Goal: Task Accomplishment & Management: Manage account settings

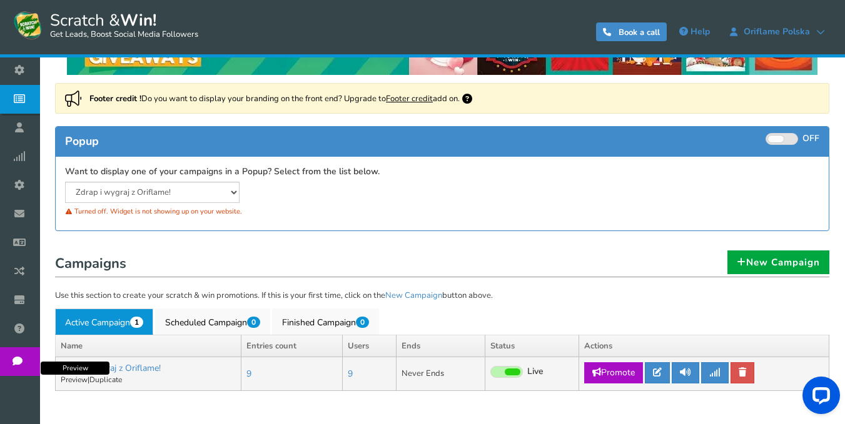
click at [79, 382] on link "Preview" at bounding box center [74, 380] width 27 height 10
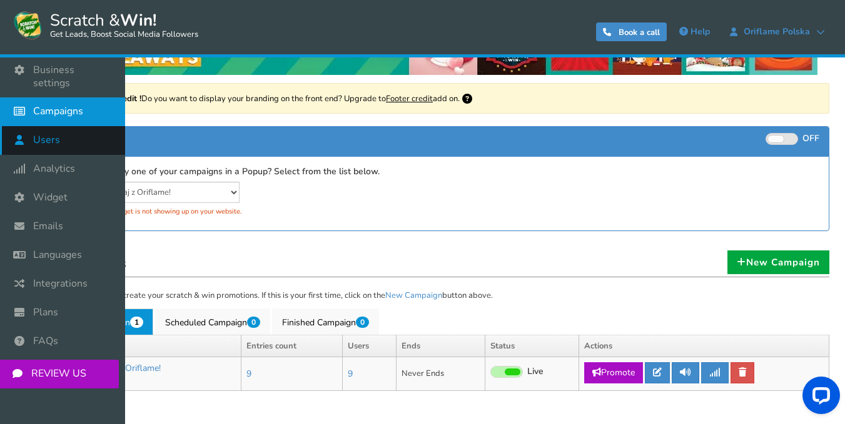
click at [44, 134] on span "Users" at bounding box center [46, 140] width 27 height 13
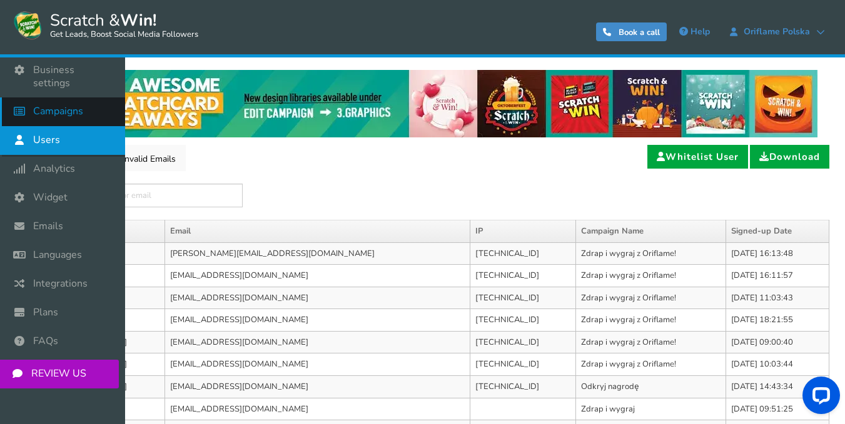
click at [78, 105] on span "Campaigns" at bounding box center [58, 111] width 50 height 13
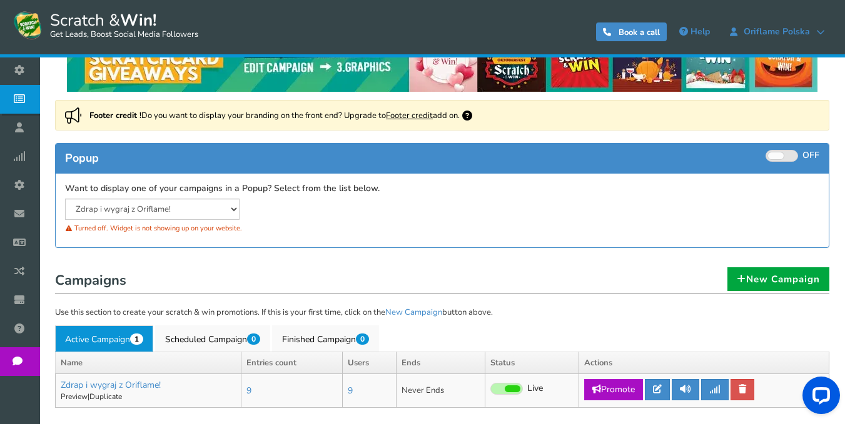
scroll to position [124, 0]
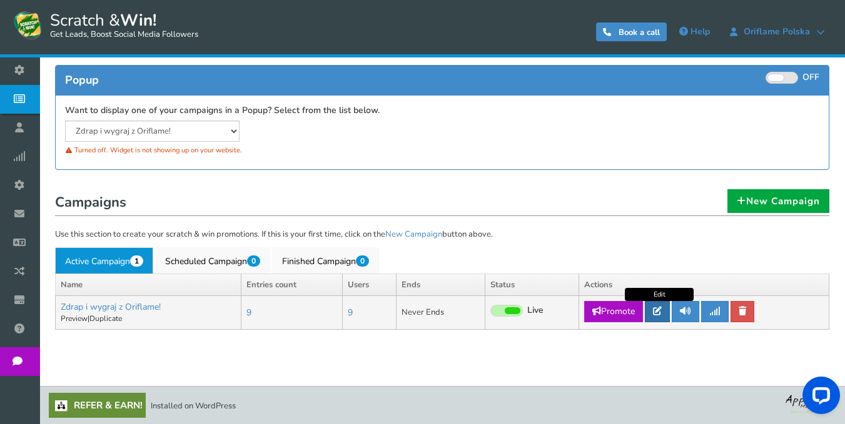
click at [658, 316] on link at bounding box center [656, 311] width 25 height 21
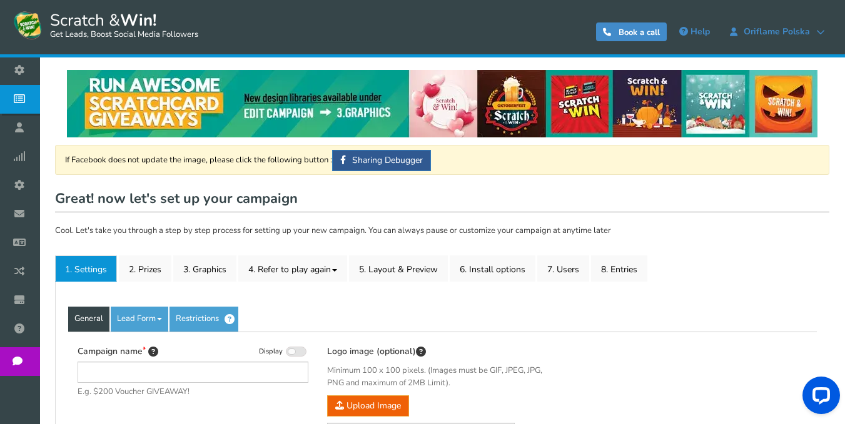
type input "Zdrap i wygraj z Oriflame!"
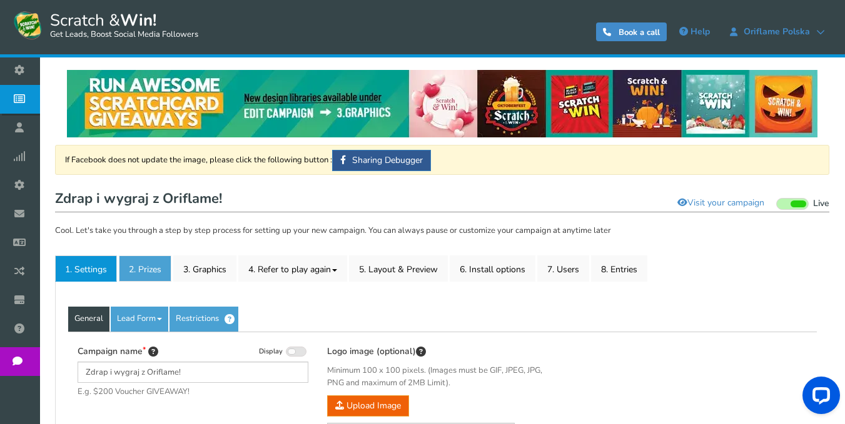
click at [154, 269] on link "2. Prizes" at bounding box center [145, 269] width 53 height 26
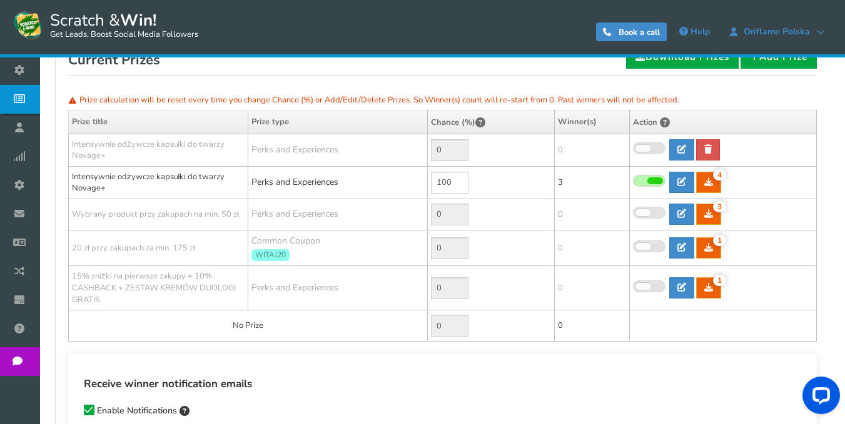
scroll to position [250, 0]
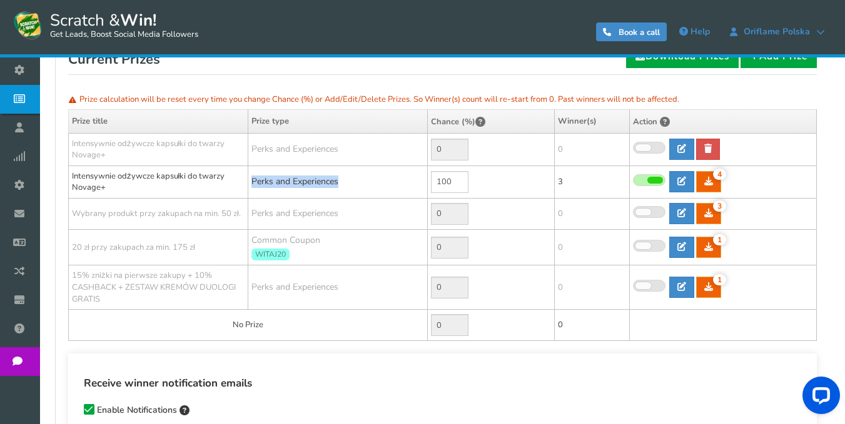
drag, startPoint x: 347, startPoint y: 183, endPoint x: 252, endPoint y: 176, distance: 95.2
click at [252, 176] on td "Perks and Experiences" at bounding box center [337, 182] width 179 height 33
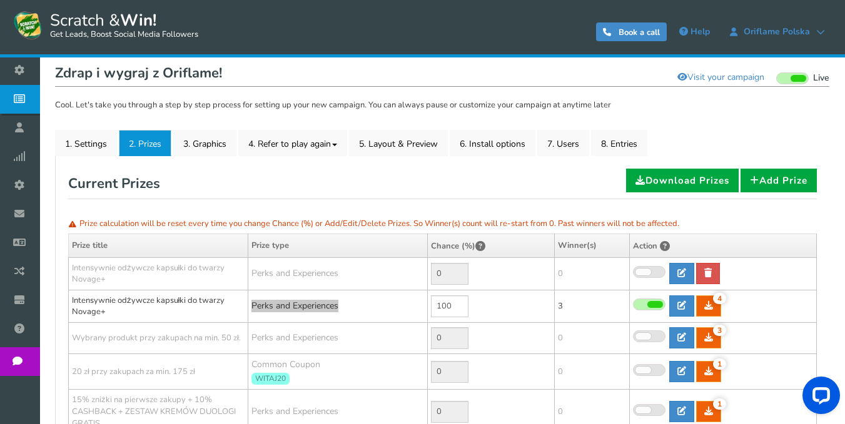
scroll to position [125, 0]
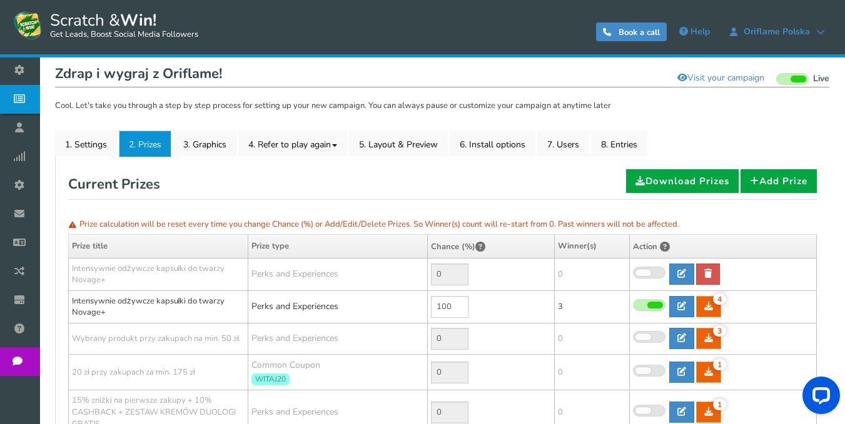
click at [504, 177] on div "Current Prizes Download Prizes Add Prize" at bounding box center [442, 184] width 748 height 31
click at [770, 186] on link "Add Prize" at bounding box center [778, 181] width 76 height 24
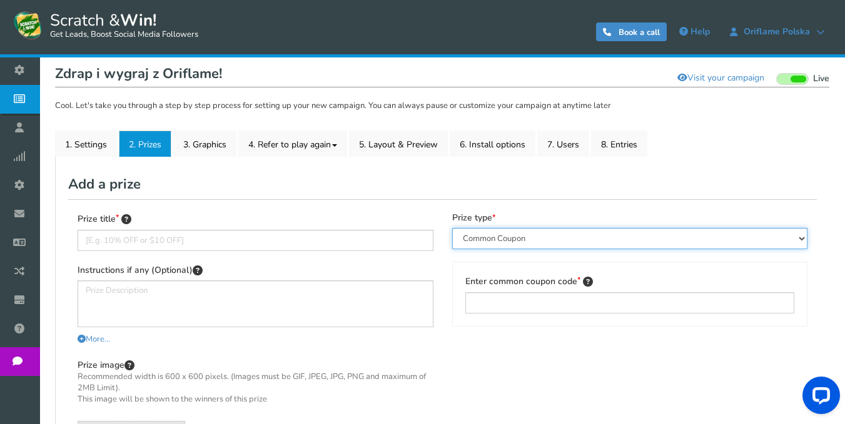
click at [741, 238] on select "Perks and Experiences Automatic Coupon Common Coupon Unique Coupon" at bounding box center [630, 238] width 356 height 21
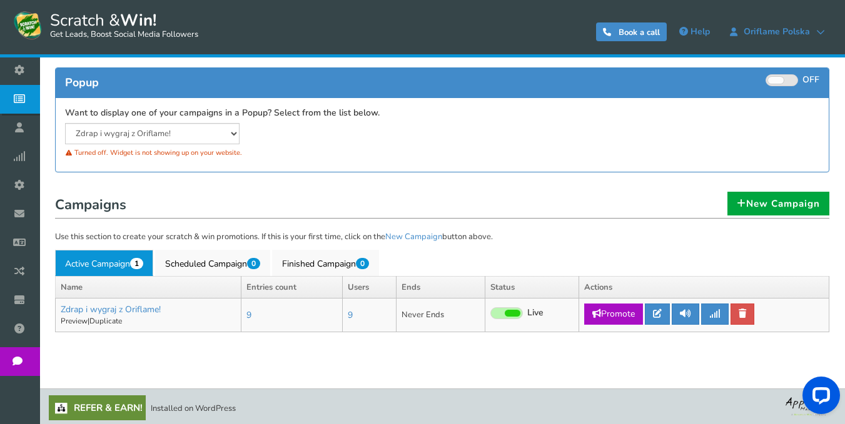
scroll to position [124, 0]
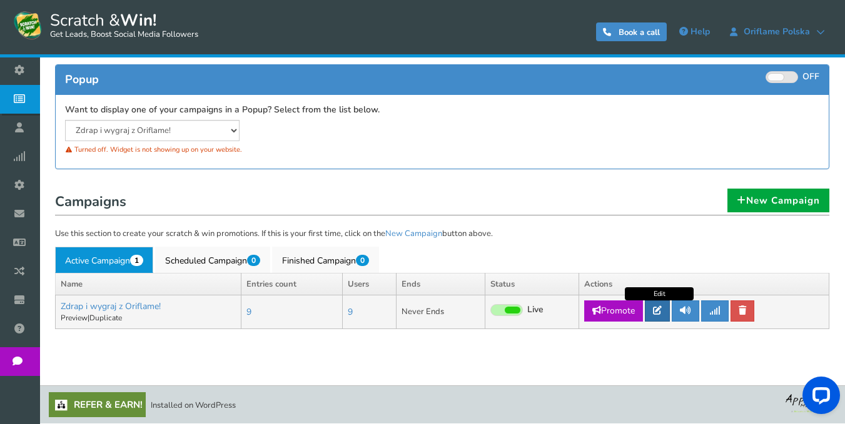
click at [664, 309] on link at bounding box center [656, 311] width 25 height 21
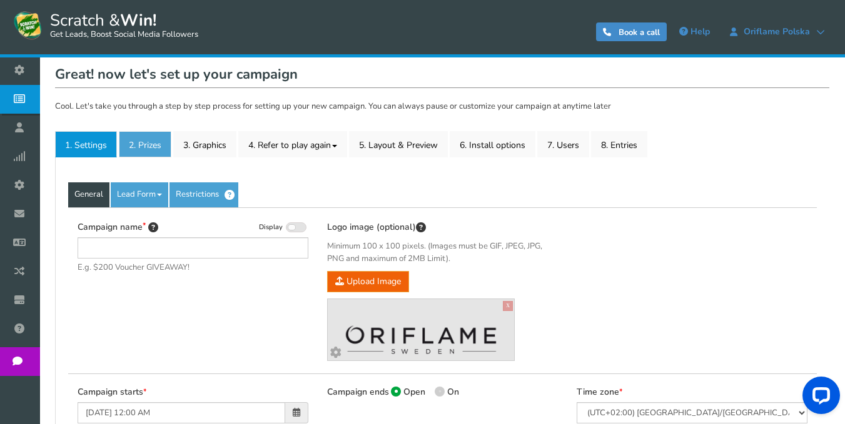
click at [150, 158] on link "2. Prizes" at bounding box center [145, 144] width 53 height 26
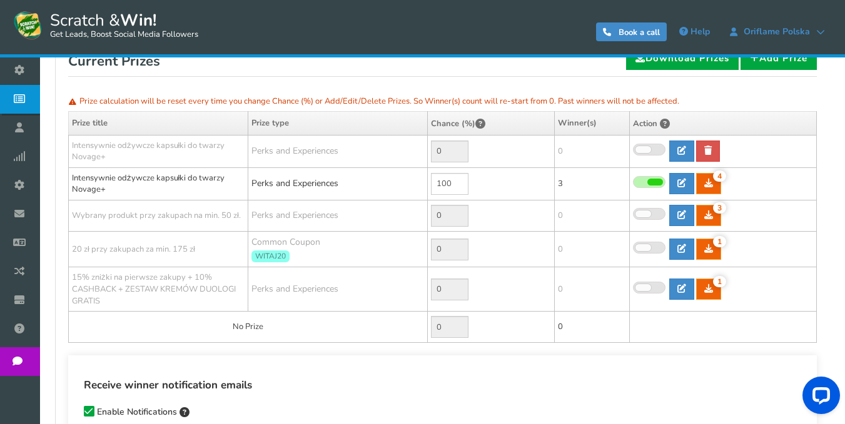
scroll to position [250, 0]
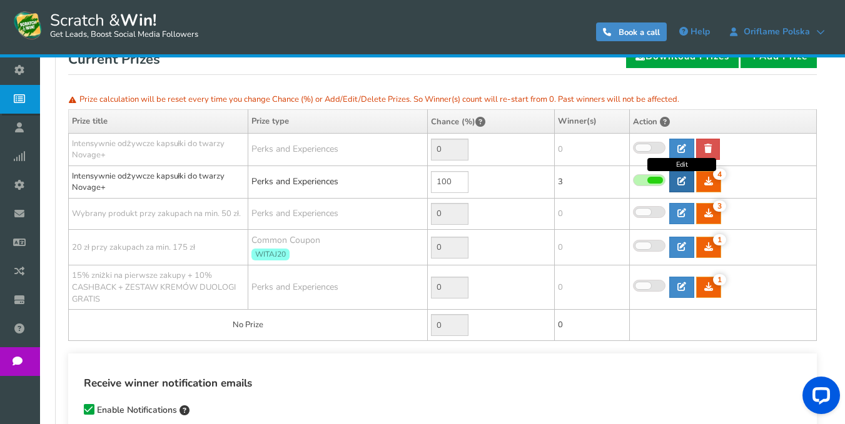
click at [679, 182] on icon at bounding box center [681, 181] width 9 height 9
type input "Intensywnie odżywcze kapsułki do twarzy Novage+"
type textarea "SZCZEGÓŁOWE INFORMACJE ZOSTAŁY PRZESŁANE NA TWÓJ ADRES MAILOWY."
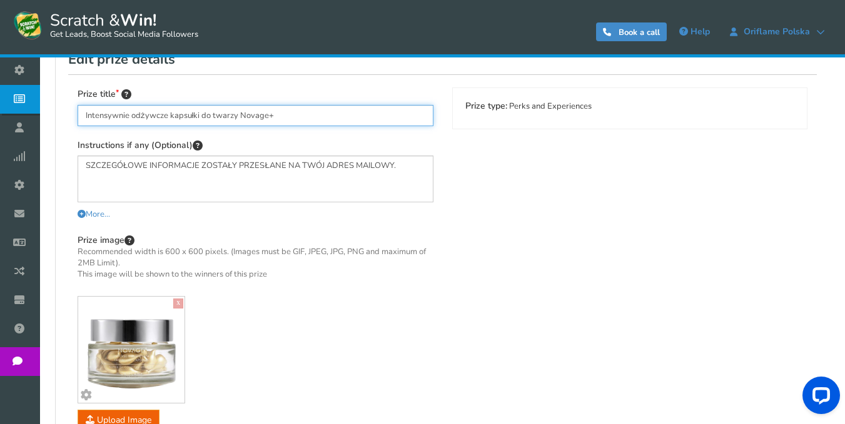
click at [314, 120] on input "Intensywnie odżywcze kapsułki do twarzy Novage+" at bounding box center [256, 115] width 356 height 21
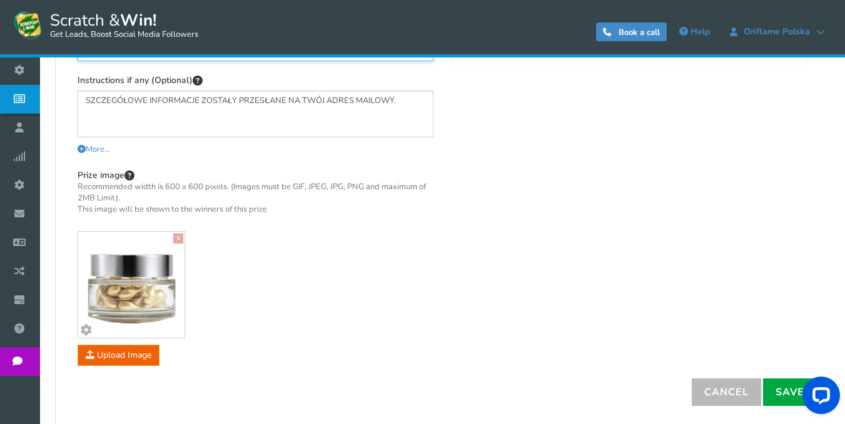
scroll to position [375, 0]
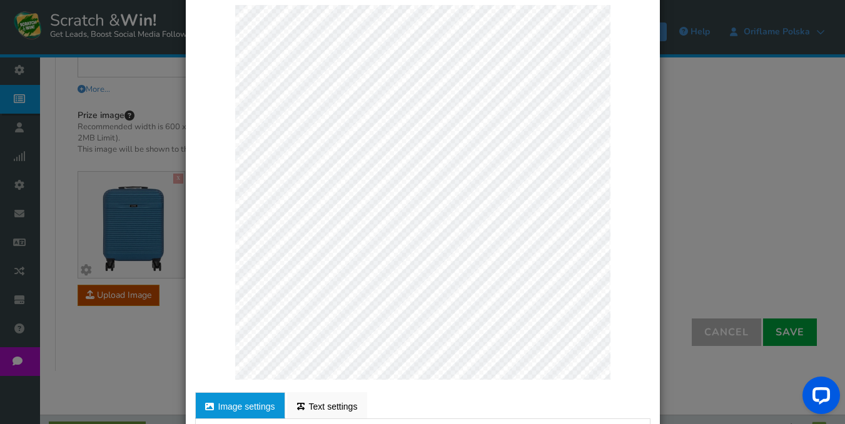
scroll to position [188, 0]
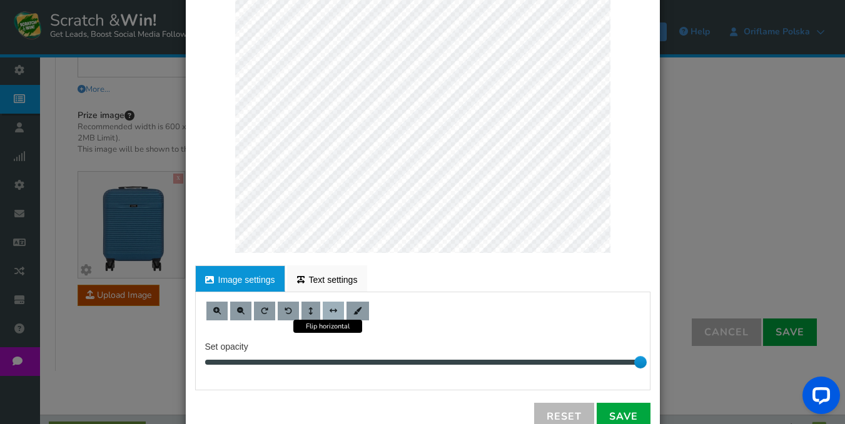
click at [329, 308] on span at bounding box center [333, 312] width 8 height 8
click at [308, 309] on span at bounding box center [310, 312] width 5 height 8
click at [309, 309] on button at bounding box center [310, 311] width 19 height 19
click at [237, 309] on span at bounding box center [241, 312] width 8 height 8
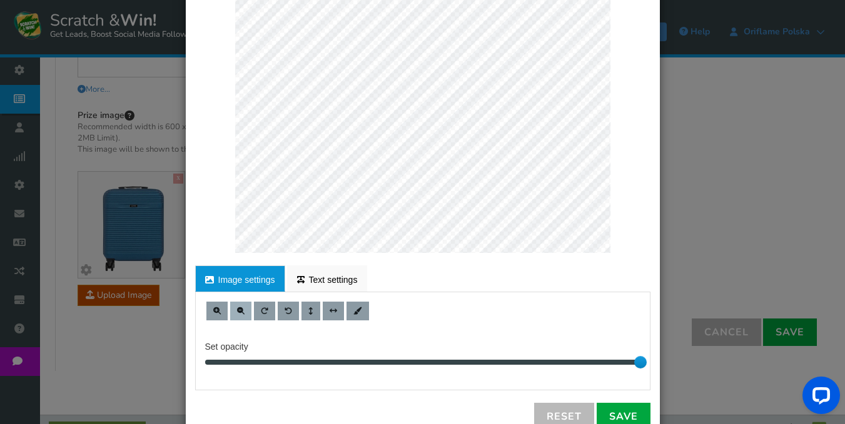
click at [237, 309] on span at bounding box center [241, 312] width 8 height 8
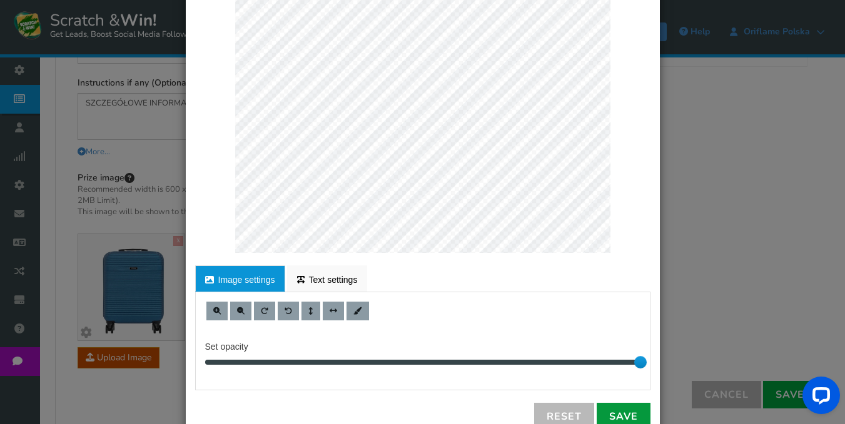
click at [626, 411] on link "Save" at bounding box center [623, 417] width 54 height 28
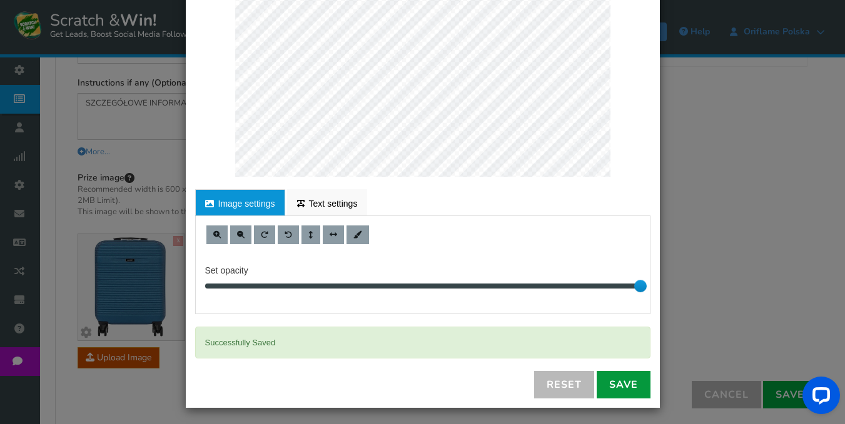
scroll to position [266, 0]
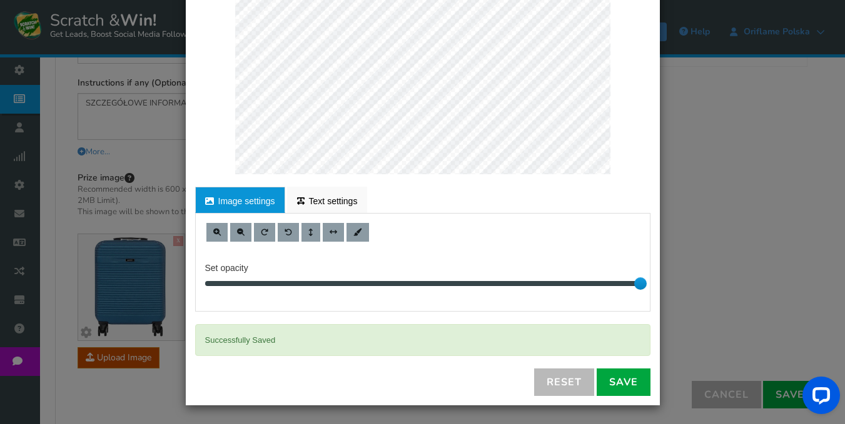
click at [735, 255] on div "× Customize Image For proper edit, check the desktop version Image settings Tex…" at bounding box center [422, 212] width 845 height 424
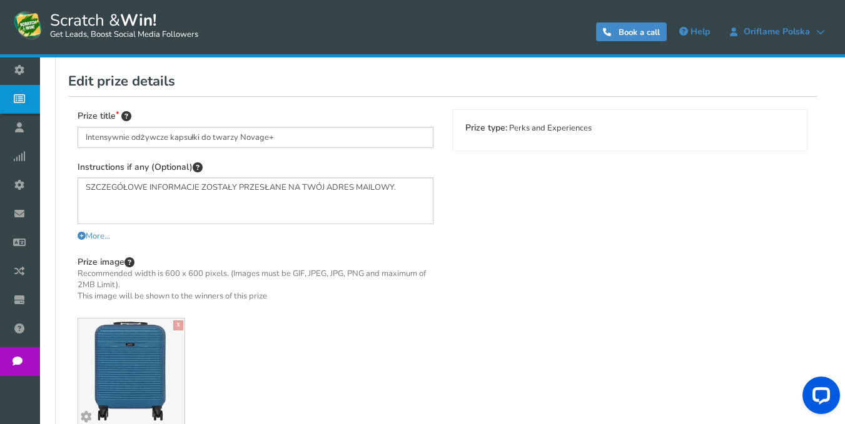
scroll to position [63, 0]
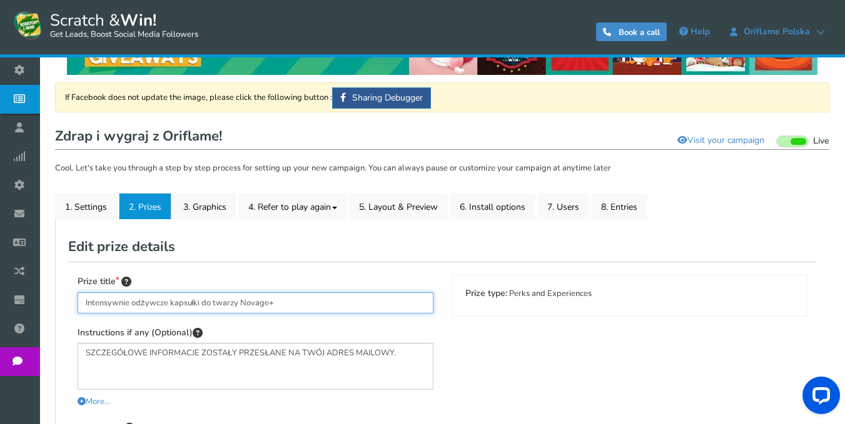
click at [321, 294] on input "Intensywnie odżywcze kapsułki do twarzy Novage+" at bounding box center [256, 303] width 356 height 21
paste input "Walizka Ochnik"
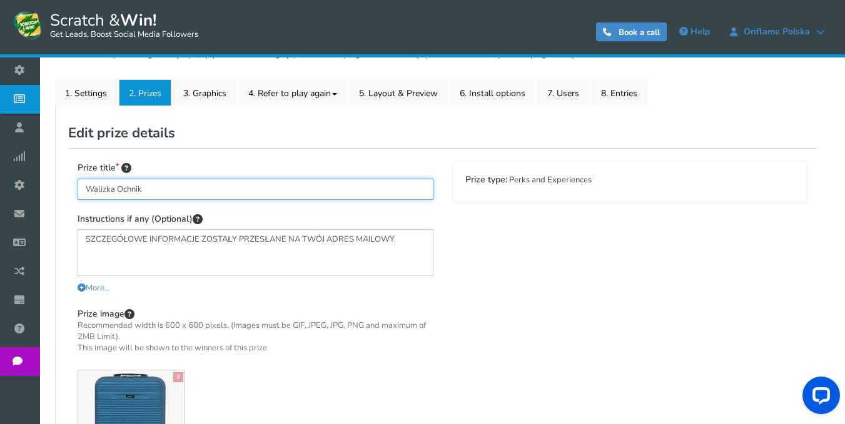
scroll to position [188, 0]
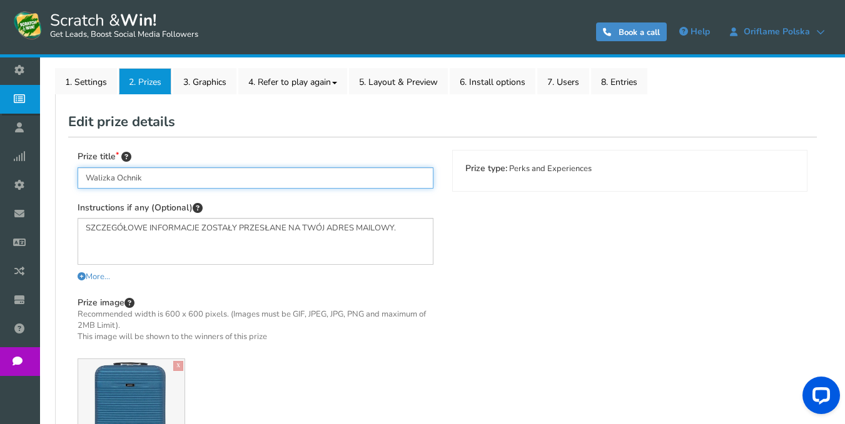
type input "Walizka Ochnik"
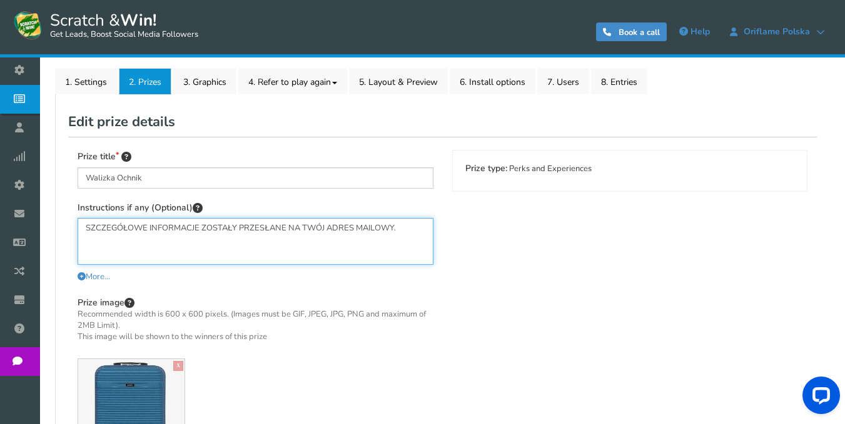
click at [201, 223] on textarea "SZCZEGÓŁOWE INFORMACJE ZOSTAŁY PRZESŁANE NA TWÓJ ADRES MAILOWY." at bounding box center [256, 241] width 356 height 47
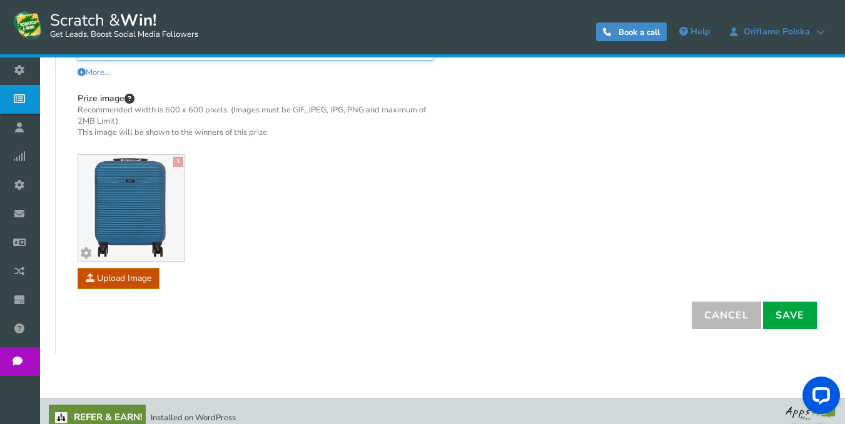
scroll to position [404, 0]
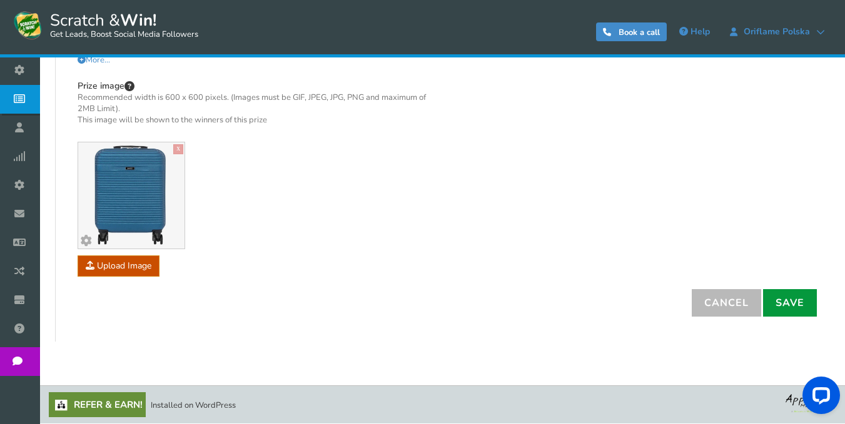
type textarea "SZCZEGÓŁOWE INFORMACJE w sprawie odbioru nagrody otrzymasz w wiadomości email l…"
click at [792, 309] on link "Save" at bounding box center [790, 303] width 54 height 28
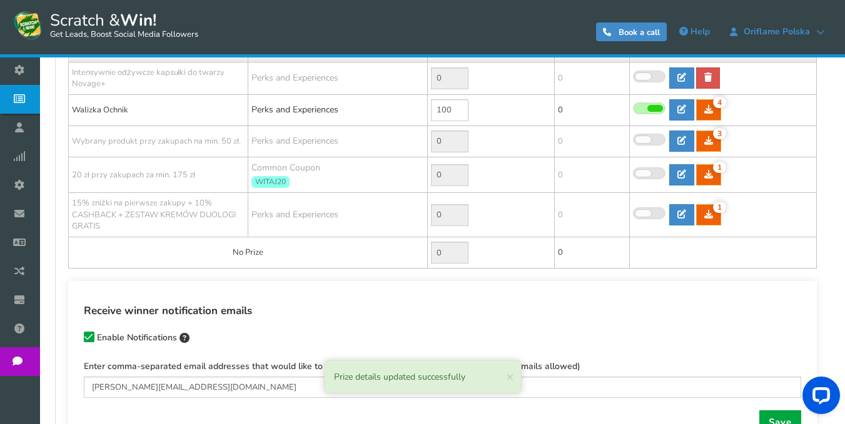
scroll to position [217, 0]
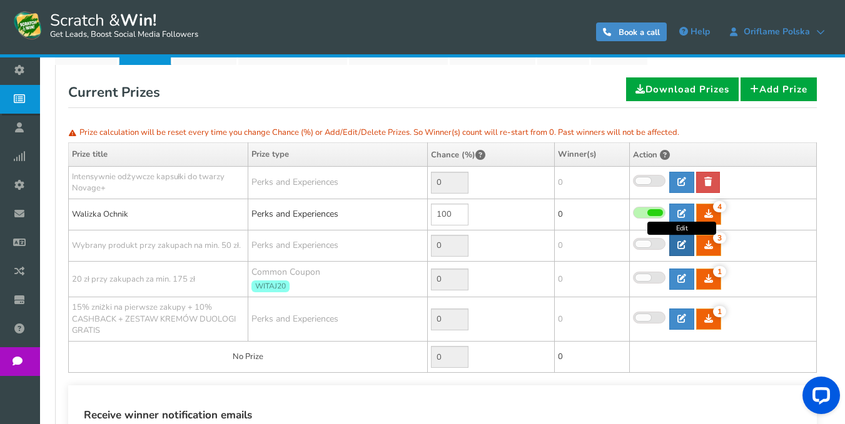
click at [686, 248] on link at bounding box center [681, 245] width 25 height 21
type input "Wybrany produkt przy zakupach na min. 50 zł."
type textarea "SZCZEGÓŁOWE INFORMACJE ZOSTAŁY PRZESŁANE NA TWÓJ ADRES MAILOWY."
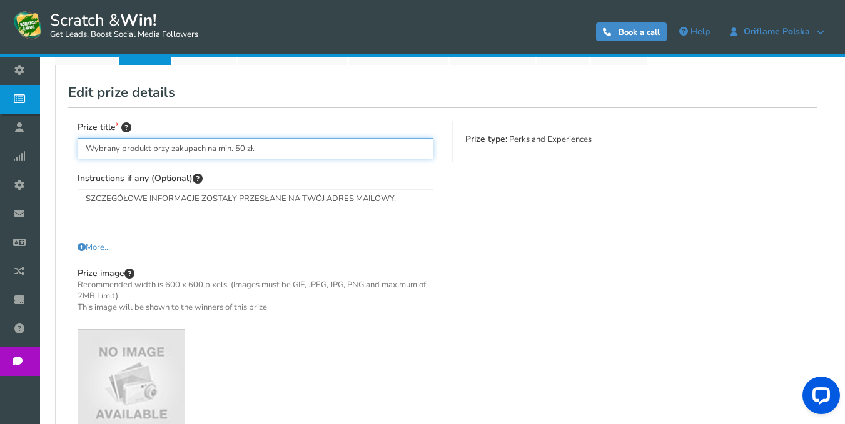
click at [268, 146] on input "Wybrany produkt przy zakupach na min. 50 zł." at bounding box center [256, 148] width 356 height 21
paste input "Perfumy All or nothing"
click at [126, 149] on input "Perfumy All or nothing" at bounding box center [256, 148] width 356 height 21
type input "Perfumy ALL OR NOTHING"
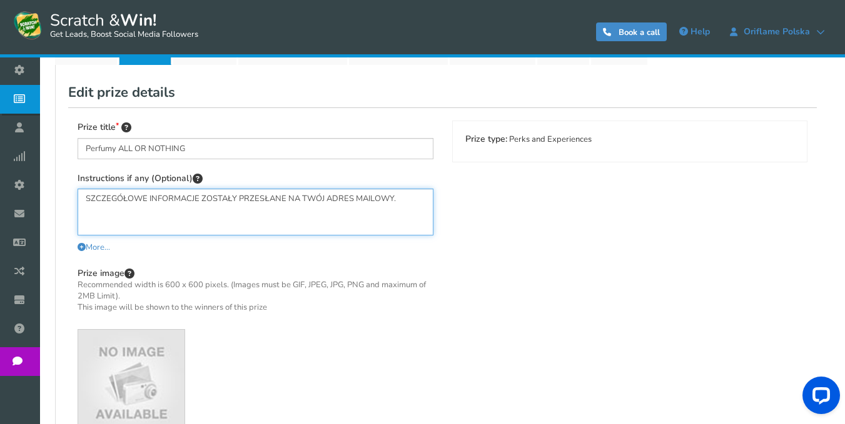
click at [319, 199] on textarea "SZCZEGÓŁOWE INFORMACJE ZOSTAŁY PRZESŁANE NA TWÓJ ADRES MAILOWY." at bounding box center [256, 212] width 356 height 47
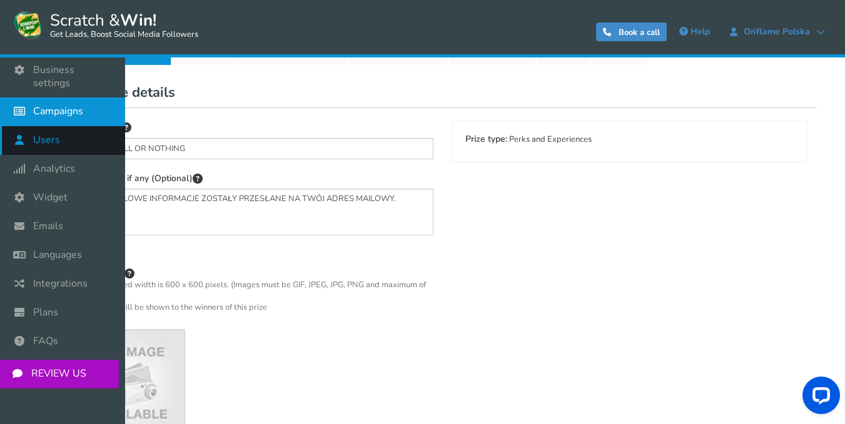
click at [64, 132] on link "Users" at bounding box center [62, 140] width 125 height 29
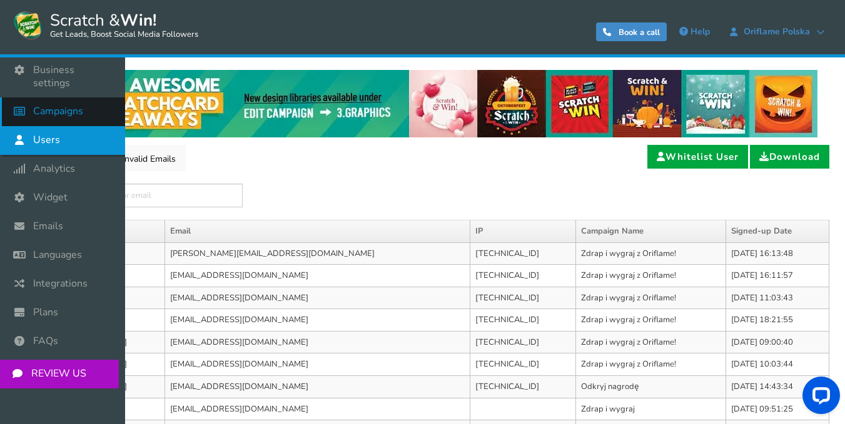
click at [80, 105] on span "Campaigns" at bounding box center [58, 111] width 50 height 13
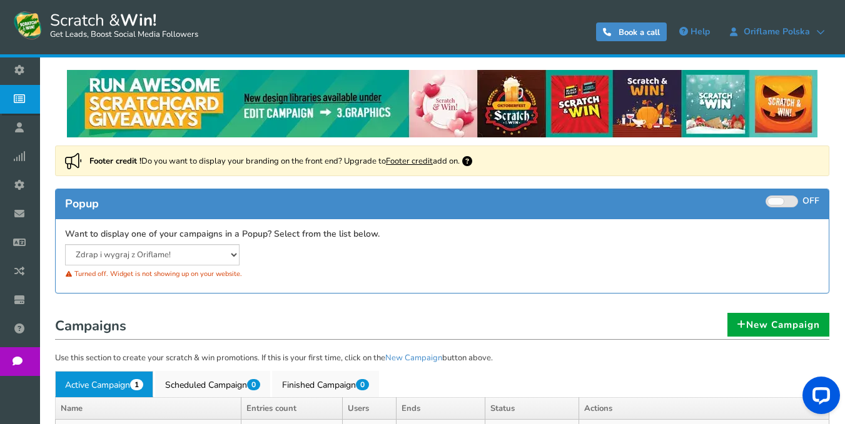
scroll to position [124, 0]
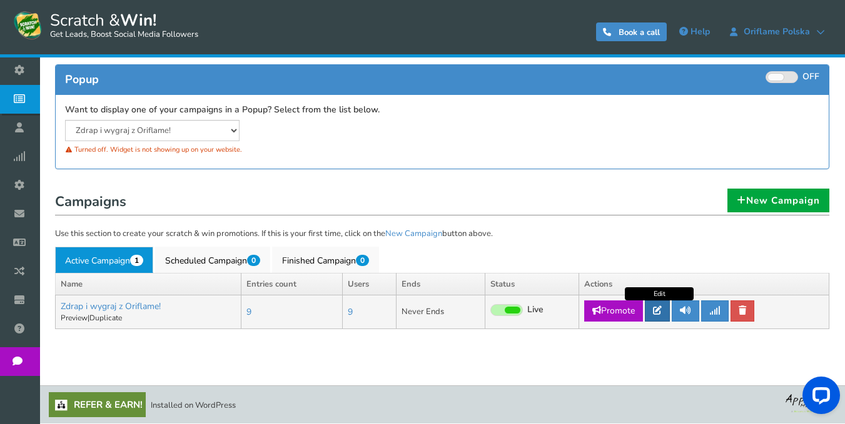
click at [664, 310] on link at bounding box center [656, 311] width 25 height 21
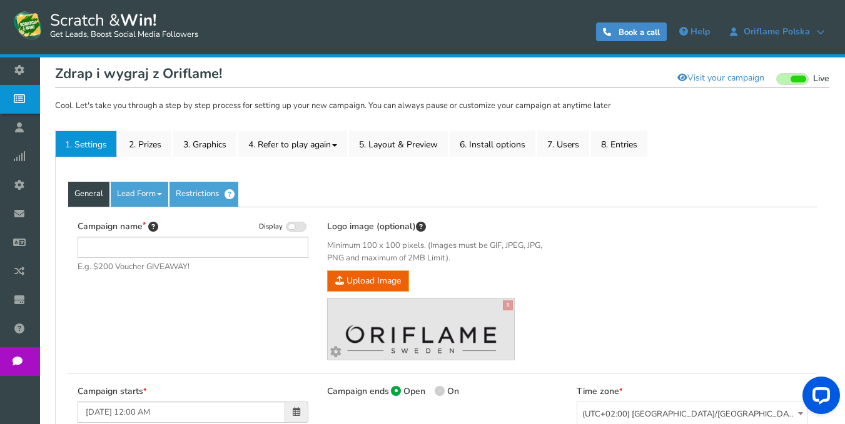
type input "Zdrap i wygraj z Oriflame!"
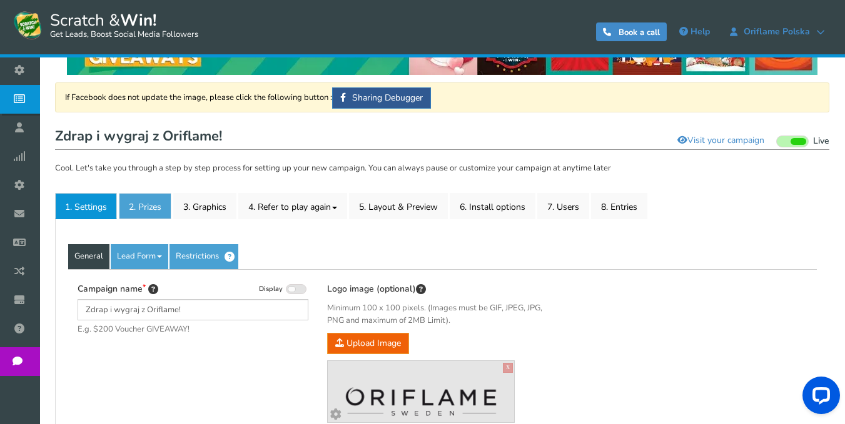
click at [159, 208] on link "2. Prizes" at bounding box center [145, 206] width 53 height 26
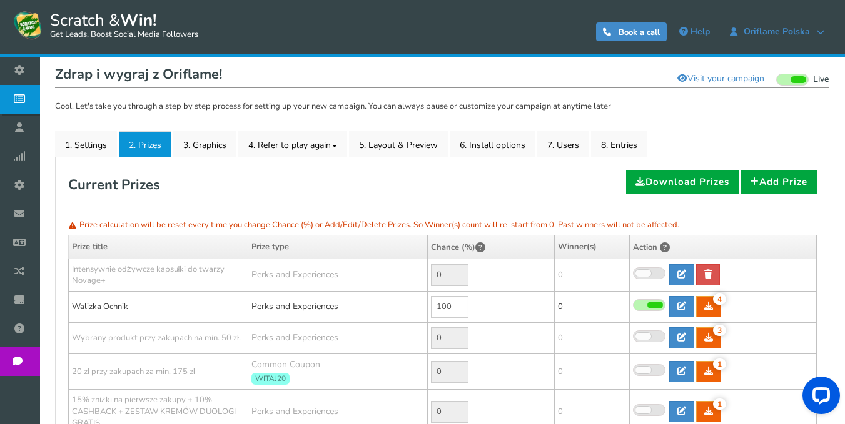
scroll to position [125, 0]
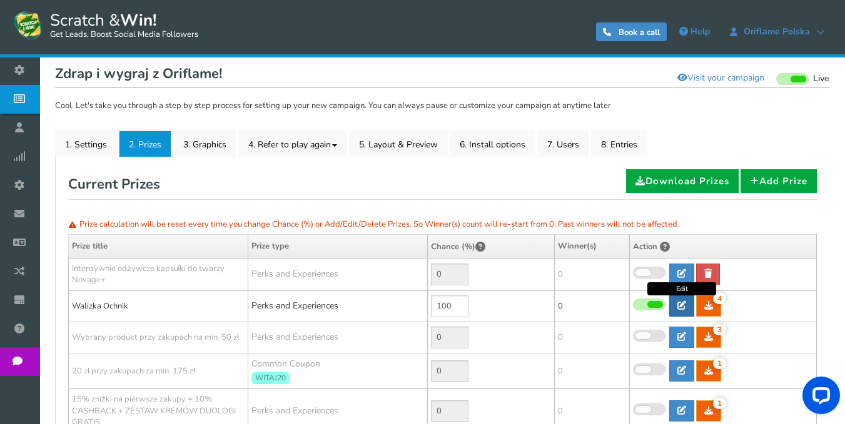
click at [684, 308] on icon at bounding box center [681, 305] width 9 height 9
type input "Walizka Ochnik"
type textarea "SZCZEGÓŁOWE INFORMACJE w sprawie odbioru nagrody otrzymasz w wiadomości email l…"
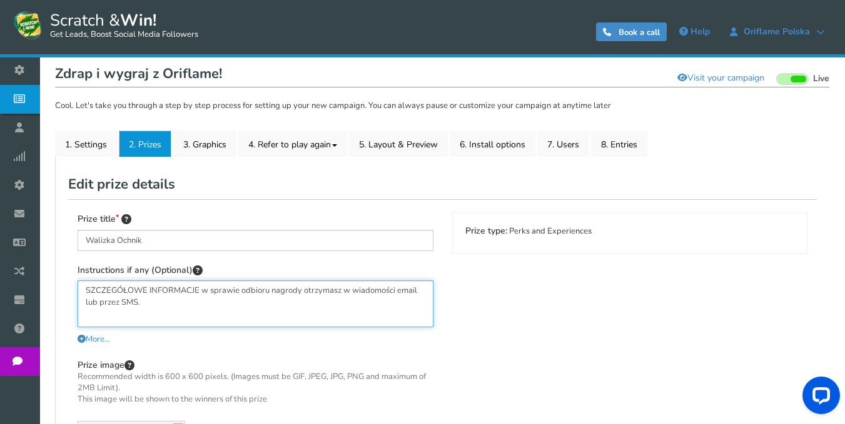
click at [353, 294] on textarea "SZCZEGÓŁOWE INFORMACJE w sprawie odbioru nagrody otrzymasz w wiadomości email l…" at bounding box center [256, 304] width 356 height 47
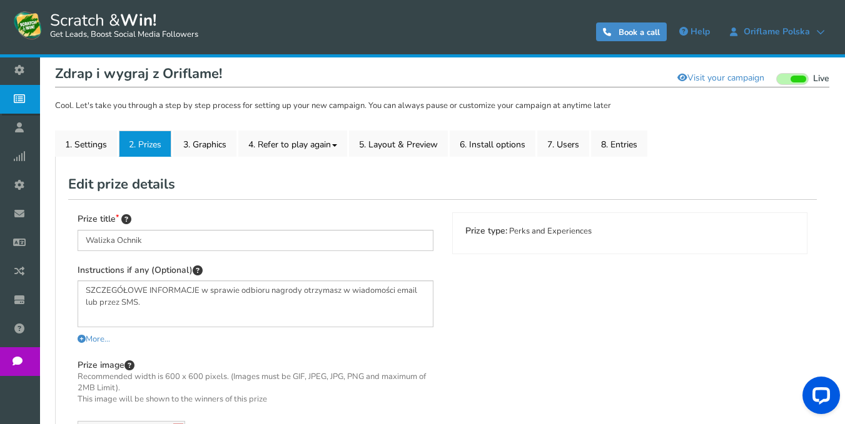
click at [149, 142] on link "2. Prizes" at bounding box center [145, 144] width 53 height 26
click at [96, 151] on link "1. Settings" at bounding box center [86, 144] width 62 height 26
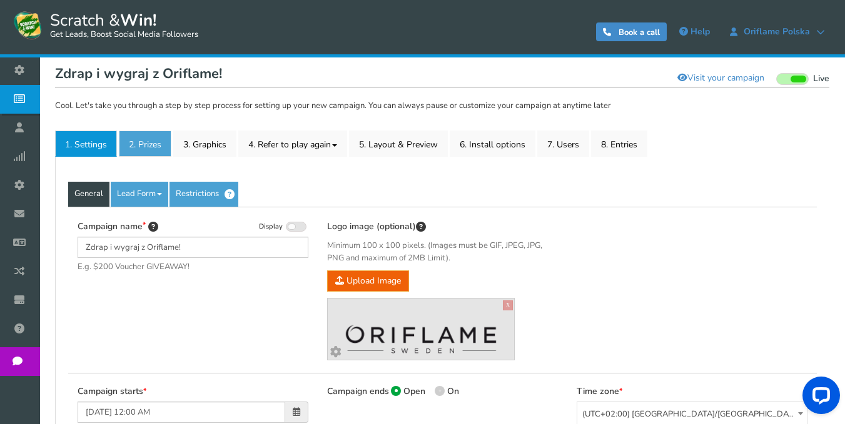
click at [158, 144] on link "2. Prizes" at bounding box center [145, 144] width 53 height 26
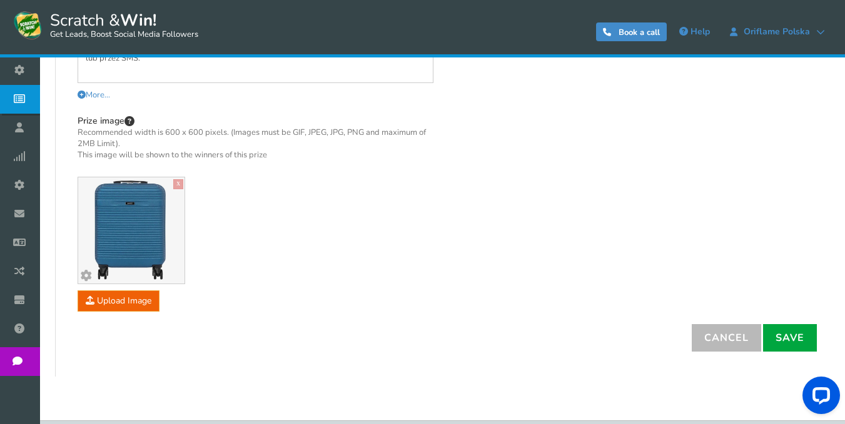
scroll to position [404, 0]
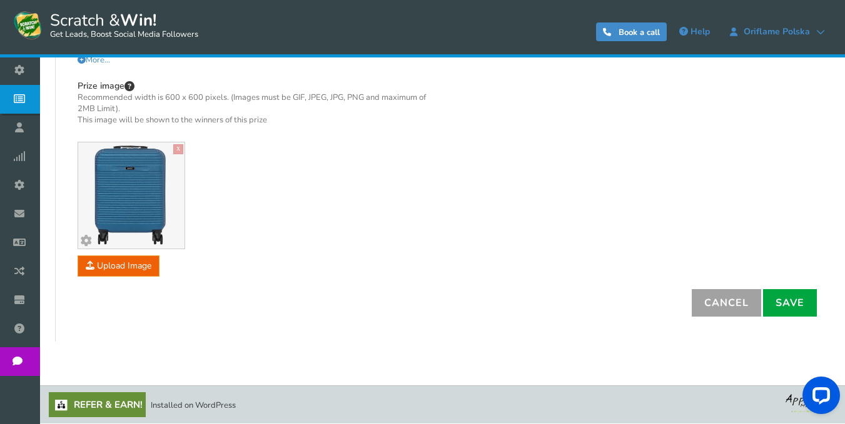
click at [725, 305] on link "Cancel" at bounding box center [725, 303] width 69 height 28
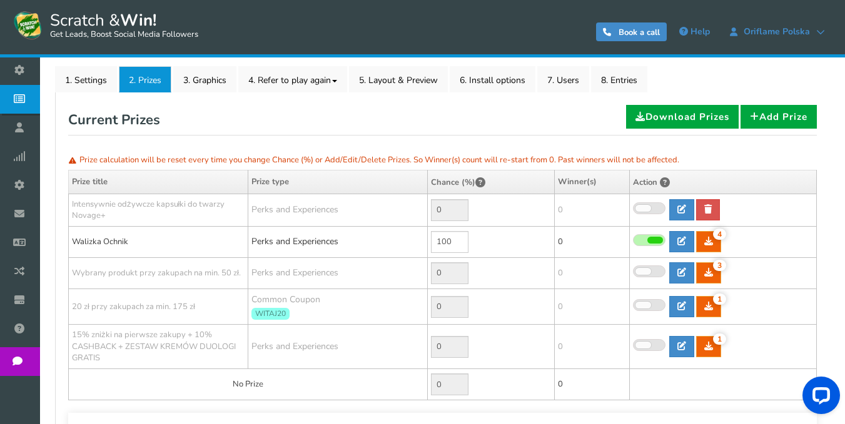
scroll to position [154, 0]
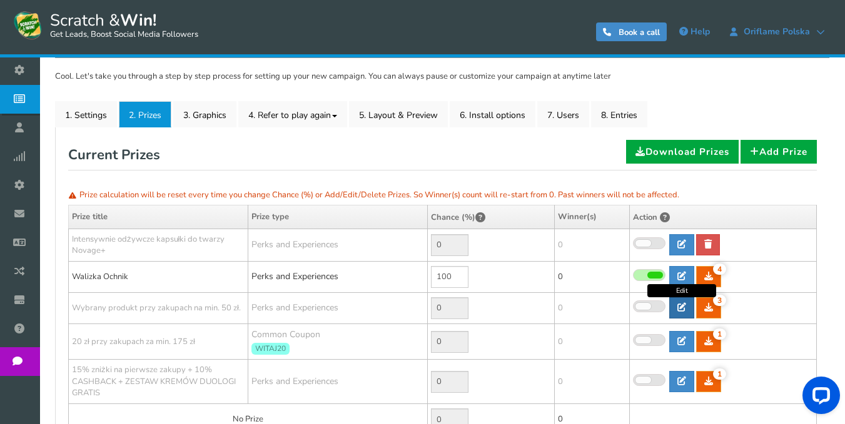
click at [682, 308] on icon at bounding box center [681, 307] width 9 height 9
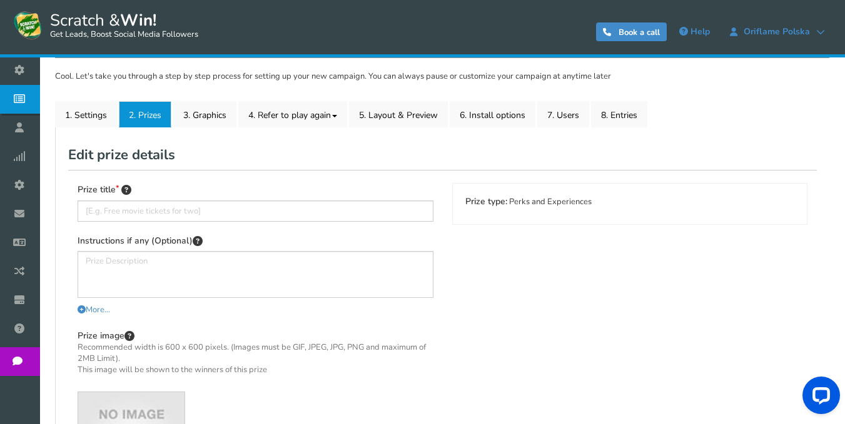
type input "Wybrany produkt przy zakupach na min. 50 zł."
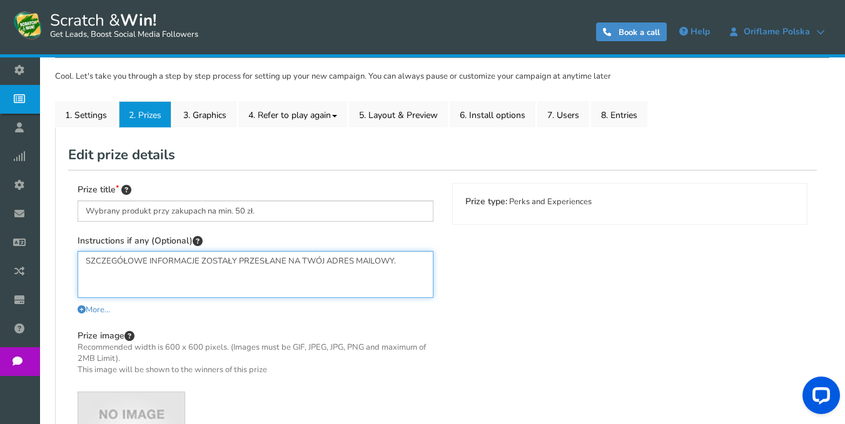
click at [281, 264] on textarea "SZCZEGÓŁOWE INFORMACJE ZOSTAŁY PRZESŁANE NA TWÓJ ADRES MAILOWY." at bounding box center [256, 274] width 356 height 47
paste textarea "w sprawie odbioru nagrody otrzymasz w wiadomości email lub przez SMS"
type textarea "SZCZEGÓŁOWE INFORMACJE w sprawie odbioru nagrody otrzymasz w wiadomości email l…"
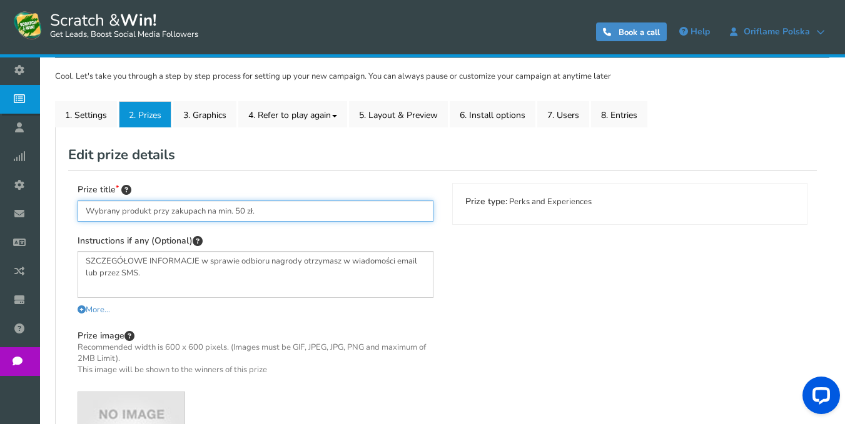
click at [258, 211] on input "Wybrany produkt przy zakupach na min. 50 zł." at bounding box center [256, 211] width 356 height 21
paste input "Perfumy All or nothing"
click at [124, 209] on input "Perfumy All or nothing" at bounding box center [256, 211] width 356 height 21
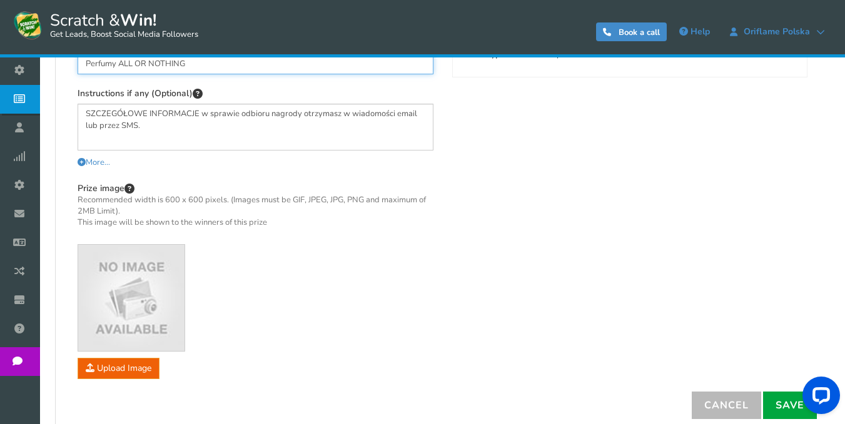
scroll to position [342, 0]
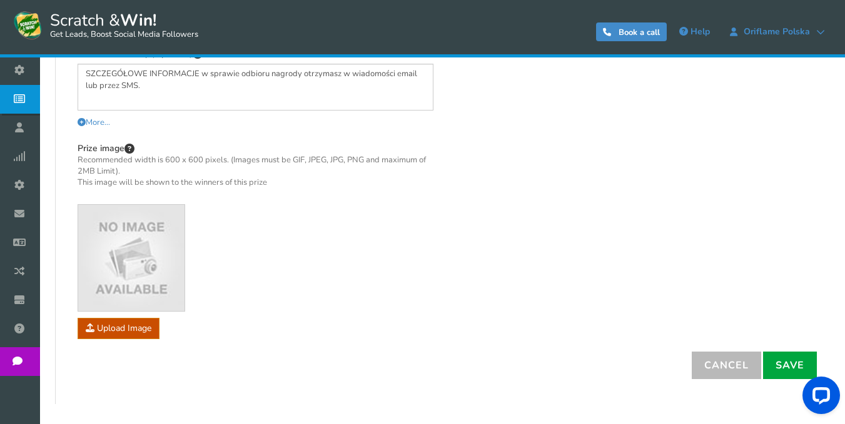
type input "Perfumy ALL OR NOTHING"
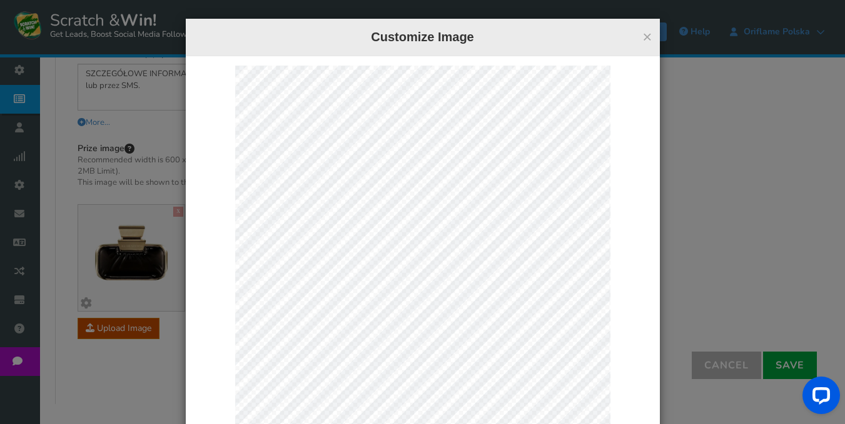
scroll to position [188, 0]
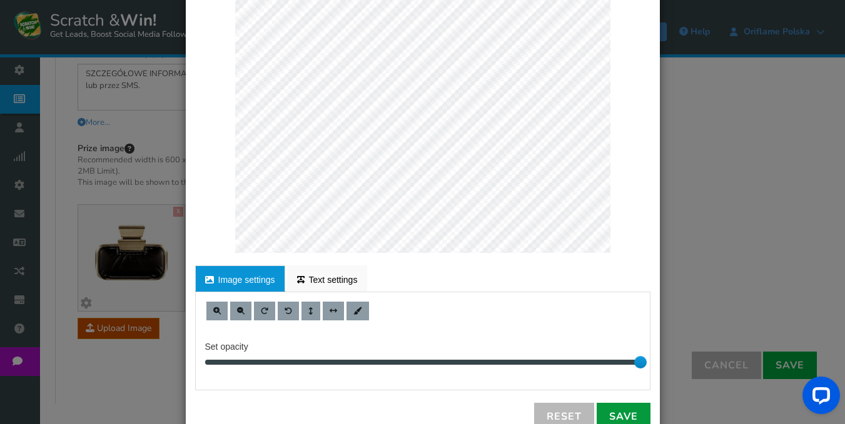
click at [616, 408] on link "Save" at bounding box center [623, 417] width 54 height 28
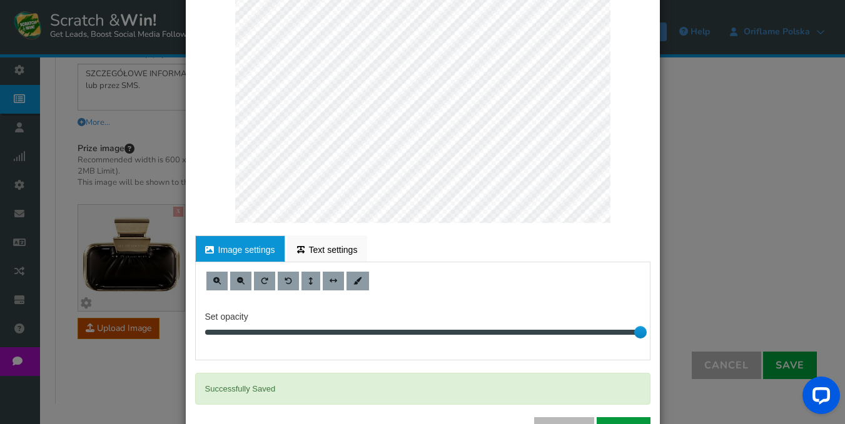
scroll to position [266, 0]
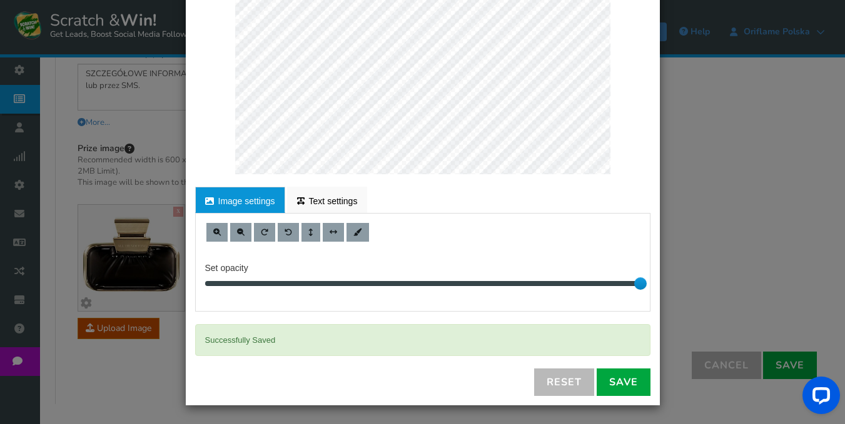
click at [693, 291] on div "× Customize Image For proper edit, check the desktop version Image settings Tex…" at bounding box center [422, 212] width 845 height 424
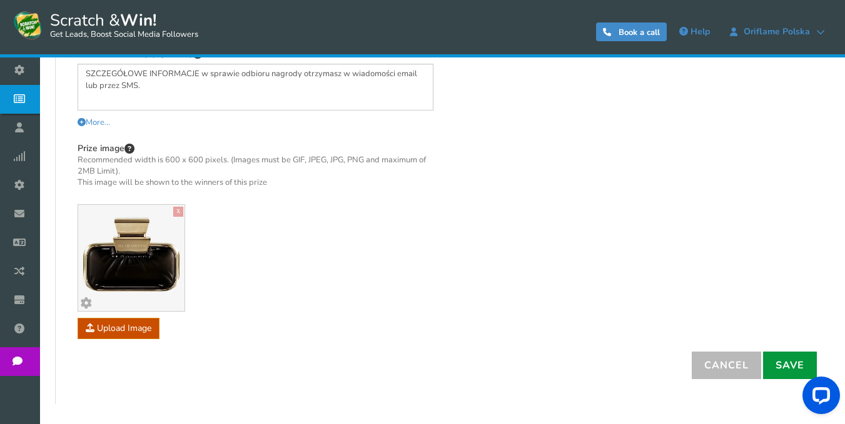
click at [783, 360] on link "Save" at bounding box center [790, 366] width 54 height 28
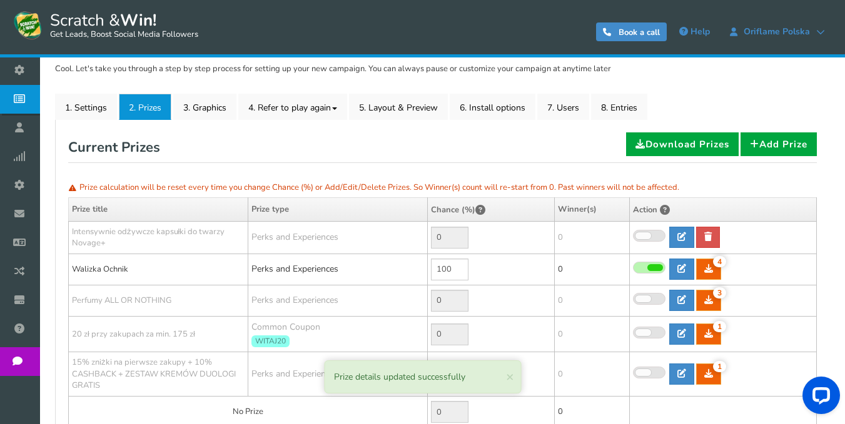
scroll to position [154, 0]
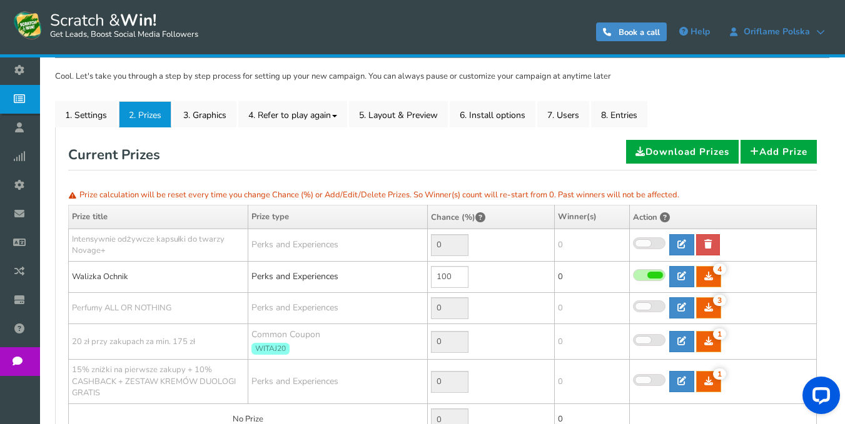
click at [647, 305] on span at bounding box center [643, 306] width 16 height 7
click at [633, 305] on input "checkbox" at bounding box center [633, 307] width 0 height 8
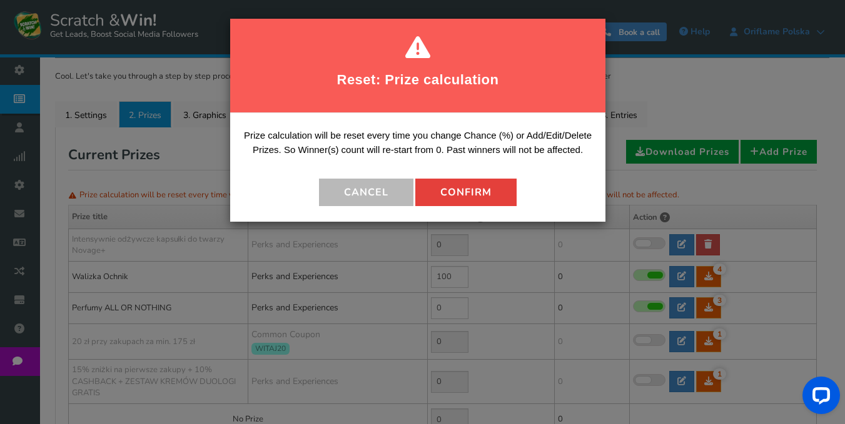
click at [456, 189] on button "Confirm" at bounding box center [465, 193] width 101 height 28
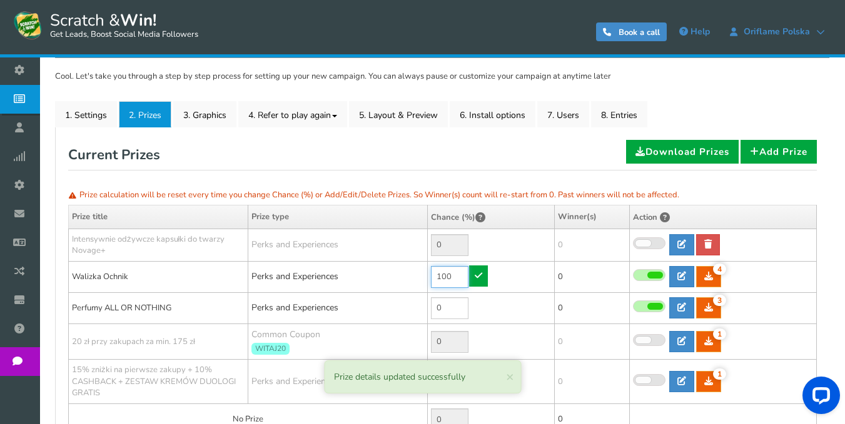
drag, startPoint x: 456, startPoint y: 274, endPoint x: 431, endPoint y: 273, distance: 25.1
click at [431, 274] on input "100" at bounding box center [450, 277] width 38 height 22
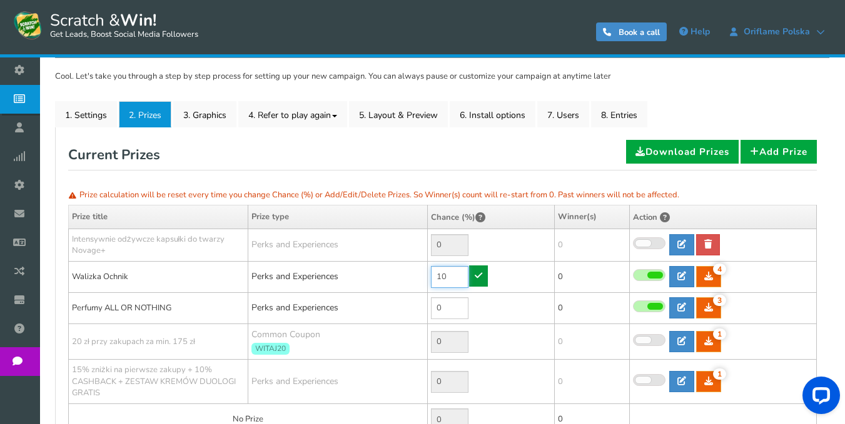
type input "10"
click at [478, 280] on icon at bounding box center [478, 275] width 8 height 9
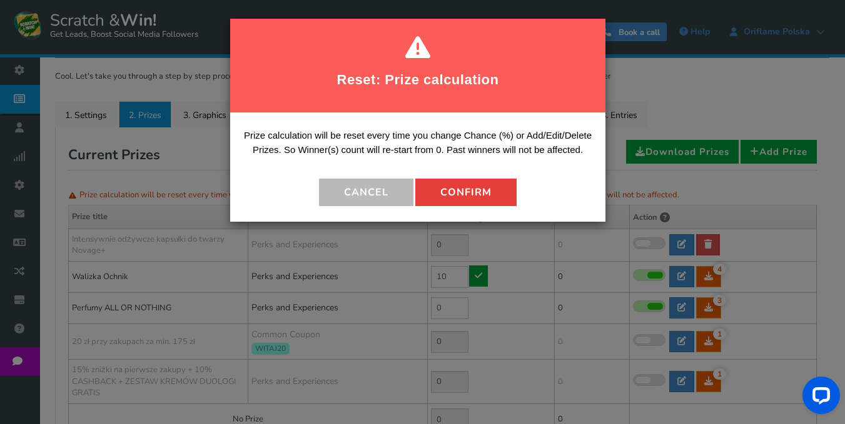
click at [457, 199] on button "Confirm" at bounding box center [465, 193] width 101 height 28
type input "90"
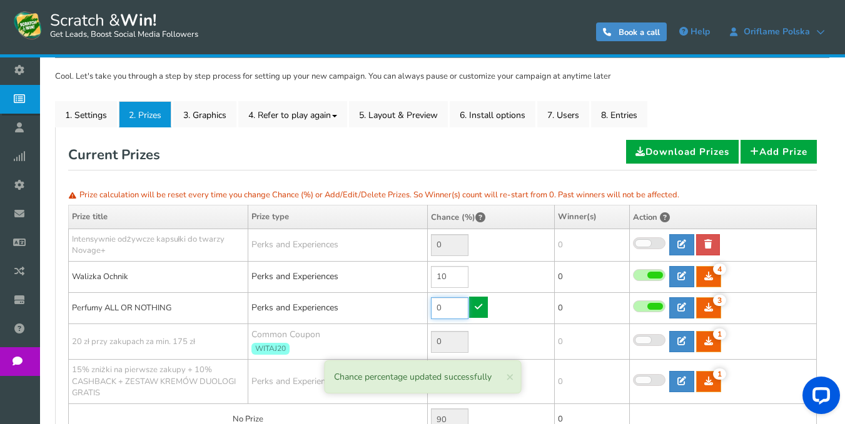
click at [464, 306] on input "0" at bounding box center [450, 309] width 38 height 22
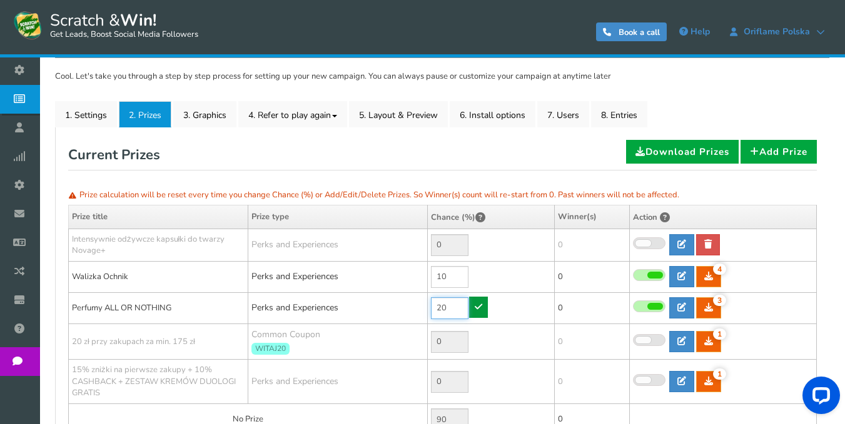
type input "20"
click at [475, 303] on icon at bounding box center [478, 307] width 8 height 9
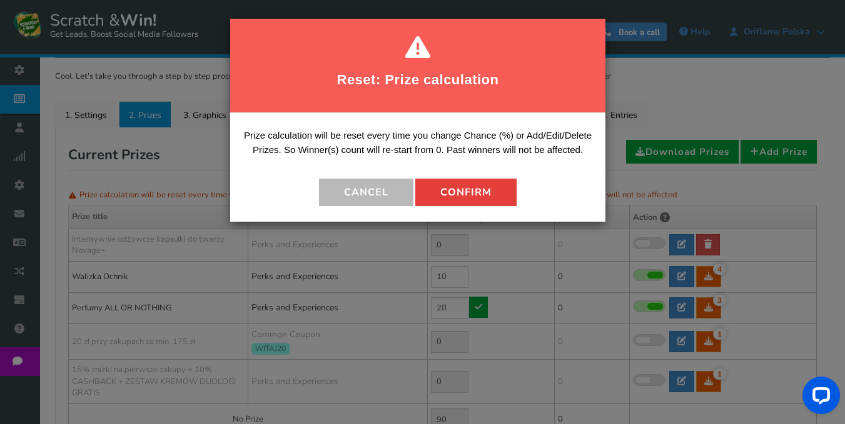
click at [461, 196] on button "Confirm" at bounding box center [465, 193] width 101 height 28
type input "70"
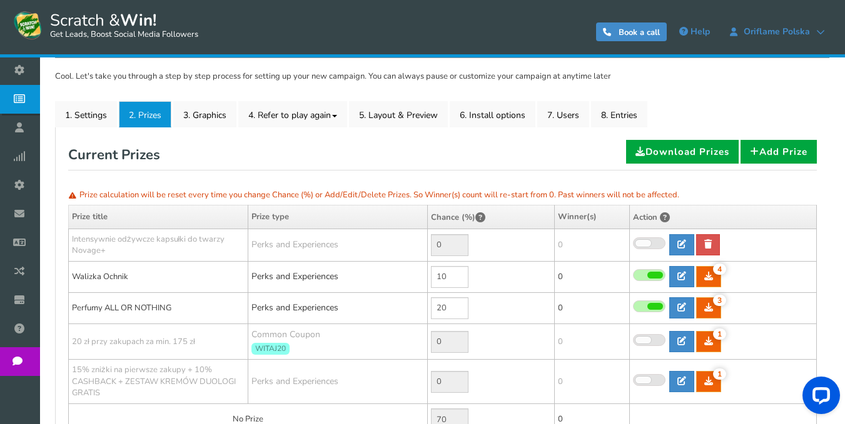
click at [449, 146] on div "Current Prizes Download Prizes Add Prize" at bounding box center [442, 155] width 748 height 31
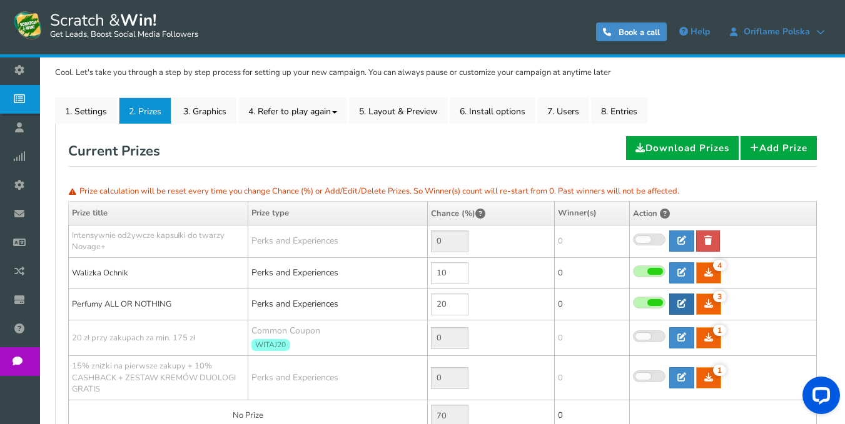
scroll to position [217, 0]
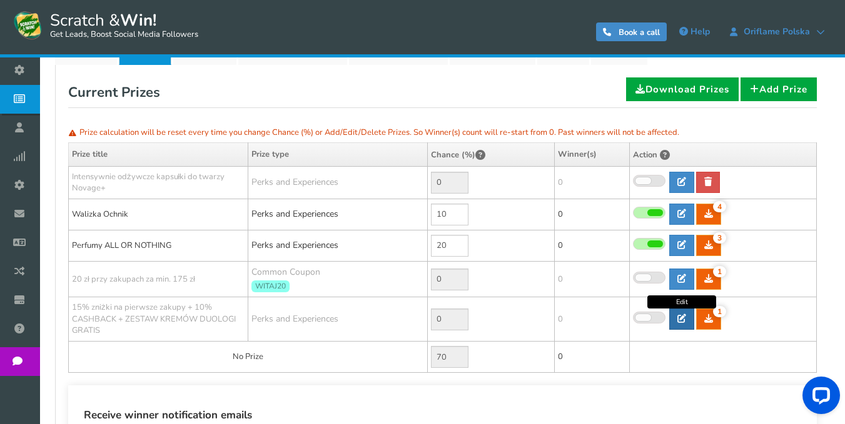
click at [680, 319] on icon at bounding box center [681, 318] width 9 height 9
type input "15% zniżki na pierwsze zakupy + 10% CASHBACK + ZESTAW KREMÓW DUOLOGI GRATIS"
type textarea "Zestaw kremów DUOLOGI gratis przy zakupie 2 dowolnych kosmetyków DUOLOGI."
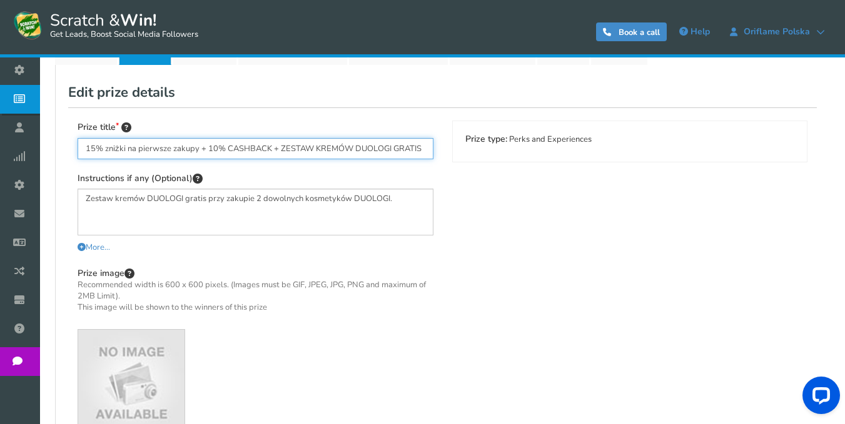
click at [318, 154] on input "15% zniżki na pierwsze zakupy + 10% CASHBACK + ZESTAW KREMÓW DUOLOGI GRATIS" at bounding box center [256, 148] width 356 height 21
paste input "Przeciwstarzeniowy krem Diamond Cellular"
type input "Przeciwstarzeniowy krem Diamond Cellular"
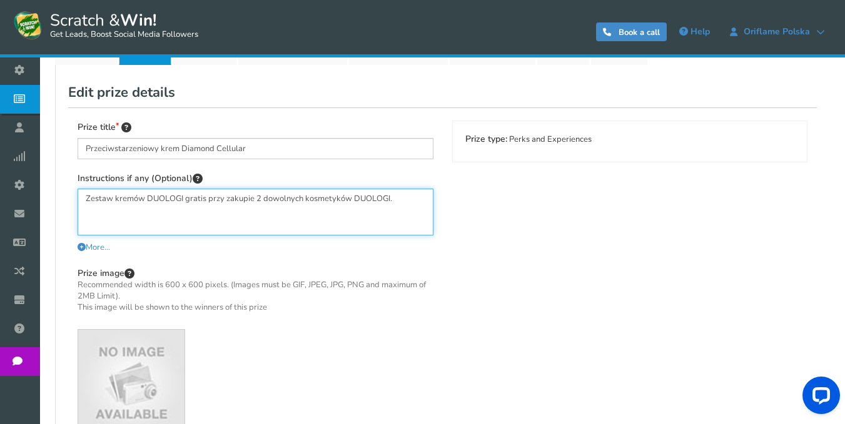
click at [386, 214] on textarea "Zestaw kremów DUOLOGI gratis przy zakupie 2 dowolnych kosmetyków DUOLOGI." at bounding box center [256, 212] width 356 height 47
paste textarea "SZCZEGÓŁOWE INFORMACJE w sprawie odbioru nagrody otrzymasz w wiadomości email l…"
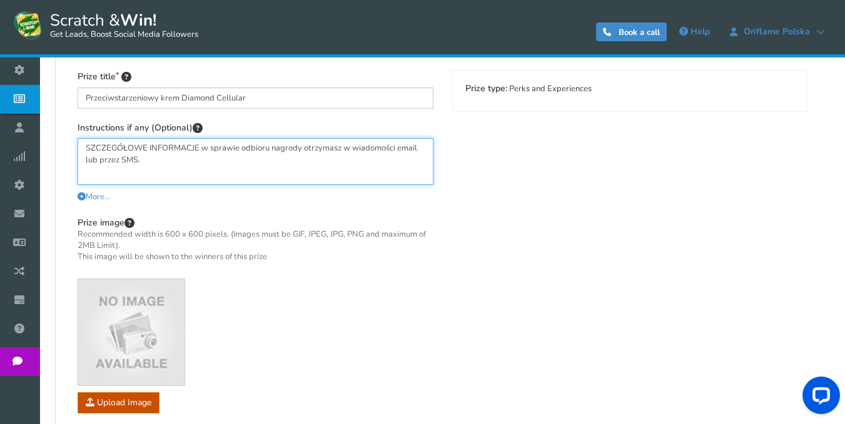
scroll to position [342, 0]
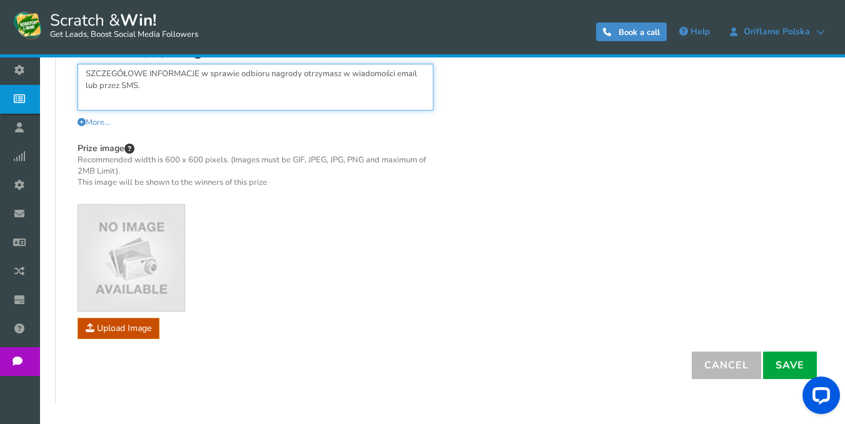
type textarea "SZCZEGÓŁOWE INFORMACJE w sprawie odbioru nagrody otrzymasz w wiadomości email l…"
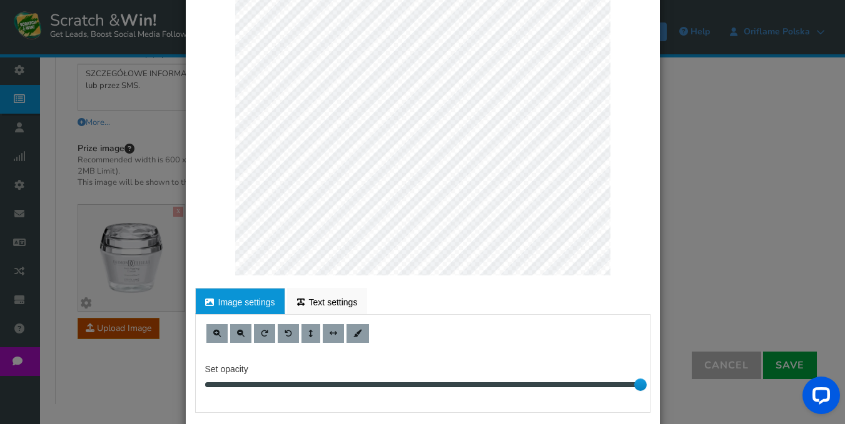
scroll to position [188, 0]
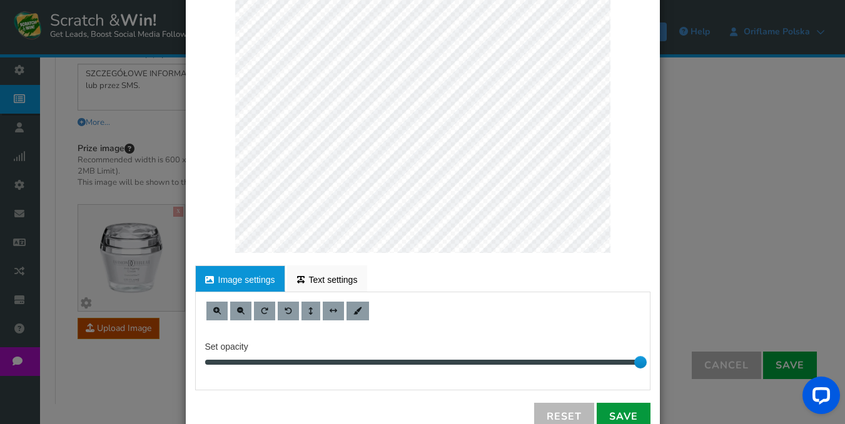
click at [621, 410] on link "Save" at bounding box center [623, 417] width 54 height 28
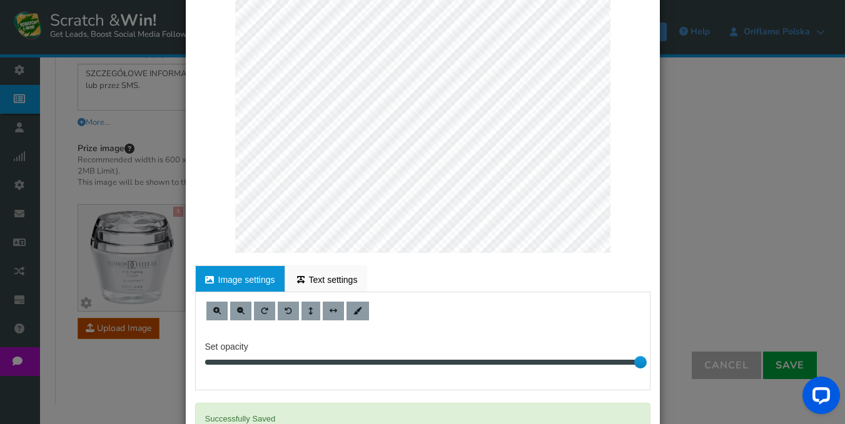
click at [698, 251] on div "× Customize Image For proper edit, check the desktop version Image settings Tex…" at bounding box center [422, 212] width 845 height 424
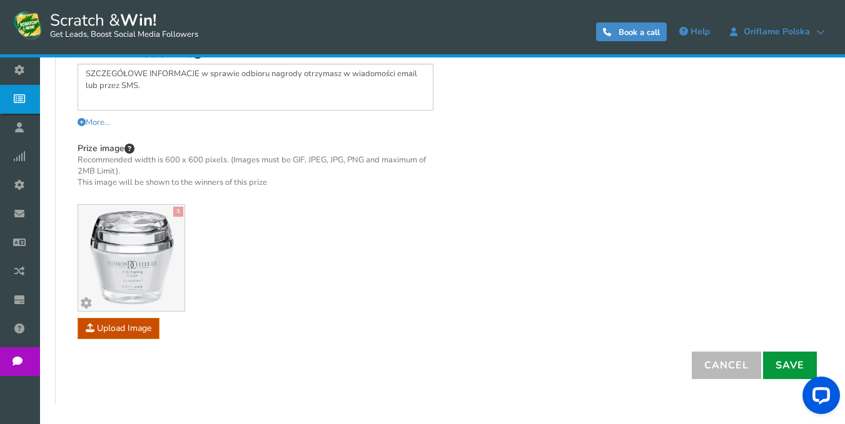
click at [786, 371] on link "Save" at bounding box center [790, 366] width 54 height 28
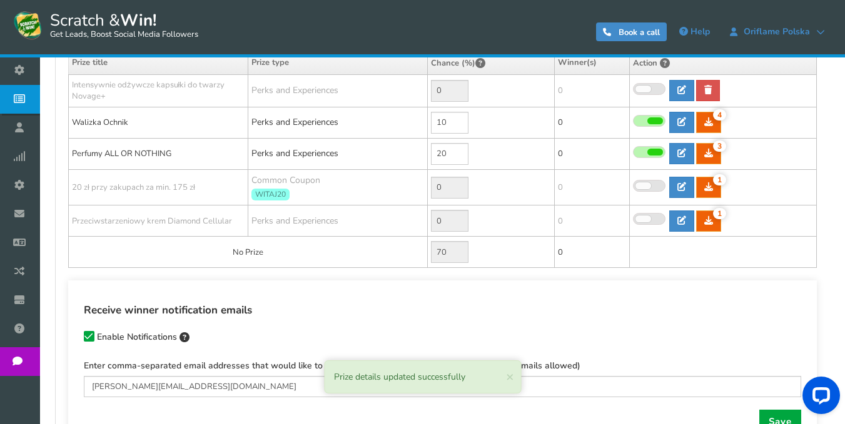
scroll to position [217, 0]
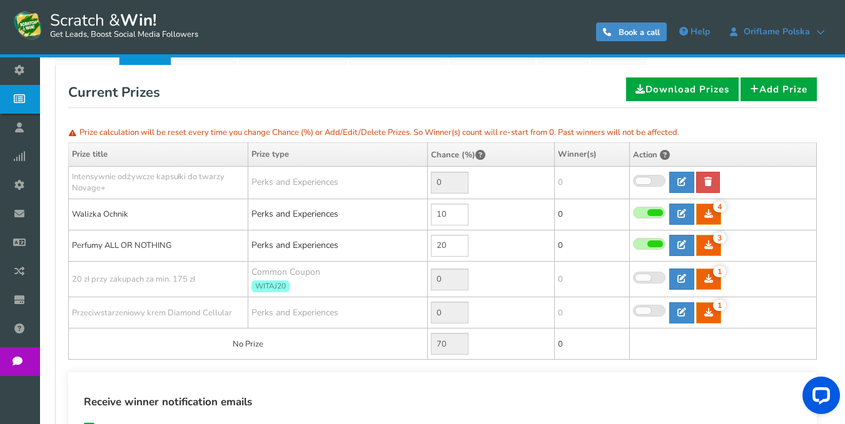
click at [650, 309] on span at bounding box center [643, 311] width 16 height 7
click at [633, 309] on input "checkbox" at bounding box center [633, 312] width 0 height 8
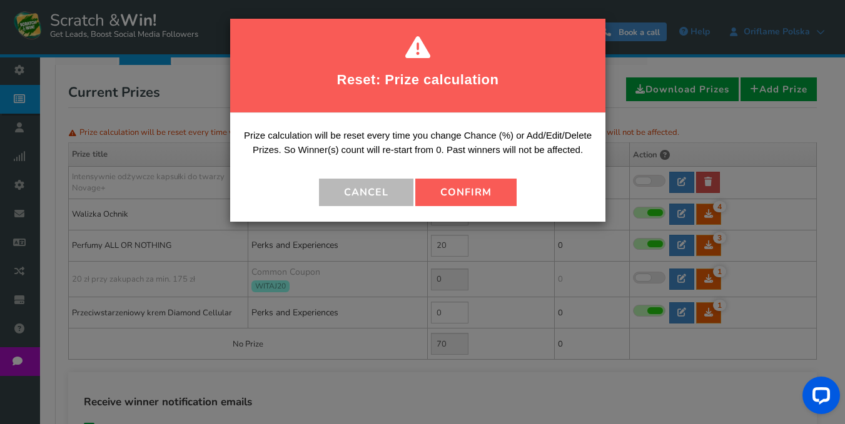
click at [475, 189] on button "Confirm" at bounding box center [465, 193] width 101 height 28
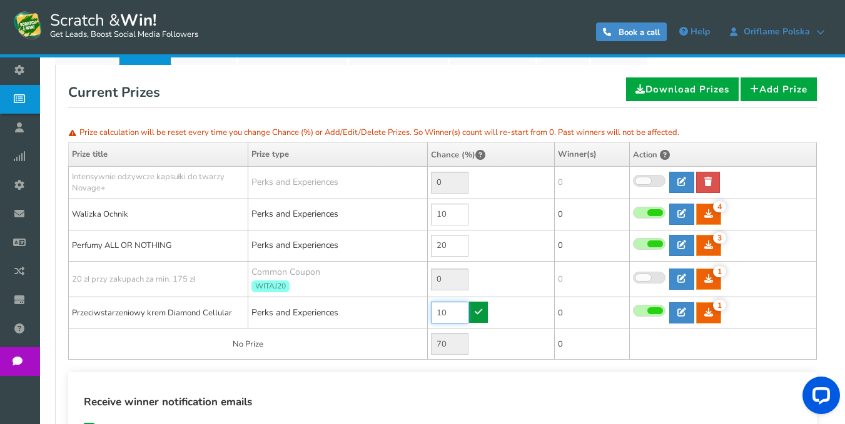
type input "10"
click at [478, 313] on icon at bounding box center [478, 312] width 8 height 9
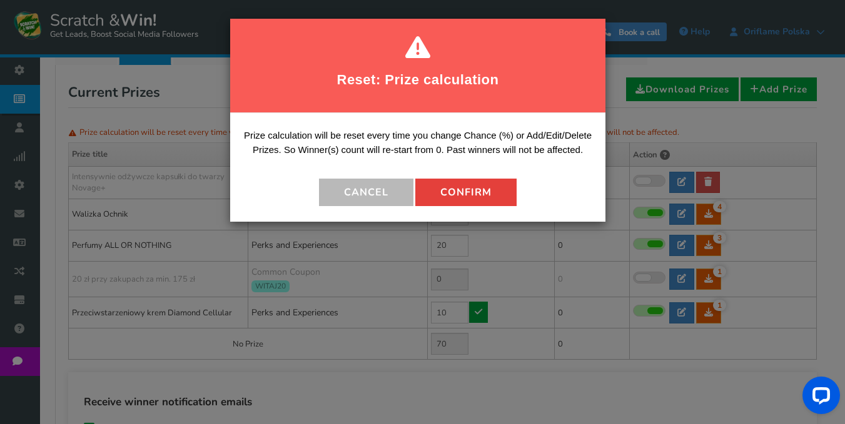
click at [461, 188] on button "Confirm" at bounding box center [465, 193] width 101 height 28
type input "60"
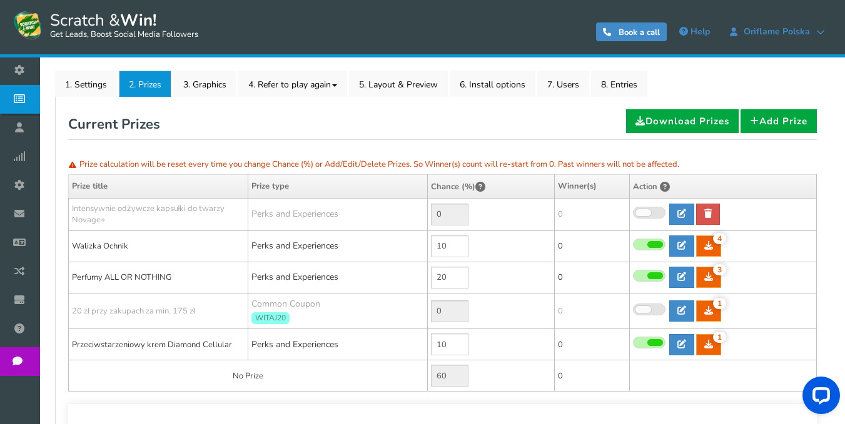
scroll to position [154, 0]
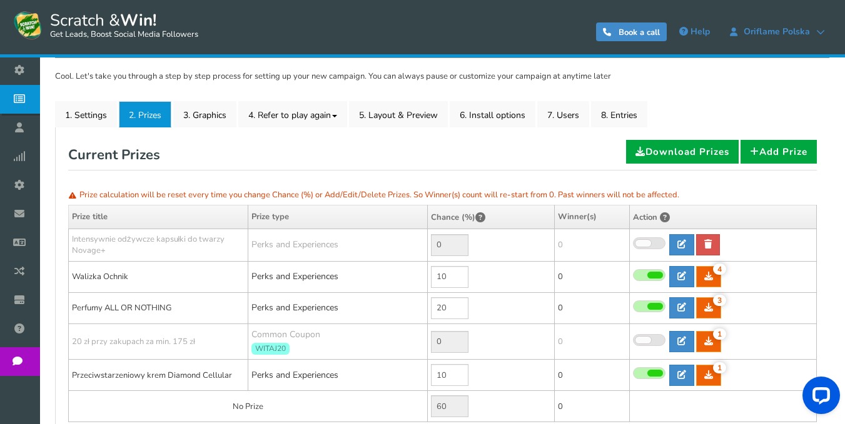
click at [642, 246] on span at bounding box center [643, 243] width 16 height 7
click at [633, 246] on input "checkbox" at bounding box center [633, 244] width 0 height 8
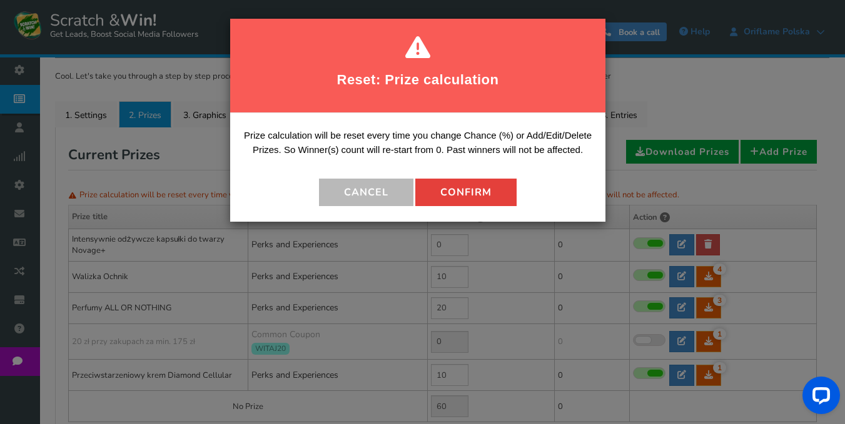
click at [474, 195] on button "Confirm" at bounding box center [465, 193] width 101 height 28
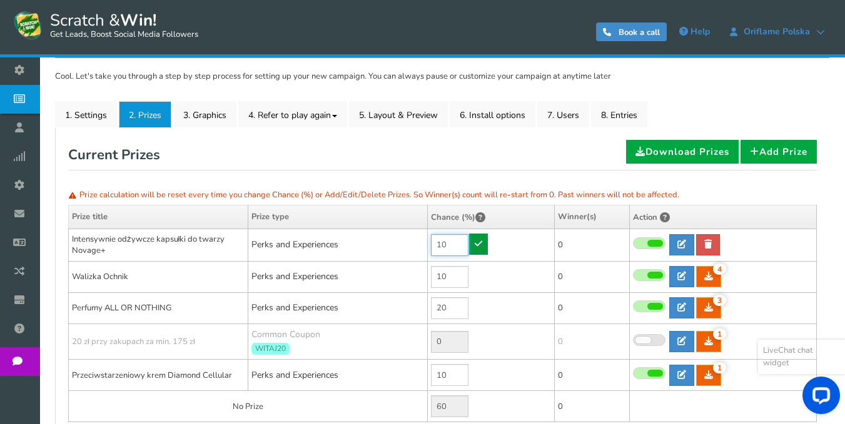
type input "10"
click at [479, 249] on link at bounding box center [478, 244] width 19 height 21
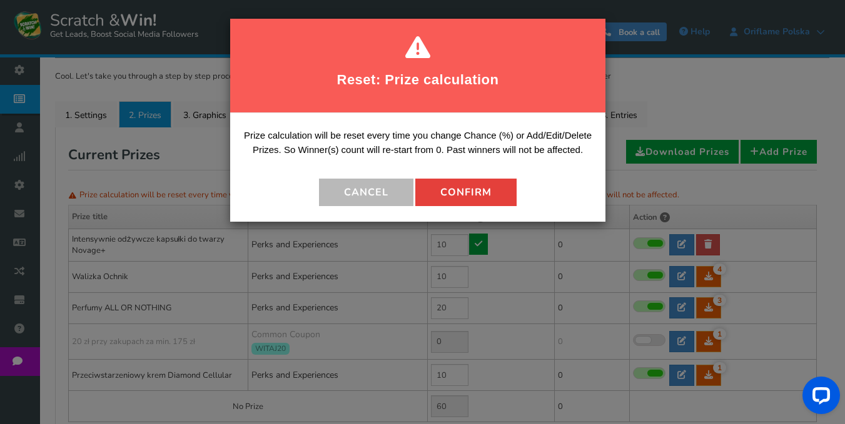
click at [498, 191] on button "Confirm" at bounding box center [465, 193] width 101 height 28
type input "50"
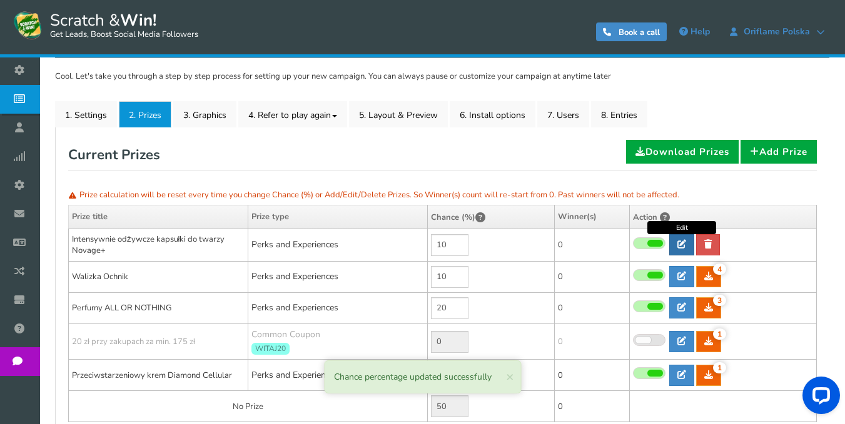
click at [679, 246] on icon at bounding box center [681, 244] width 9 height 9
type input "Intensywnie odżywcze kapsułki do twarzy Novage+"
type textarea "KOMPLEKS OLEJKÓW ROŚLINNYCH NUTRI6 Bogata w składniki odżywcze, wyjątkowa kompo…"
select select "Reward"
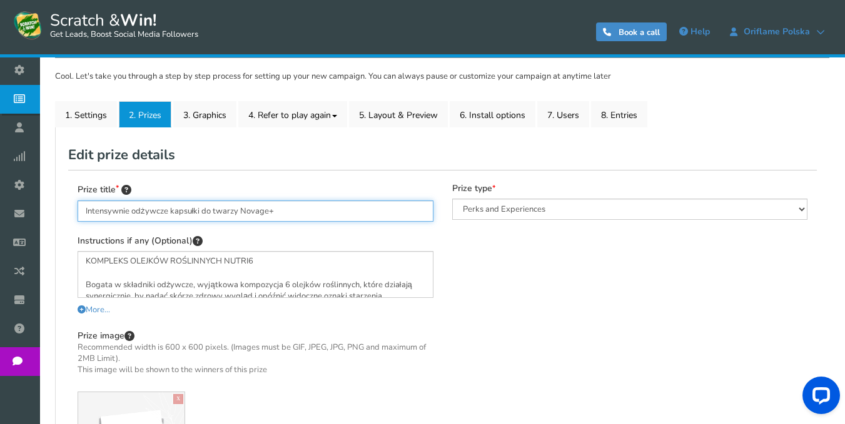
click at [319, 209] on input "Intensywnie odżywcze kapsułki do twarzy Novage+" at bounding box center [256, 211] width 356 height 21
paste input "Krem odżywczy na noc Diamond Cellular"
type input "Krem odżywczy na noc Diamond Cellular"
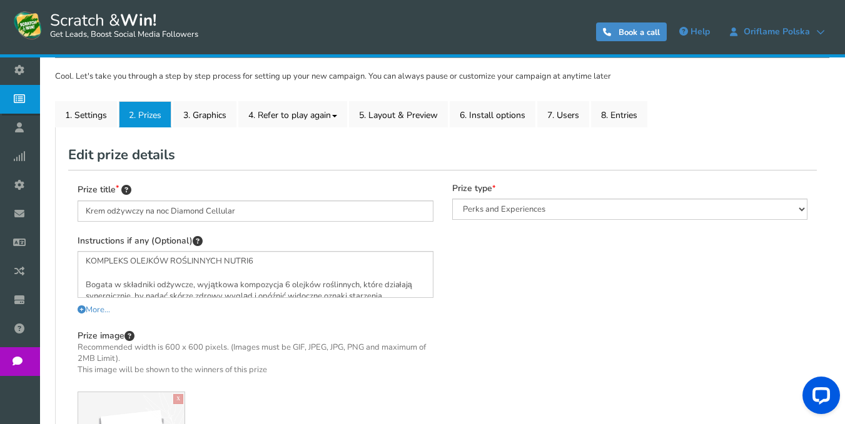
drag, startPoint x: 544, startPoint y: 277, endPoint x: 523, endPoint y: 277, distance: 21.9
click at [543, 277] on div "Prize title Krem odżywczy na noc Diamond Cellular Instructions if any (Optional…" at bounding box center [442, 354] width 748 height 369
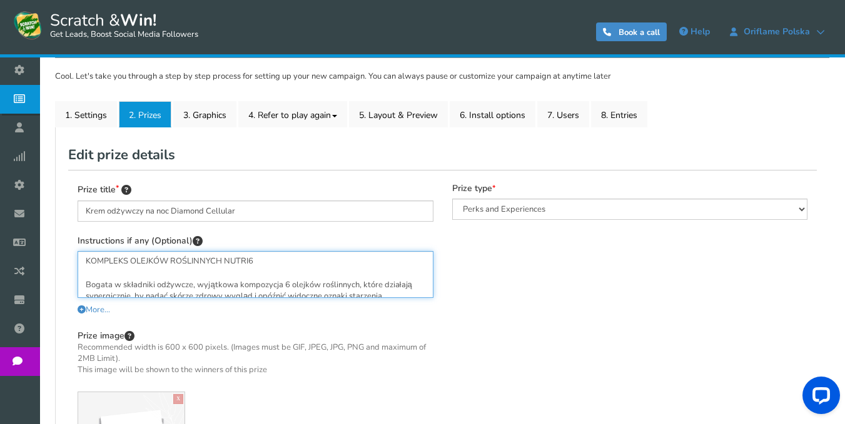
click at [316, 269] on textarea "KOMPLEKS OLEJKÓW ROŚLINNYCH NUTRI6 Bogata w składniki odżywcze, wyjątkowa kompo…" at bounding box center [256, 274] width 356 height 47
paste textarea "SZCZEGÓŁOWE INFORMACJE w sprawie odbioru nagrody otrzymasz w wiadomości email l…"
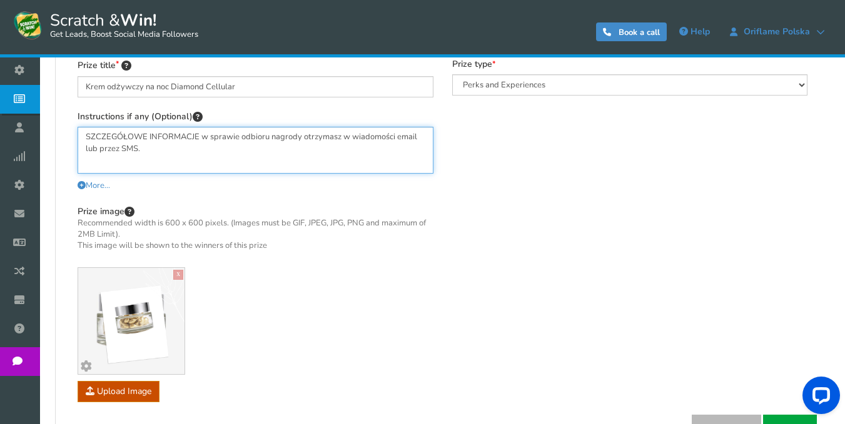
scroll to position [279, 0]
type textarea "SZCZEGÓŁOWE INFORMACJE w sprawie odbioru nagrody otrzymasz w wiadomości email l…"
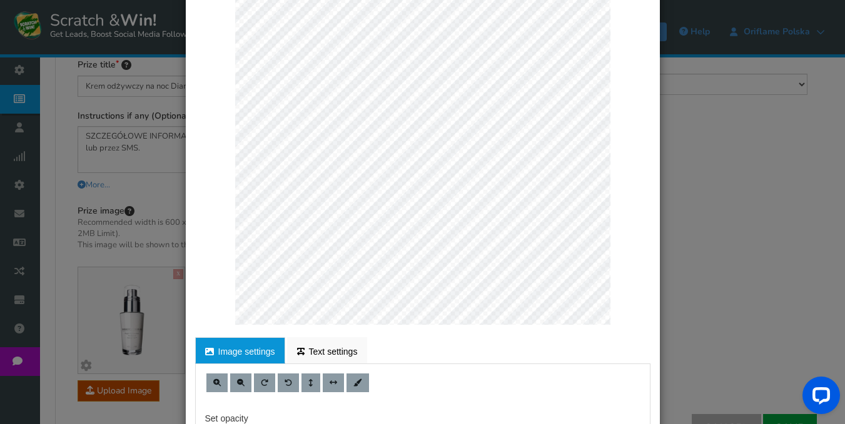
scroll to position [188, 0]
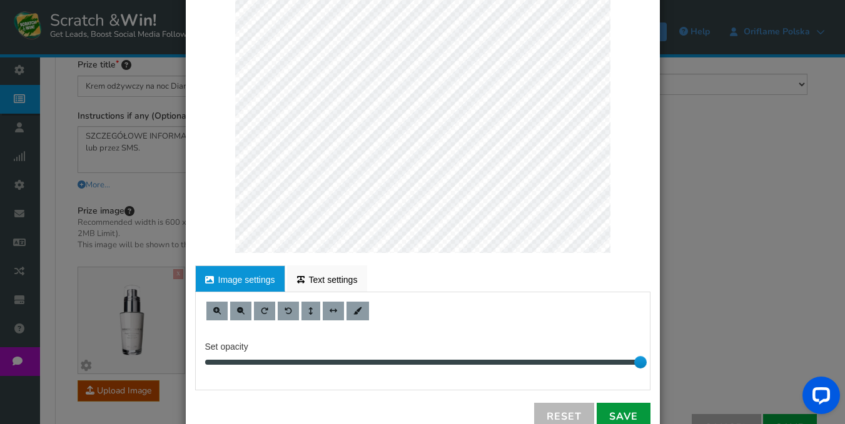
click at [620, 411] on link "Save" at bounding box center [623, 417] width 54 height 28
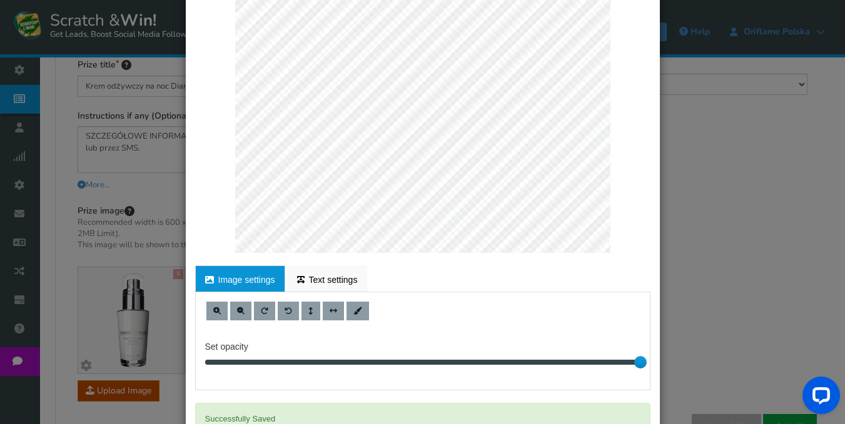
click at [715, 249] on div "× Customize Image For proper edit, check the desktop version Image settings Tex…" at bounding box center [422, 212] width 845 height 424
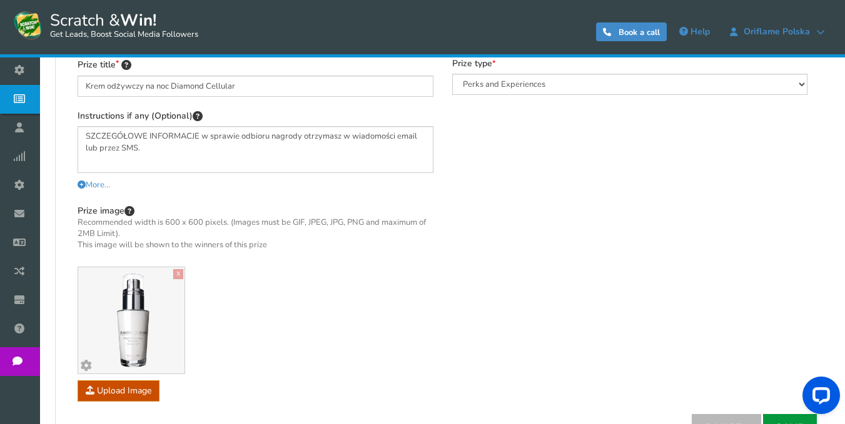
scroll to position [404, 0]
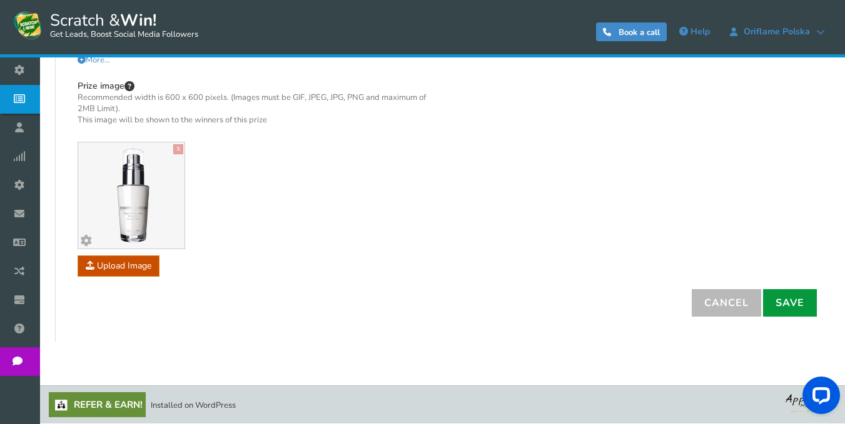
click at [785, 311] on link "Save" at bounding box center [790, 303] width 54 height 28
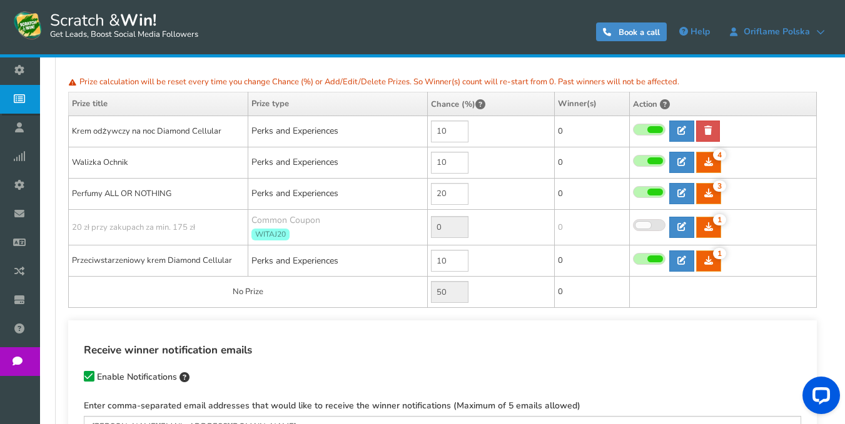
scroll to position [217, 0]
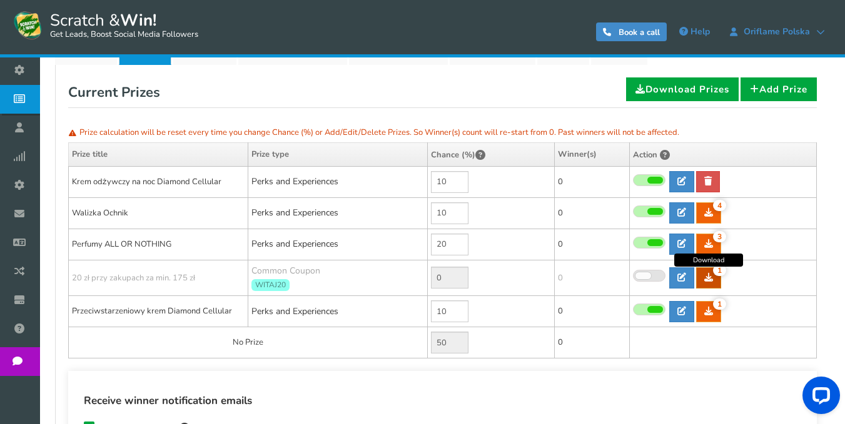
click at [711, 278] on icon at bounding box center [708, 277] width 9 height 9
click at [781, 93] on link "Add Prize" at bounding box center [778, 90] width 76 height 24
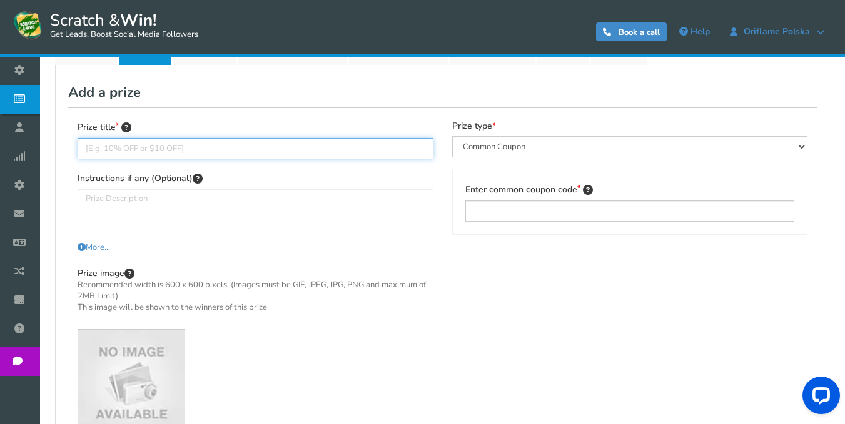
click at [239, 145] on input "text" at bounding box center [256, 148] width 356 height 21
paste input "SZCZEGÓŁOWE INFORMACJE w sprawie odbioru nagrody otrzymasz w wiadomości email l…"
type input "SZCZEGÓŁOWE INFORMACJE w sprawie odbioru nagrody otrzymasz w wiadomości email l…"
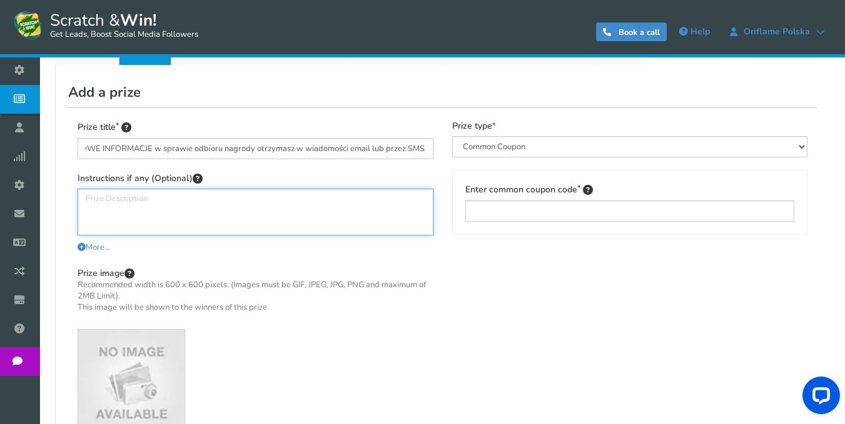
click at [314, 214] on textarea at bounding box center [256, 212] width 356 height 47
paste textarea "SZCZEGÓŁOWE INFORMACJE w sprawie odbioru nagrody otrzymasz w wiadomości email l…"
type textarea "SZCZEGÓŁOWE INFORMACJE w sprawie odbioru nagrody otrzymasz w wiadomości email l…"
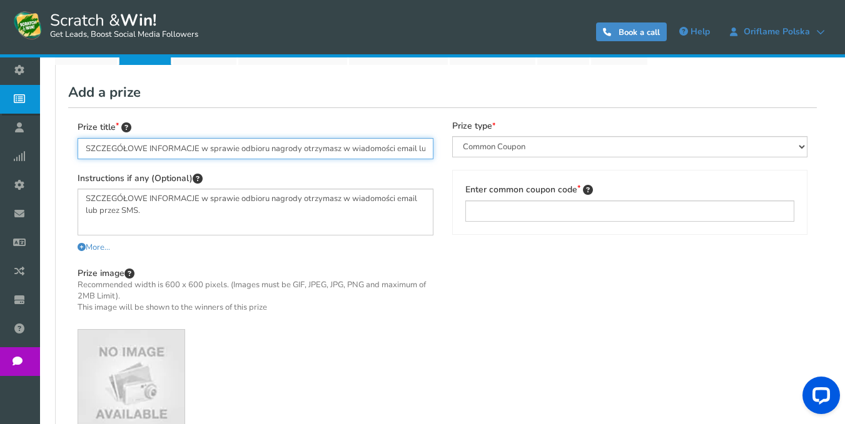
click at [280, 149] on input "SZCZEGÓŁOWE INFORMACJE w sprawie odbioru nagrody otrzymasz w wiadomości email l…" at bounding box center [256, 148] width 356 height 21
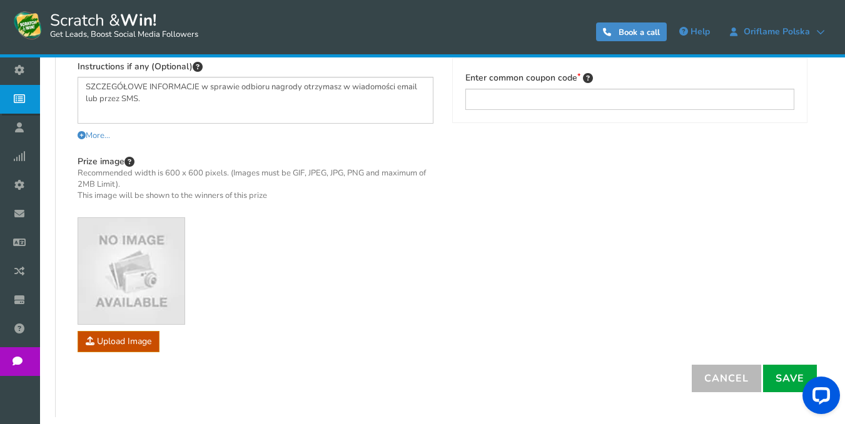
scroll to position [342, 0]
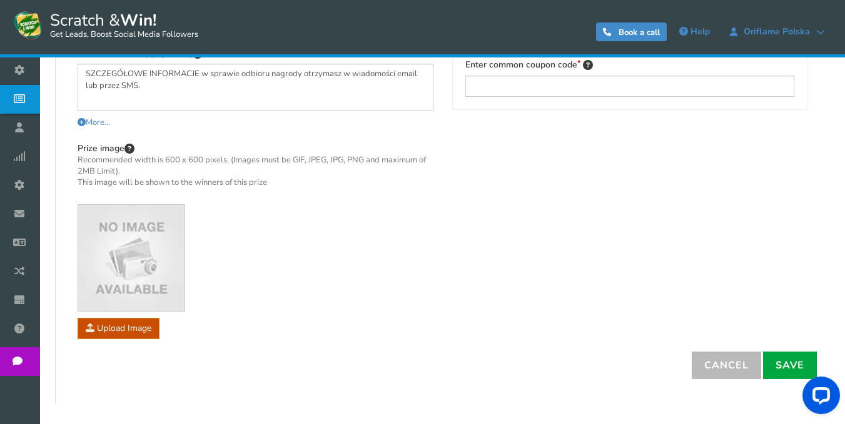
type input "Woda perfumowana DIVINE"
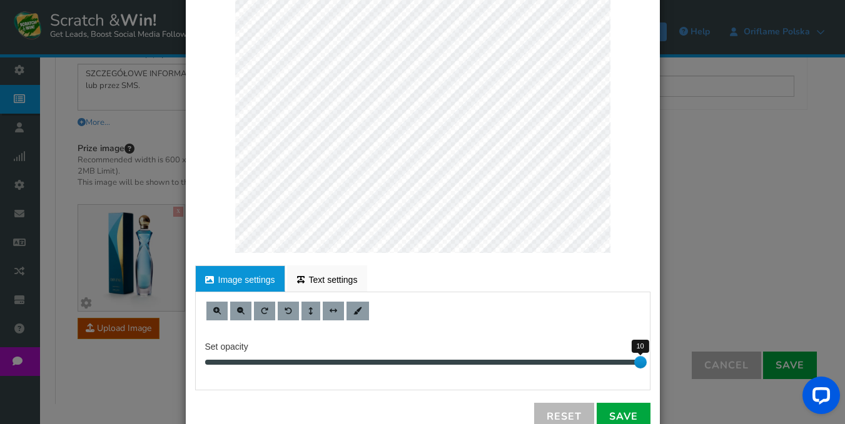
scroll to position [125, 0]
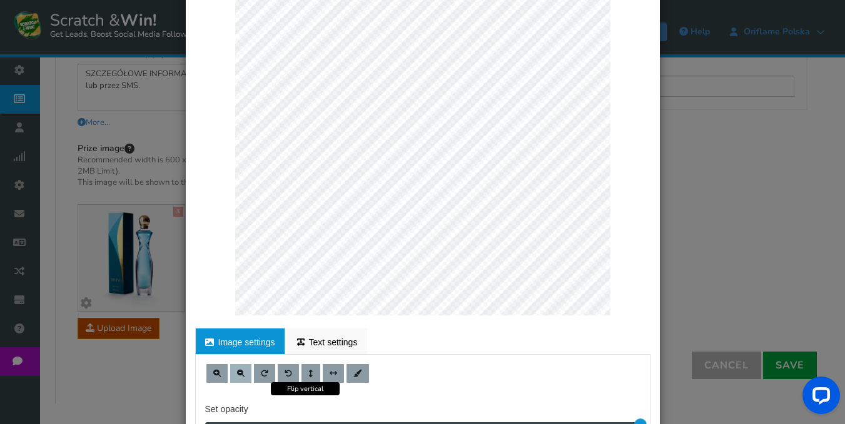
click at [237, 377] on span at bounding box center [241, 374] width 8 height 8
click at [234, 378] on button at bounding box center [240, 373] width 21 height 19
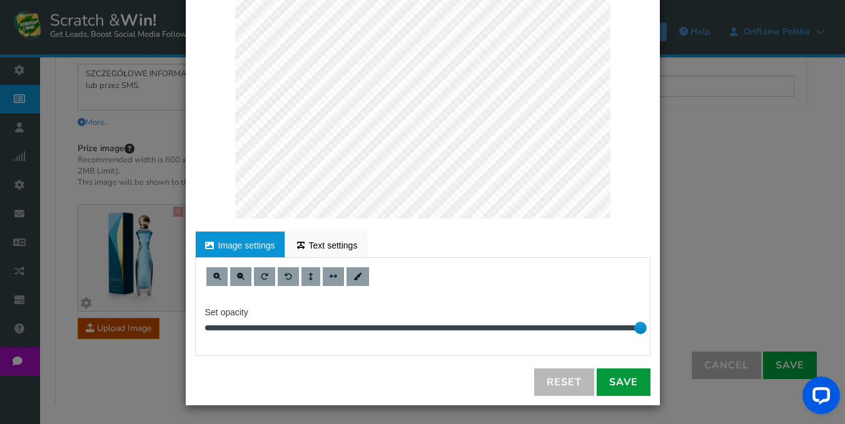
click at [624, 376] on link "Save" at bounding box center [623, 383] width 54 height 28
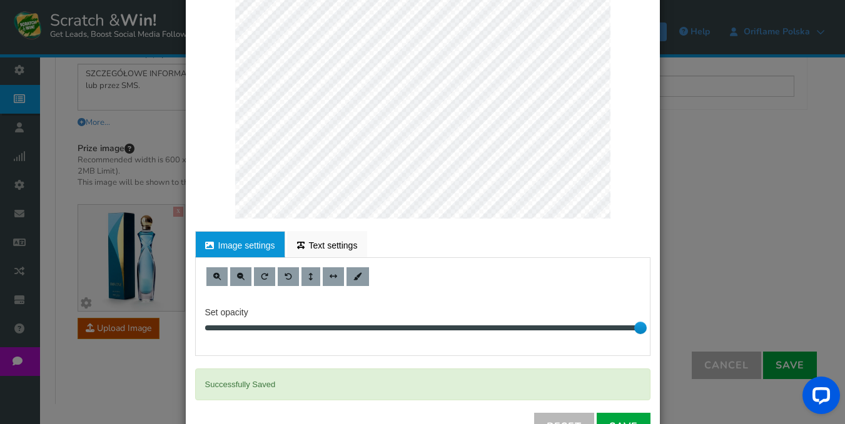
click at [776, 276] on div "× Customize Image For proper edit, check the desktop version Image settings Tex…" at bounding box center [422, 212] width 845 height 424
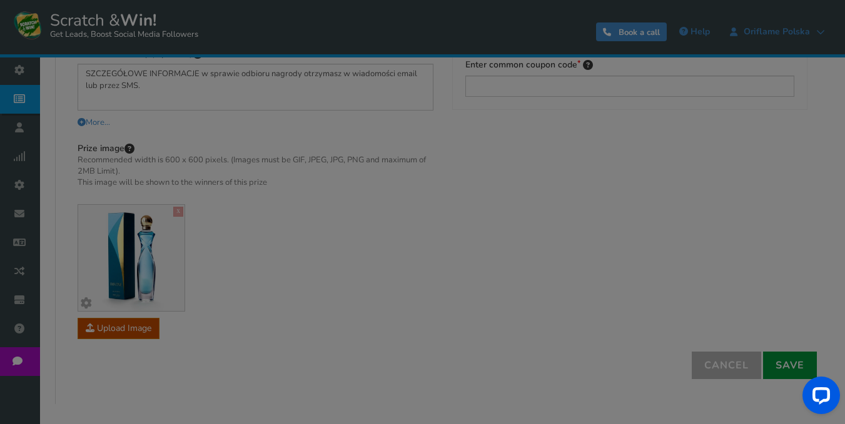
click at [788, 371] on link "Save" at bounding box center [790, 366] width 54 height 28
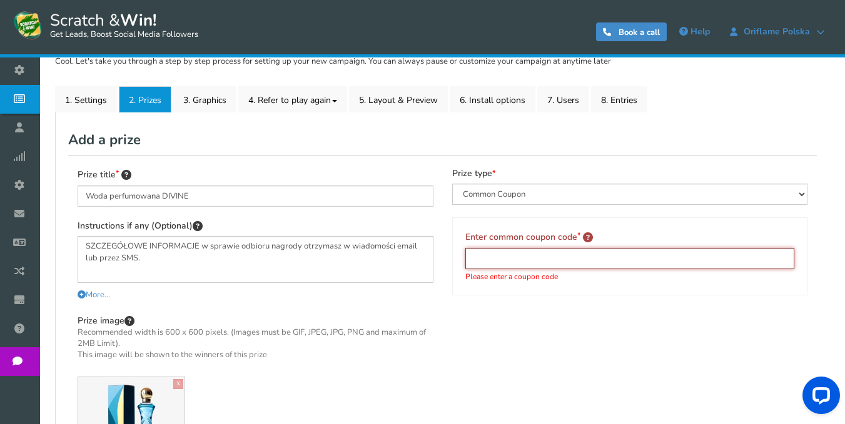
scroll to position [154, 0]
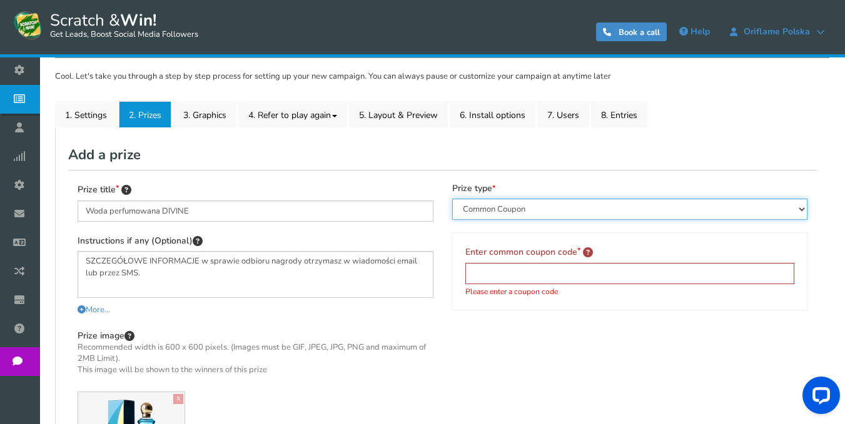
click at [551, 205] on select "Perks and Experiences Automatic Coupon Common Coupon Unique Coupon" at bounding box center [630, 209] width 356 height 21
select select "Reward"
click at [452, 199] on select "Perks and Experiences Automatic Coupon Common Coupon Unique Coupon" at bounding box center [630, 209] width 356 height 21
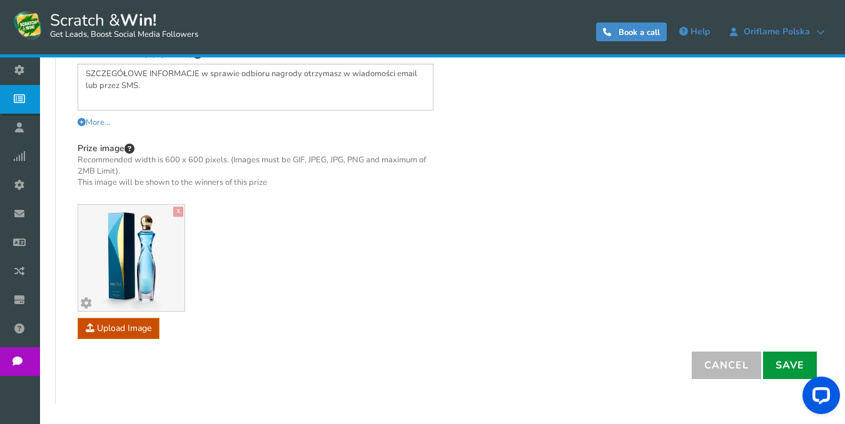
click at [781, 364] on link "Save" at bounding box center [790, 366] width 54 height 28
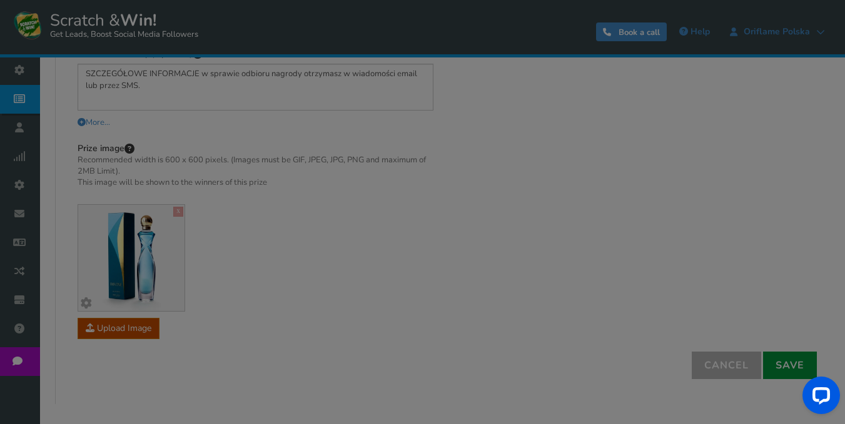
type input "0"
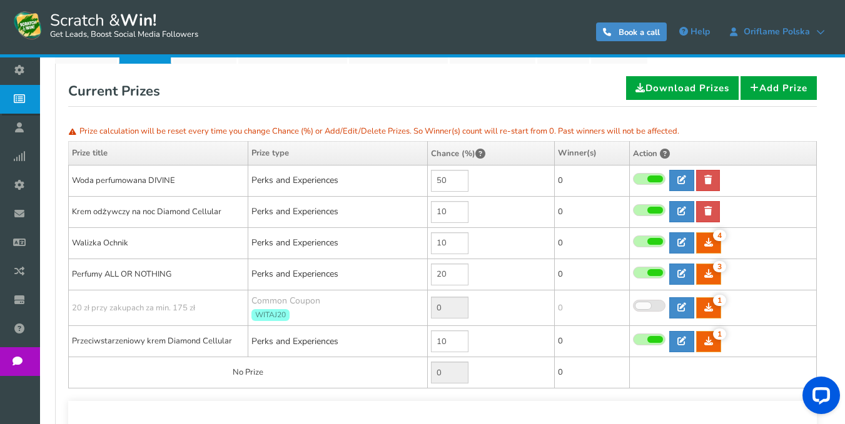
scroll to position [217, 0]
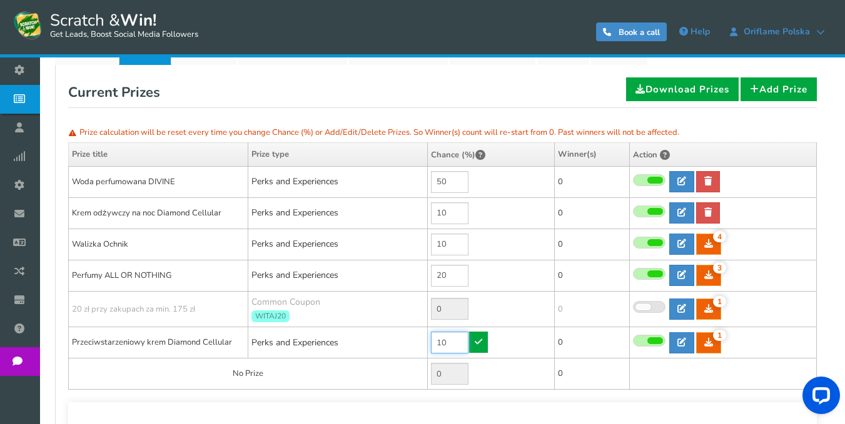
click at [450, 348] on input "10" at bounding box center [450, 343] width 38 height 22
paste input "3,5"
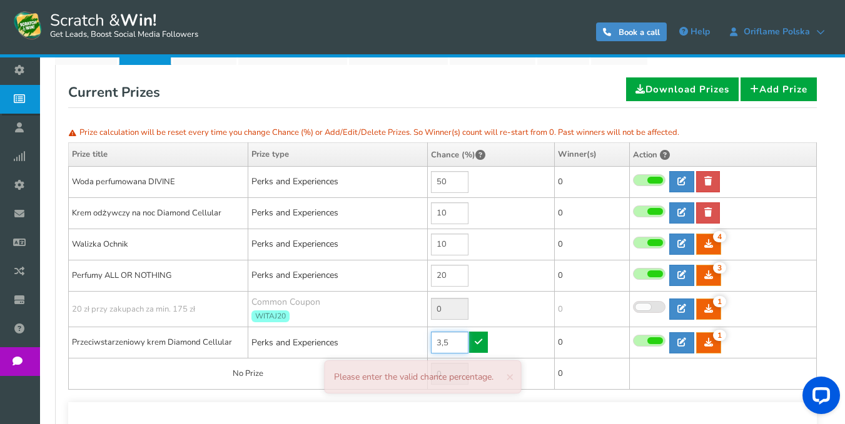
click at [442, 348] on input "3,5" at bounding box center [450, 343] width 38 height 22
click at [478, 339] on icon at bounding box center [478, 342] width 8 height 9
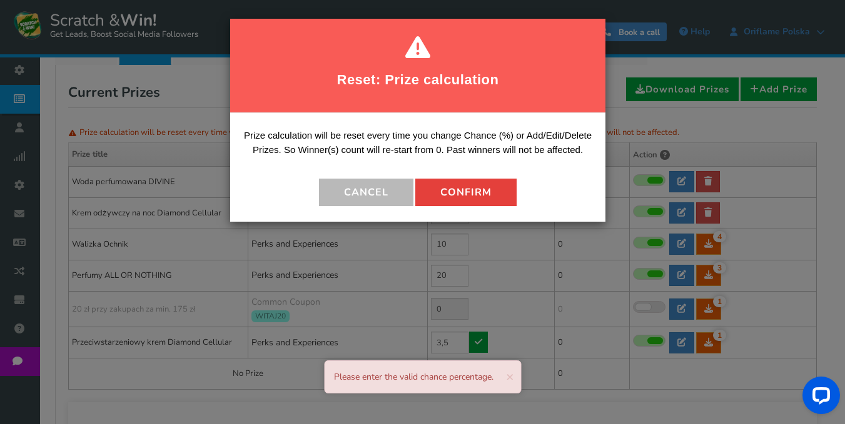
click at [482, 198] on button "Confirm" at bounding box center [465, 193] width 101 height 28
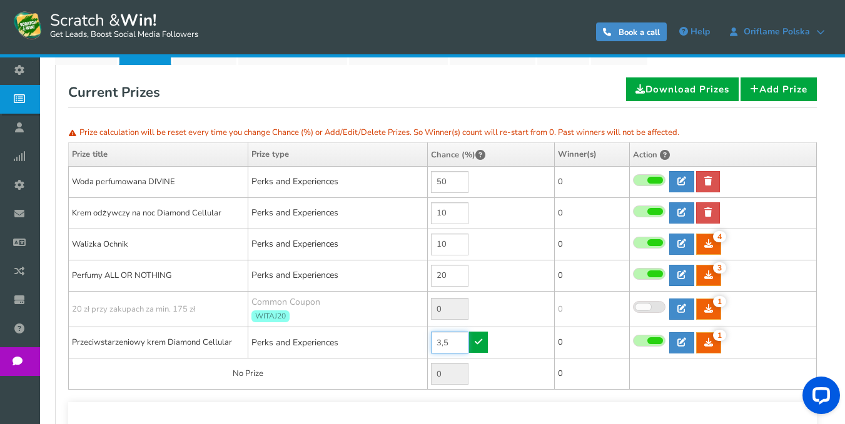
click at [440, 347] on input "3,5" at bounding box center [450, 343] width 38 height 22
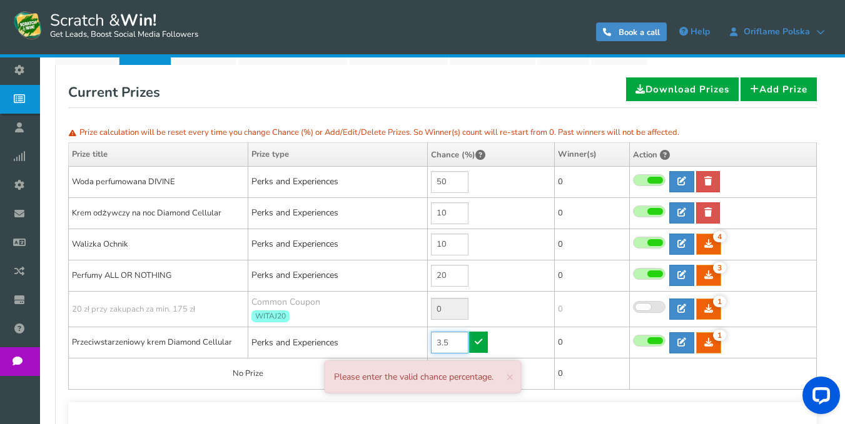
type input "3.5"
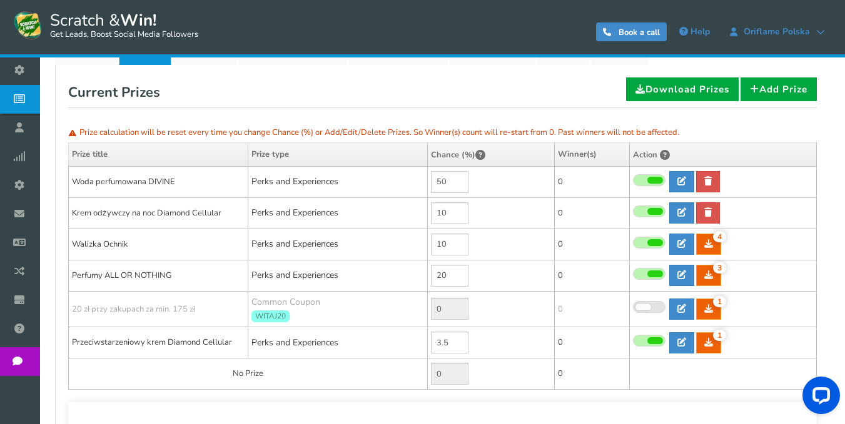
click at [569, 390] on table "Prize title Prize type Chance (%) Quantity Winner(s) Type Slot type Slot range …" at bounding box center [442, 267] width 748 height 248
click at [762, 93] on link "Add Prize" at bounding box center [778, 90] width 76 height 24
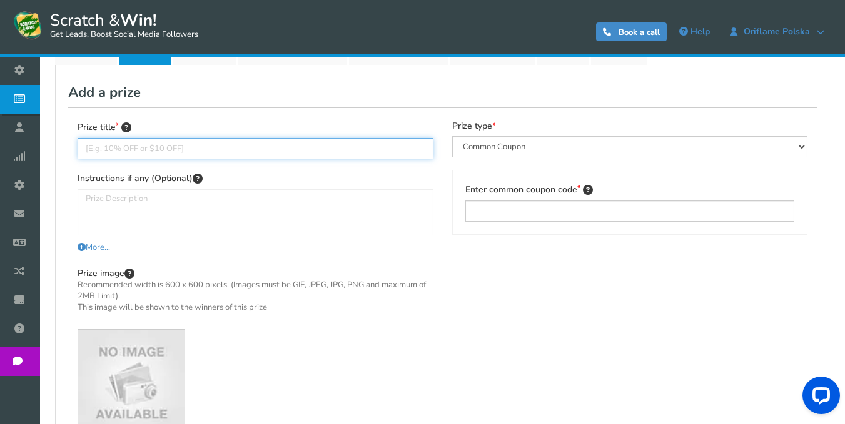
click at [255, 144] on input "text" at bounding box center [256, 148] width 356 height 21
paste input "Niemiecki blender ręczny - żyrafa - 800W - nowy - piękny matowy taupe"
click at [181, 149] on input "Niemiecki blender ręczny - żyrafa - 800W - nowy - piękny matowy taupe" at bounding box center [256, 148] width 356 height 21
drag, startPoint x: 224, startPoint y: 149, endPoint x: 405, endPoint y: 140, distance: 181.5
click at [405, 140] on input "Niemiecki blender ręczny - 800W - nowy - piękny matowy taupe" at bounding box center [256, 148] width 356 height 21
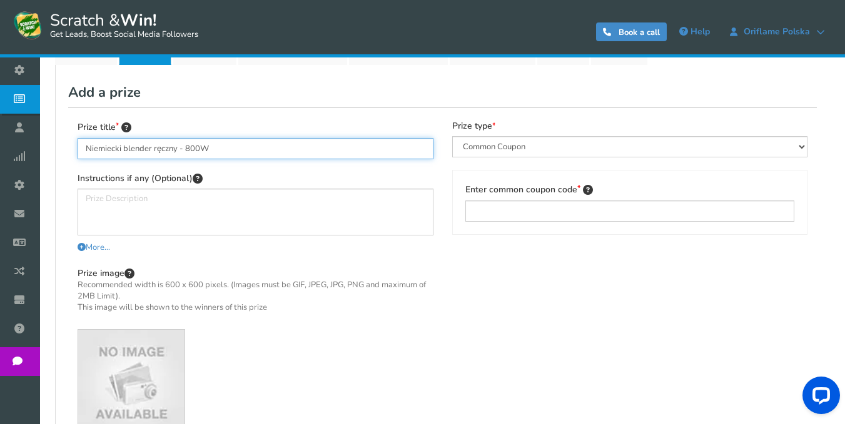
type input "Niemiecki blender ręczny - 800W"
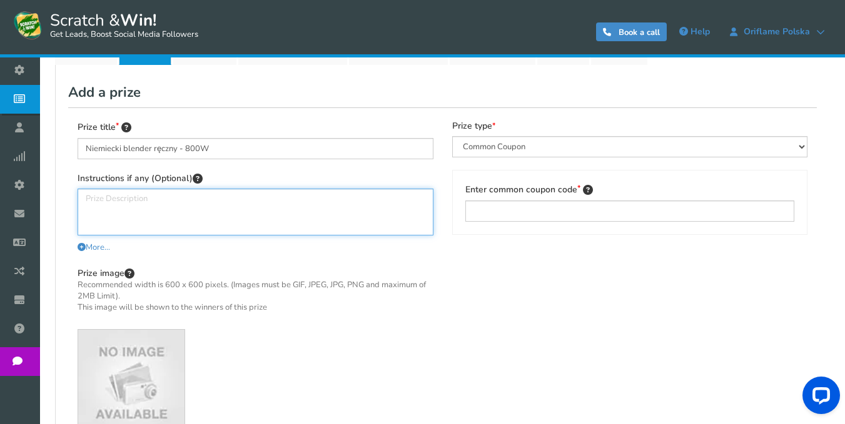
click at [294, 221] on textarea at bounding box center [256, 212] width 356 height 47
paste textarea "SZCZEGÓŁOWE INFORMACJE w sprawie odbioru nagrody otrzymasz w wiadomości email l…"
type textarea "SZCZEGÓŁOWE INFORMACJE w sprawie odbioru nagrody otrzymasz w wiadomości email l…"
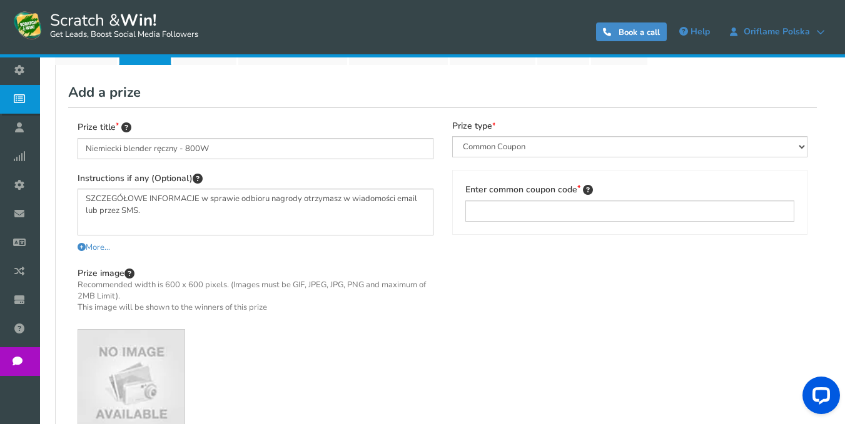
click at [135, 369] on img at bounding box center [131, 383] width 106 height 106
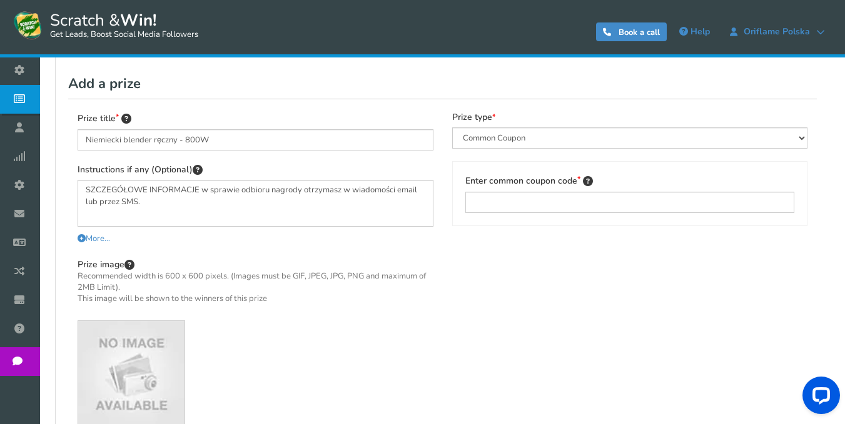
scroll to position [342, 0]
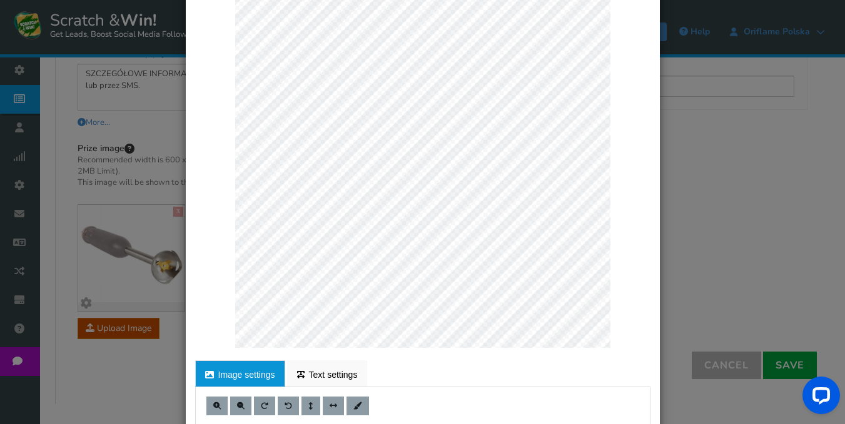
scroll to position [125, 0]
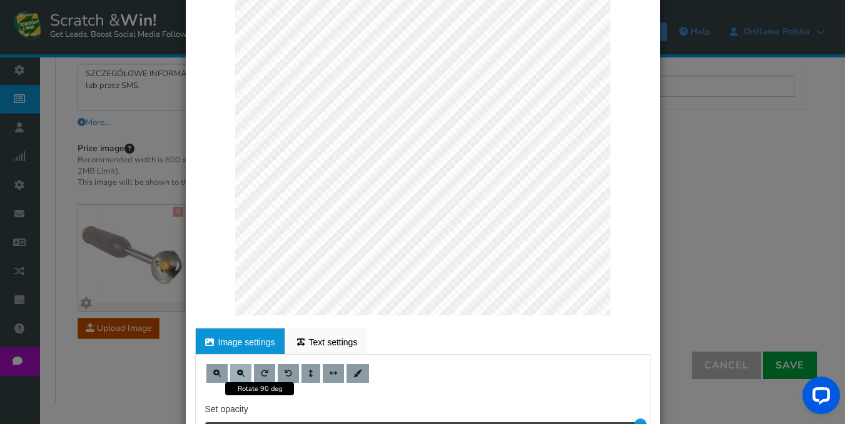
click at [238, 372] on span at bounding box center [241, 374] width 8 height 8
click at [216, 369] on button at bounding box center [216, 373] width 21 height 19
click at [237, 374] on span at bounding box center [241, 374] width 8 height 8
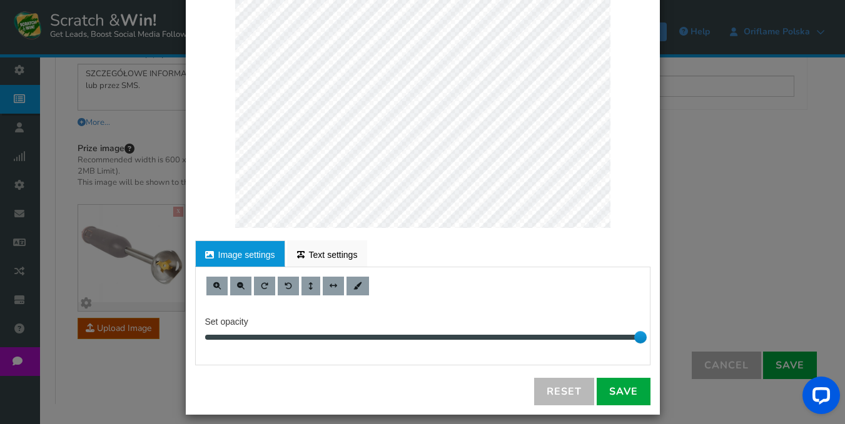
scroll to position [222, 0]
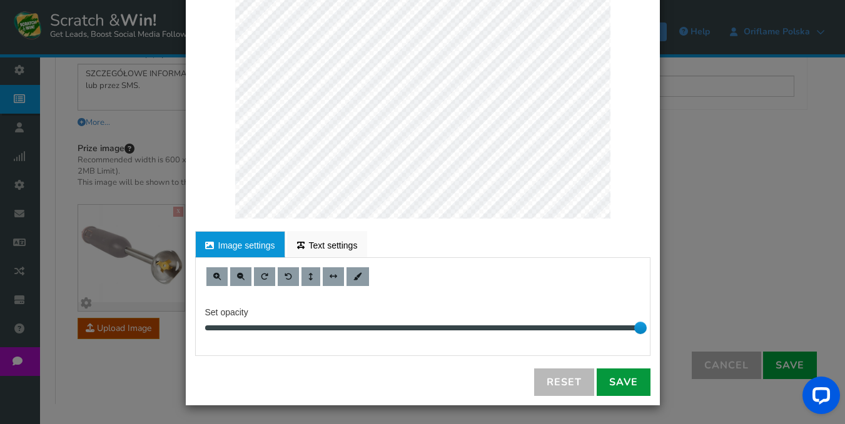
click at [611, 386] on link "Save" at bounding box center [623, 383] width 54 height 28
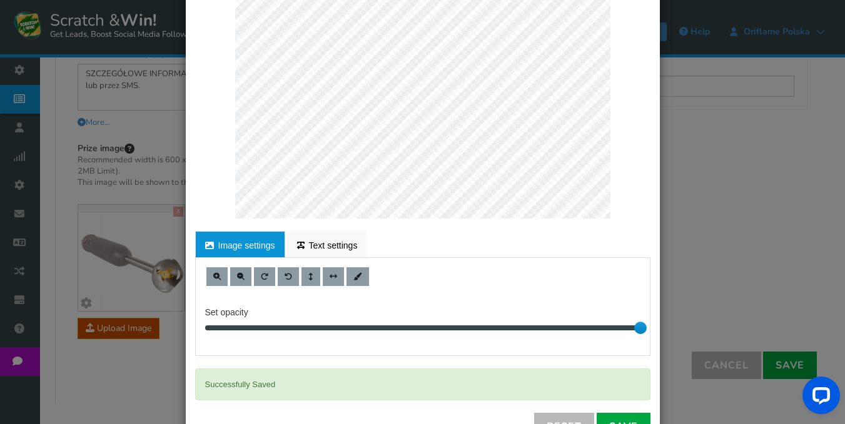
click at [726, 181] on div "× Customize Image For proper edit, check the desktop version Image settings Tex…" at bounding box center [422, 212] width 845 height 424
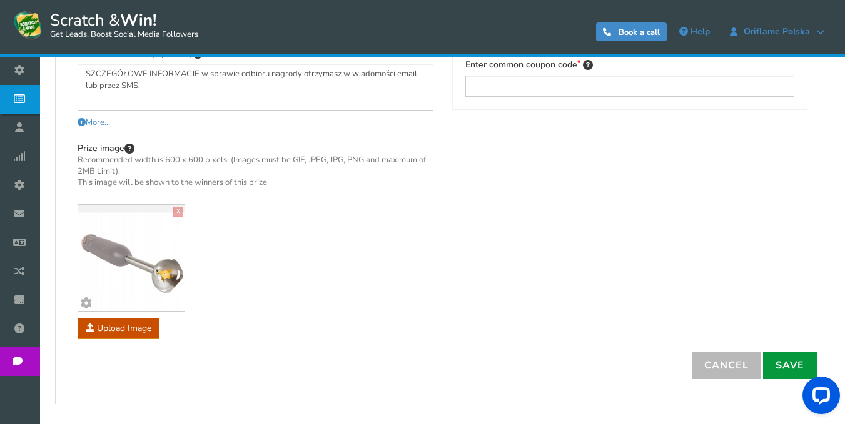
click at [787, 364] on link "Save" at bounding box center [790, 366] width 54 height 28
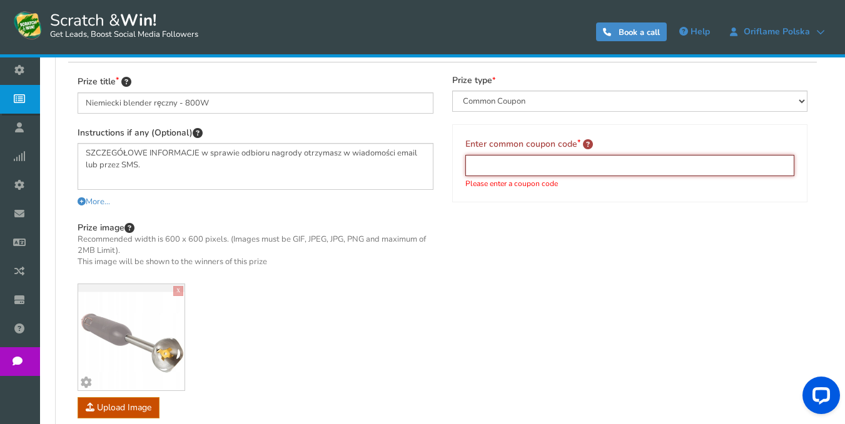
scroll to position [154, 0]
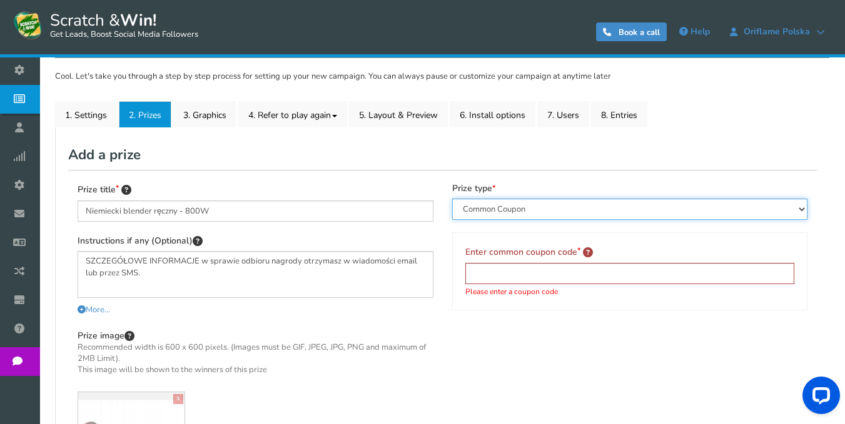
click at [591, 211] on select "Perks and Experiences Automatic Coupon Common Coupon Unique Coupon" at bounding box center [630, 209] width 356 height 21
select select "Reward"
click at [452, 199] on select "Perks and Experiences Automatic Coupon Common Coupon Unique Coupon" at bounding box center [630, 209] width 356 height 21
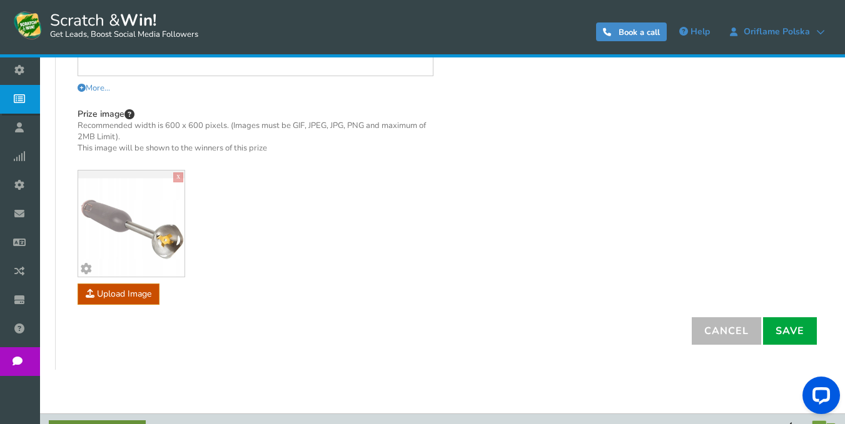
scroll to position [404, 0]
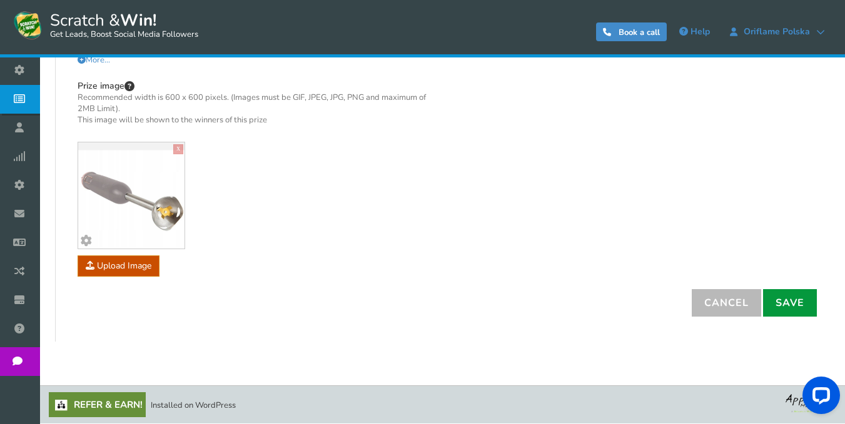
click at [781, 309] on link "Save" at bounding box center [790, 303] width 54 height 28
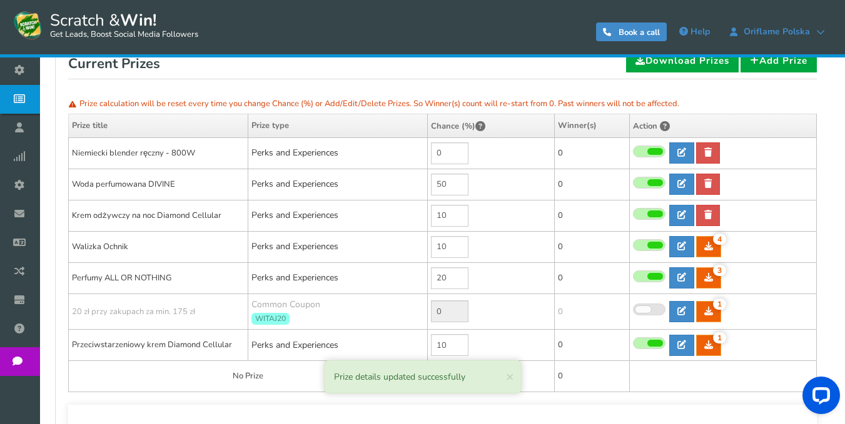
scroll to position [217, 0]
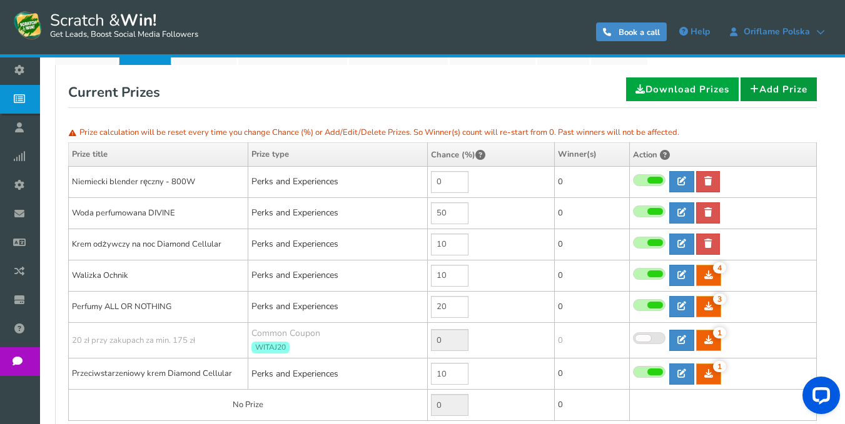
click at [774, 87] on link "Add Prize" at bounding box center [778, 90] width 76 height 24
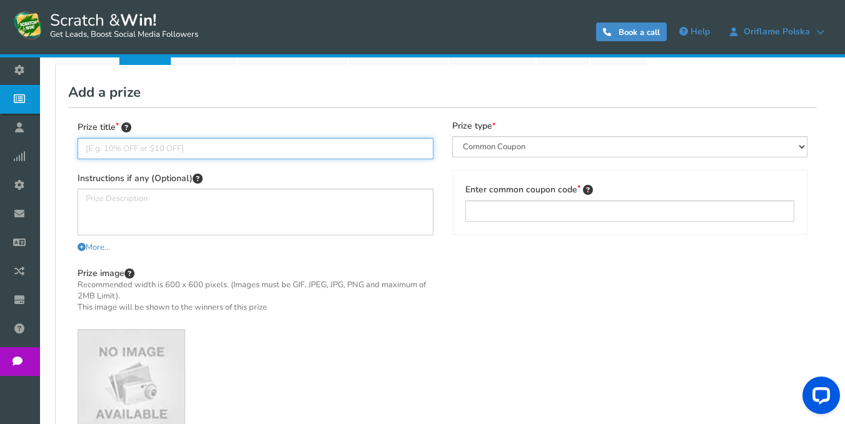
click at [366, 146] on input "text" at bounding box center [256, 148] width 356 height 21
type input "Grill elektryczny"
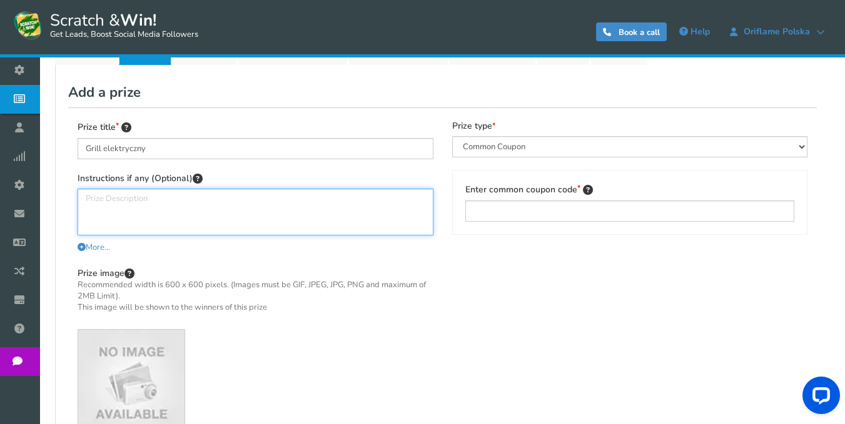
drag, startPoint x: 264, startPoint y: 199, endPoint x: 327, endPoint y: 266, distance: 91.5
click at [264, 199] on textarea at bounding box center [256, 212] width 356 height 47
paste textarea "SZCZEGÓŁOWE INFORMACJE w sprawie odbioru nagrody otrzymasz w wiadomości email l…"
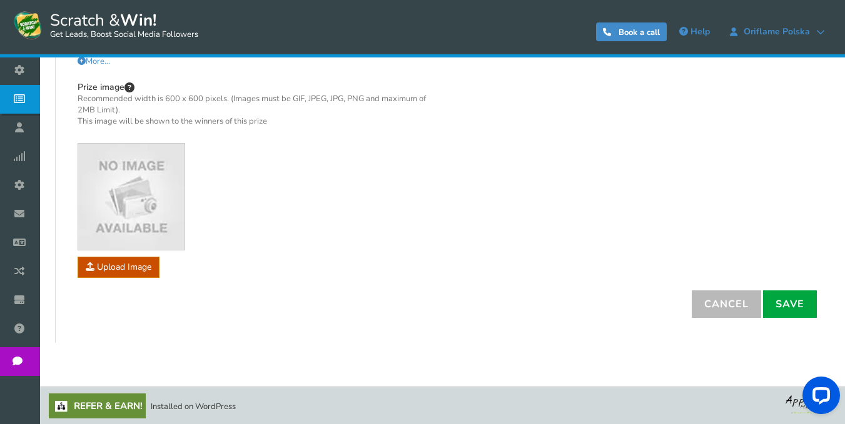
scroll to position [404, 0]
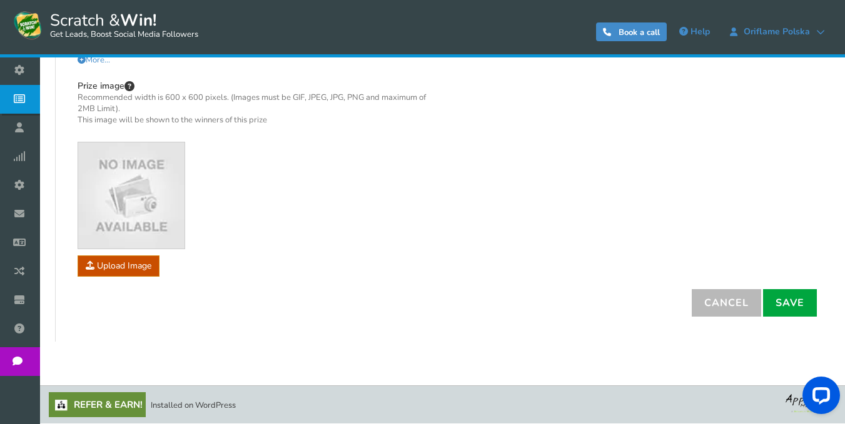
type textarea "SZCZEGÓŁOWE INFORMACJE w sprawie odbioru nagrody otrzymasz w wiadomości email l…"
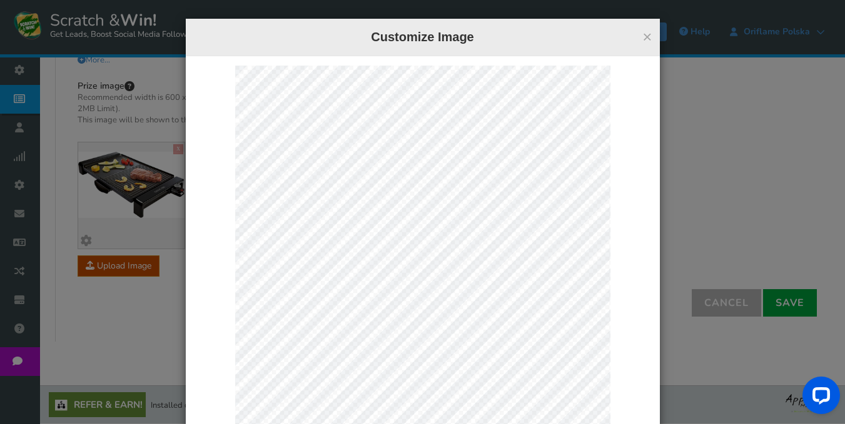
scroll to position [125, 0]
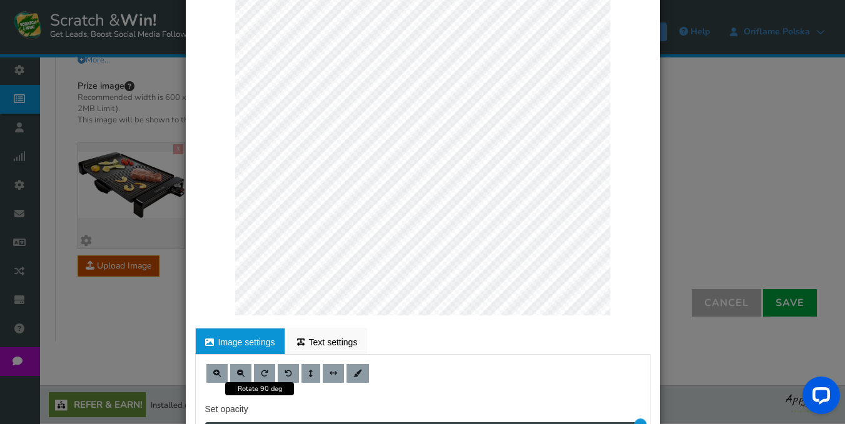
click at [240, 373] on button at bounding box center [240, 373] width 21 height 19
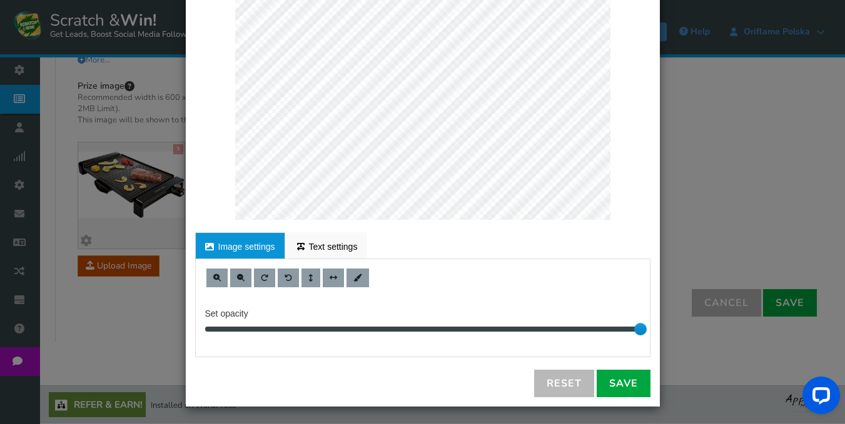
scroll to position [222, 0]
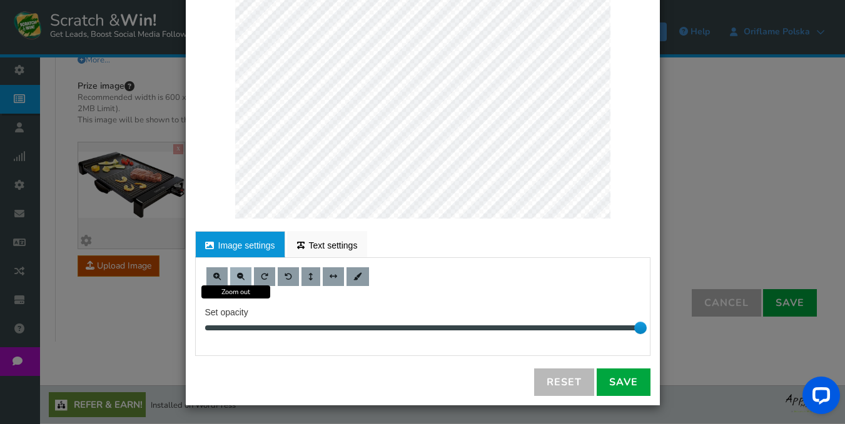
click at [237, 276] on span at bounding box center [241, 277] width 8 height 8
click at [353, 279] on span at bounding box center [357, 277] width 9 height 8
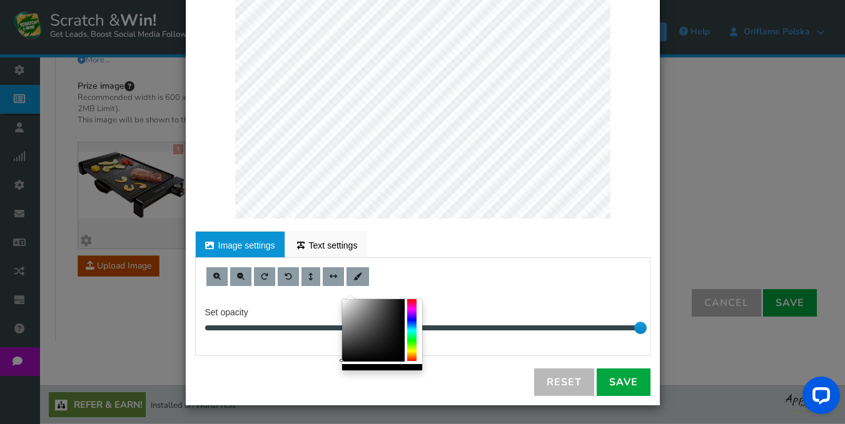
click at [343, 303] on div at bounding box center [373, 330] width 63 height 63
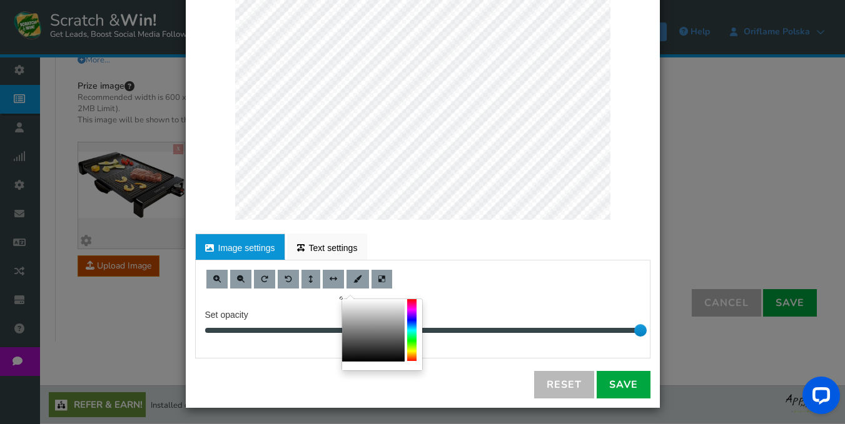
drag, startPoint x: 343, startPoint y: 301, endPoint x: 335, endPoint y: 293, distance: 11.9
click at [335, 293] on body "Display on your website Scratch & Win! Get Leads, Boost Social Media Followers …" at bounding box center [422, 10] width 845 height 828
click at [504, 284] on div at bounding box center [422, 279] width 435 height 19
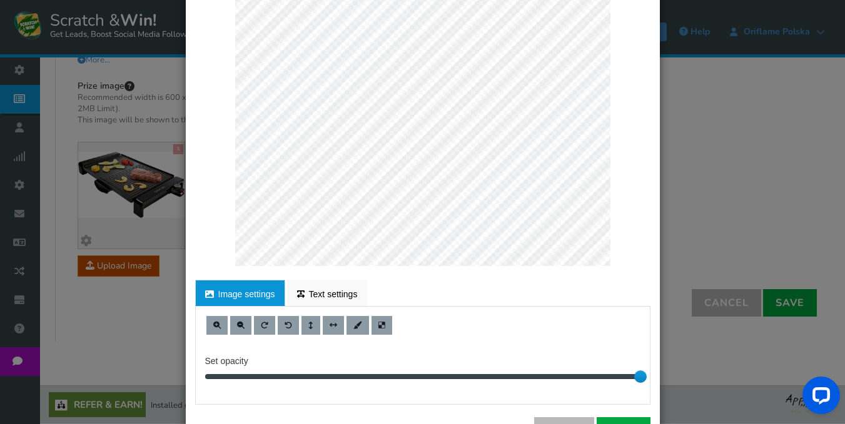
scroll to position [188, 0]
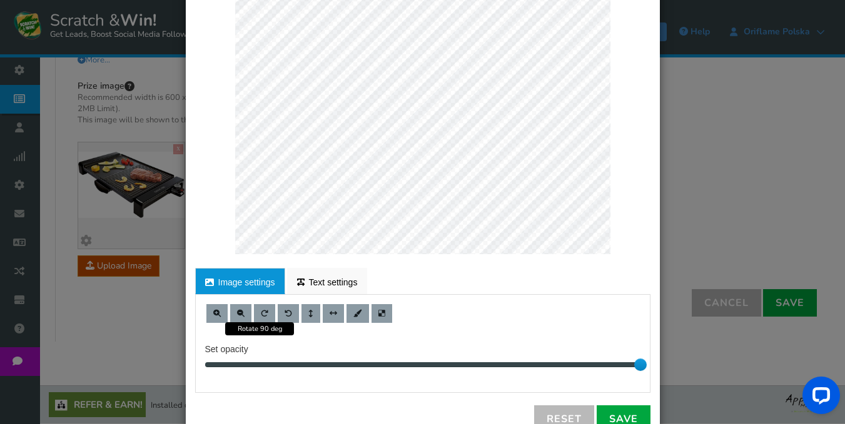
click at [239, 313] on span at bounding box center [241, 314] width 8 height 8
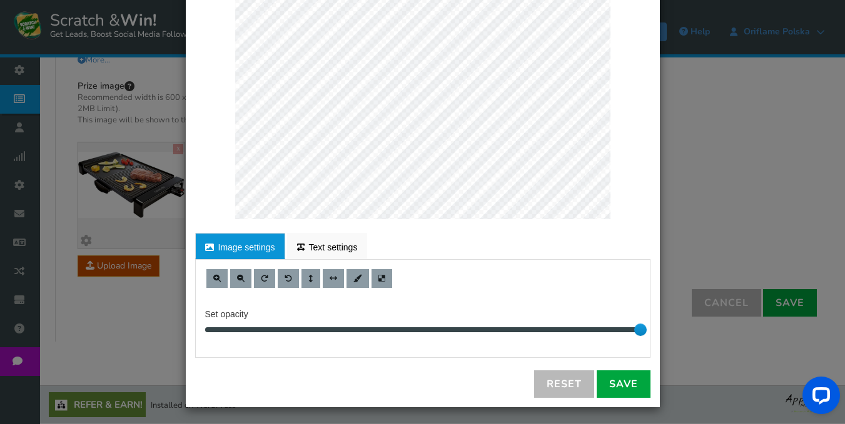
scroll to position [224, 0]
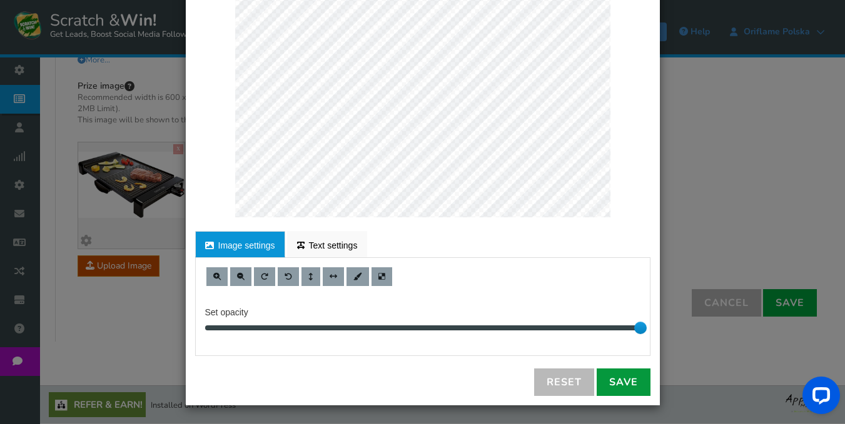
click at [623, 379] on link "Save" at bounding box center [623, 383] width 54 height 28
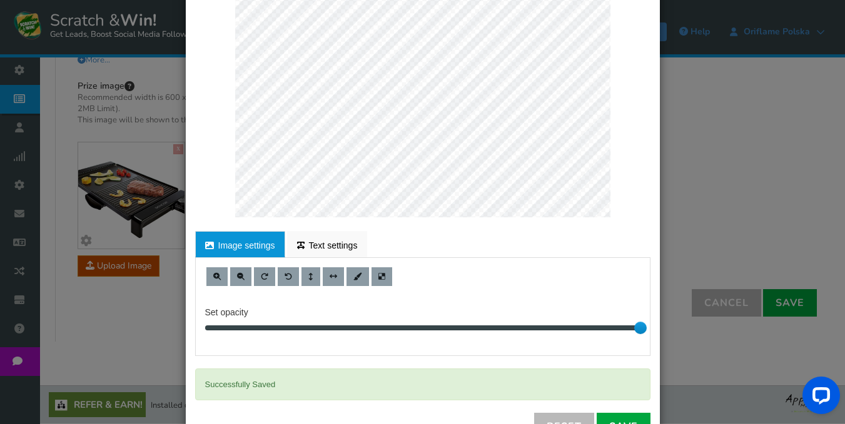
click at [684, 177] on div "× Customize Image For proper edit, check the desktop version Image settings Tex…" at bounding box center [422, 212] width 845 height 424
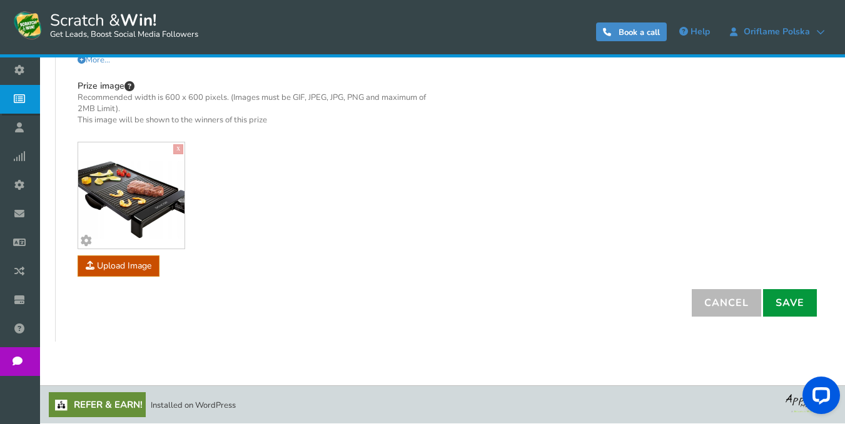
click at [800, 304] on link "Save" at bounding box center [790, 303] width 54 height 28
click at [792, 306] on link "Save" at bounding box center [790, 303] width 54 height 28
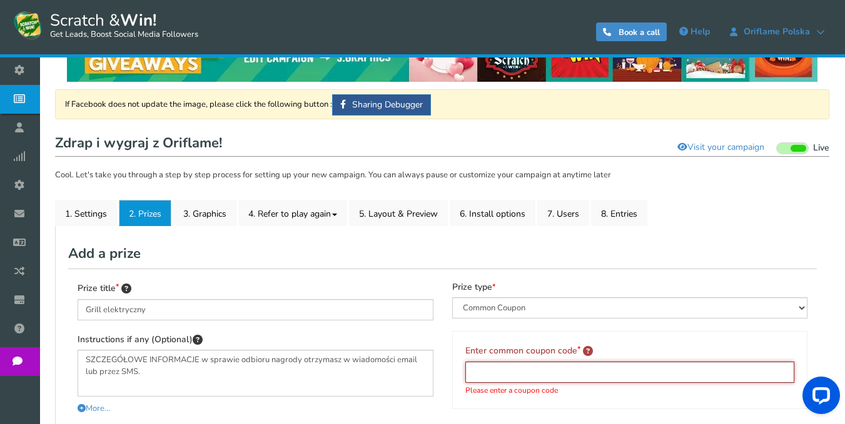
scroll to position [125, 0]
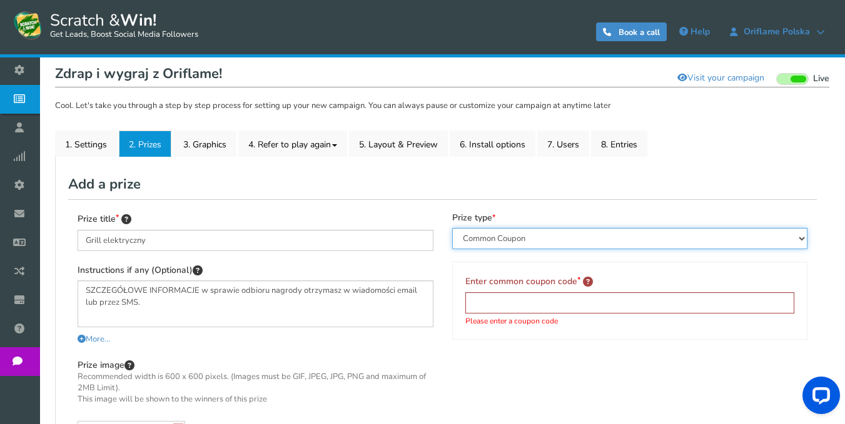
click at [514, 232] on select "Perks and Experiences Automatic Coupon Common Coupon Unique Coupon" at bounding box center [630, 238] width 356 height 21
select select "Reward"
click at [452, 228] on select "Perks and Experiences Automatic Coupon Common Coupon Unique Coupon" at bounding box center [630, 238] width 356 height 21
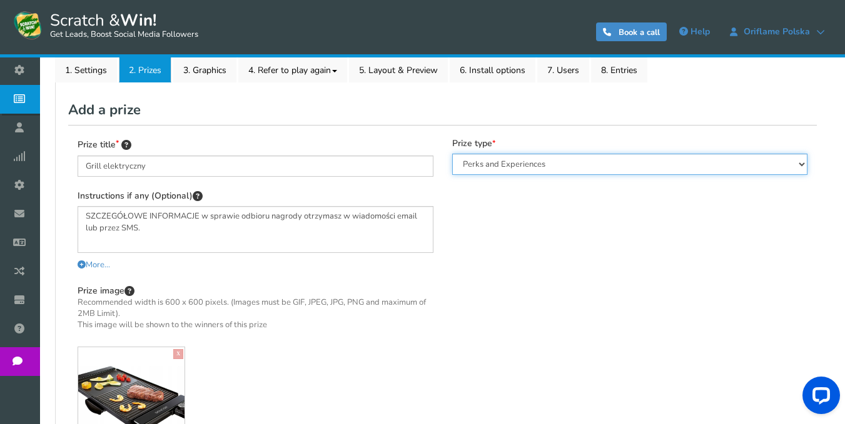
scroll to position [404, 0]
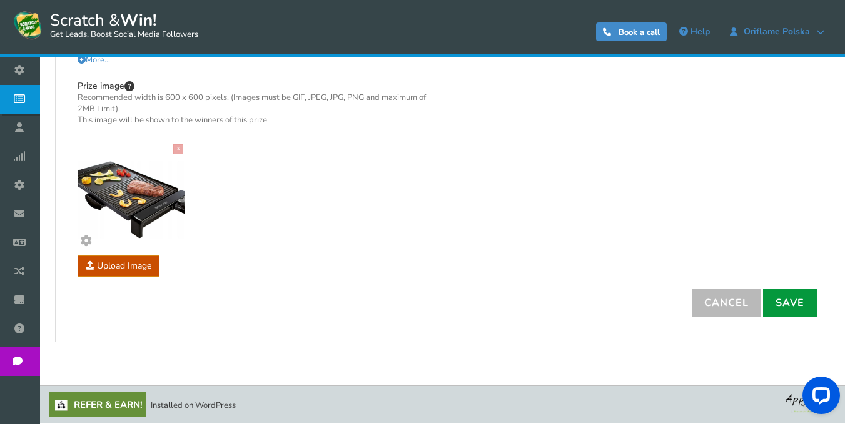
click at [793, 303] on link "Save" at bounding box center [790, 303] width 54 height 28
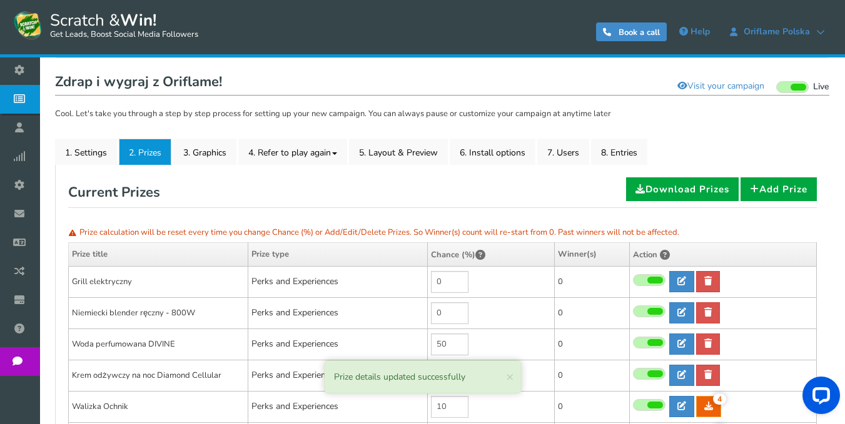
scroll to position [154, 0]
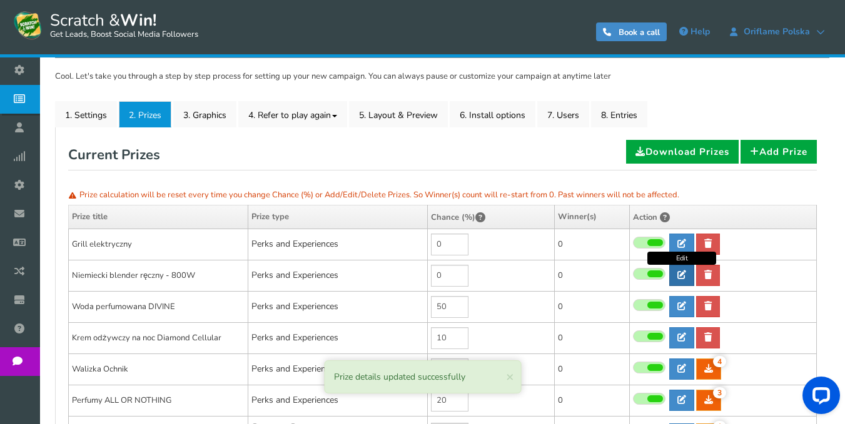
click at [683, 277] on icon at bounding box center [681, 275] width 9 height 9
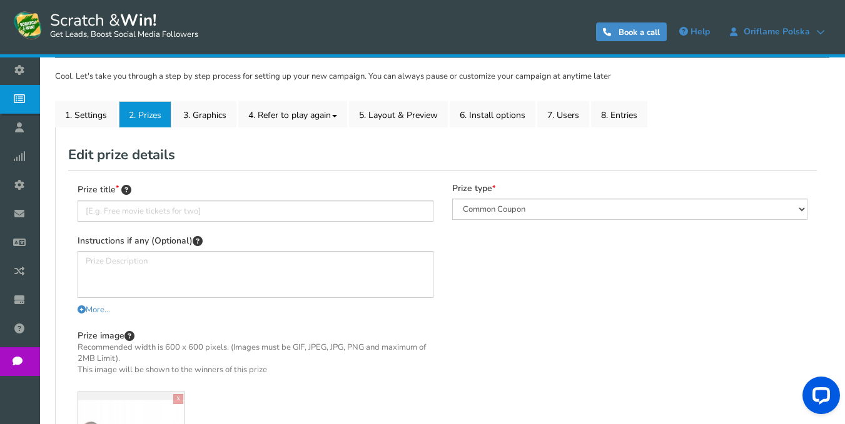
type input "Niemiecki blender ręczny - 800W"
type textarea "SZCZEGÓŁOWE INFORMACJE w sprawie odbioru nagrody otrzymasz w wiadomości email l…"
select select "Reward"
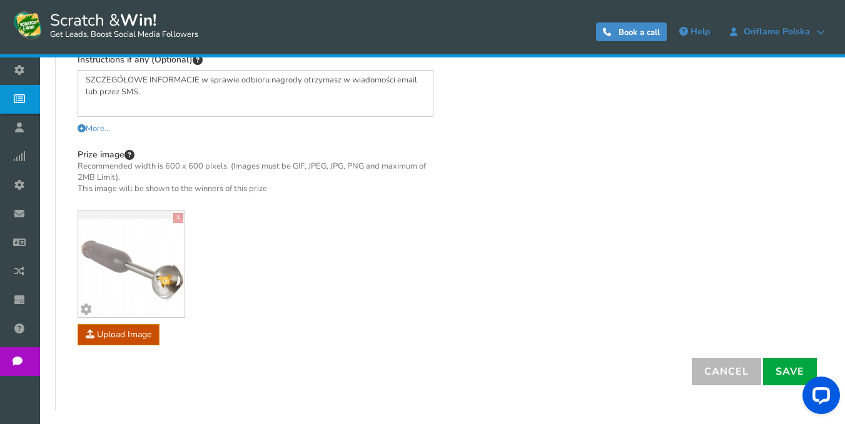
scroll to position [342, 0]
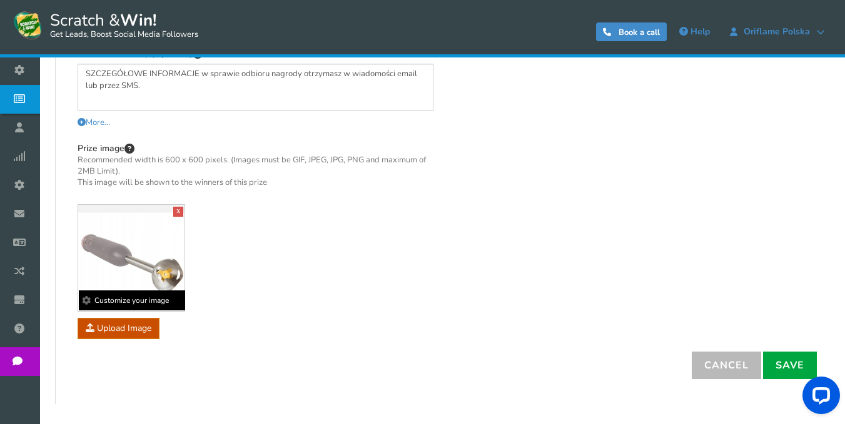
click at [91, 300] on b "Customize your image" at bounding box center [132, 301] width 106 height 20
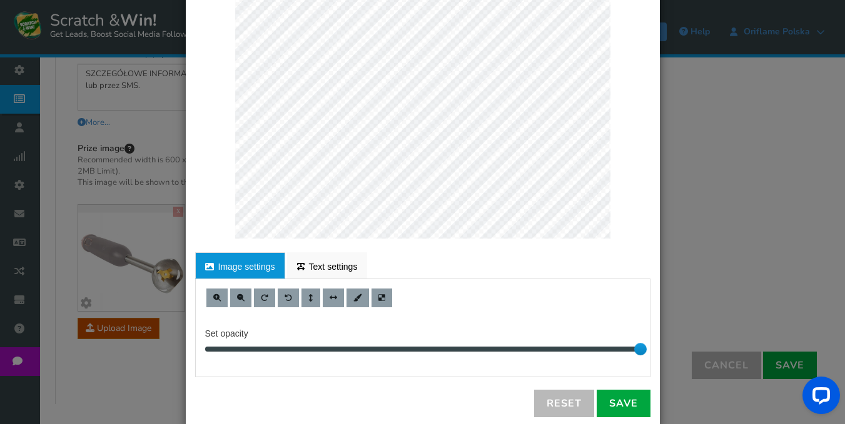
scroll to position [224, 0]
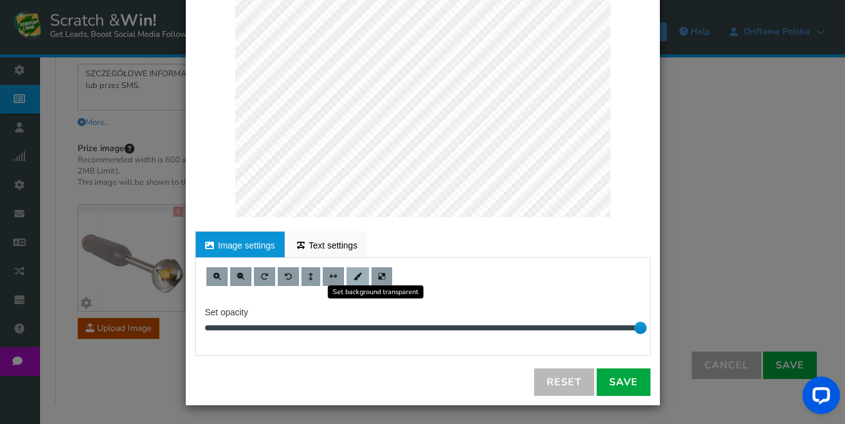
click at [353, 276] on span at bounding box center [357, 277] width 9 height 8
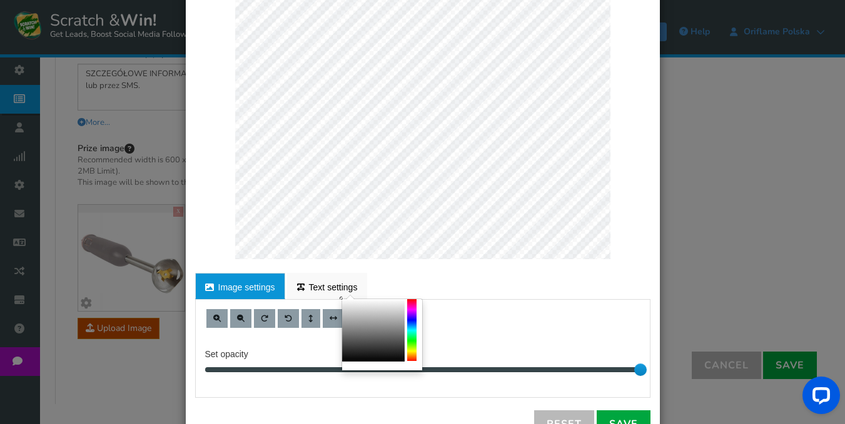
scroll to position [188, 0]
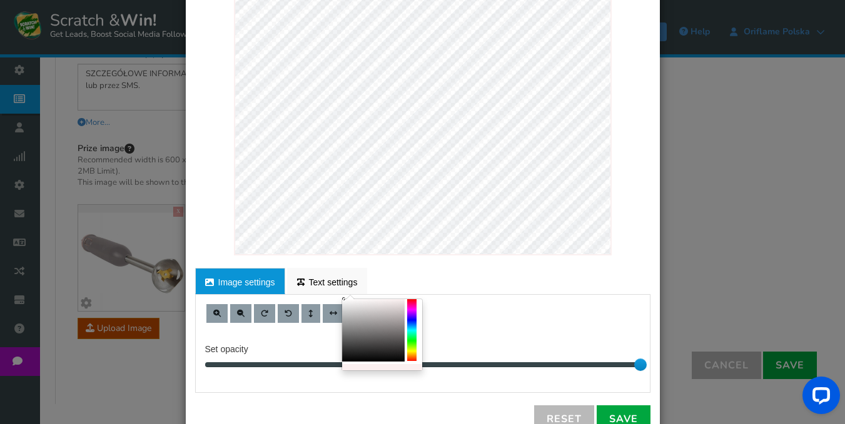
click at [344, 300] on div at bounding box center [373, 330] width 63 height 63
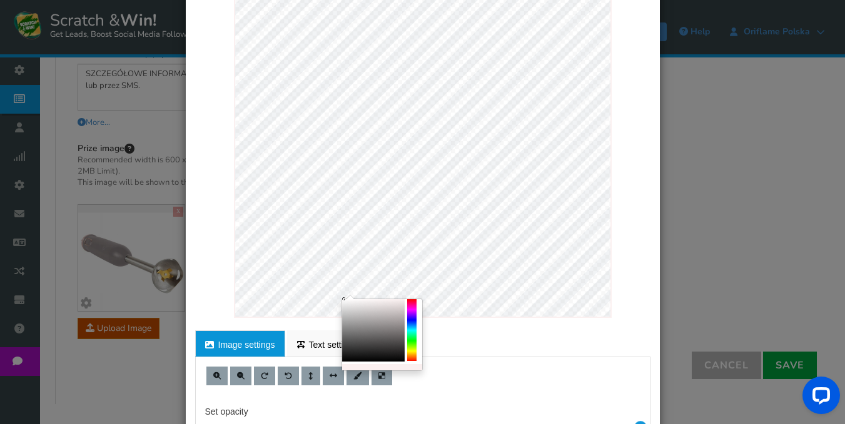
scroll to position [0, 0]
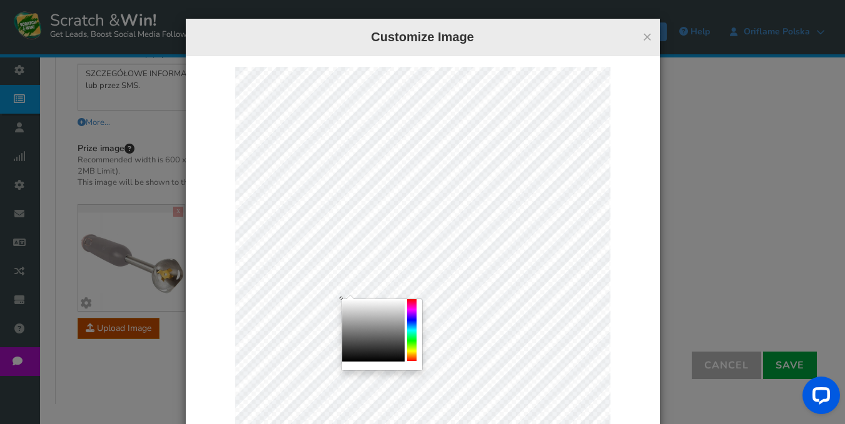
click at [336, 296] on body "Display on your website Scratch & Win! Get Leads, Boost Social Media Followers …" at bounding box center [422, 72] width 845 height 828
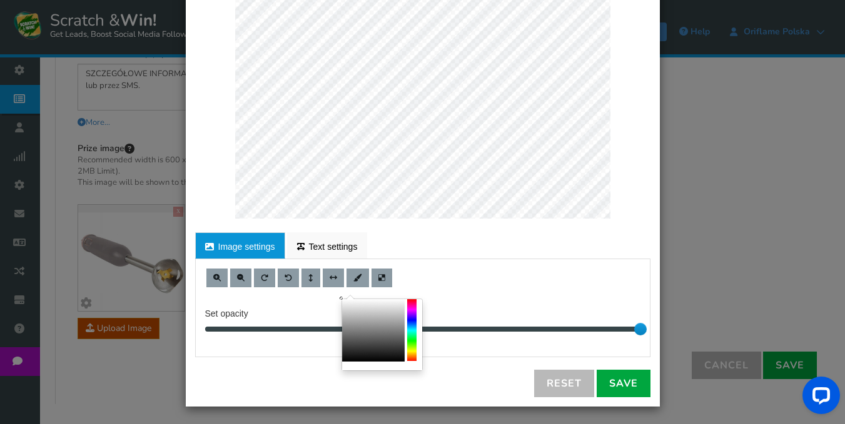
scroll to position [224, 0]
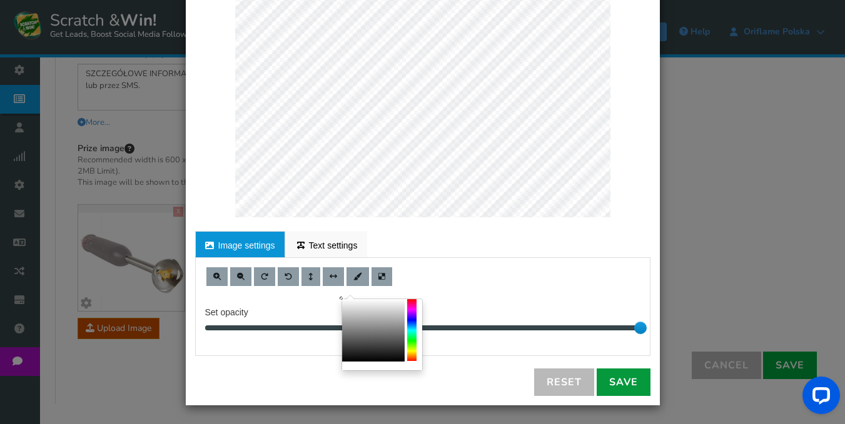
click at [616, 389] on link "Save" at bounding box center [623, 383] width 54 height 28
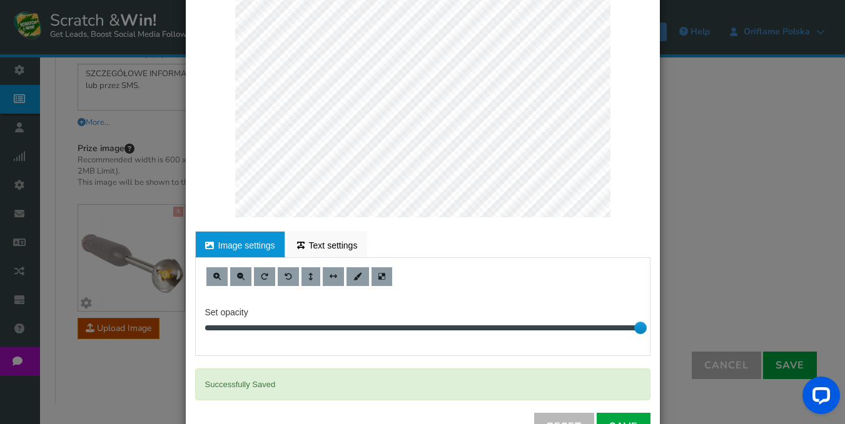
click at [773, 192] on div "× Customize Image For proper edit, check the desktop version Image settings Tex…" at bounding box center [422, 212] width 845 height 424
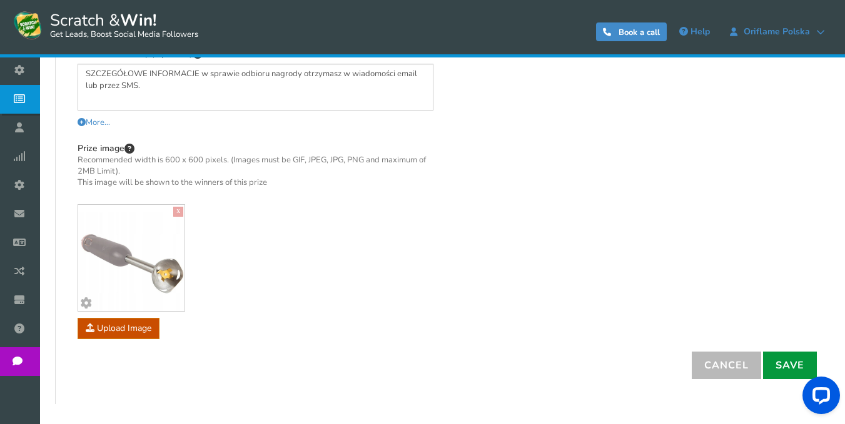
click at [791, 363] on link "Save" at bounding box center [790, 366] width 54 height 28
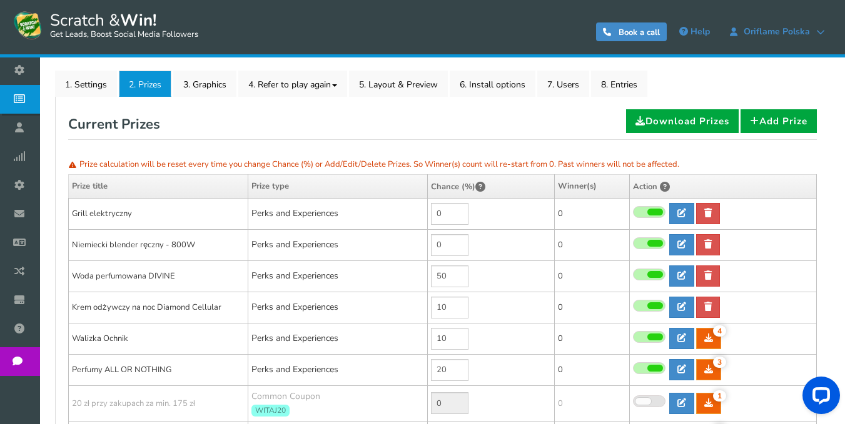
scroll to position [154, 0]
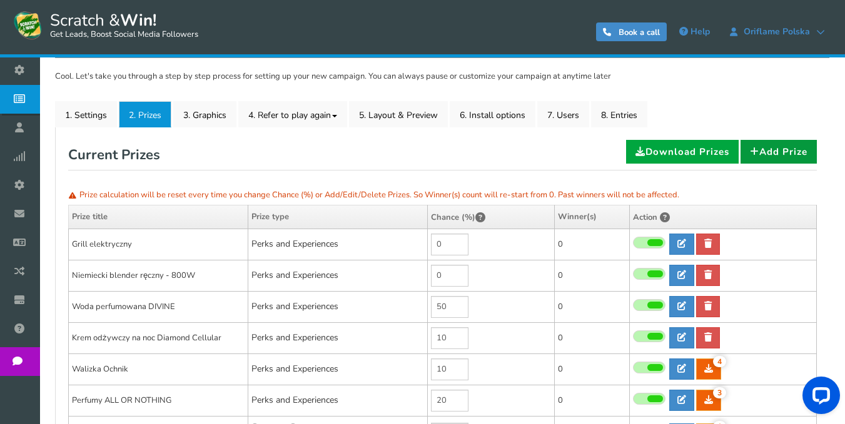
click at [783, 156] on link "Add Prize" at bounding box center [778, 152] width 76 height 24
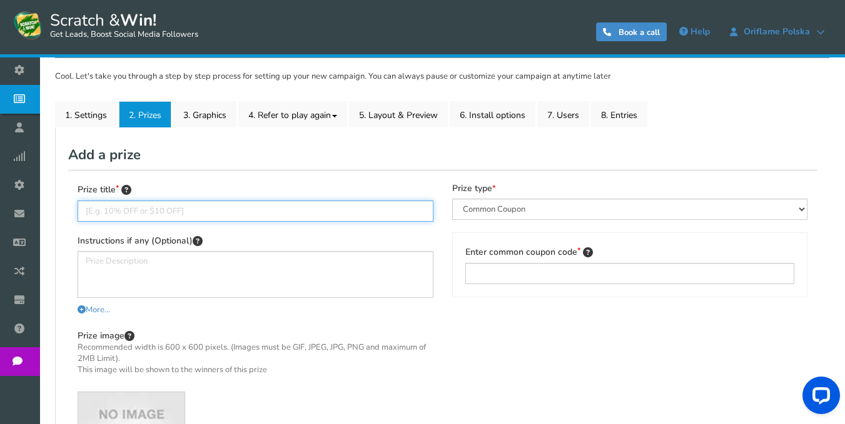
click at [323, 208] on input "text" at bounding box center [256, 211] width 356 height 21
type input "Kawiarka AMBITION"
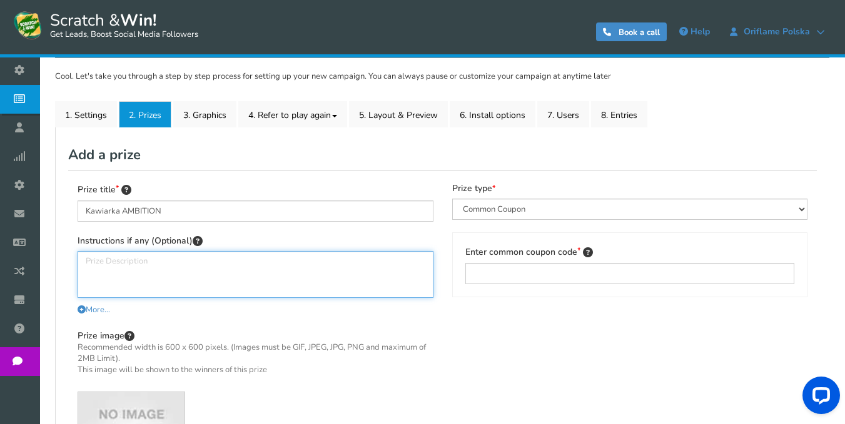
click at [244, 284] on textarea at bounding box center [256, 274] width 356 height 47
paste textarea "SZCZEGÓŁOWE INFORMACJE w sprawie odbioru nagrody otrzymasz w wiadomości email l…"
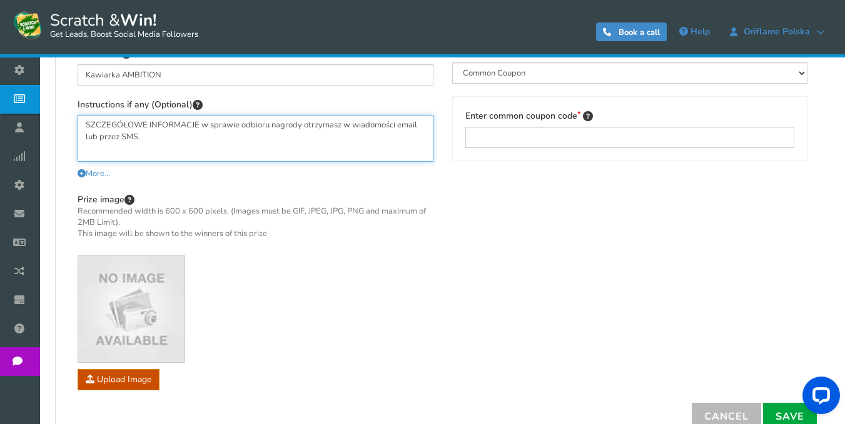
scroll to position [342, 0]
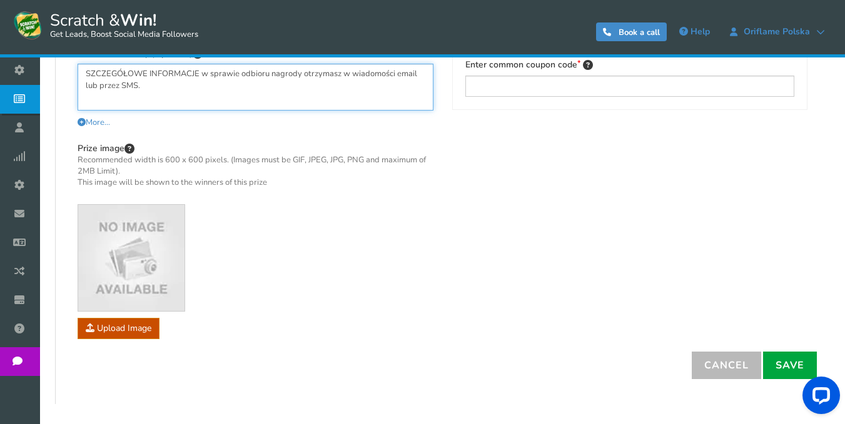
type textarea "SZCZEGÓŁOWE INFORMACJE w sprawie odbioru nagrody otrzymasz w wiadomości email l…"
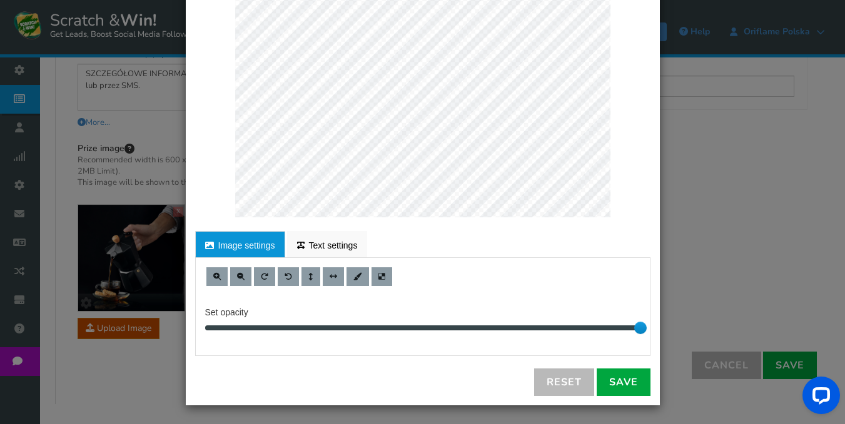
scroll to position [0, 0]
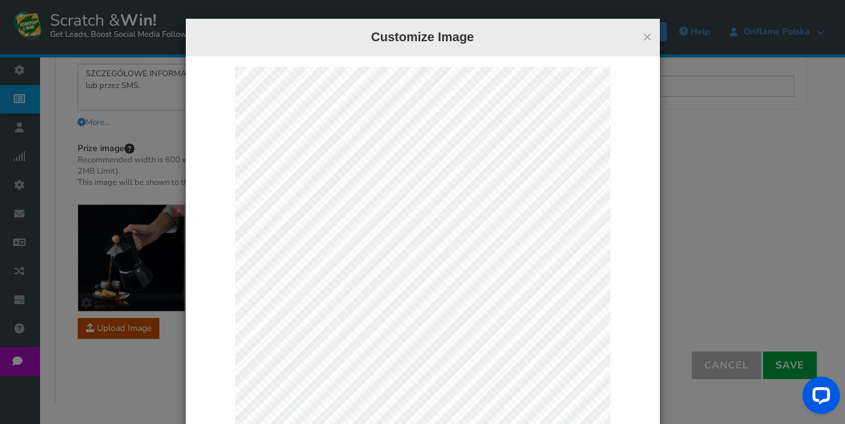
click at [279, 49] on div "× Customize Image For proper edit, check the desktop version Image settings Tex…" at bounding box center [423, 324] width 474 height 611
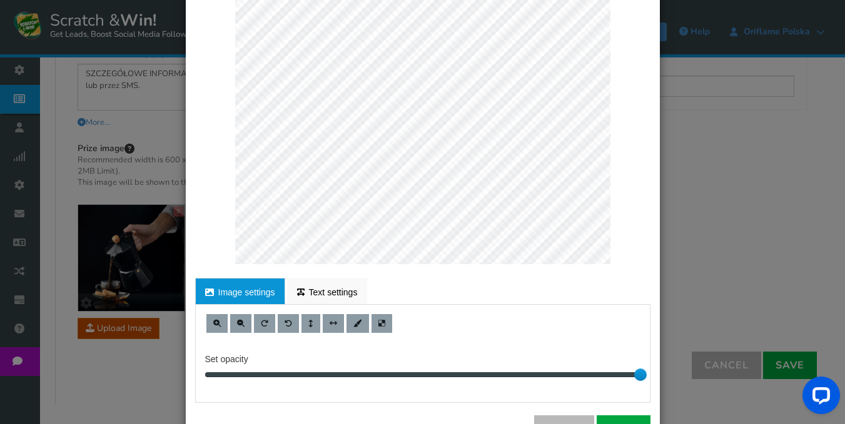
scroll to position [188, 0]
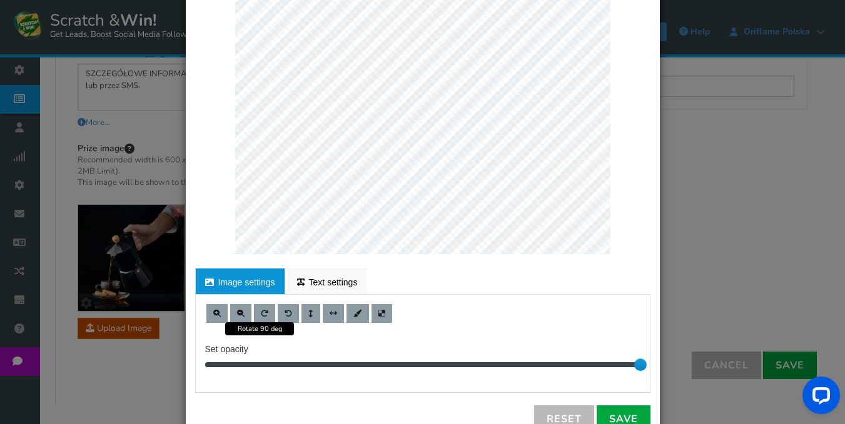
click at [238, 313] on span at bounding box center [241, 314] width 8 height 8
click at [237, 315] on span at bounding box center [241, 314] width 8 height 8
click at [237, 316] on span at bounding box center [241, 314] width 8 height 8
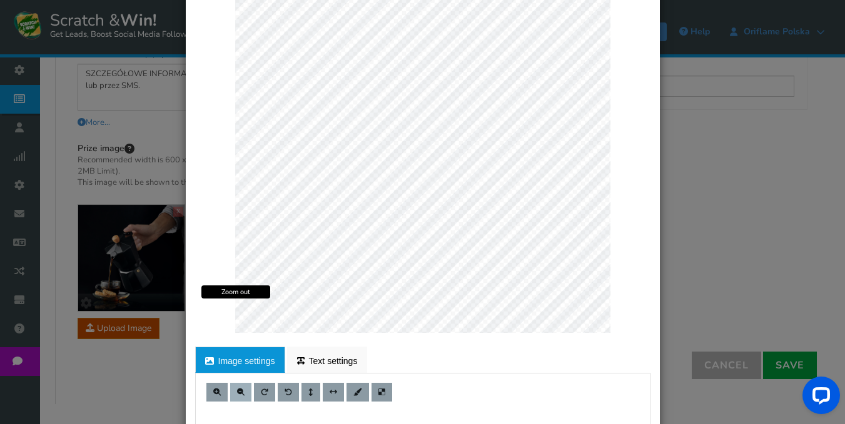
scroll to position [224, 0]
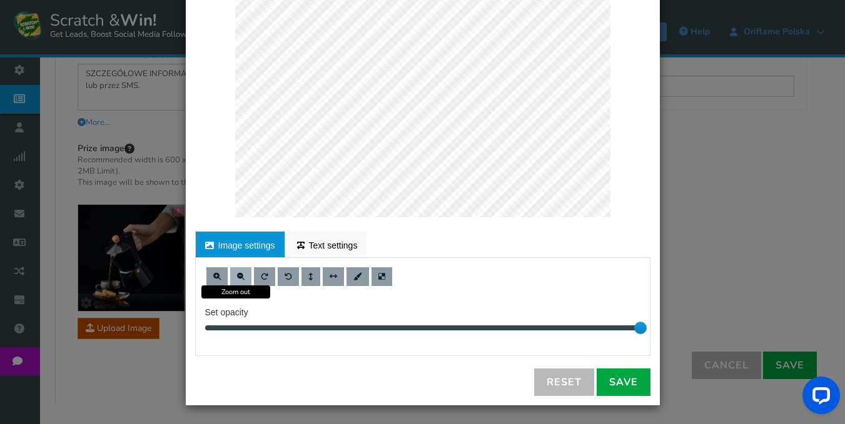
click at [237, 277] on span at bounding box center [241, 277] width 8 height 8
click at [237, 276] on span at bounding box center [241, 277] width 8 height 8
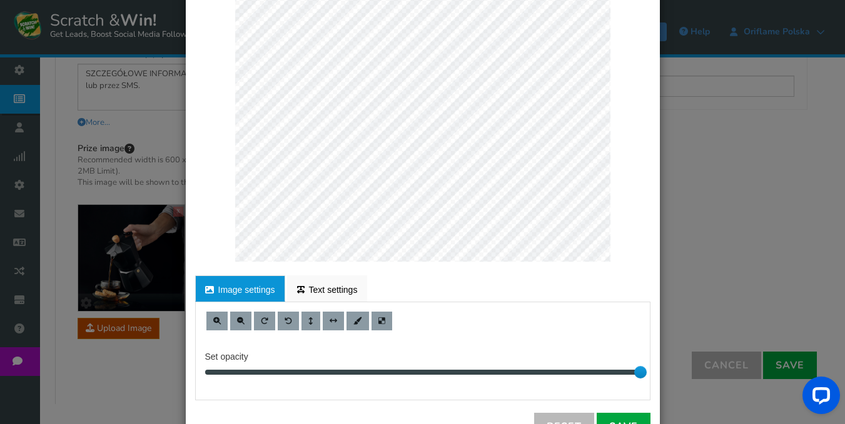
scroll to position [188, 0]
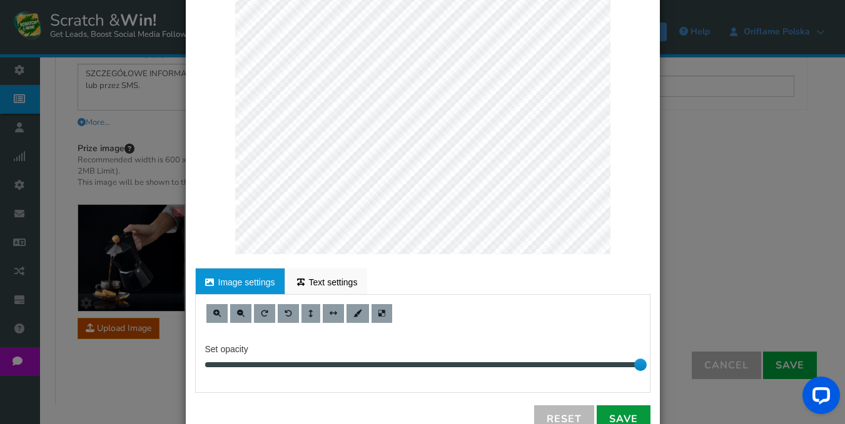
click at [628, 415] on link "Save" at bounding box center [623, 420] width 54 height 28
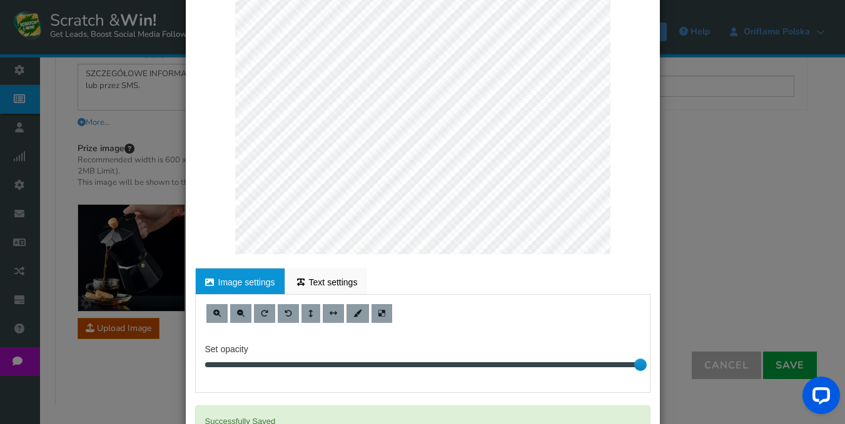
click at [718, 106] on div "× Customize Image For proper edit, check the desktop version Image settings Tex…" at bounding box center [422, 212] width 845 height 424
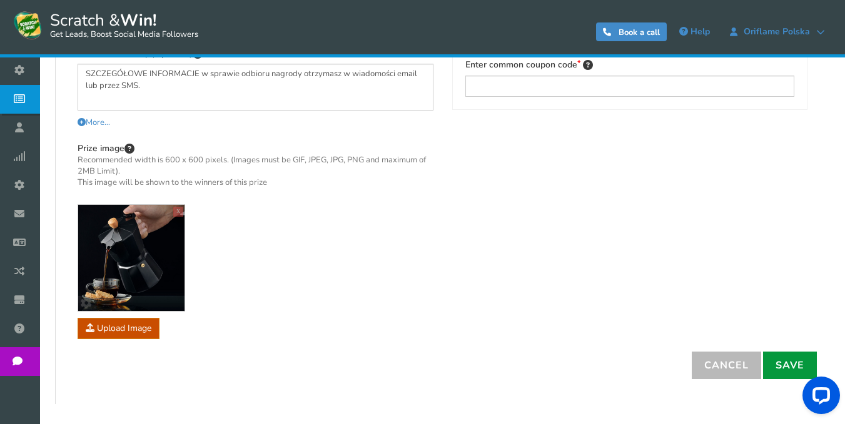
click at [785, 366] on link "Save" at bounding box center [790, 366] width 54 height 28
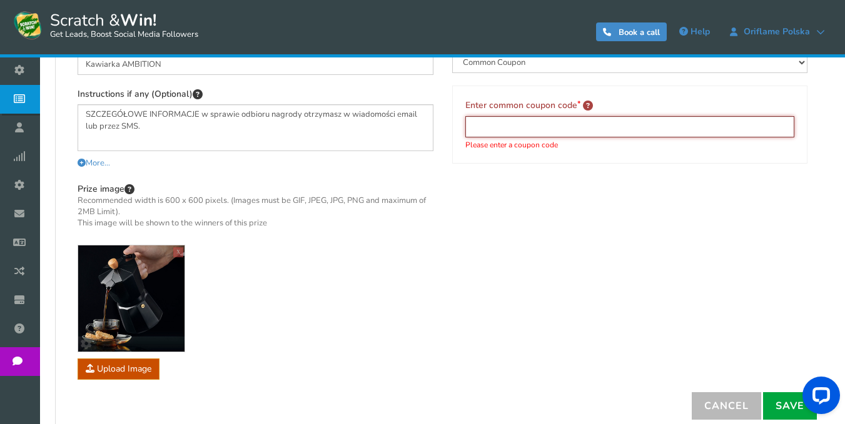
scroll to position [279, 0]
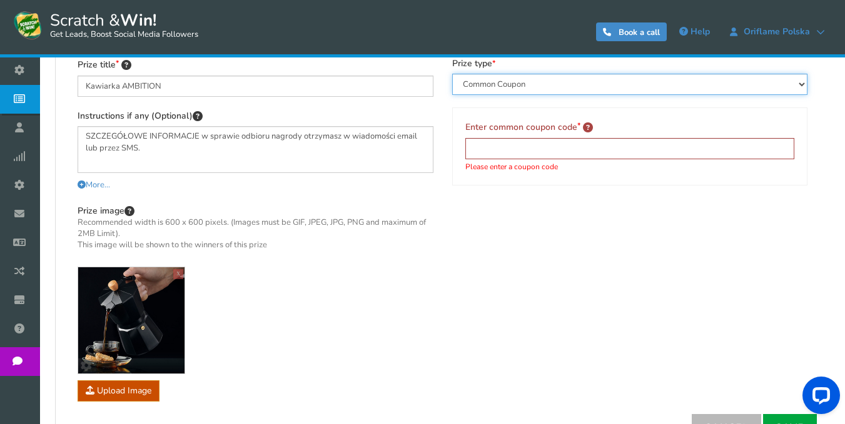
click at [571, 86] on select "Perks and Experiences Automatic Coupon Common Coupon Unique Coupon" at bounding box center [630, 84] width 356 height 21
select select "Reward"
click at [452, 74] on select "Perks and Experiences Automatic Coupon Common Coupon Unique Coupon" at bounding box center [630, 84] width 356 height 21
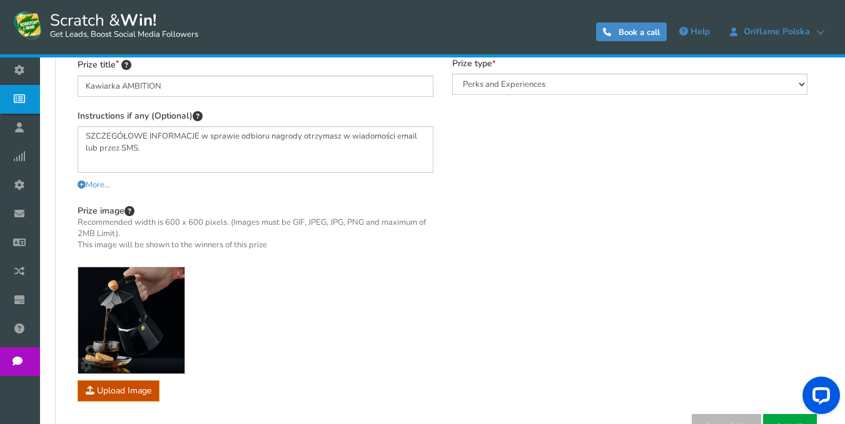
click at [593, 226] on div "Prize title Kawiarka AMBITION Instructions if any (Optional) SZCZEGÓŁOWE INFORM…" at bounding box center [442, 229] width 748 height 369
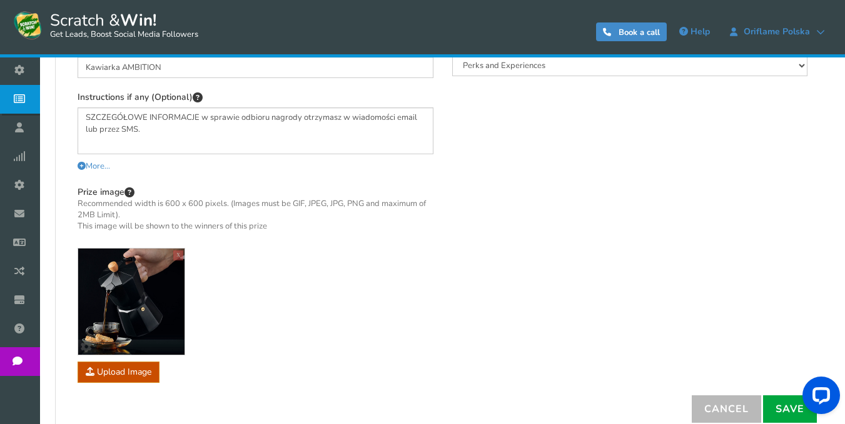
scroll to position [404, 0]
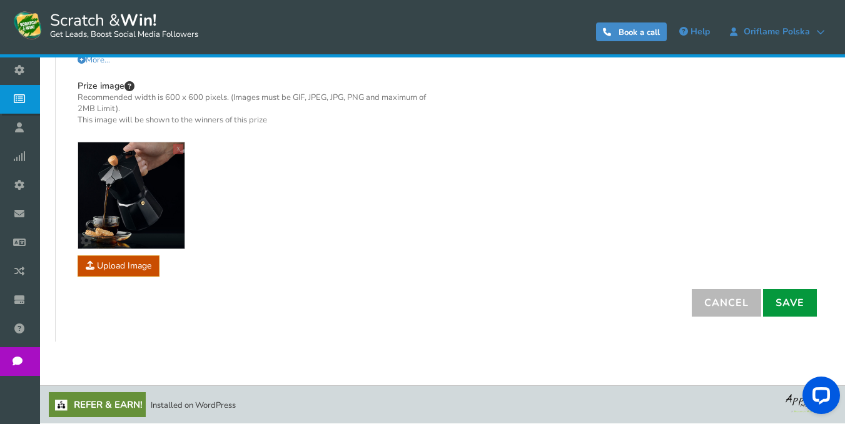
click at [791, 311] on link "Save" at bounding box center [790, 303] width 54 height 28
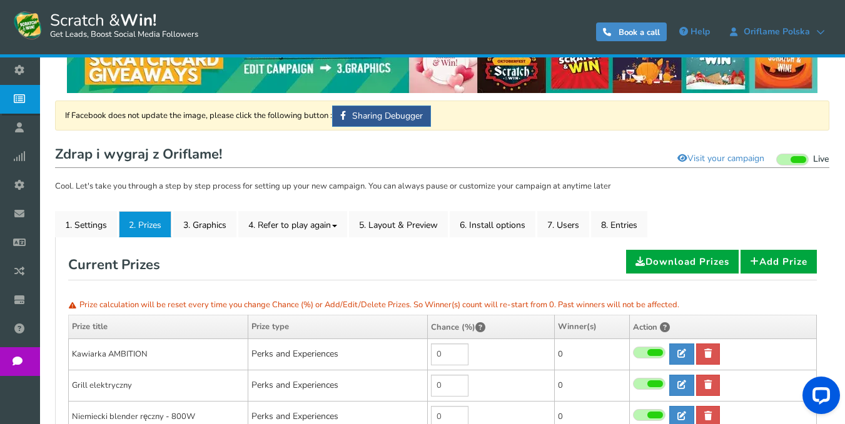
scroll to position [29, 0]
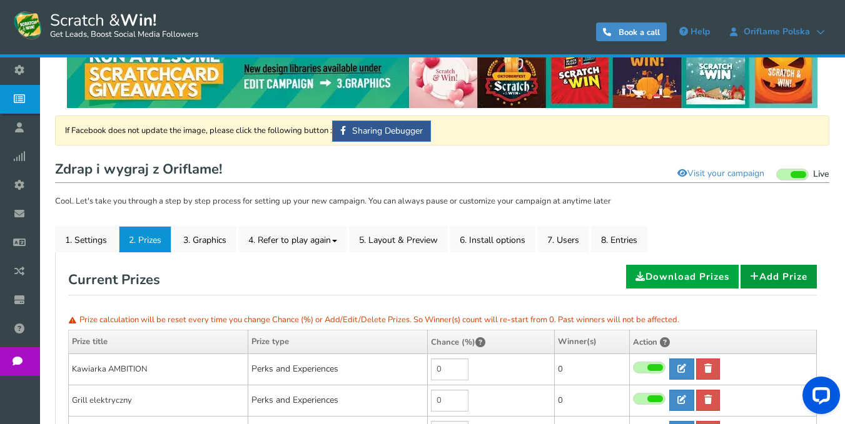
click at [787, 283] on link "Add Prize" at bounding box center [778, 277] width 76 height 24
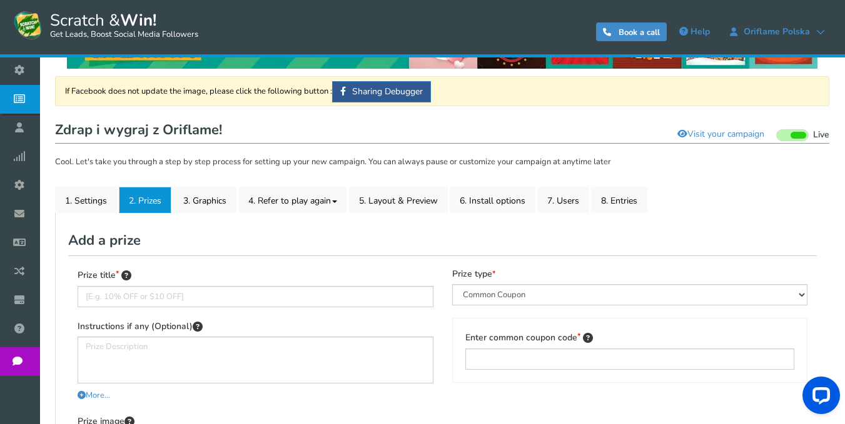
scroll to position [154, 0]
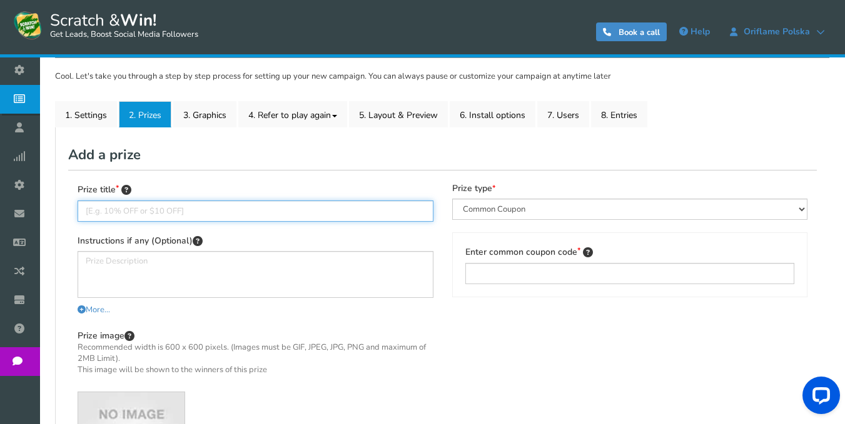
click at [364, 209] on input "text" at bounding box center [256, 211] width 356 height 21
paste input "Zestaw 6 noży kuchennych"
type input "Zestaw 6 noży kuchennych"
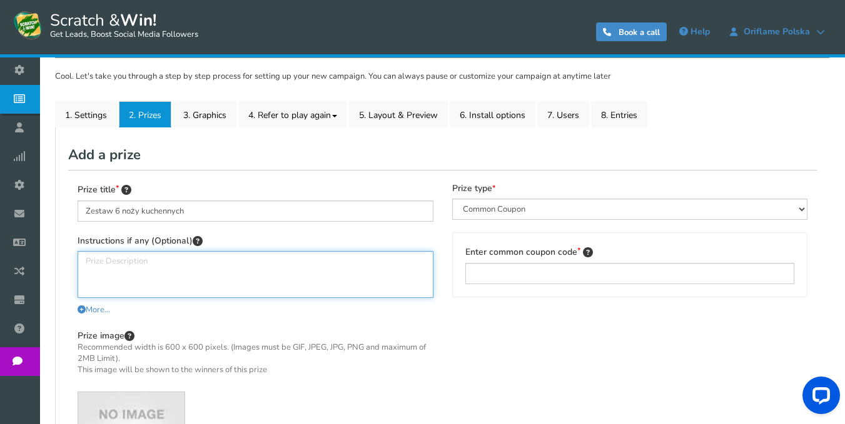
drag, startPoint x: 156, startPoint y: 283, endPoint x: 168, endPoint y: 288, distance: 13.2
click at [156, 283] on textarea at bounding box center [256, 274] width 356 height 47
paste textarea "SZCZEGÓŁOWE INFORMACJE w sprawie odbioru nagrody otrzymasz w wiadomości email l…"
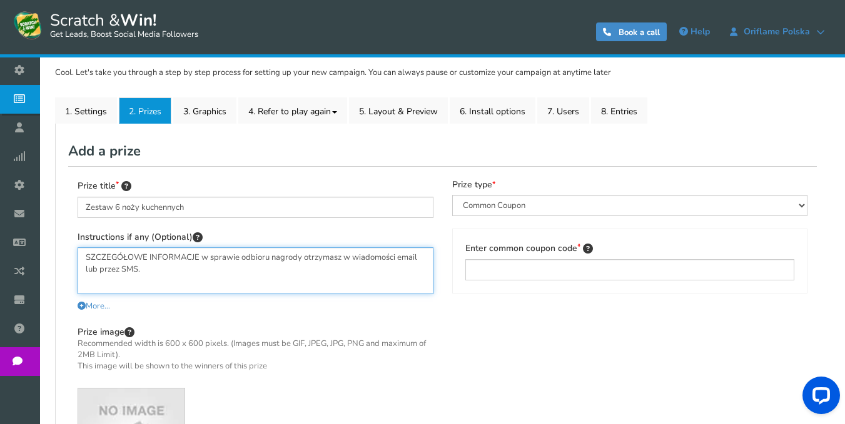
scroll to position [342, 0]
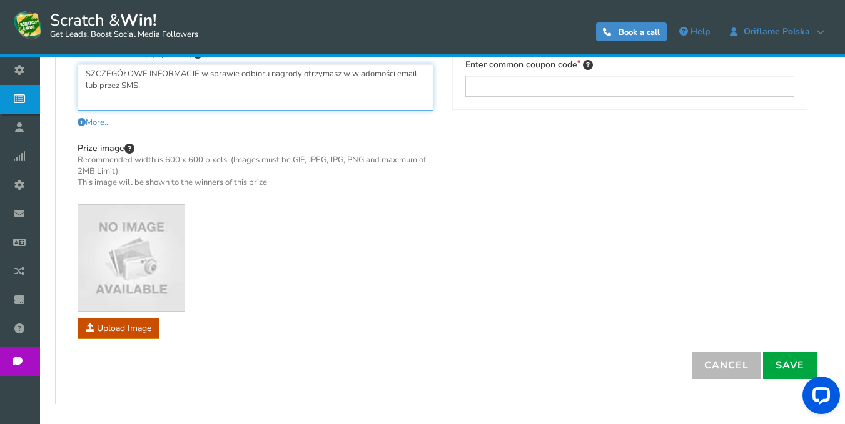
type textarea "SZCZEGÓŁOWE INFORMACJE w sprawie odbioru nagrody otrzymasz w wiadomości email l…"
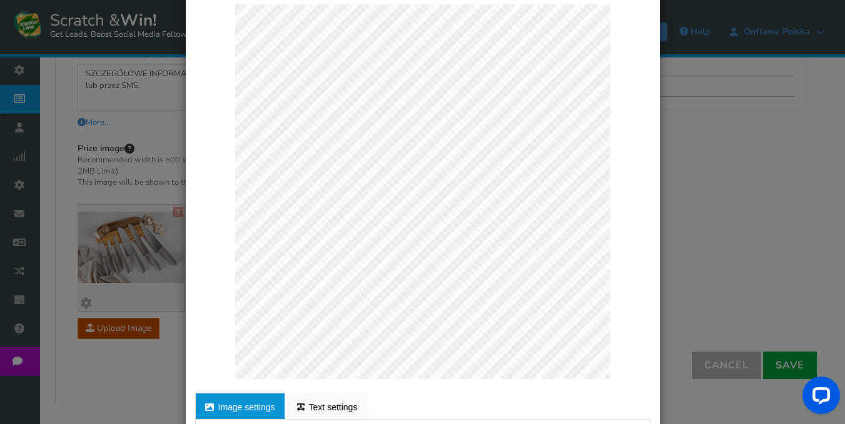
scroll to position [188, 0]
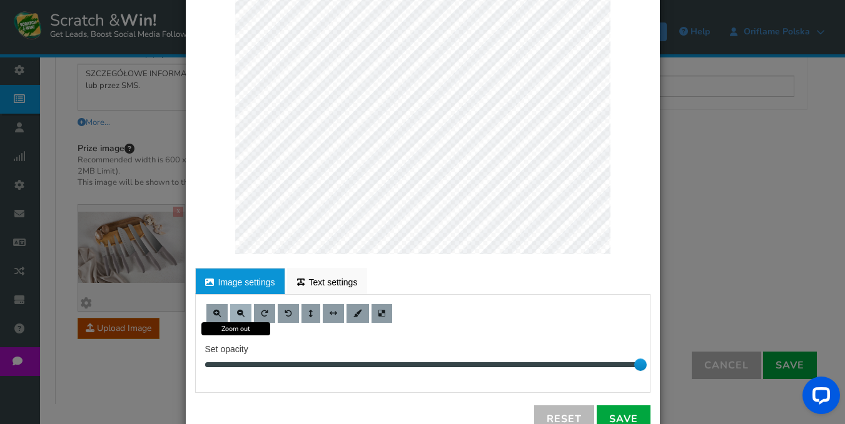
click at [239, 311] on span at bounding box center [241, 314] width 8 height 8
click at [237, 310] on span at bounding box center [241, 314] width 8 height 8
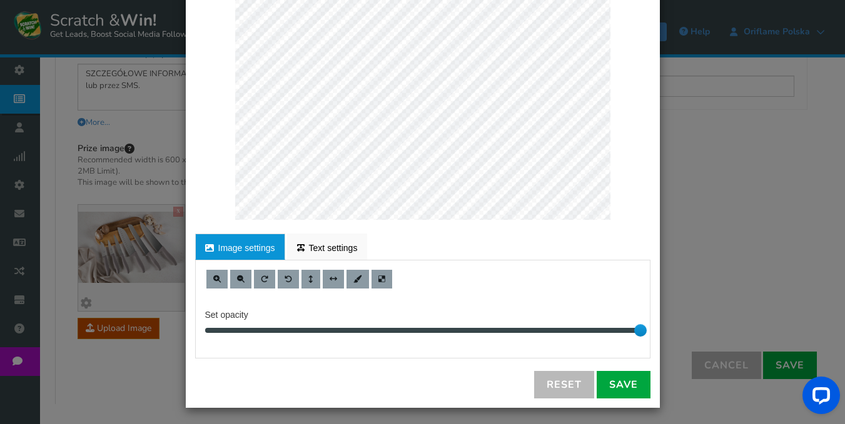
scroll to position [224, 0]
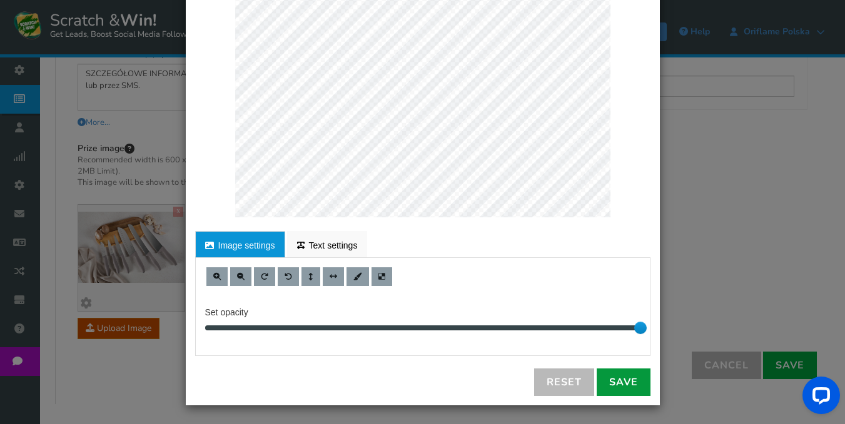
click at [613, 383] on link "Save" at bounding box center [623, 383] width 54 height 28
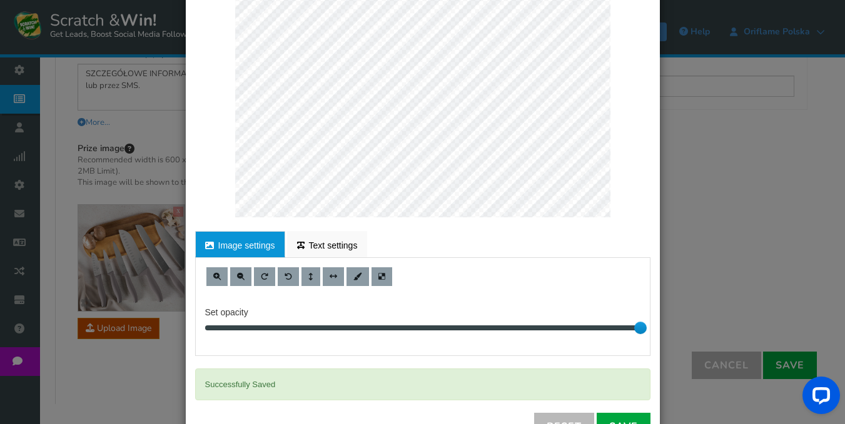
click at [745, 171] on div "× Customize Image For proper edit, check the desktop version Image settings Tex…" at bounding box center [422, 212] width 845 height 424
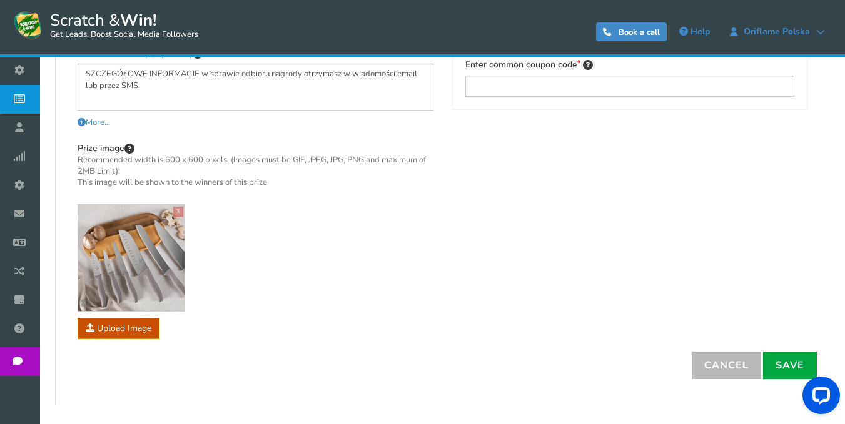
scroll to position [154, 0]
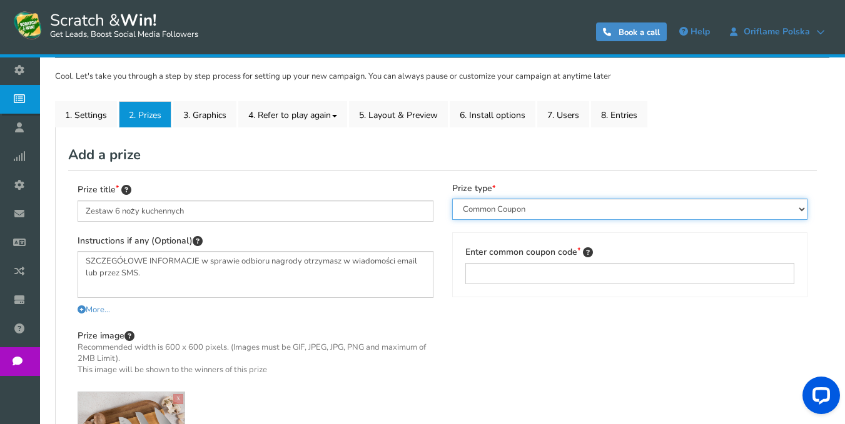
click at [533, 206] on select "Perks and Experiences Automatic Coupon Common Coupon Unique Coupon" at bounding box center [630, 209] width 356 height 21
select select "Reward"
click at [452, 199] on select "Perks and Experiences Automatic Coupon Common Coupon Unique Coupon" at bounding box center [630, 209] width 356 height 21
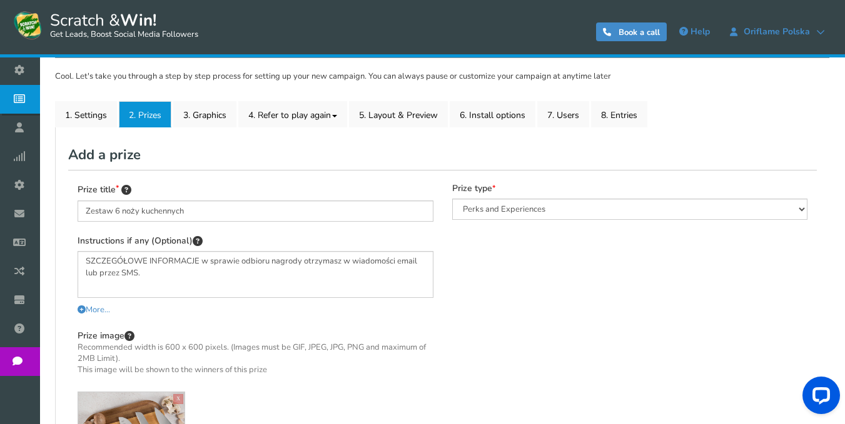
click at [552, 176] on div "Prize title Zestaw 6 noży kuchennych Instructions if any (Optional) SZCZEGÓŁOWE…" at bounding box center [442, 354] width 748 height 369
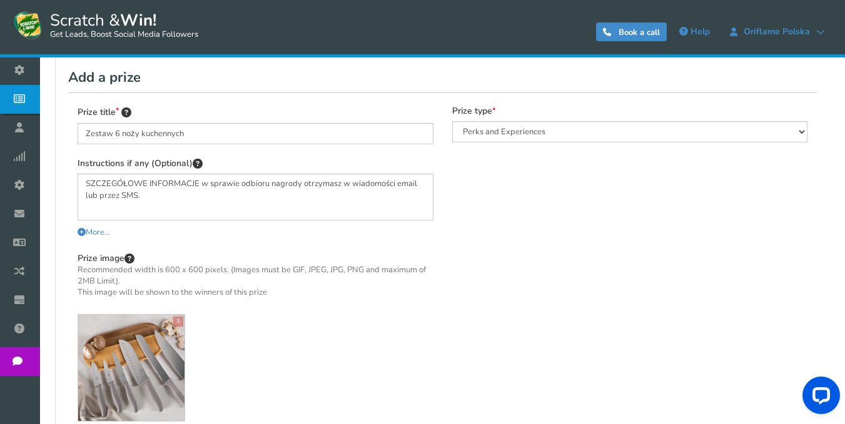
scroll to position [342, 0]
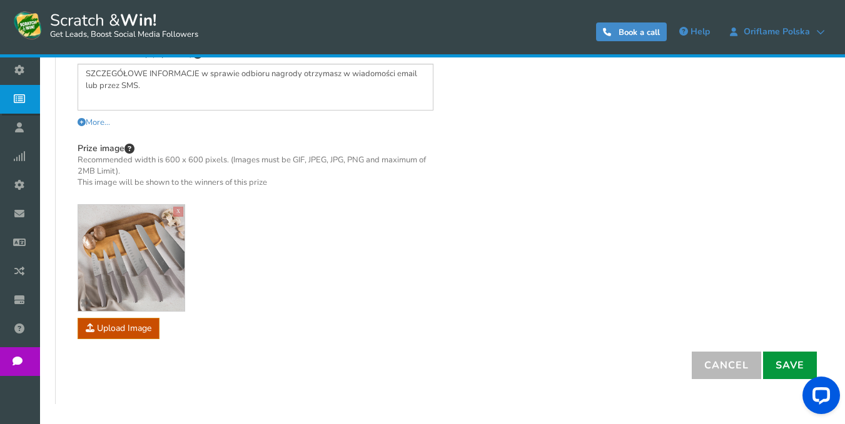
click at [792, 369] on link "Save" at bounding box center [790, 366] width 54 height 28
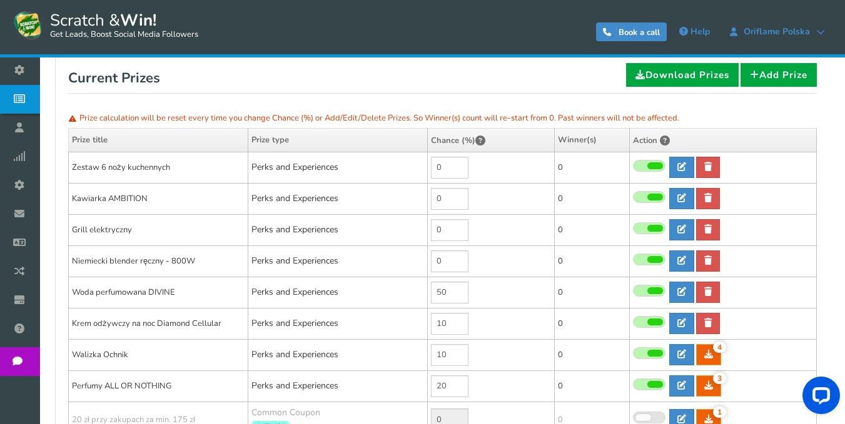
scroll to position [217, 0]
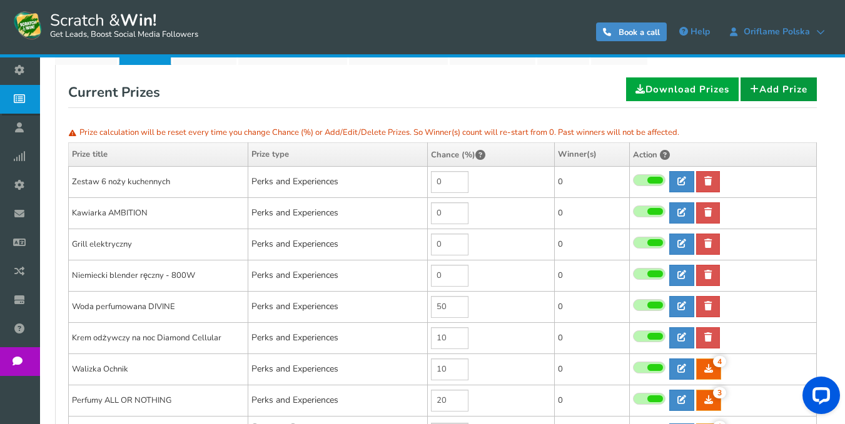
click at [776, 84] on link "Add Prize" at bounding box center [778, 90] width 76 height 24
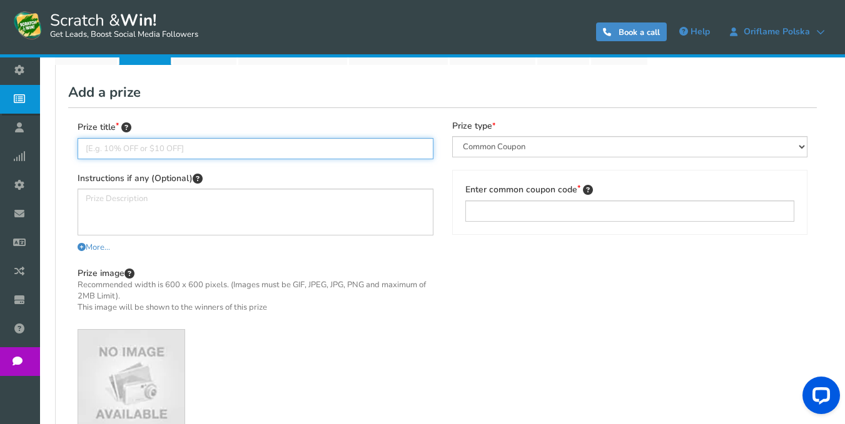
click at [214, 149] on input "text" at bounding box center [256, 148] width 356 height 21
type input "Paczka NIESPODZIANKA o wartości 100 zł"
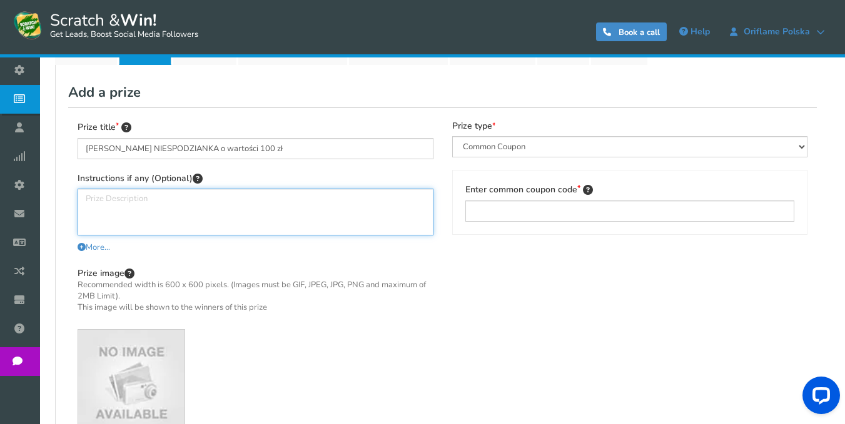
click at [188, 196] on textarea at bounding box center [256, 212] width 356 height 47
paste textarea "SZCZEGÓŁOWE INFORMACJE w sprawie odbioru nagrody otrzymasz w wiadomości email l…"
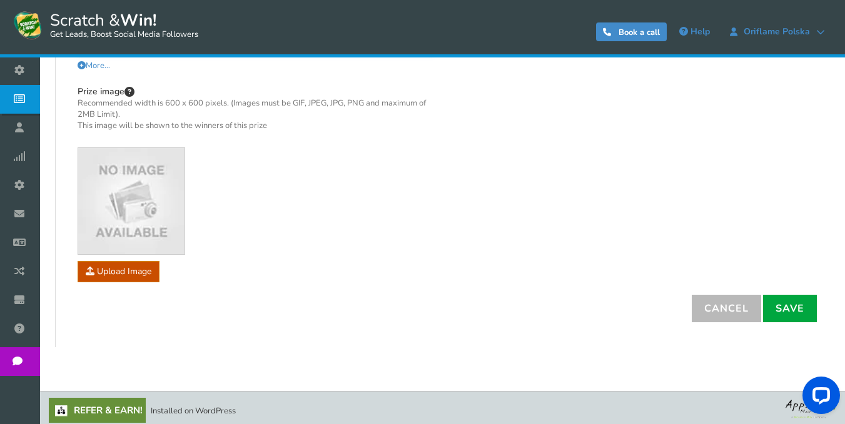
scroll to position [404, 0]
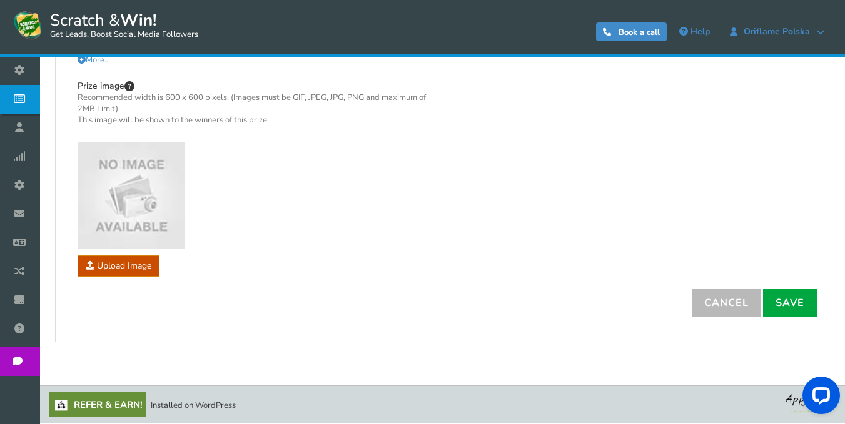
type textarea "SZCZEGÓŁOWE INFORMACJE w sprawie odbioru nagrody otrzymasz w wiadomości email l…"
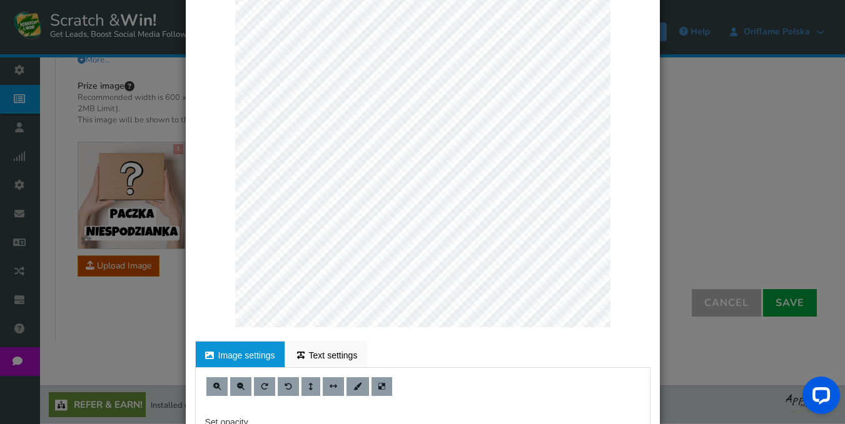
scroll to position [125, 0]
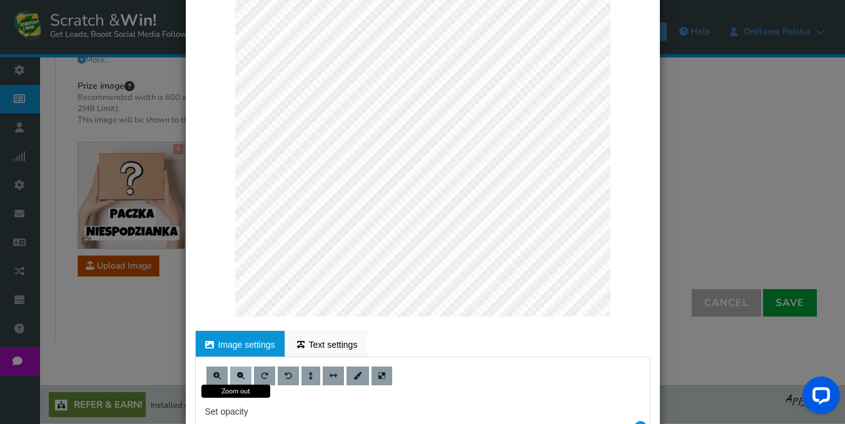
click at [237, 373] on span at bounding box center [241, 377] width 8 height 8
click at [243, 373] on button at bounding box center [240, 376] width 21 height 19
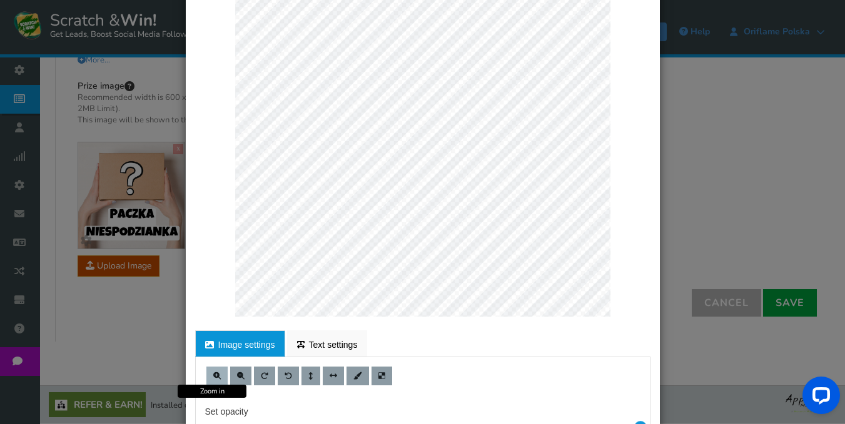
click at [213, 378] on span at bounding box center [217, 377] width 8 height 8
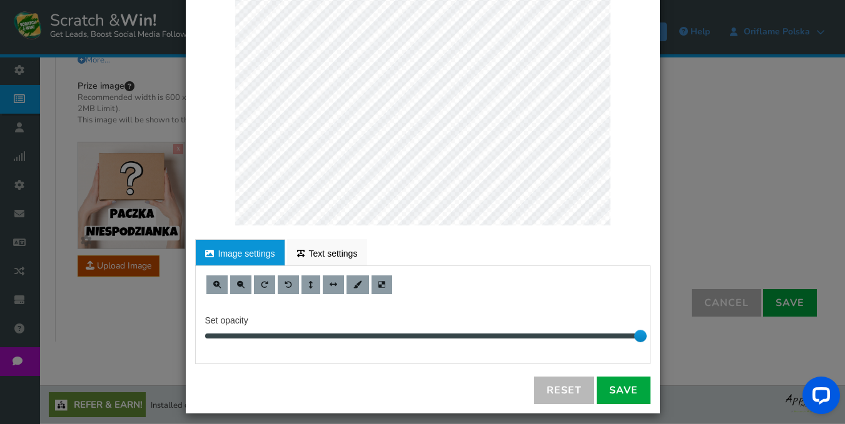
scroll to position [224, 0]
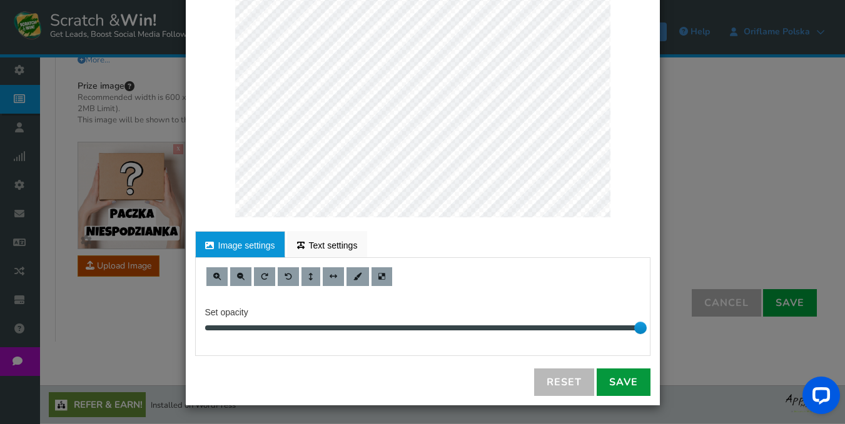
click at [608, 383] on link "Save" at bounding box center [623, 383] width 54 height 28
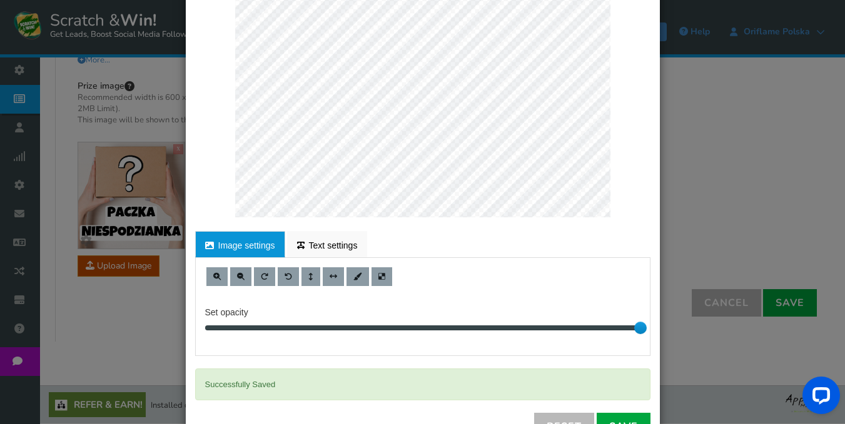
click at [775, 203] on div "× Customize Image For proper edit, check the desktop version Image settings Tex…" at bounding box center [422, 212] width 845 height 424
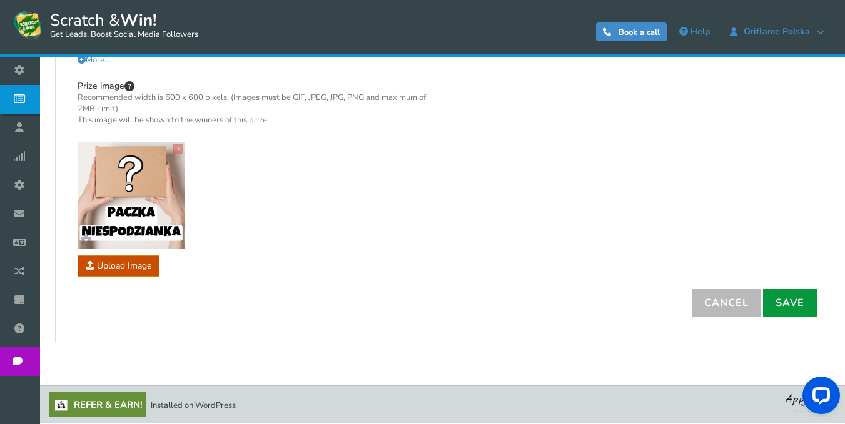
click at [791, 303] on link "Save" at bounding box center [790, 303] width 54 height 28
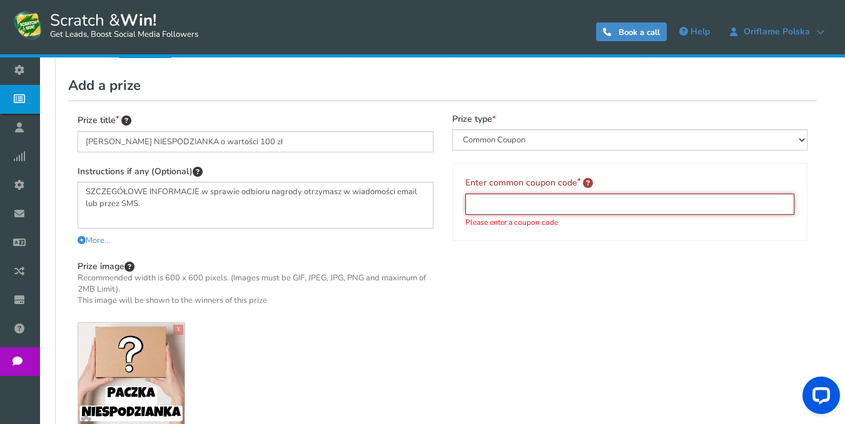
scroll to position [217, 0]
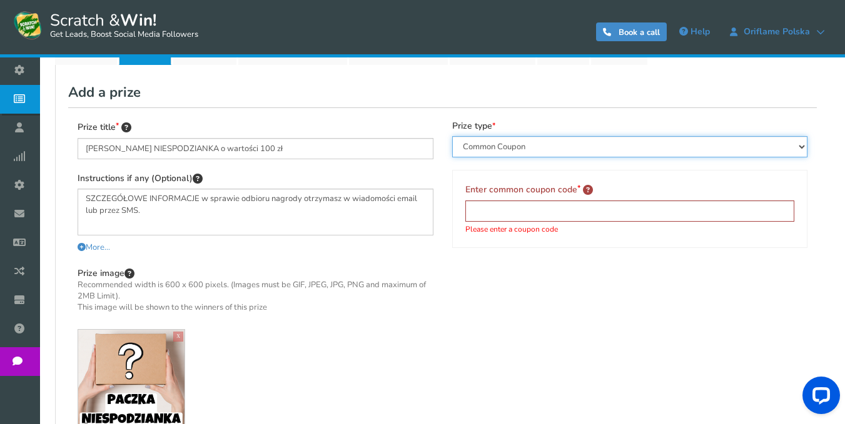
click at [488, 141] on select "Perks and Experiences Automatic Coupon Common Coupon Unique Coupon" at bounding box center [630, 146] width 356 height 21
select select "Reward"
click at [452, 136] on select "Perks and Experiences Automatic Coupon Common Coupon Unique Coupon" at bounding box center [630, 146] width 356 height 21
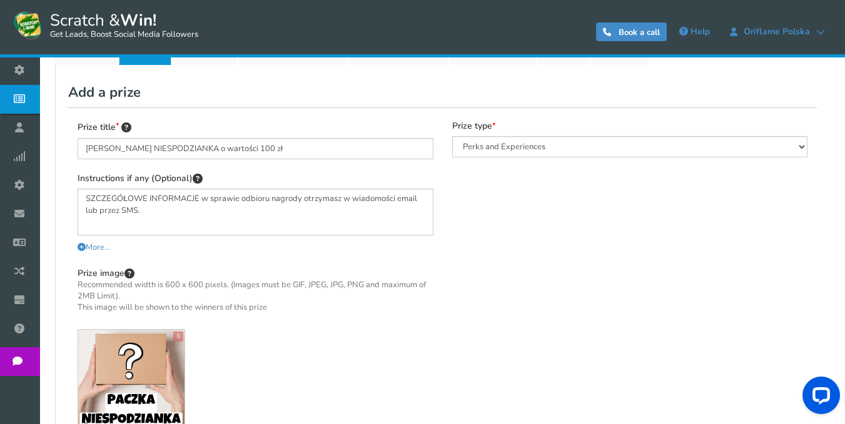
click at [541, 263] on div "Prize title Paczka NIESPODZIANKA o wartości 100 zł Instructions if any (Optiona…" at bounding box center [442, 292] width 748 height 369
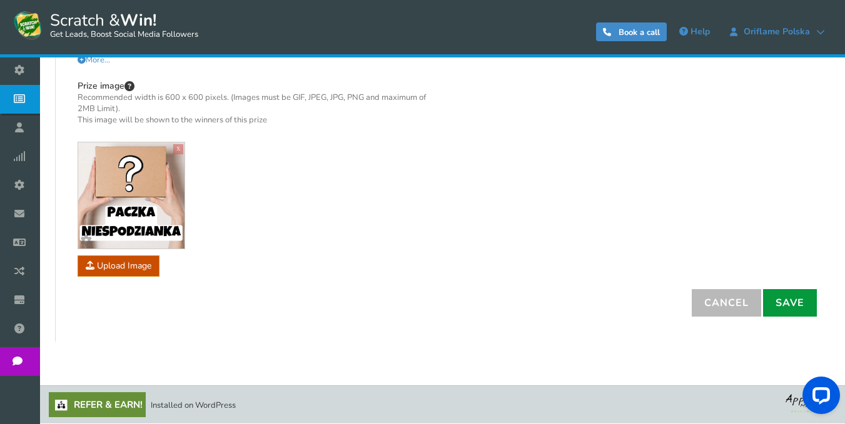
click at [783, 304] on link "Save" at bounding box center [790, 303] width 54 height 28
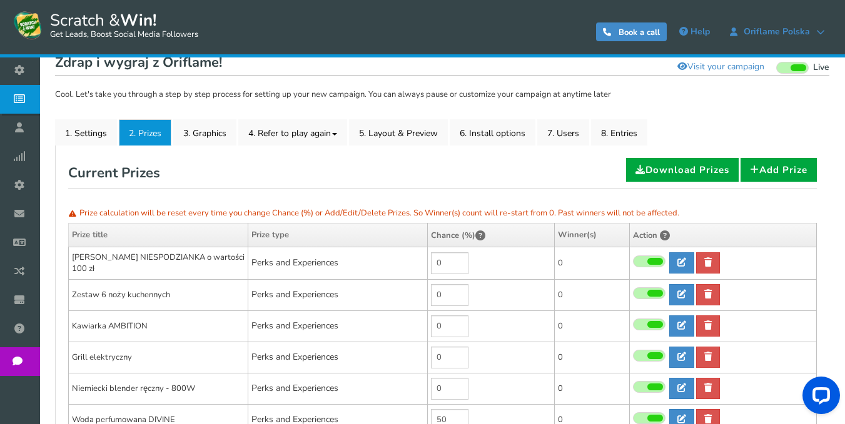
scroll to position [29, 0]
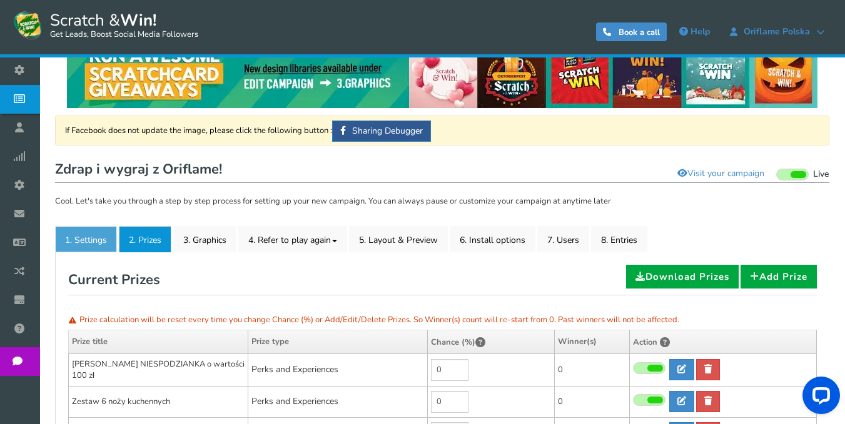
click at [102, 236] on link "1. Settings" at bounding box center [86, 239] width 62 height 26
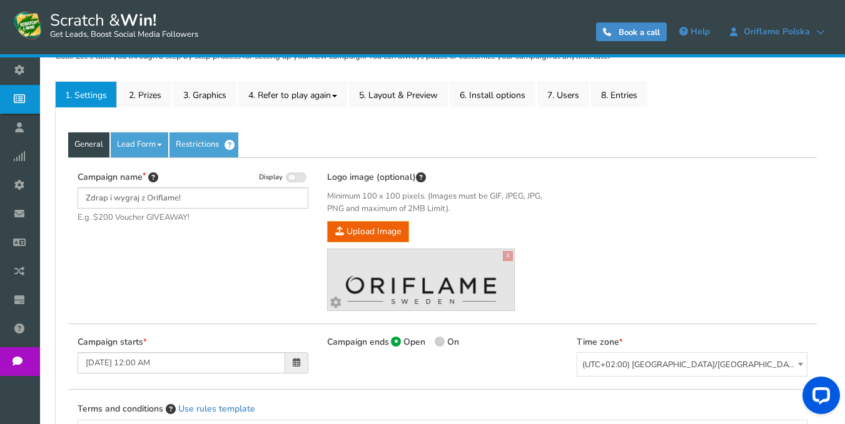
scroll to position [154, 0]
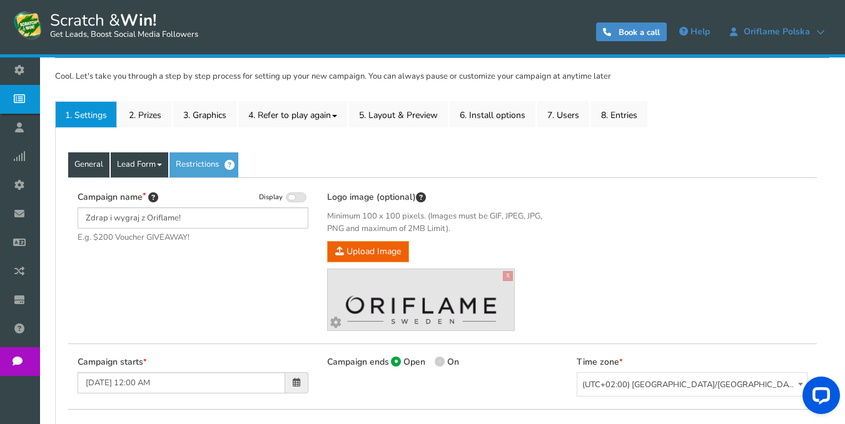
click at [134, 164] on link "Lead Form" at bounding box center [140, 165] width 58 height 25
click at [139, 196] on link "Labels" at bounding box center [160, 203] width 99 height 26
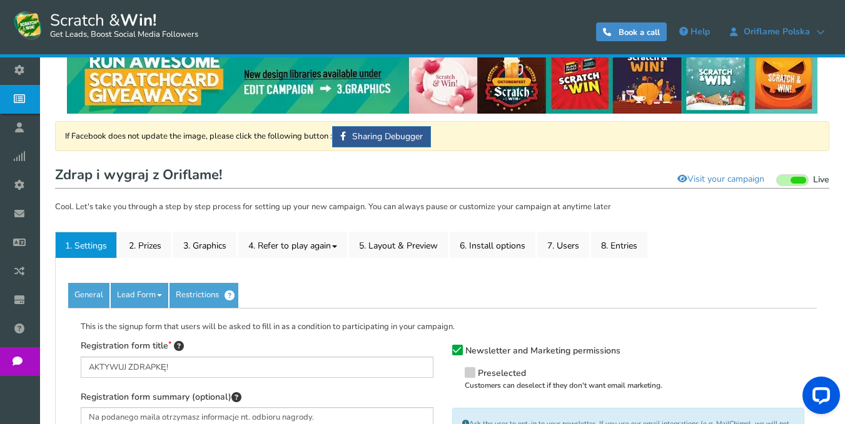
scroll to position [86, 0]
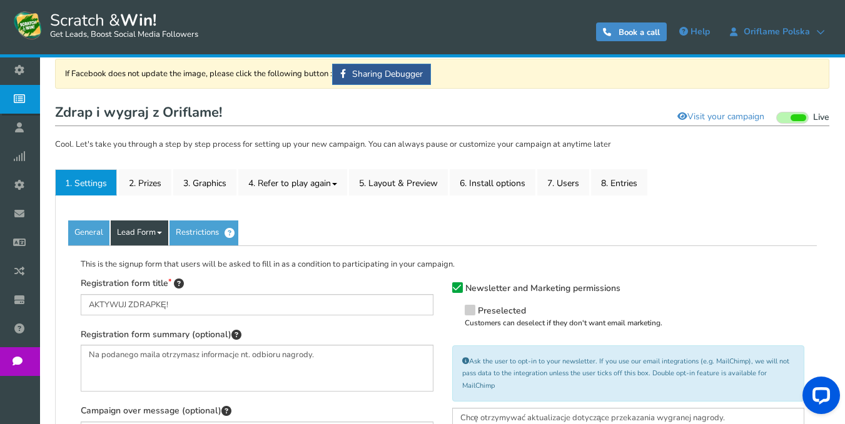
click at [162, 233] on span at bounding box center [159, 233] width 5 height 3
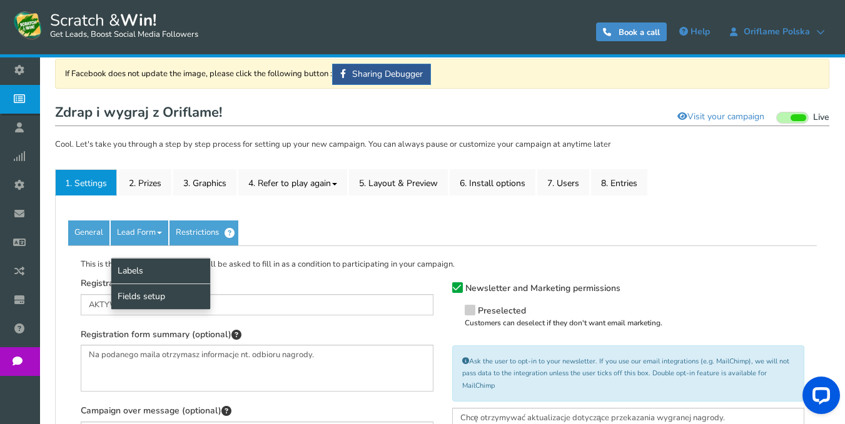
click at [160, 294] on link "Fields setup" at bounding box center [160, 297] width 99 height 26
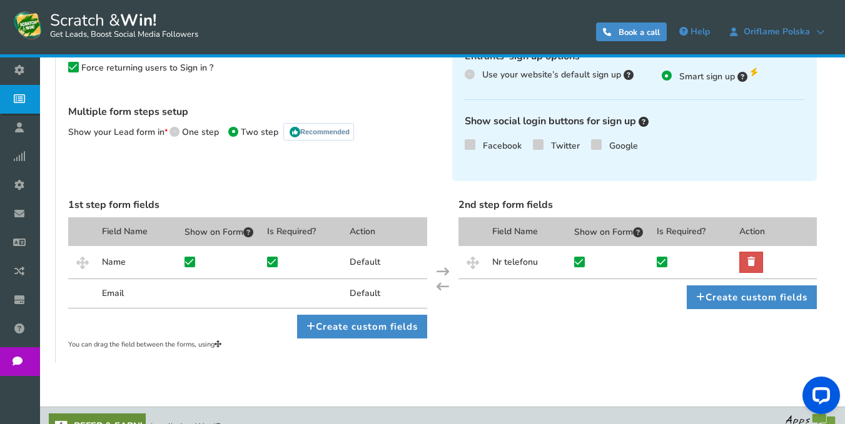
scroll to position [334, 0]
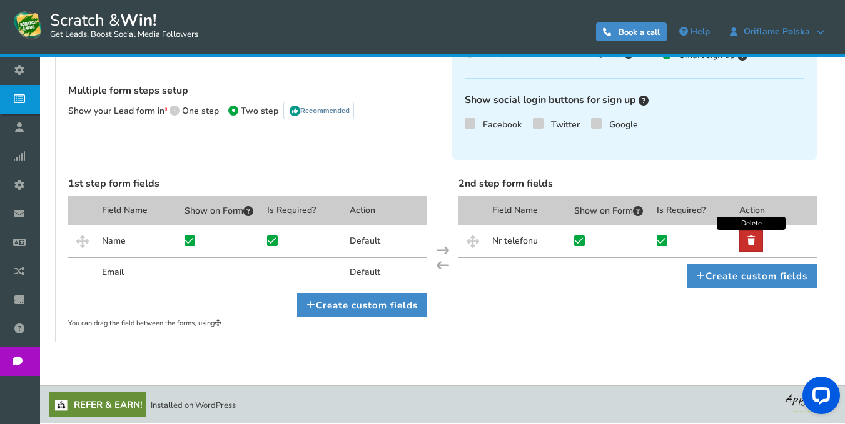
click at [750, 238] on icon at bounding box center [751, 240] width 8 height 9
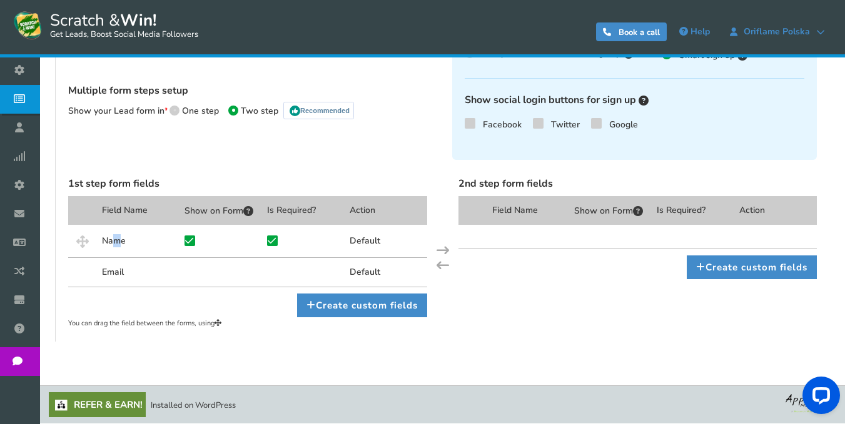
click at [111, 241] on div "Name" at bounding box center [138, 241] width 83 height 33
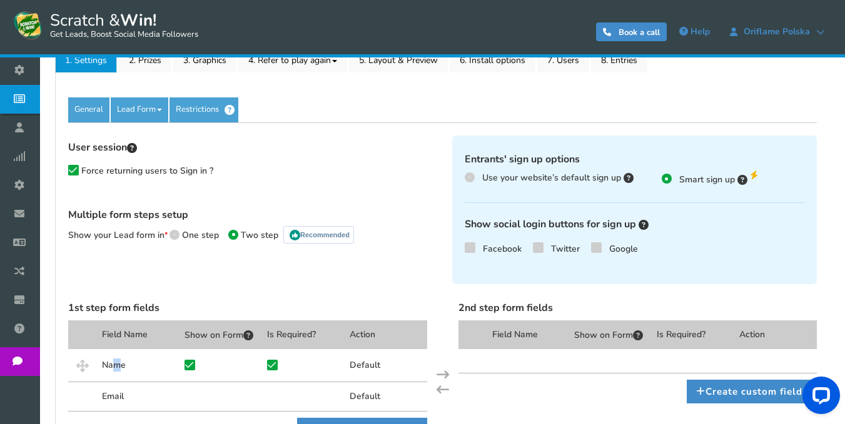
scroll to position [209, 0]
click at [177, 238] on span at bounding box center [174, 236] width 10 height 10
click at [177, 238] on input "One step" at bounding box center [173, 237] width 8 height 8
radio input "true"
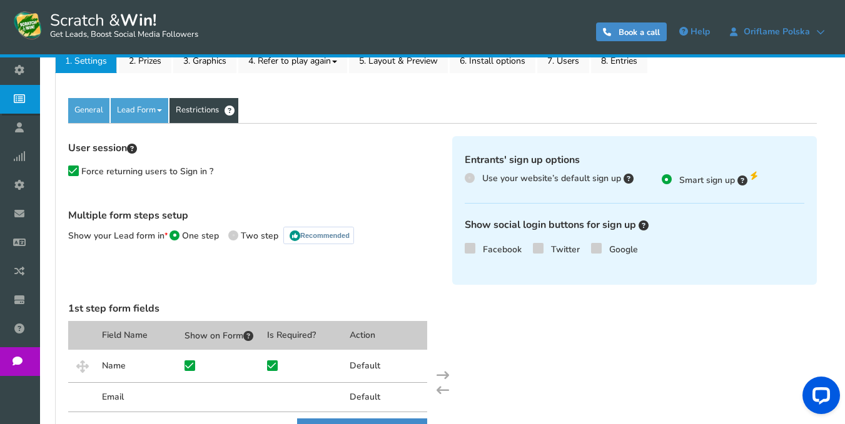
click at [196, 118] on link "Restrictions" at bounding box center [203, 110] width 69 height 25
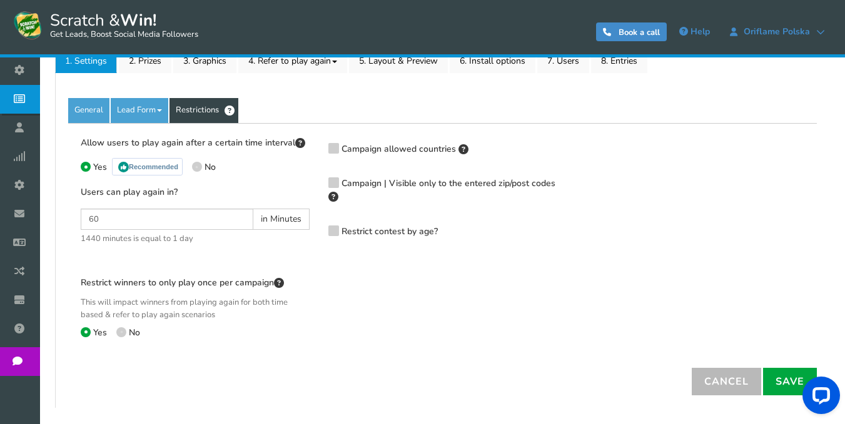
click at [195, 164] on span at bounding box center [197, 167] width 10 height 10
click at [195, 164] on input "No" at bounding box center [196, 168] width 8 height 8
radio input "true"
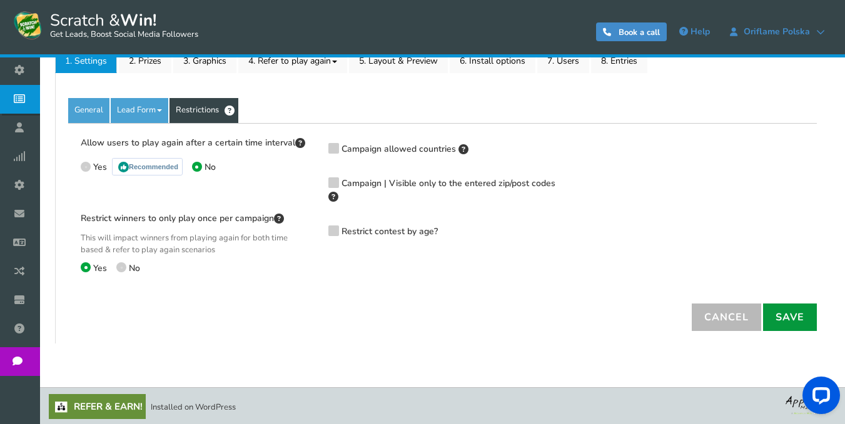
click at [783, 310] on link "Save" at bounding box center [790, 318] width 54 height 28
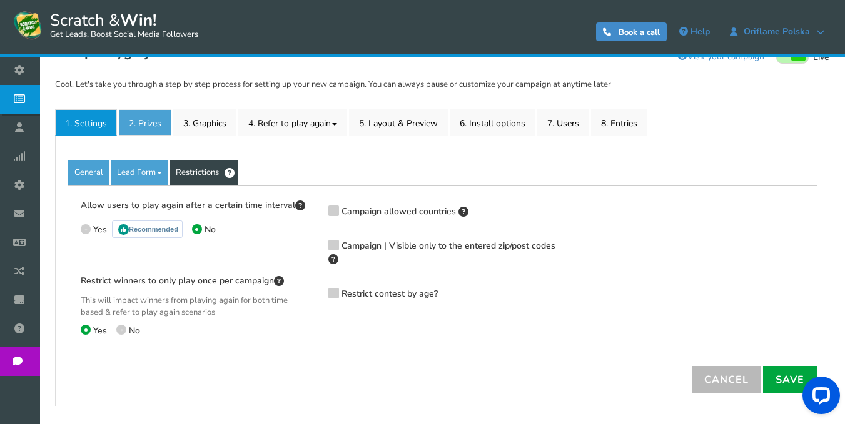
click at [149, 126] on link "2. Prizes" at bounding box center [145, 122] width 53 height 26
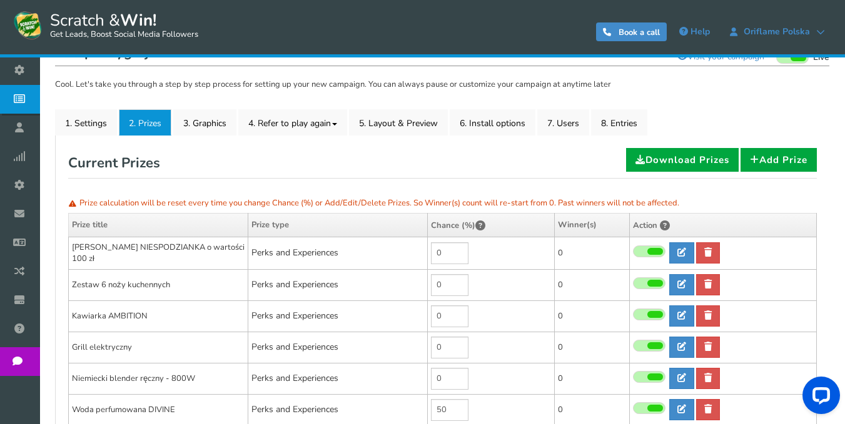
click at [177, 84] on p "Cool. Let's take you through a step by step process for setting up your new cam…" at bounding box center [442, 85] width 774 height 13
click at [204, 129] on link "3. Graphics" at bounding box center [204, 122] width 63 height 26
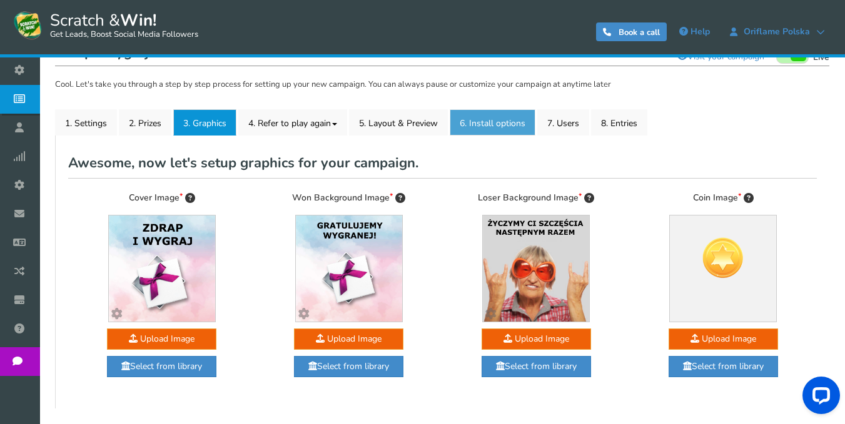
click at [491, 127] on link "6. Install options New" at bounding box center [492, 122] width 86 height 26
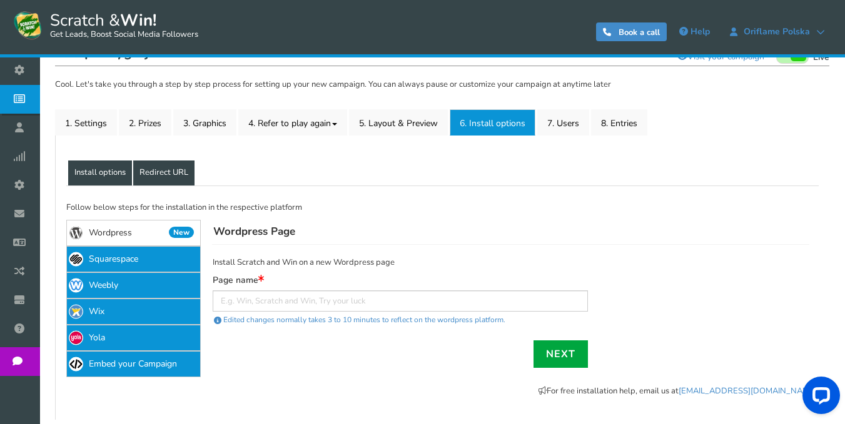
click at [164, 168] on link "Redirect URL" at bounding box center [163, 173] width 61 height 25
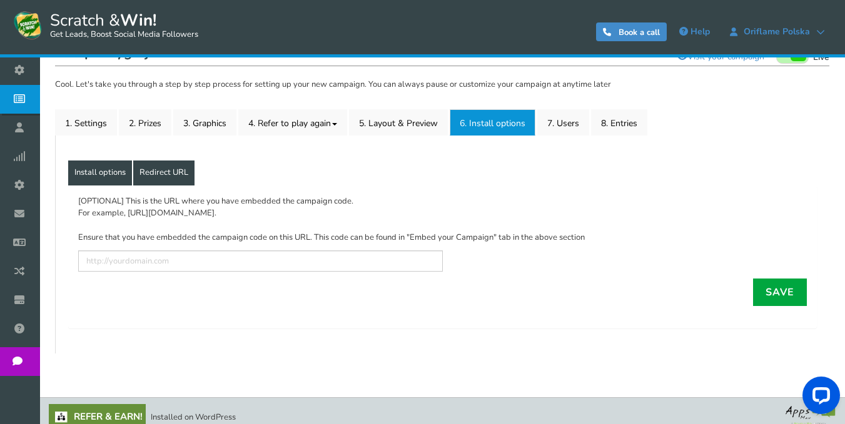
click at [114, 167] on link "Install options" at bounding box center [100, 173] width 64 height 25
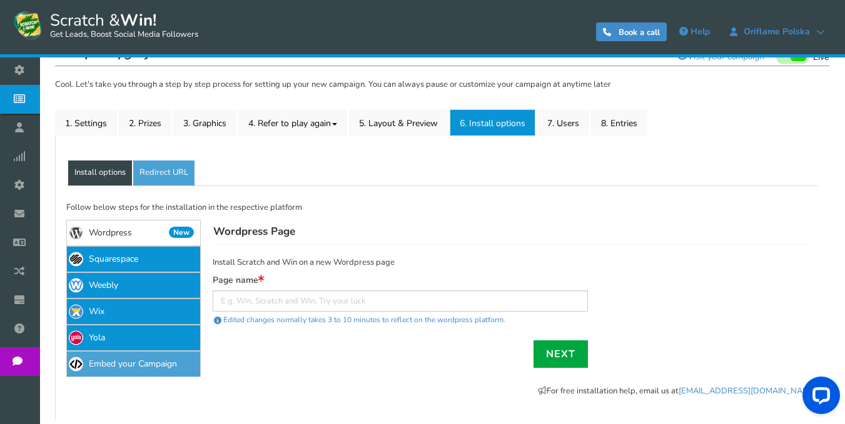
click at [155, 356] on link "Embed your Campaign" at bounding box center [133, 364] width 134 height 26
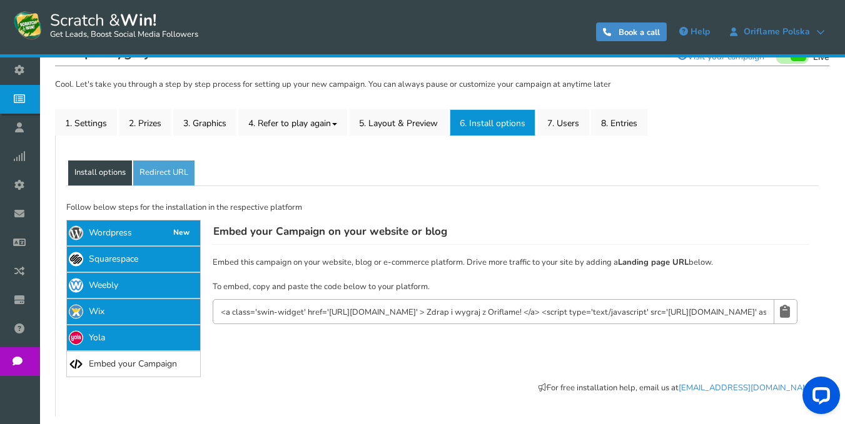
drag, startPoint x: 485, startPoint y: 314, endPoint x: 331, endPoint y: 336, distance: 155.9
click at [331, 336] on div "Embed your Campaign on your website or blog Embed this campaign on your website…" at bounding box center [510, 282] width 618 height 124
click at [86, 125] on link "1. Settings" at bounding box center [86, 122] width 62 height 26
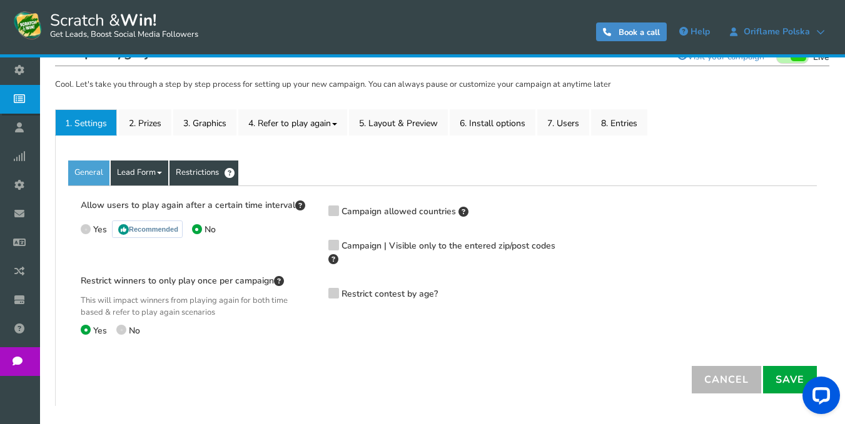
click at [133, 173] on link "Lead Form" at bounding box center [140, 173] width 58 height 25
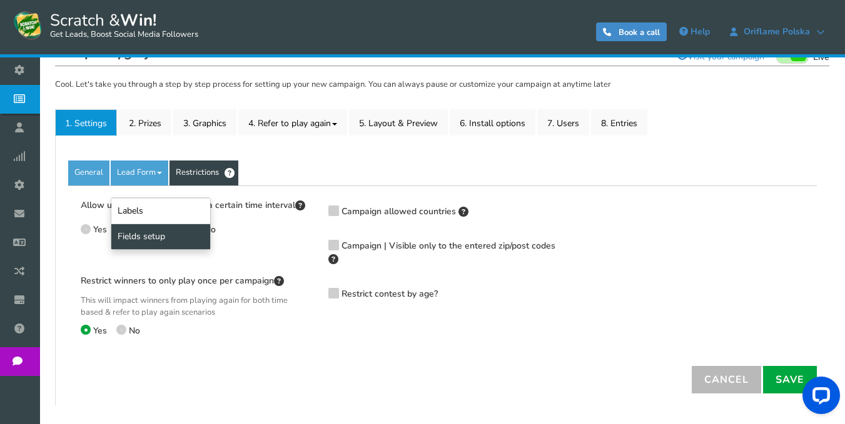
click at [143, 236] on link "Fields setup" at bounding box center [160, 237] width 99 height 26
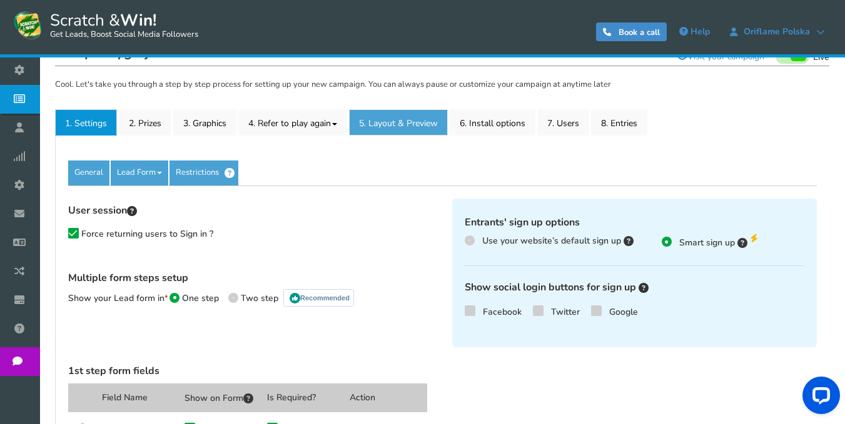
click at [401, 127] on link "5. Layout & Preview" at bounding box center [398, 122] width 99 height 26
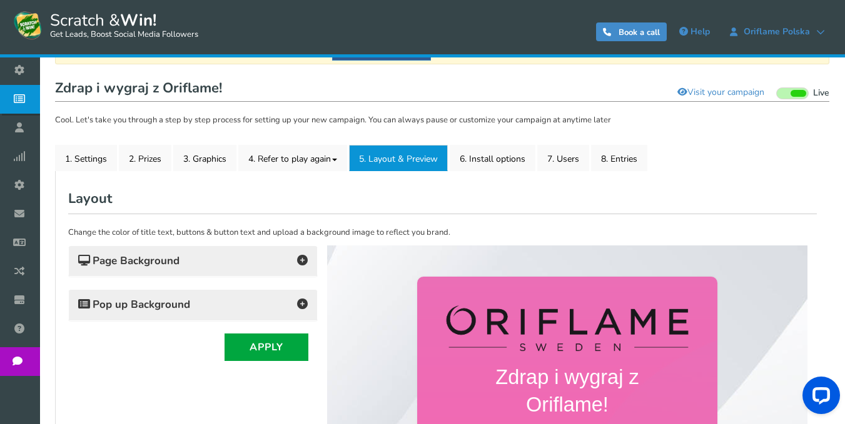
scroll to position [93, 0]
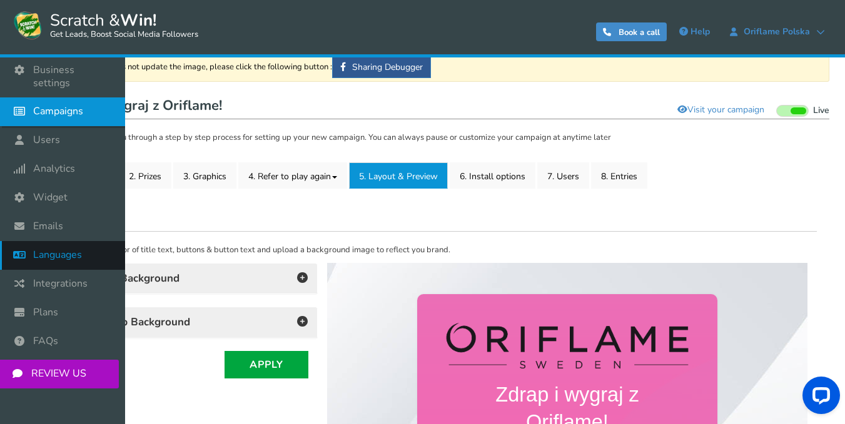
click at [68, 249] on span "Languages" at bounding box center [57, 255] width 49 height 13
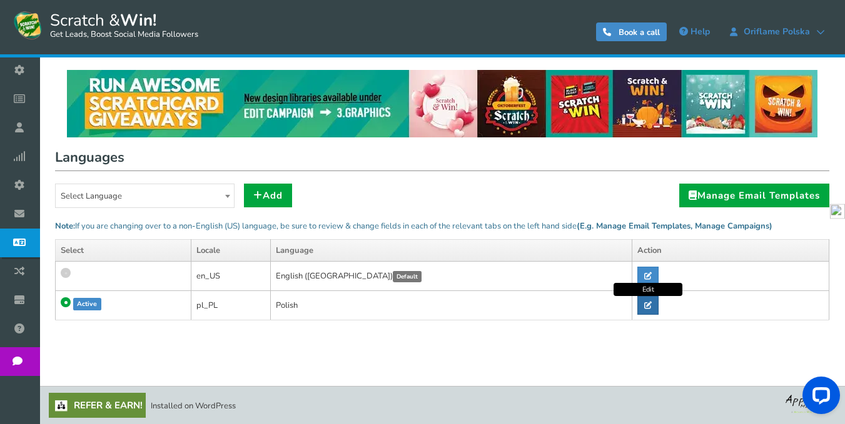
click at [644, 304] on icon at bounding box center [648, 306] width 8 height 8
radio input "true"
type input "Zdrap i wygraj"
type input "temu"
type input "Jesteś już zarejestrowanym użytkownikiem?"
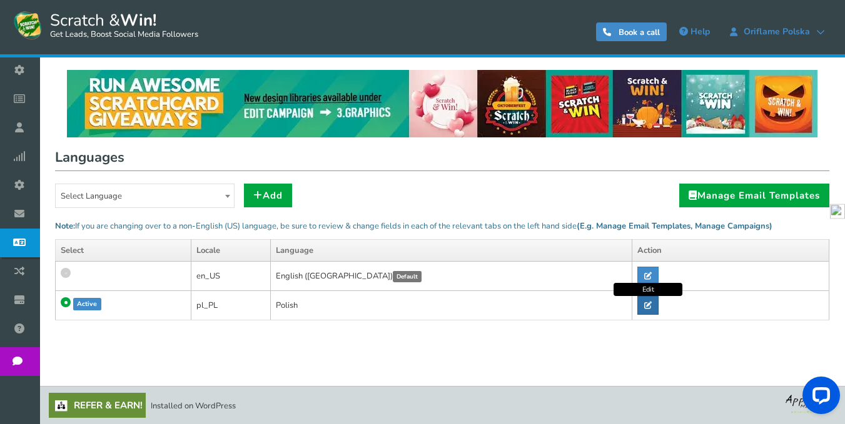
type input "Już grałaś?"
type input "a"
type input "Profil użytkownika"
type input "Hej, wypróbuj tę promocję Scratch & Win Scratch, aby mieć szansę na wygraną! Sp…"
type input "Nieczytelny? Zmień tekst."
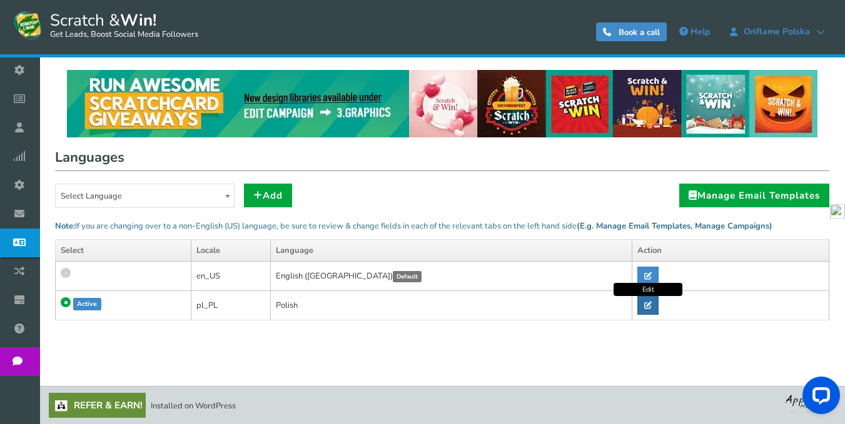
type input "Zmień hasło"
type input "zmienić użytkownika"
type input "Kliknij poniższy adres URL,"
type input "Zamknij"
type input "Gratulacje!"
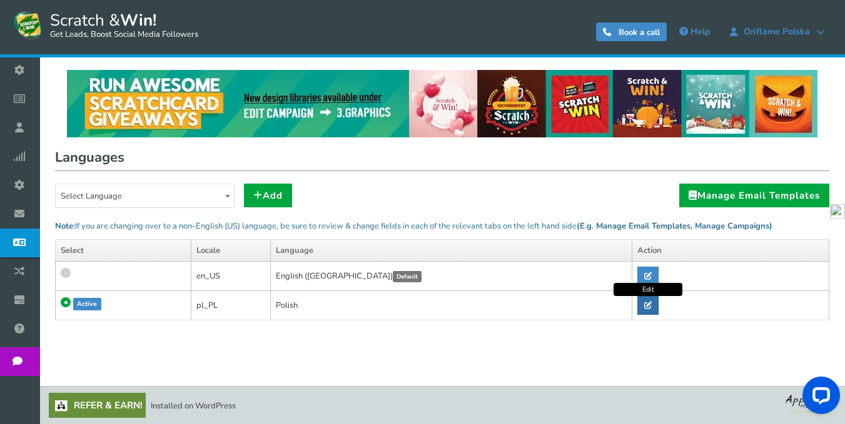
type input "masz %s szansy!"
type input "Masz %s szans na skierowanie"
type input "Aktywuj zdrapkę, zdrap i wygraj!"
type input "Skopiowano"
type input "Kopiuj"
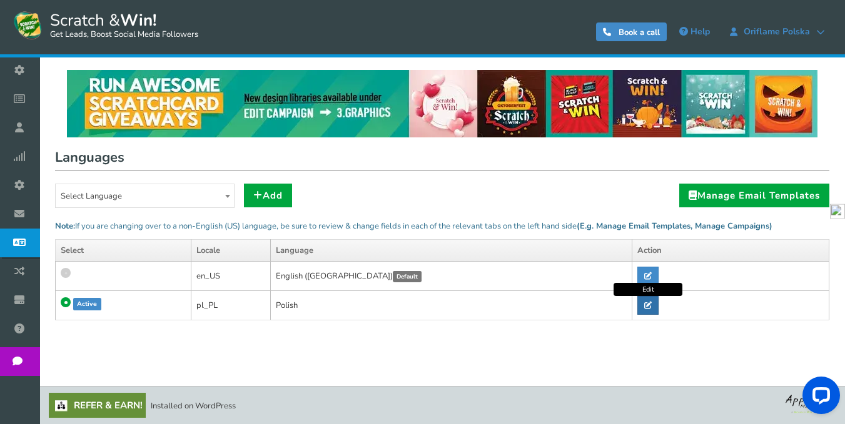
type input "Skontaktuj się z administratorem strony, aby uzyskać kupon"
type input "Zarejestruj się"
type input "Bieżące hasło"
type input "dzień"
type input "dni"
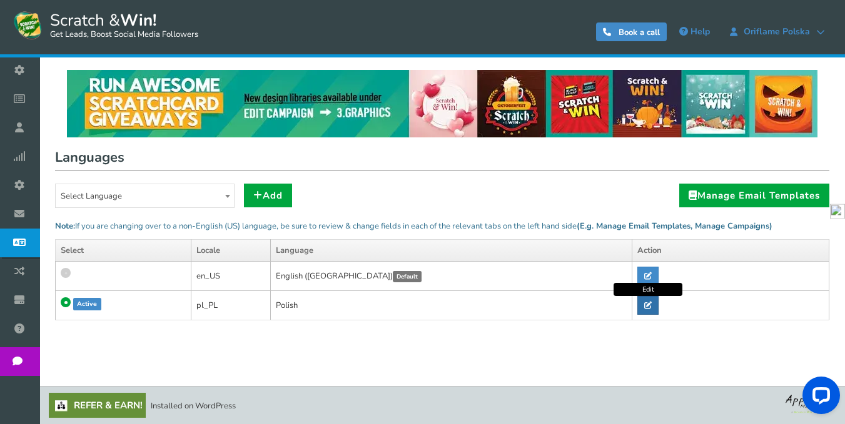
type input "Skontaktuj się z %s."
type input "To jest automatycznie generowana wiadomość e-mail. Proszę nie naciśnić odpowied…"
type input "Proszę zaakceptować regulamin"
type input "To już istniejące konto. Zaloguj się poniżej"
type input "BŁĄD: Twoje konto nie istnieje."
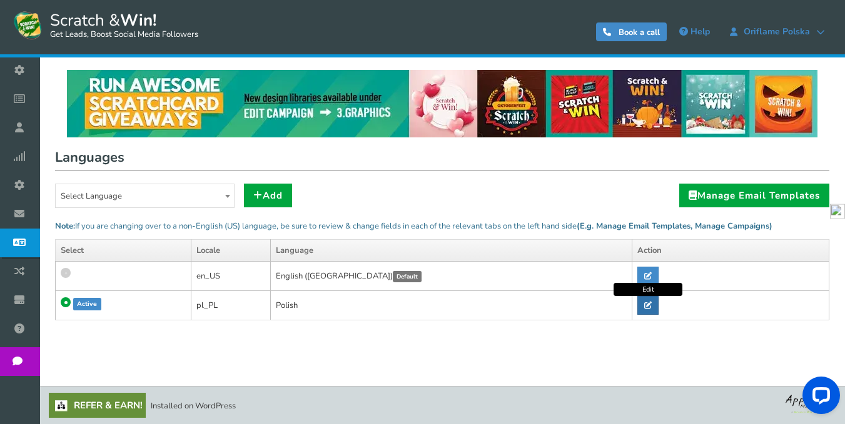
type input "Hej[[Name]], jesteś zarejestrowanym użytkownikiem, zaloguj się."
type input "Błąd: Ten adres e-mail jest tymczasowo zawieszony. Skontaktuj się z administrat…"
type input "Przepraszamy, kampania się skończyła"
type input "Błąd: Kampania nie jest aktywna"
type input "Błąd: Kampania nie rozpoczęła się"
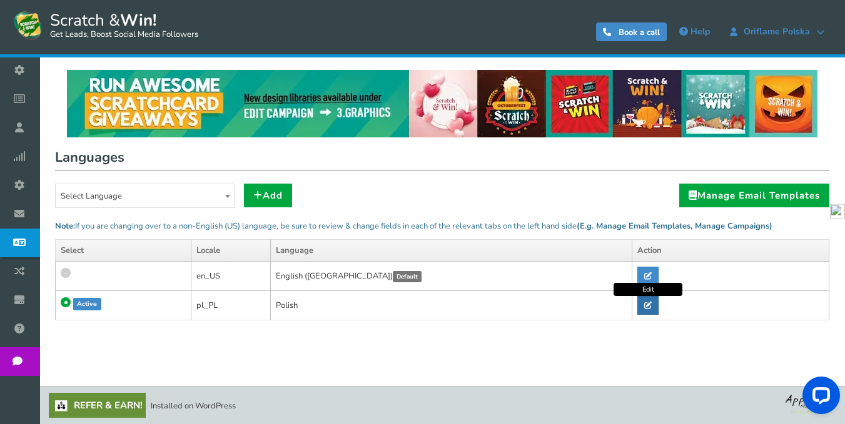
type input "Błąd: Kod nie jest dopasowany"
type input "Potwierdź swoją datę urodzenia"
type input "Proszę wprowadzić aktualne hasło ze względów bezpieczeństwa"
type input "Bieżące hasło jest nieprawidłowe"
type input "Wprowadź swój numer DOB w"
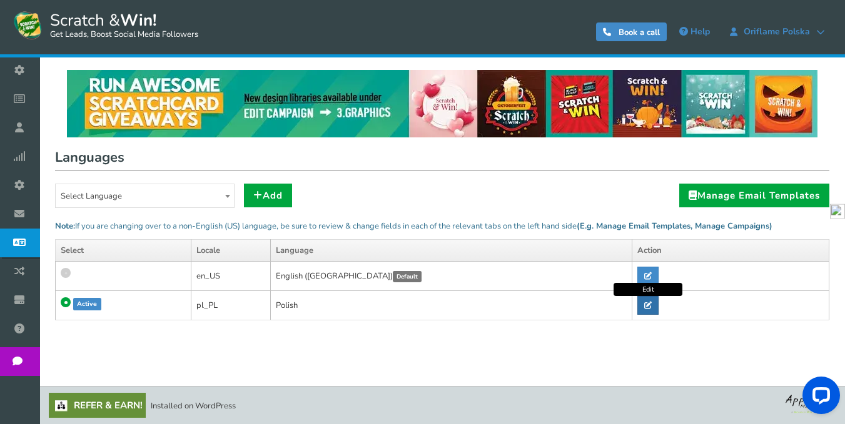
type input "Twój wiek powinien być większy niż"
type input "Adres e-mail lub hasło były nieprawidłowe. Proszę sprawdzić i ponownie wprowadz…"
type input "Sprawdź, czy jesteś człowiekiem"
type input "Wprowadź swój numer DOB"
type input "Wprowadź swój adres e-mail"
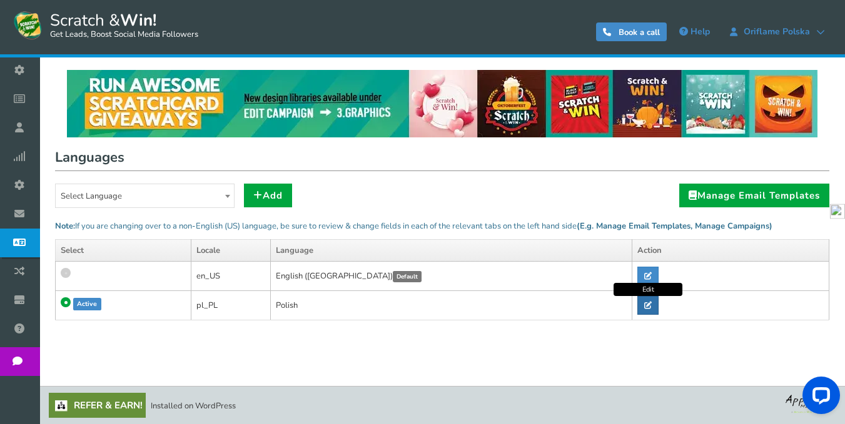
type input "Nie może być pusty"
type input "Wprowadź poprawną nazwę"
type input "Wprowadź hasło"
type input "Proszę wpisać wiadomość e-mail"
type input "Podaj adres e-mail znajomych"
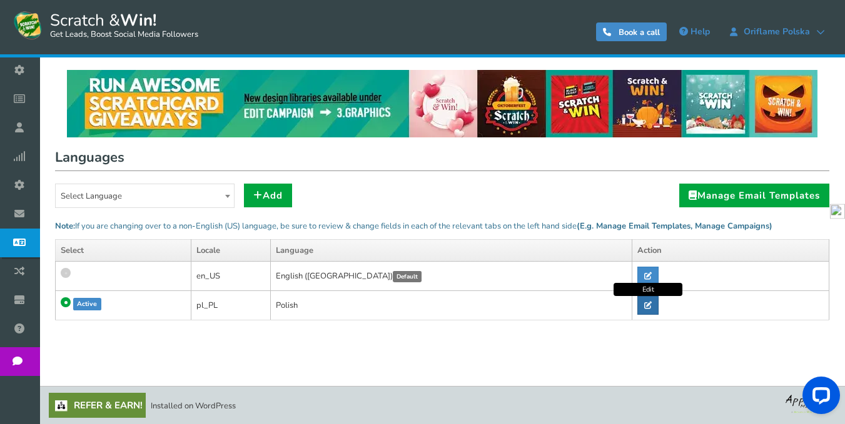
type input "Wprowadź wartość liczbową"
type input "Błąd: Nieprawidłowy dostęp"
type input "Błąd: Nieprawidłowa akcja"
type input "Błąd: Nieprawidłowa kampania"
type input "Wymagana jest walidacja Captcha"
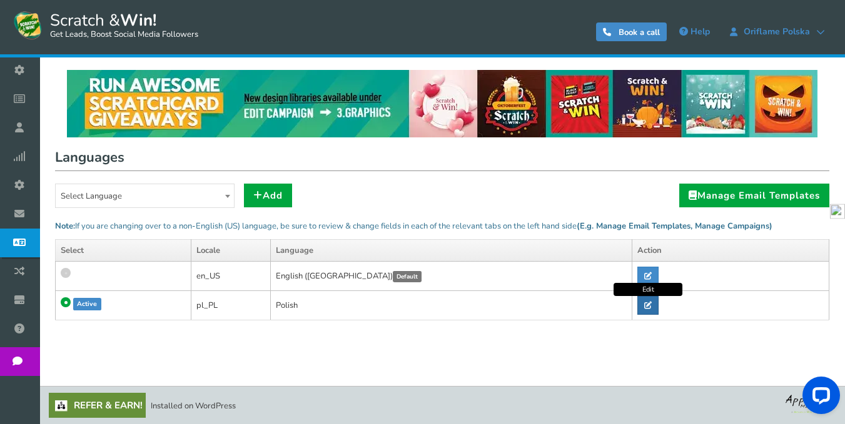
type input "Podaj prawidłowy adres e-mail"
type input "Błąd: Nieprawidłowy wpis"
type input "Błąd: Nieprawidłowa metoda"
type input "Wprowadź poprawną nazwę"
type input "Błąd: Nieprawidłowa strona"
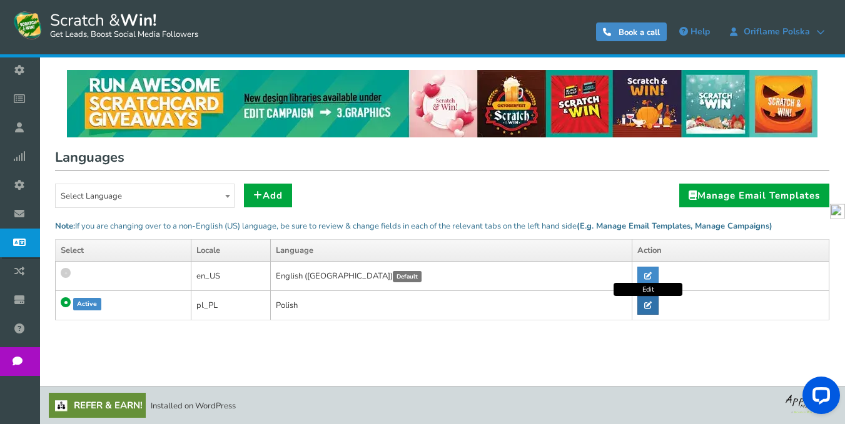
type input "Błąd: Nieprawidłowa witryna"
type input "Błąd: Nieprawidłowy użytkownik"
type input "Wprowadź ponownie swoje nowe hasło"
type input "Wprowadź nowe hasło"
type input "Hasło musi składać się z co najmniej 4 znaków"
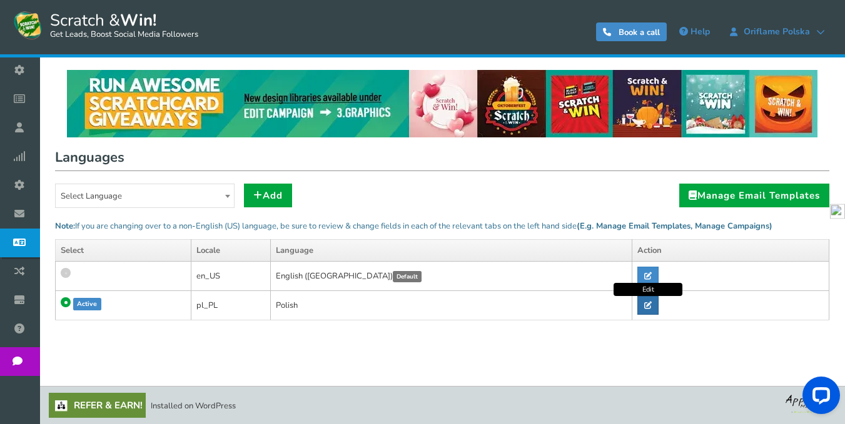
type input "Hasło powinno zawierać co najmniej 5 znaków"
type input "Ponownie wpisane hasło nie jest dopasowane do nowego hasła"
type input "Zapisz się na kampanię"
type input "Nieznany błąd: Użytkownik nie jest zarejestrowany"
type input "Proszę wybrać wybór"
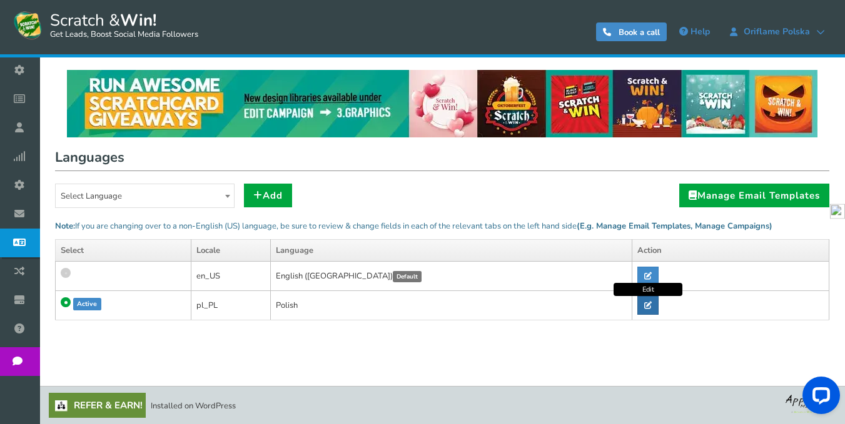
type input "Błąd: Sesja użytkownika wygasła, Zaloguj się ponownie."
type input "Proszę wpisać kod pocztowy/kod pocztowy"
type input "Ta promocja nie jest w żaden sposób sponsorowana, wspierana ani administrowana …"
type input "A nie na Facebooku. Uczestnicząc w tej promocji wyrażasz zgodę na całkowite uwo…"
type input "Twoje konto jest ograniczone. Skontaktuj się z administratorem witryny."
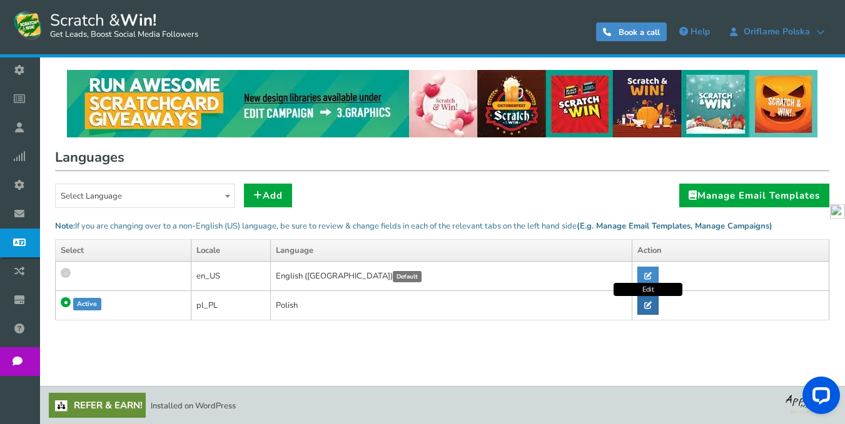
type input "Zapomniałeś?"
type input "Instrukcje dotyczące resetowania hasła zostały wysłane do Ciebie e-mailem"
type input "Dziękujemy za odwiedzenie. Promocja rozpocznie się za"
type input "Dziękujemy za odwiedzenie nas. Ta promocja się skończyła."
type input "Gra nie jest aktywna lub usunięta"
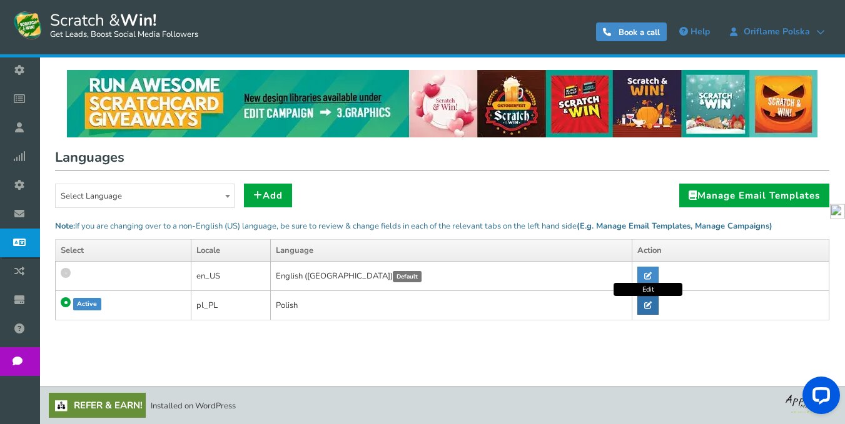
type input "Używamy Apps Mav jako naszej platformy promocyjnej. Klikając powyższe opcje, po…"
type input "Apps Mav jest podmiotem przetwarzającym dane i administratorem danych"
type input "godziny"
type input "godzin"
type input "Wprowadź adresy e-mail oddzielone przecinkami"
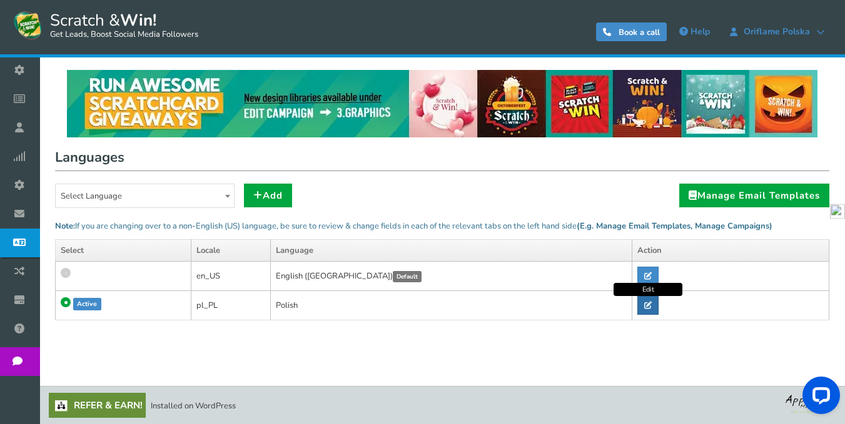
type input "Mam co najmniej %s lat"
type input "Data urodzenia"
type input "Kod pocztowy"
type input "Udostępnij adres URL"
type input "Temat"
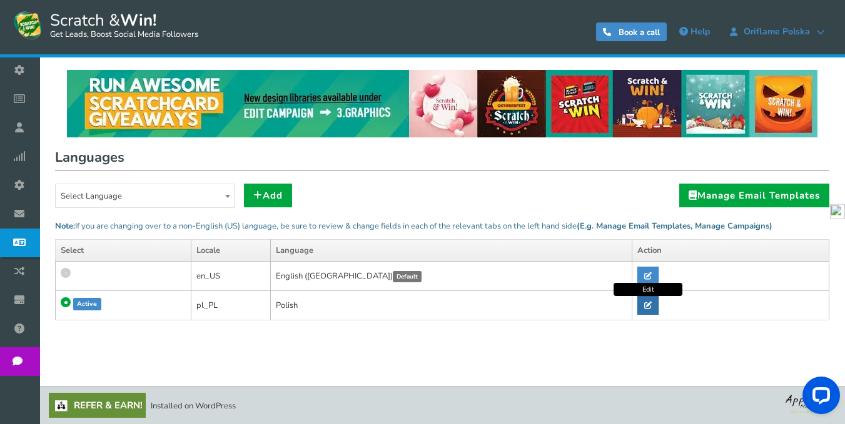
type input "Do"
type input "Twoja wiadomość"
type input "Twoje wyniki"
type input "Ładowanie..."
type input "Witam"
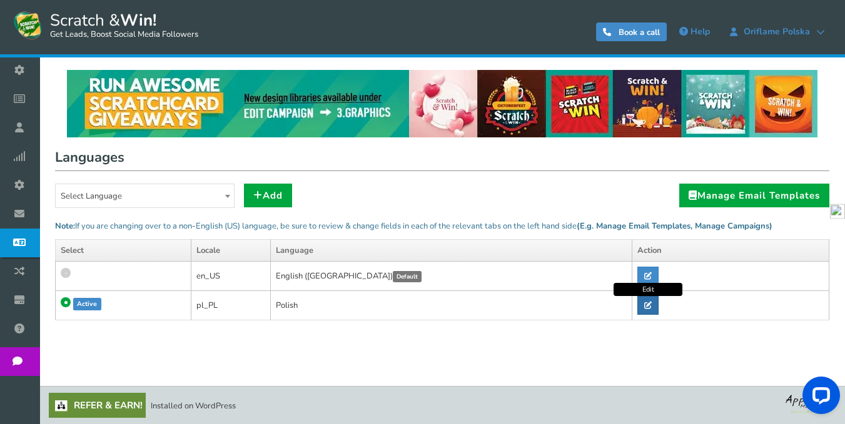
type input "Wyloguj się"
type input "Sprawdź swój e-mail"
type input "Otrzymaj magiczny link wysłany na swój adres e-mail<br />, który natychmiast Ci…"
type input "Twój magiczny link wygasł"
type input "Wysłaliśmy do Ciebie wiadomość e-mail na adres"
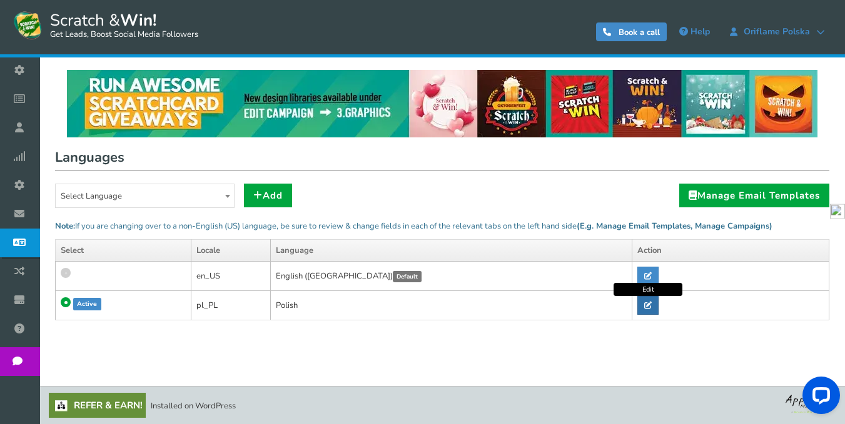
type input "Zresetuj hasło"
type input "Twoje nowe hasło"
type input "Wyświetl kampanię"
type input "Możesz zagrać ponownie w"
type input "Prowadzisz kampanię w trybie podglądu. <a class="alert-link" href="%25s">Klikni…"
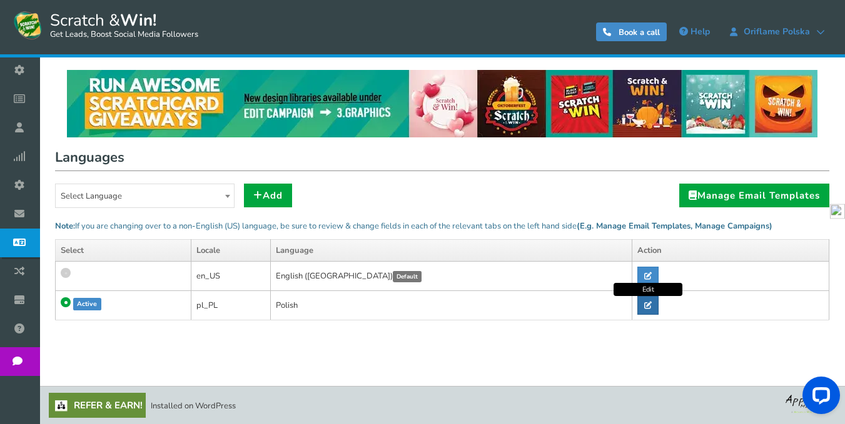
type input "<strong> Informacje! </strong> Hasło zostało pomyślnie zmienione."
type input "minuta"
type input "minuty"
type input "miesiąc"
type input "miesięcy"
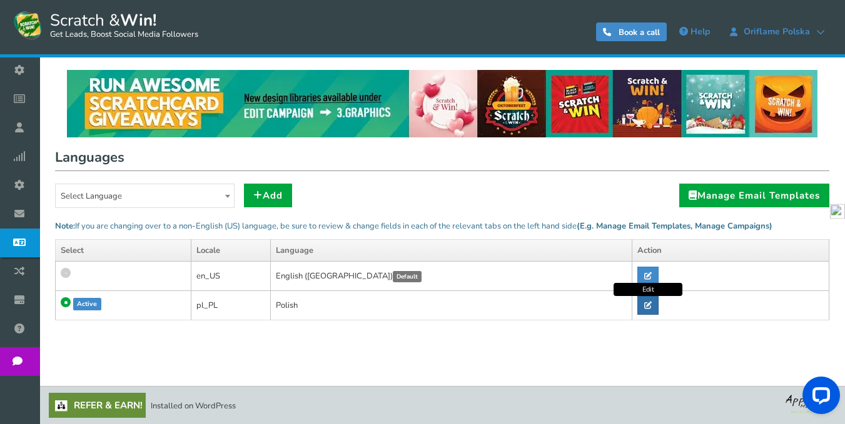
type input "Moje konto"
type input "Nowe hasło"
type input "Nie"
type input "Jeszcze nie grałaś?"
type input "* Ograniczone do <b>%s</b> szans"
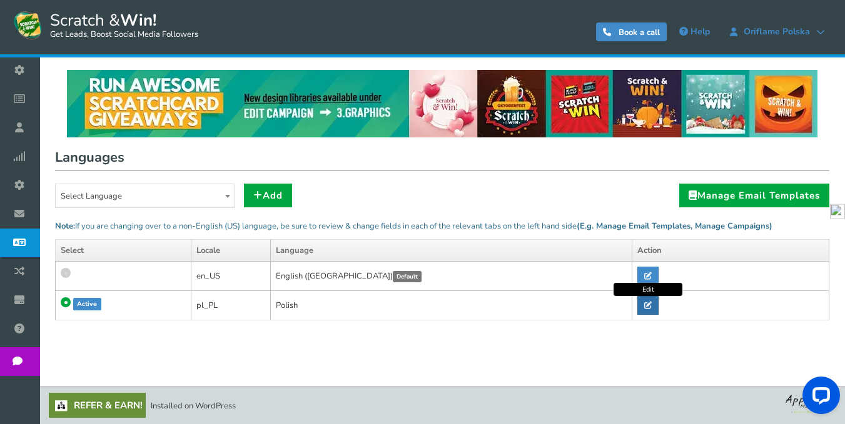
type input "LUB"
type input "Grać"
type input "E-mail"
type input "Hasło"
type input "Numer telefonu"
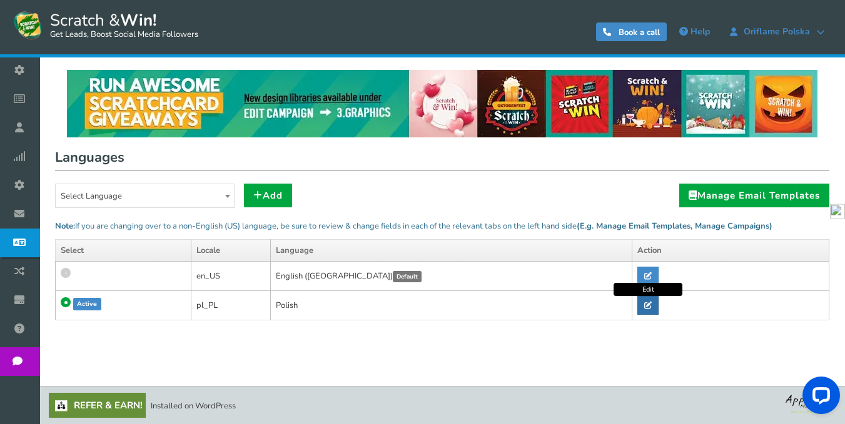
type input "Zaloguj się!"
type input "Obsługiwane przez"
type input "Polityka prywatności"
type input "Przetwarzanie..."
type input "Ostatnia akcja"
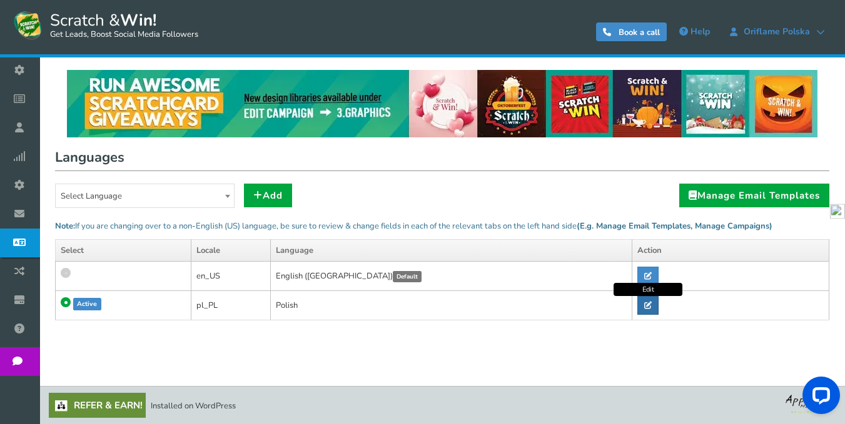
type input "Poleć %s więcej znajomych, aby uzyskać kolejną szansę na grę"
type input "Zresetuj hasło"
type input "Wpisz ponownie hasło"
type input "Zapisz"
type input "Zapisane"
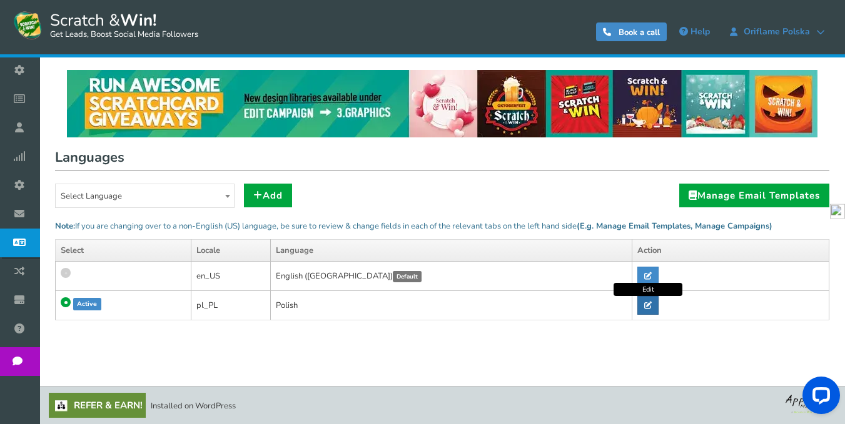
type input "drugi"
type input "sekundy"
type input "Wyślij"
type input "Wyślij Magiczny Link"
type input "Ustaw hasło"
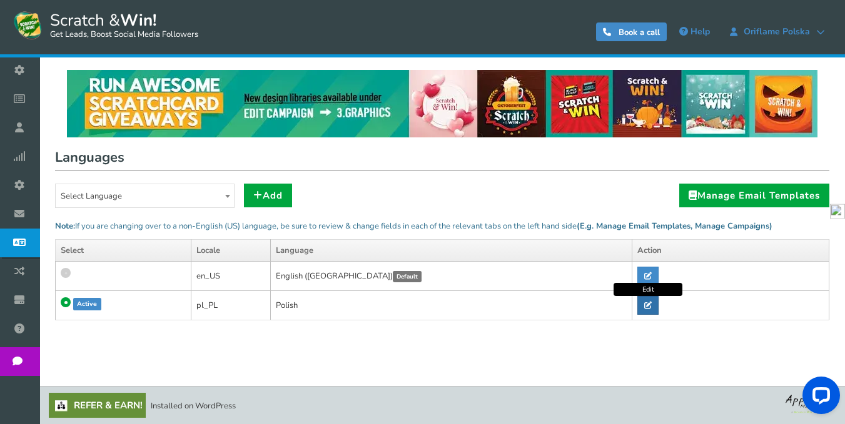
type input "Link polecający:"
type input "Zaloguj się"
type input "ODKRYJ ZDRAPKĘ!"
type input "Przejdź dalej"
type input "E-mail został pomyślnie wysłany"
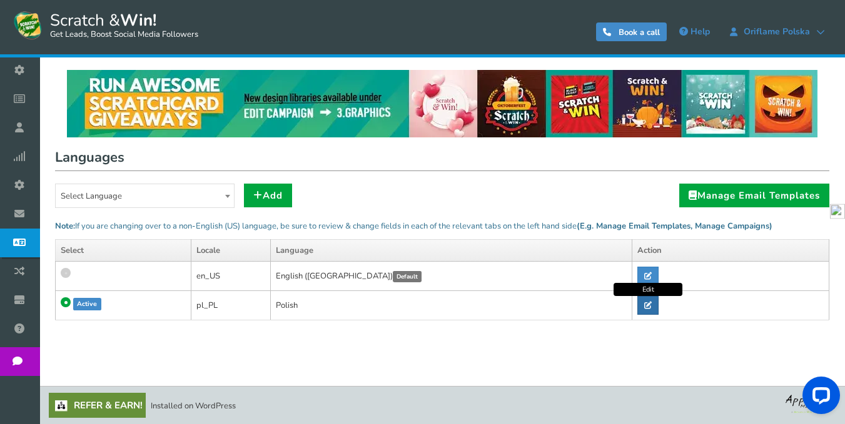
type input "Hasło zaktualizowane pomyślnie."
type input "Regulamin"
type input "Uczestnicząc, zgadzasz się na nasze"
type input "Uczestnicząc w promocji wyrazić zgodę na"
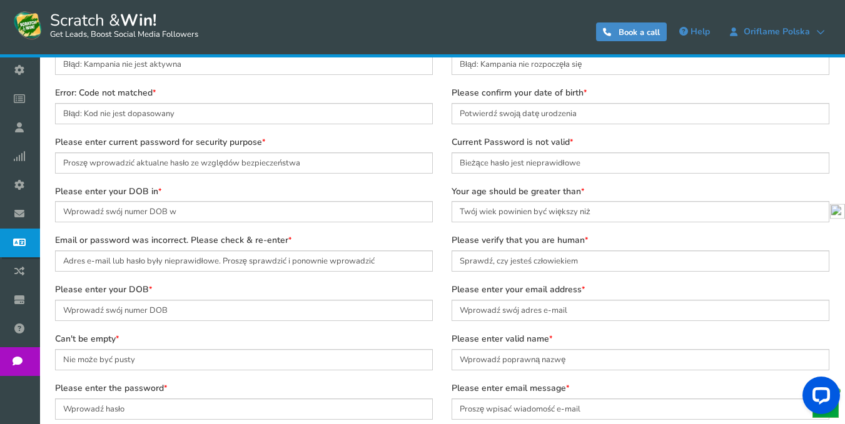
scroll to position [3121, 0]
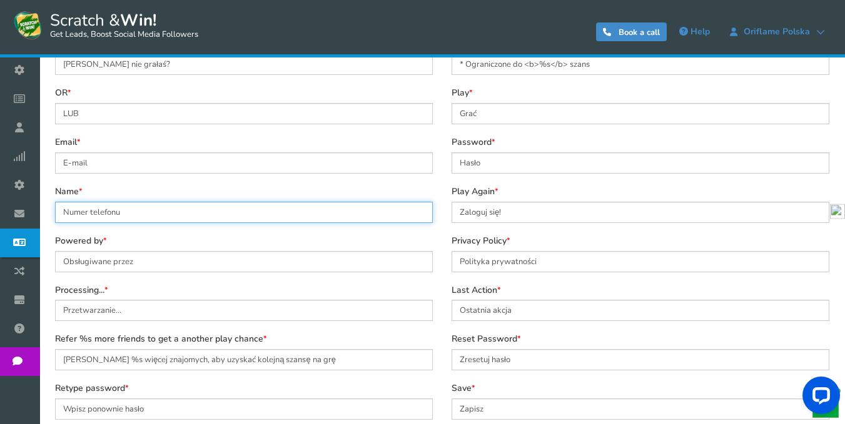
click at [158, 205] on input "Numer telefonu" at bounding box center [244, 212] width 378 height 21
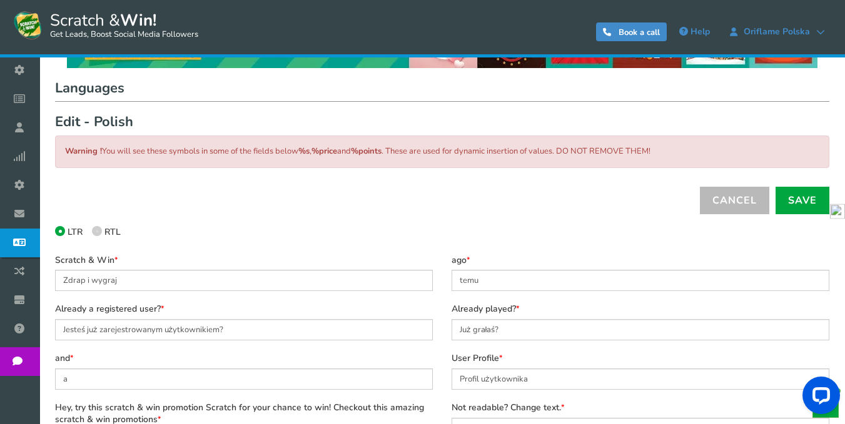
scroll to position [28, 0]
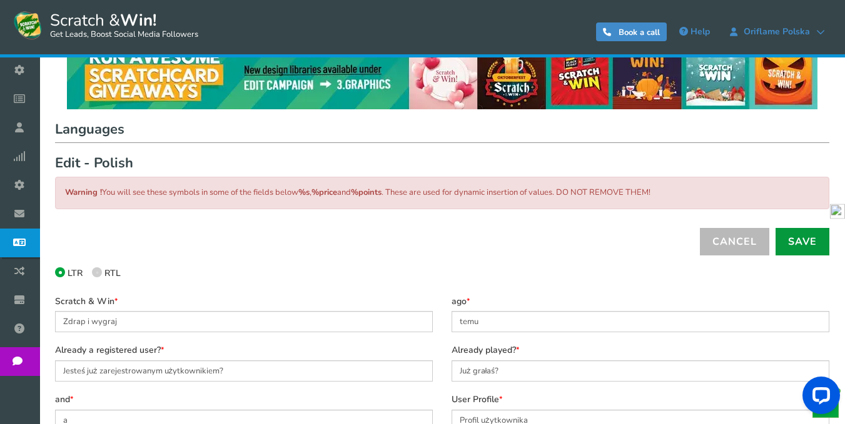
click at [798, 235] on link "Save" at bounding box center [802, 242] width 54 height 28
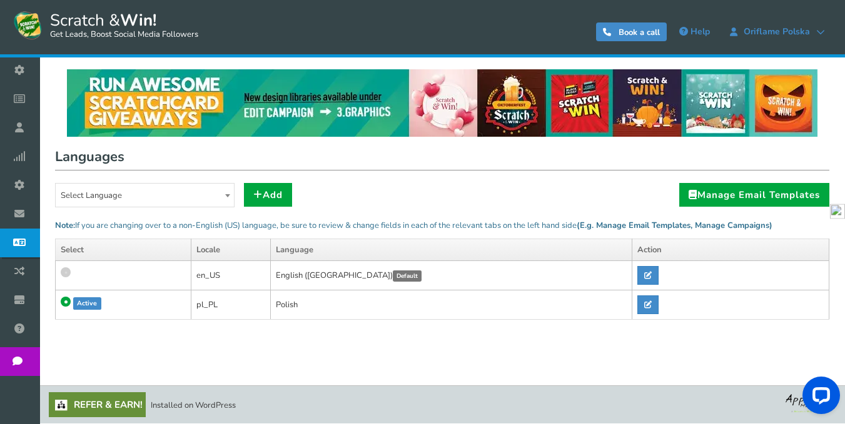
scroll to position [0, 0]
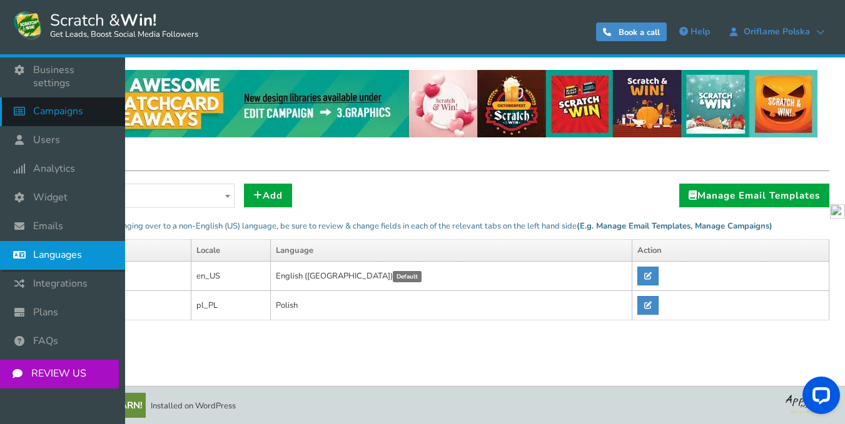
click at [74, 105] on span "Campaigns" at bounding box center [58, 111] width 50 height 13
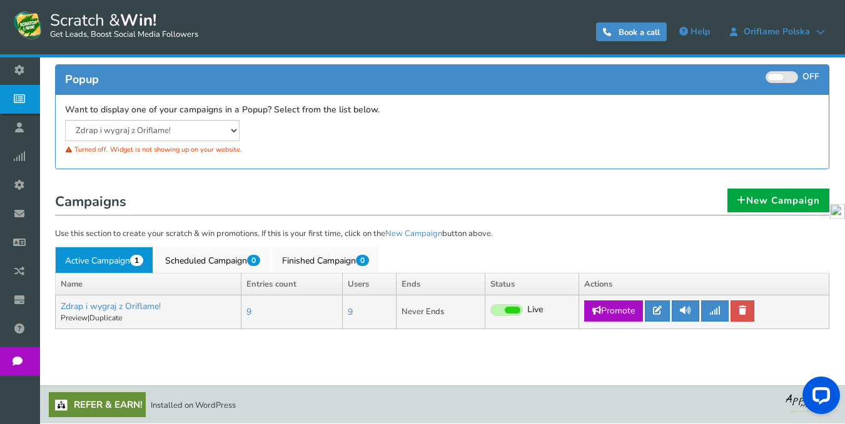
scroll to position [250, 0]
click at [661, 306] on icon at bounding box center [657, 310] width 9 height 9
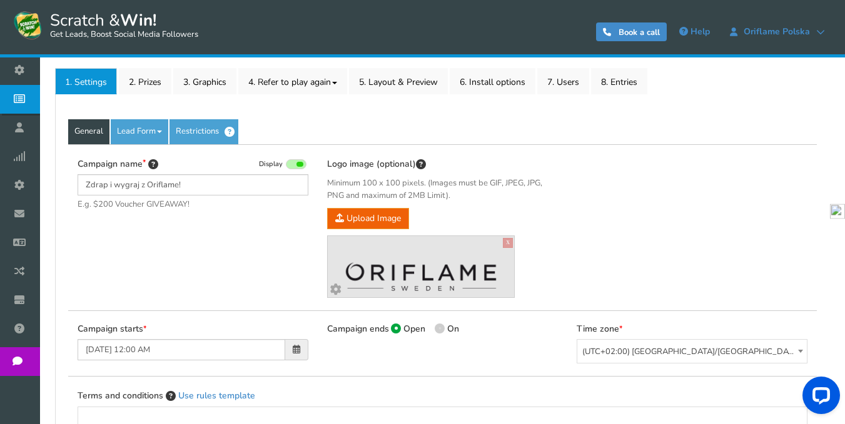
scroll to position [125, 0]
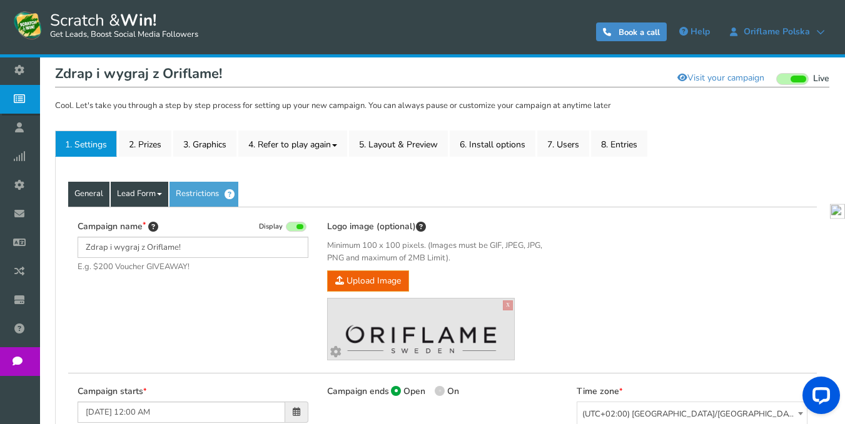
click at [141, 196] on link "Lead Form" at bounding box center [140, 194] width 58 height 25
click at [156, 196] on link "Lead Form" at bounding box center [140, 194] width 58 height 25
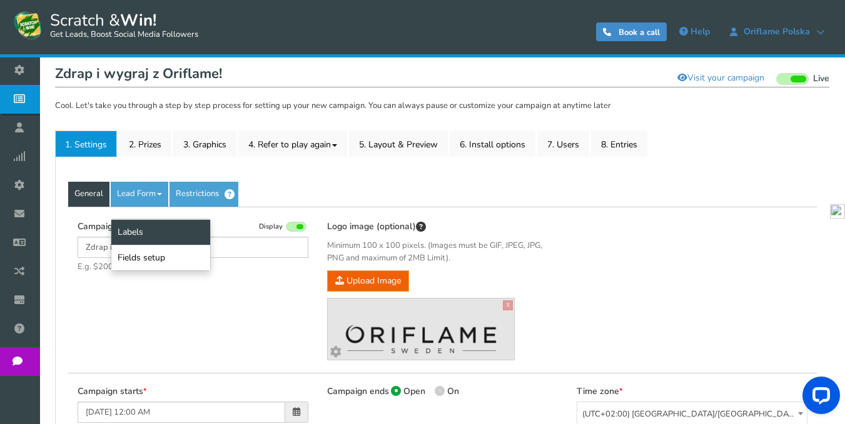
click at [144, 233] on link "Labels" at bounding box center [160, 232] width 99 height 26
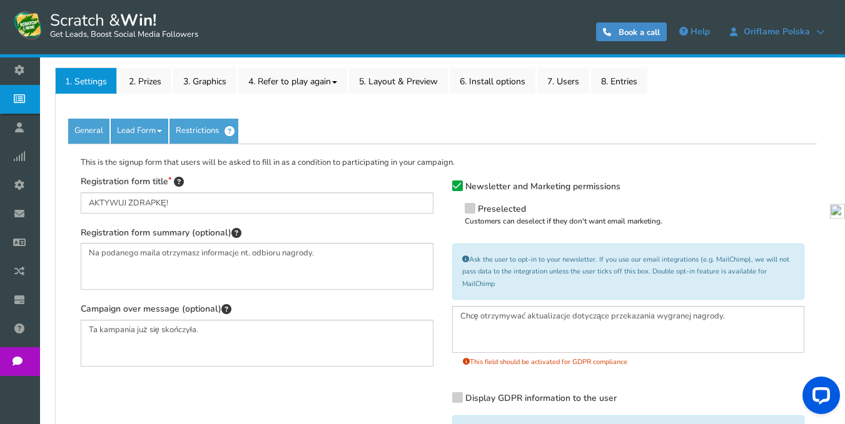
scroll to position [188, 0]
click at [458, 185] on icon at bounding box center [457, 187] width 9 height 9
click at [439, 185] on input "Newsletter and Marketing permissions" at bounding box center [439, 188] width 0 height 8
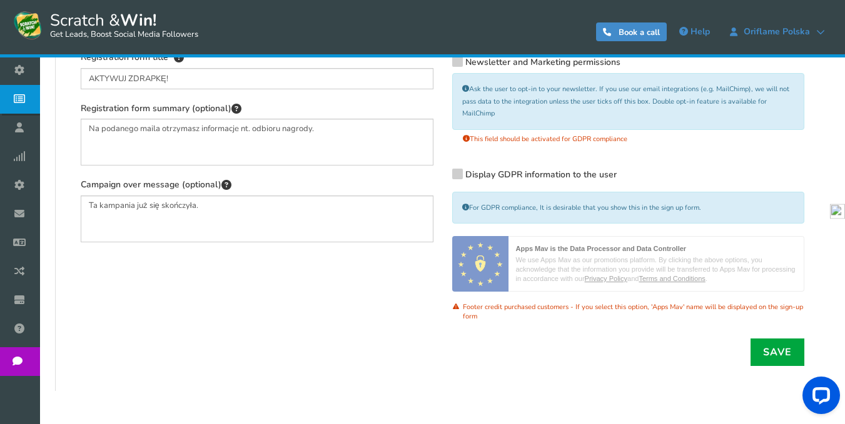
scroll to position [500, 0]
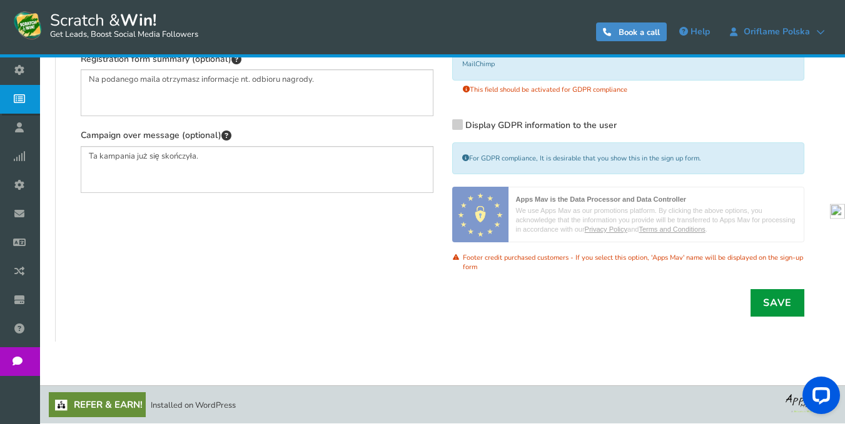
click at [770, 289] on link "Save" at bounding box center [777, 303] width 54 height 28
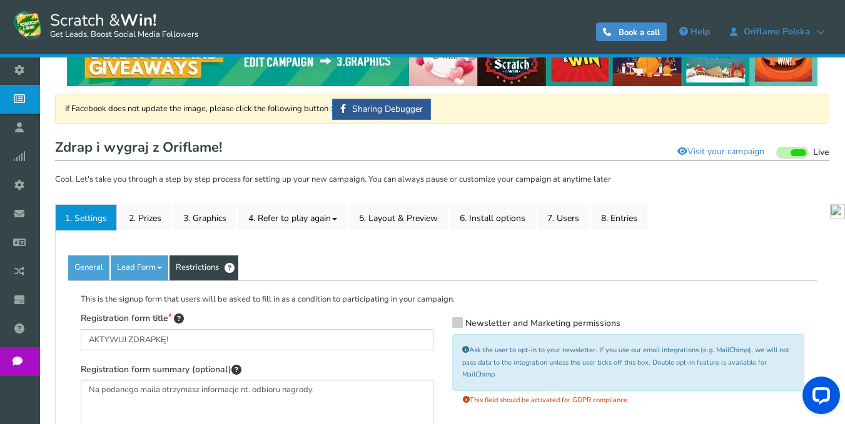
scroll to position [125, 0]
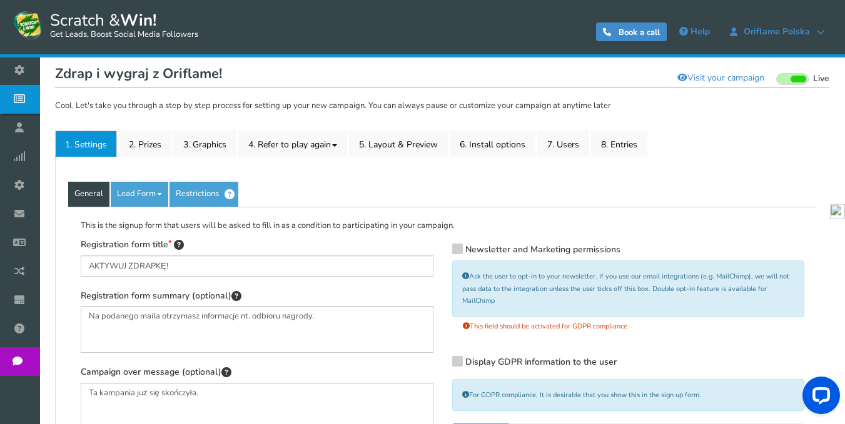
click at [92, 193] on link "General" at bounding box center [88, 194] width 41 height 25
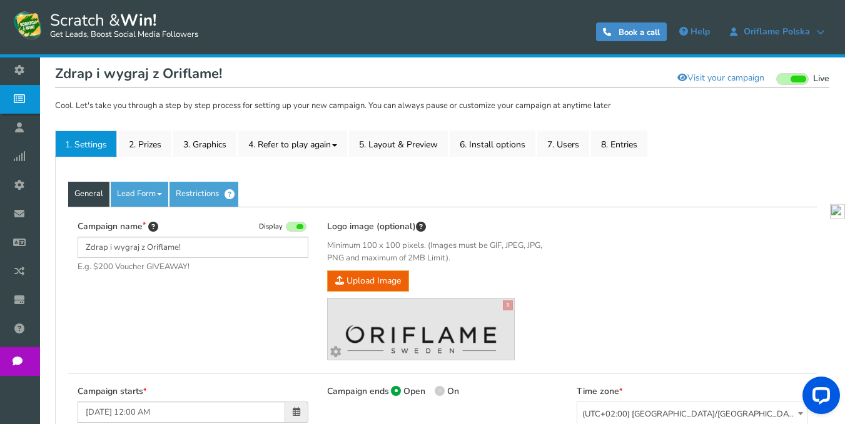
click at [293, 223] on span at bounding box center [296, 227] width 21 height 10
click at [0, 0] on input "Display" at bounding box center [0, 0] width 0 height 0
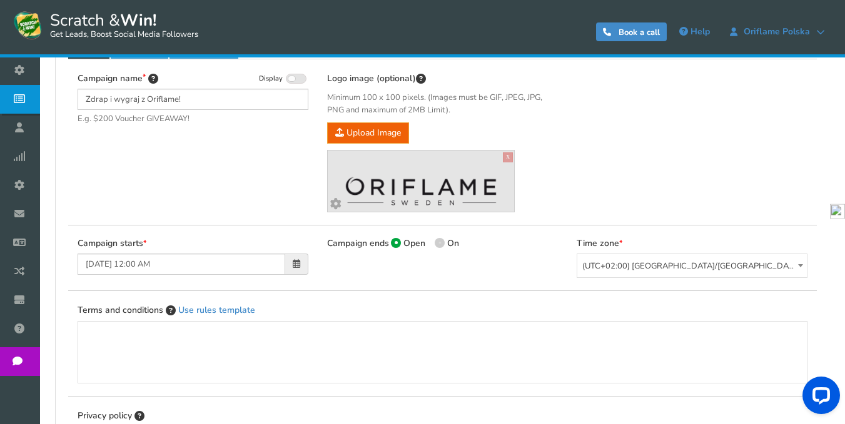
scroll to position [500, 0]
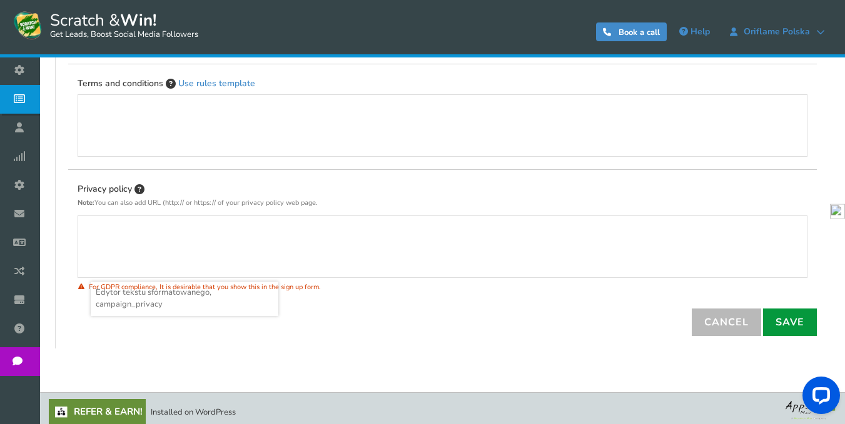
click at [789, 323] on link "Save" at bounding box center [790, 323] width 54 height 28
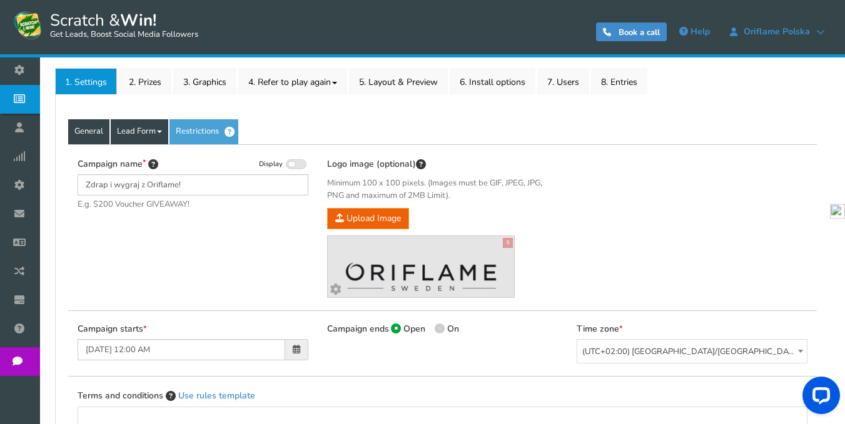
click at [149, 136] on link "Lead Form" at bounding box center [140, 131] width 58 height 25
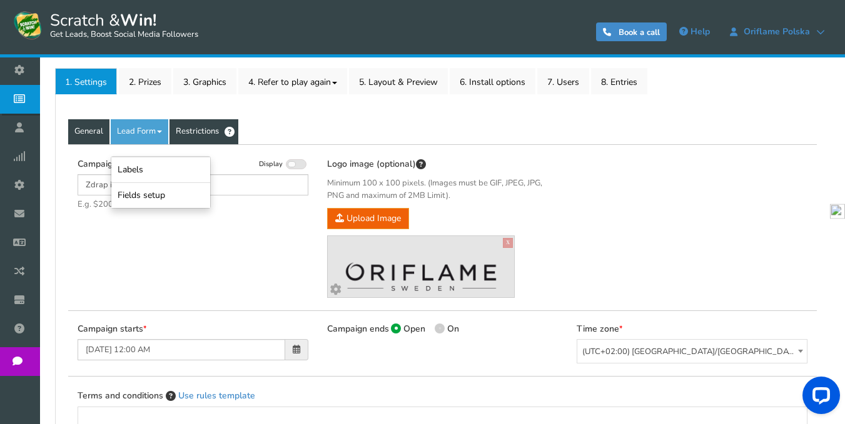
click at [198, 125] on link "Restrictions" at bounding box center [203, 131] width 69 height 25
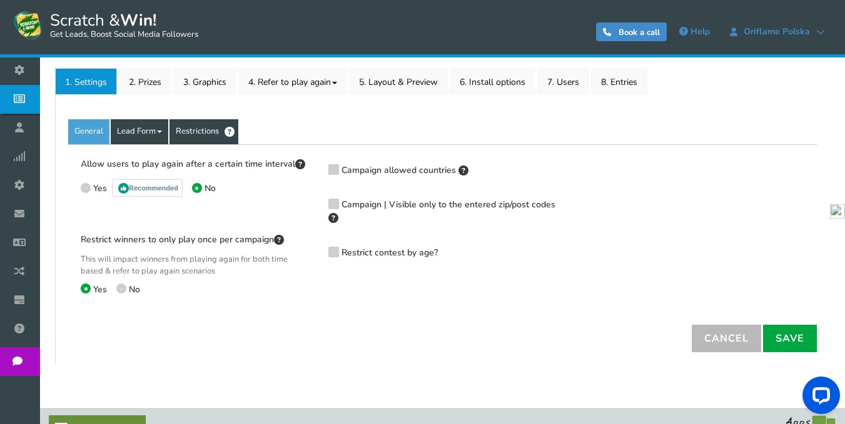
click at [145, 133] on link "Lead Form" at bounding box center [140, 131] width 58 height 25
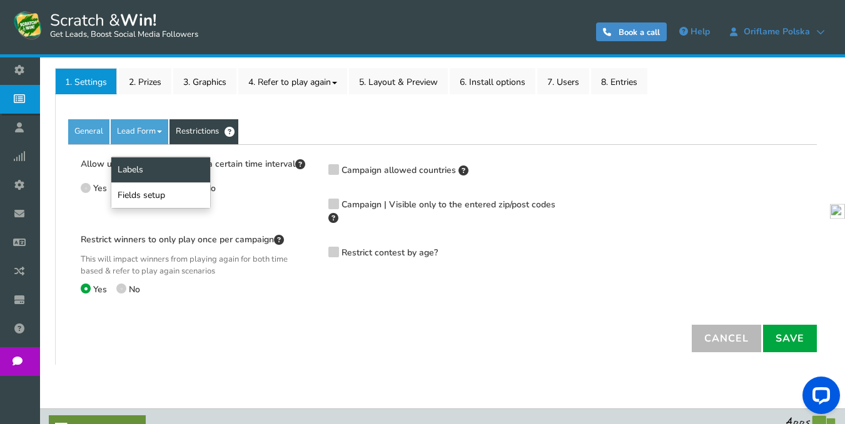
click at [144, 168] on link "Labels" at bounding box center [160, 170] width 99 height 26
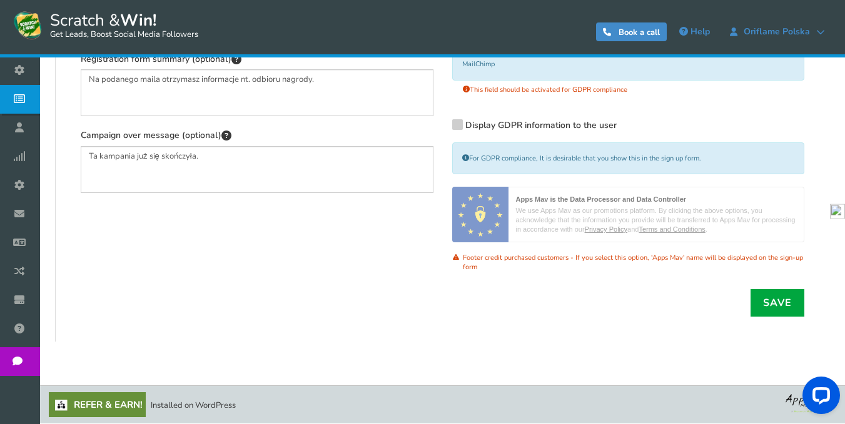
scroll to position [250, 0]
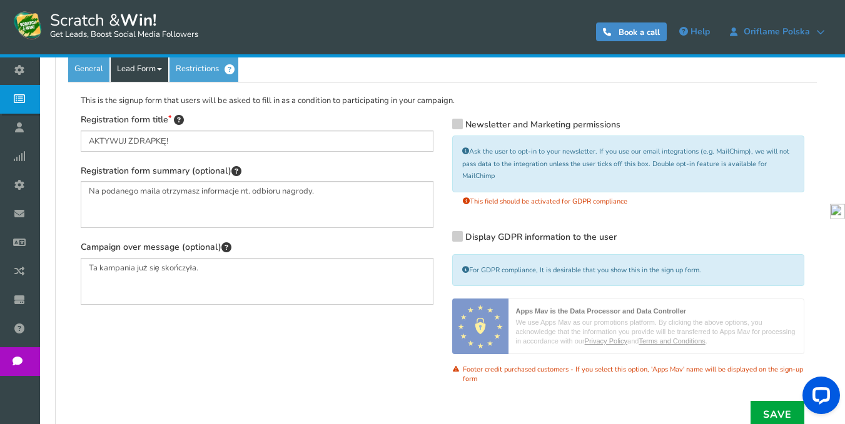
click at [143, 74] on link "Lead Form" at bounding box center [140, 69] width 58 height 25
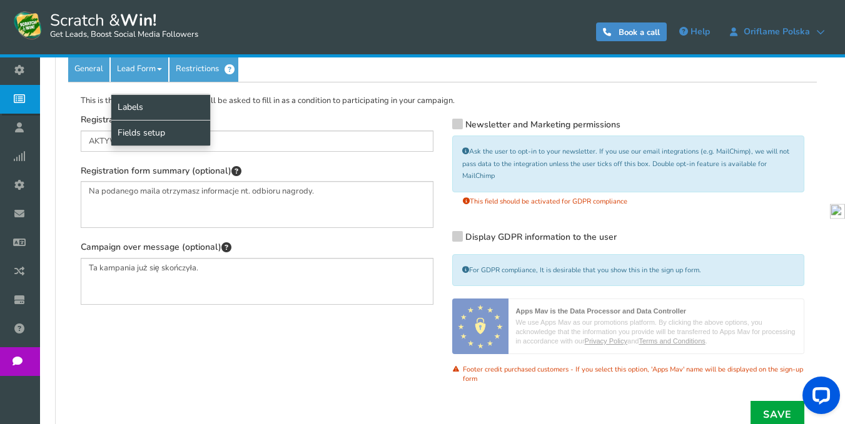
click at [145, 128] on link "Fields setup" at bounding box center [160, 133] width 99 height 26
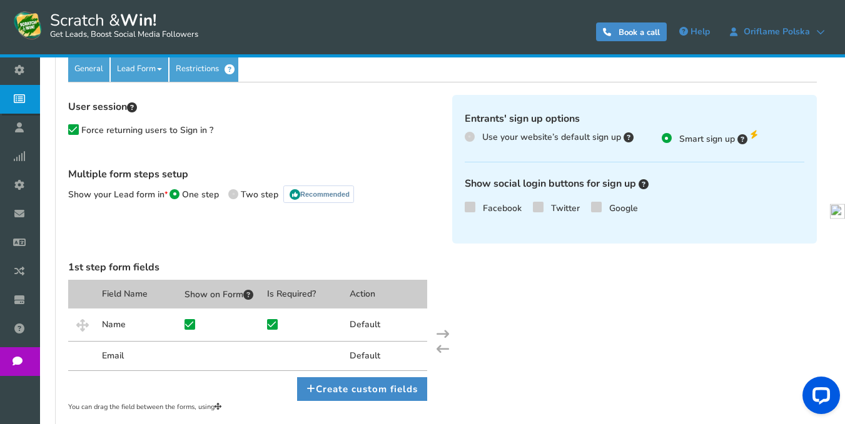
click at [145, 133] on span "Force returning users to Sign in ?" at bounding box center [147, 130] width 132 height 12
click at [68, 133] on input "Force returning users to Sign in ?" at bounding box center [62, 134] width 12 height 12
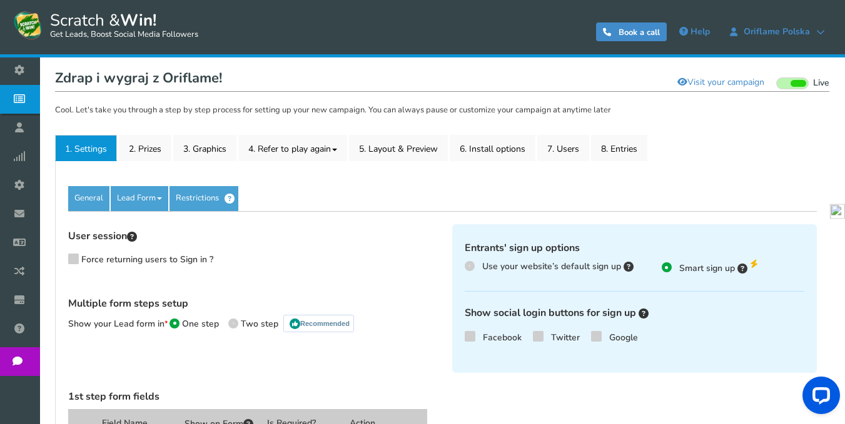
scroll to position [63, 0]
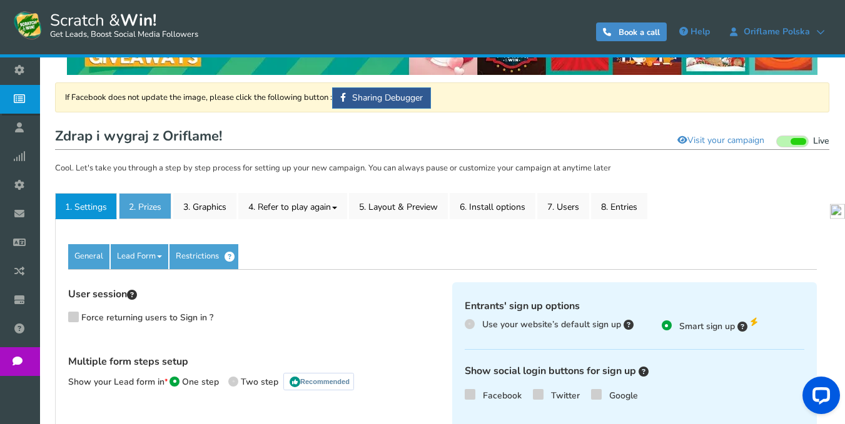
click at [148, 204] on link "2. Prizes" at bounding box center [145, 206] width 53 height 26
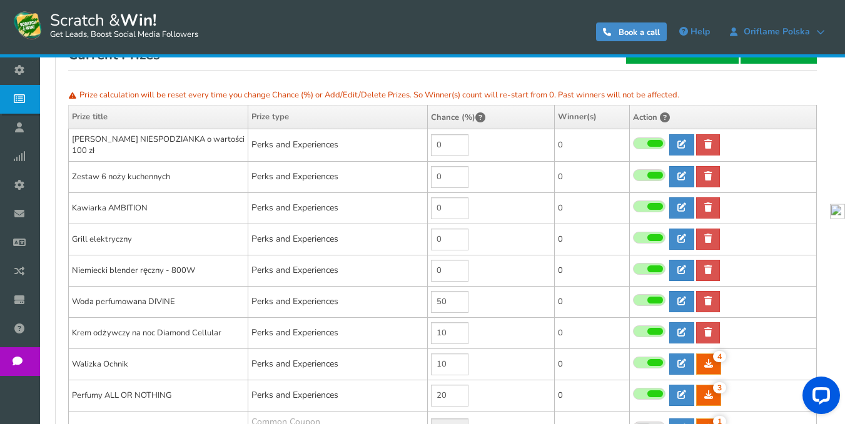
scroll to position [250, 0]
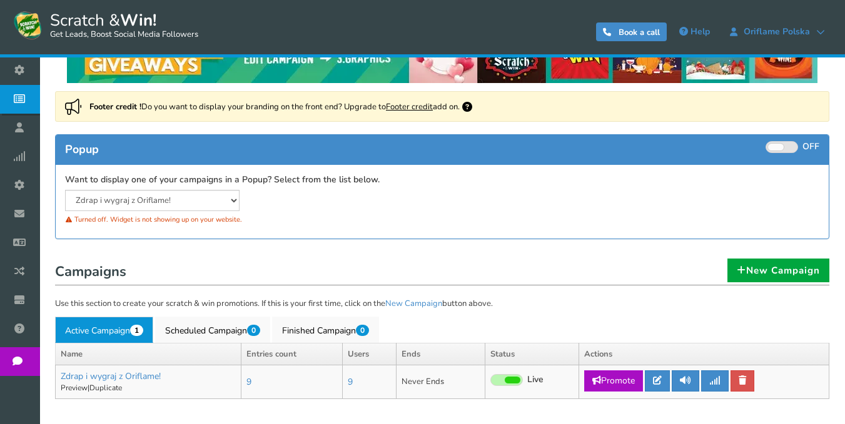
scroll to position [54, 0]
click at [659, 378] on icon at bounding box center [657, 380] width 9 height 9
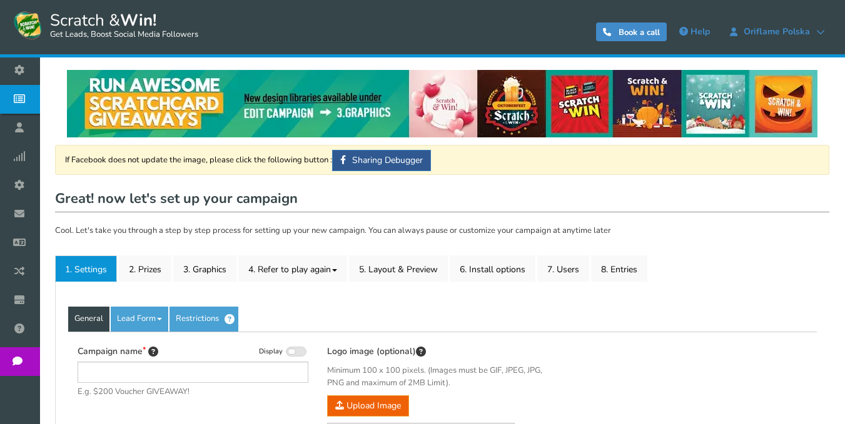
type input "Zdrap i wygraj z Oriflame!"
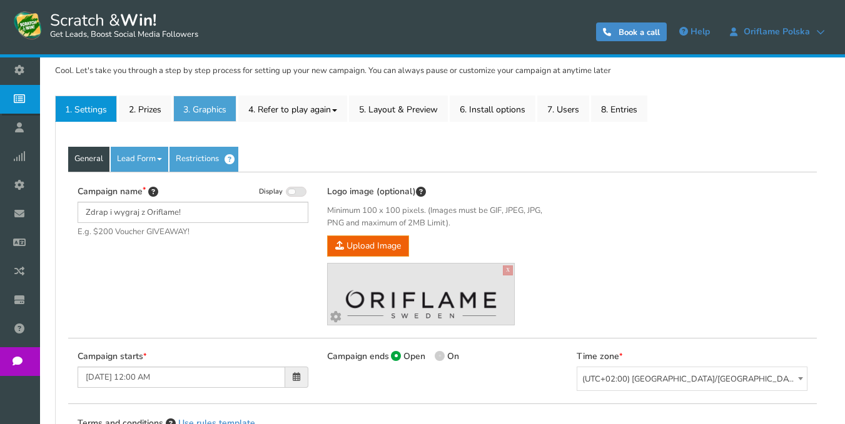
scroll to position [63, 0]
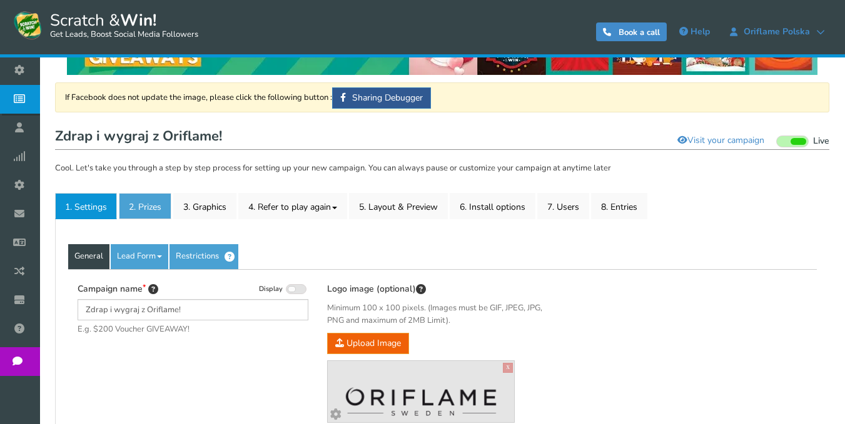
click at [149, 204] on link "2. Prizes" at bounding box center [145, 206] width 53 height 26
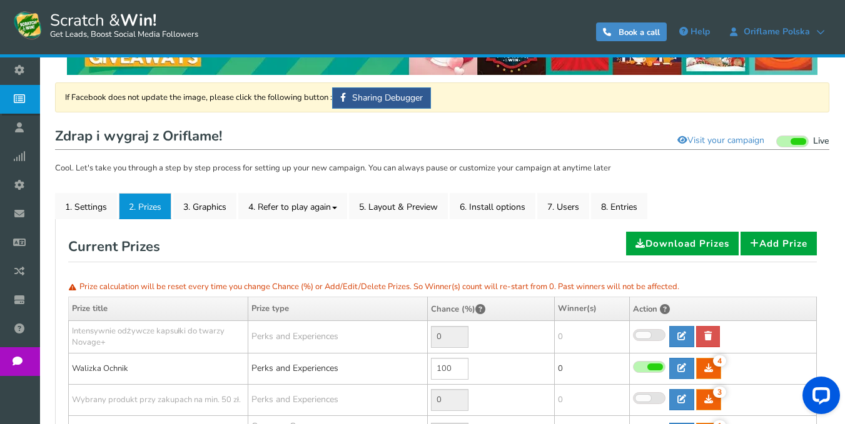
scroll to position [0, 0]
click at [207, 203] on link "3. Graphics" at bounding box center [204, 206] width 63 height 26
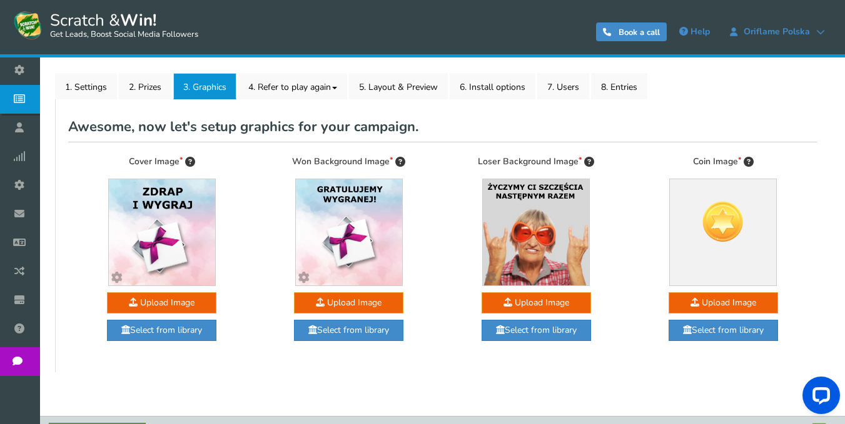
scroll to position [188, 0]
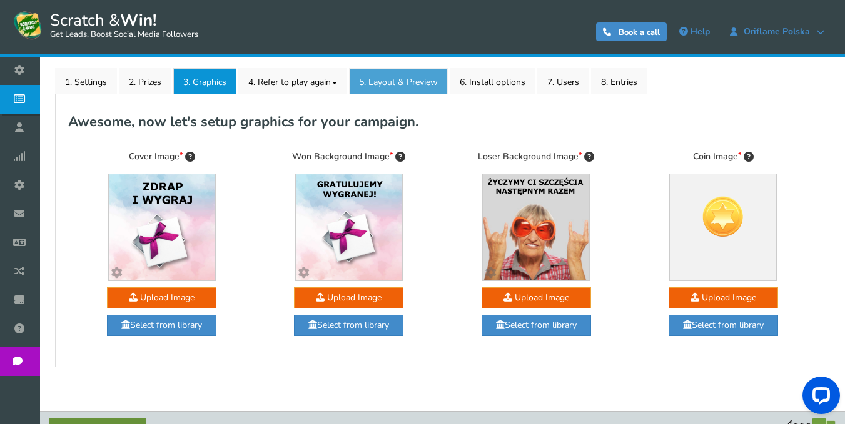
click at [404, 89] on link "5. Layout & Preview" at bounding box center [398, 81] width 99 height 26
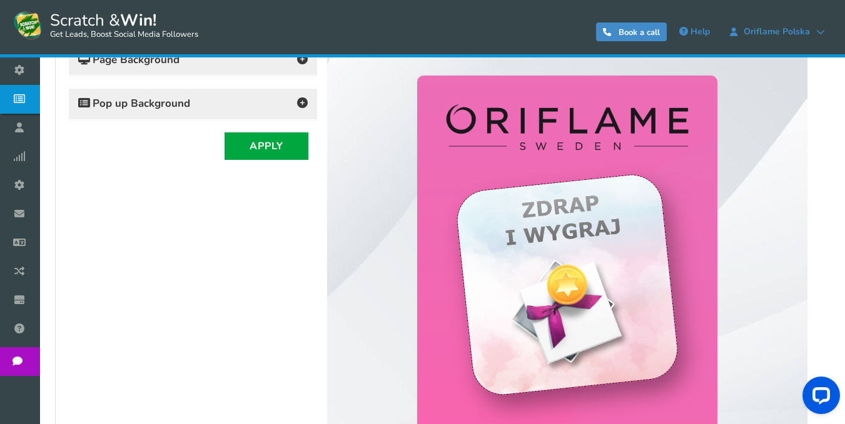
scroll to position [313, 0]
drag, startPoint x: 592, startPoint y: 226, endPoint x: 589, endPoint y: 243, distance: 17.1
click at [588, 246] on div at bounding box center [566, 283] width 225 height 225
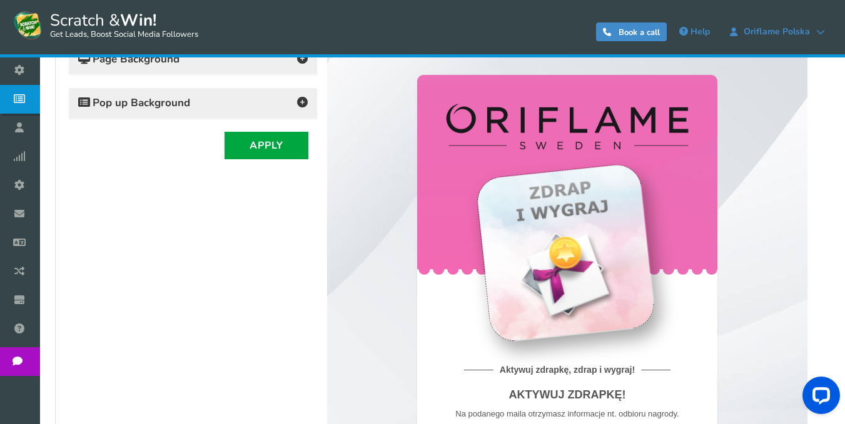
click at [619, 231] on div at bounding box center [565, 253] width 180 height 180
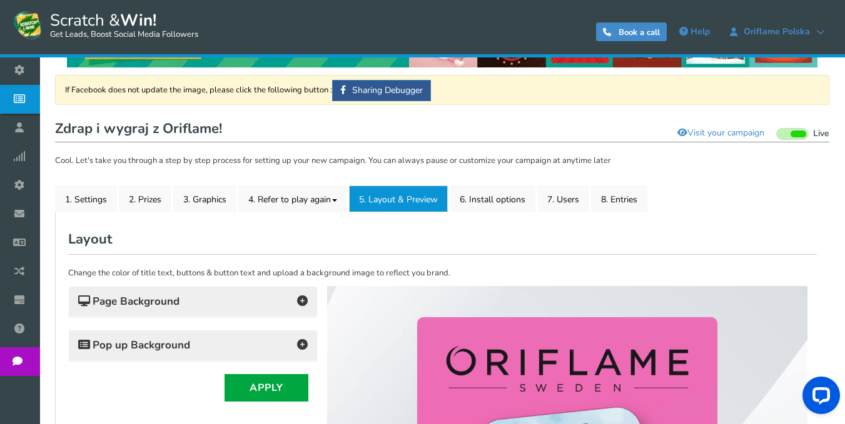
scroll to position [63, 0]
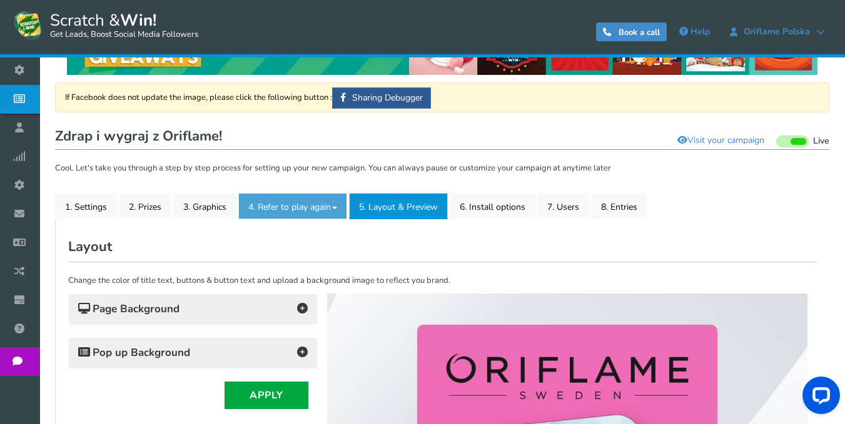
click at [303, 208] on link "4. Refer to play again" at bounding box center [292, 206] width 109 height 26
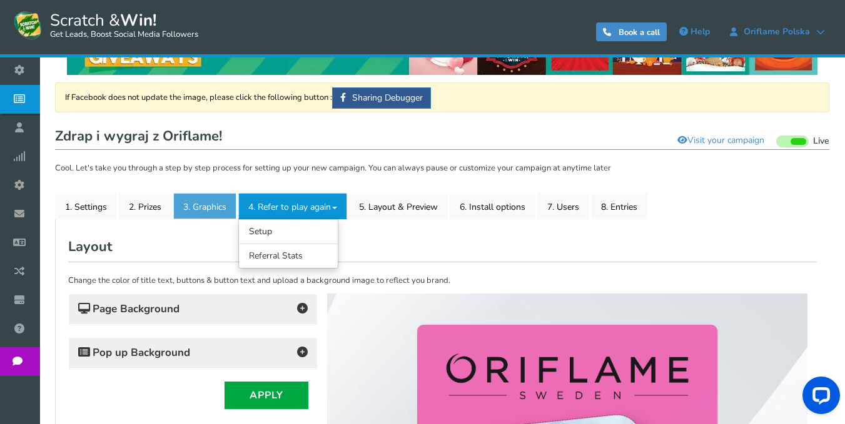
click at [217, 207] on link "3. Graphics" at bounding box center [204, 206] width 63 height 26
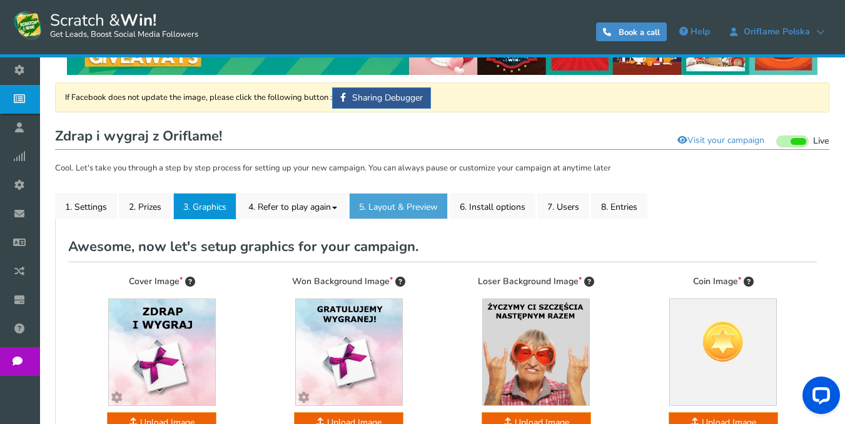
click at [384, 211] on link "5. Layout & Preview" at bounding box center [398, 206] width 99 height 26
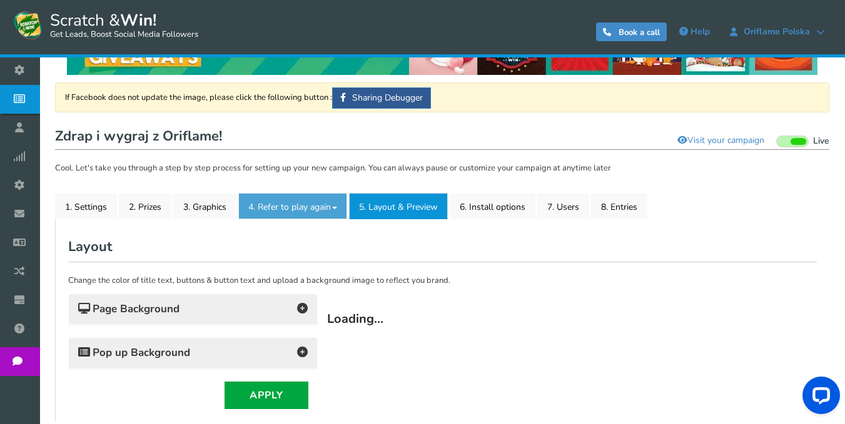
click at [273, 203] on link "4. Refer to play again" at bounding box center [292, 206] width 109 height 26
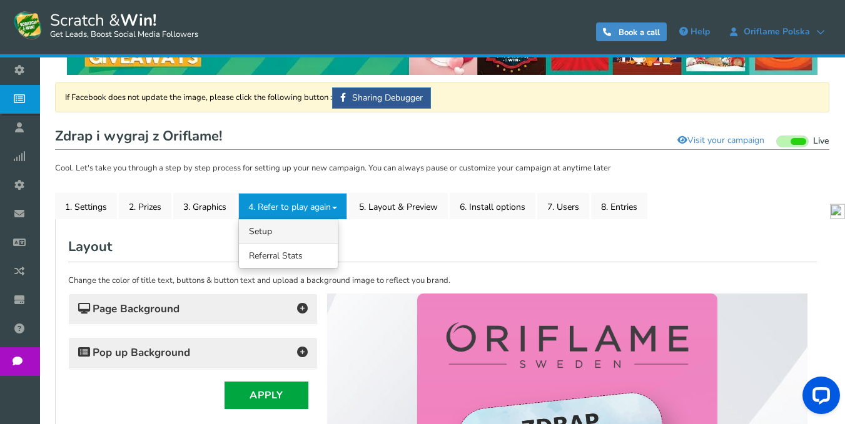
scroll to position [0, 0]
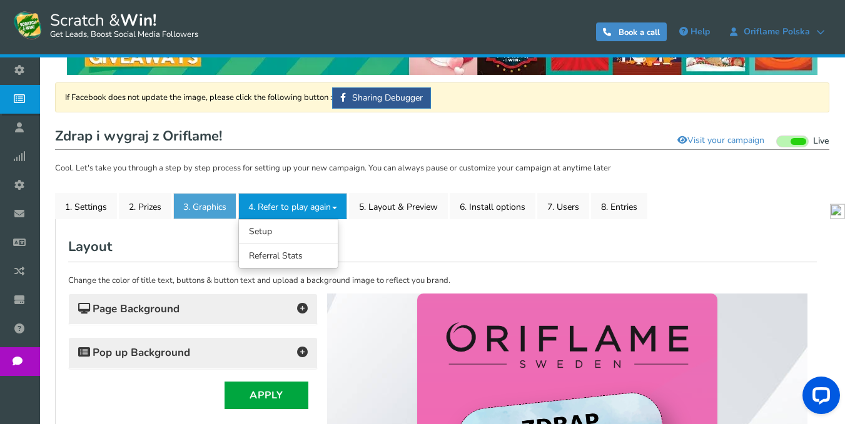
click at [201, 212] on link "3. Graphics" at bounding box center [204, 206] width 63 height 26
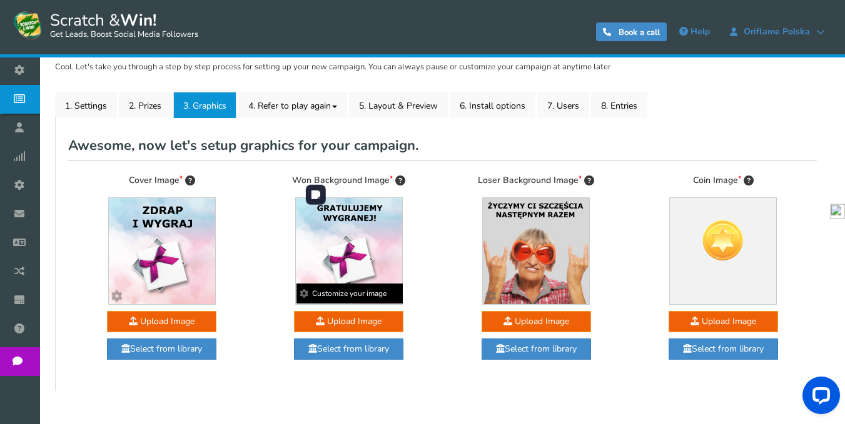
scroll to position [188, 0]
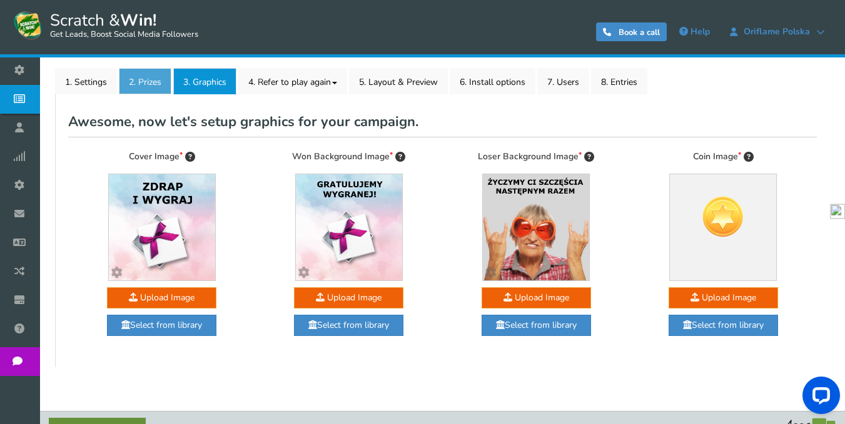
click at [147, 79] on link "2. Prizes" at bounding box center [145, 81] width 53 height 26
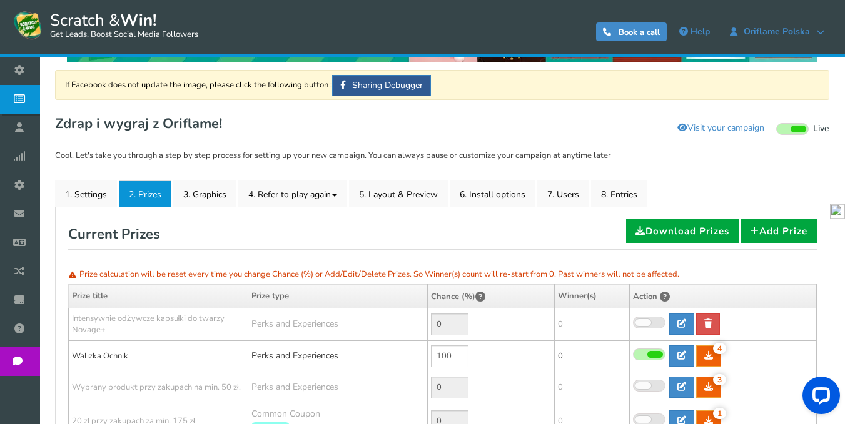
scroll to position [63, 0]
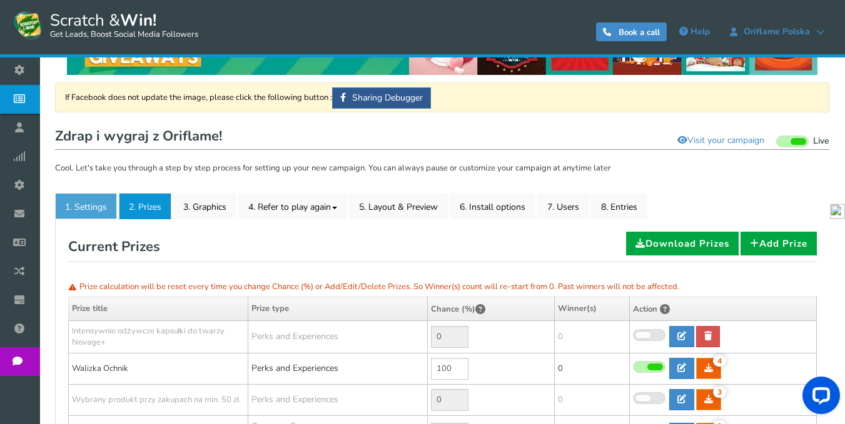
click at [98, 213] on link "1. Settings" at bounding box center [86, 206] width 62 height 26
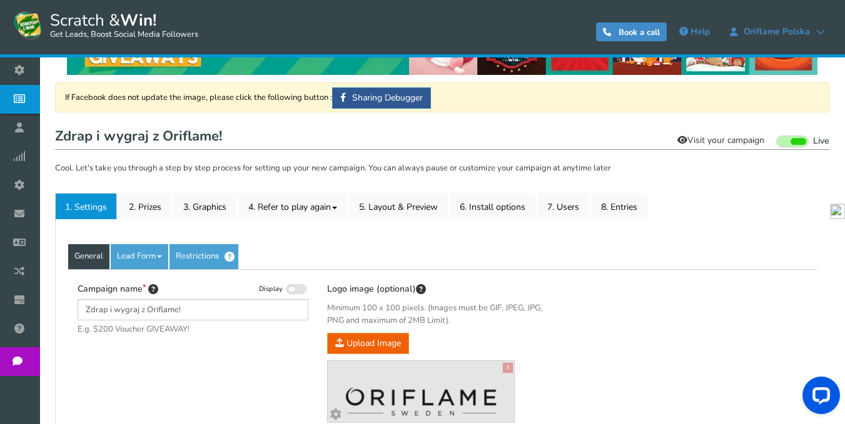
click at [703, 141] on link "Visit your campaign" at bounding box center [720, 140] width 103 height 21
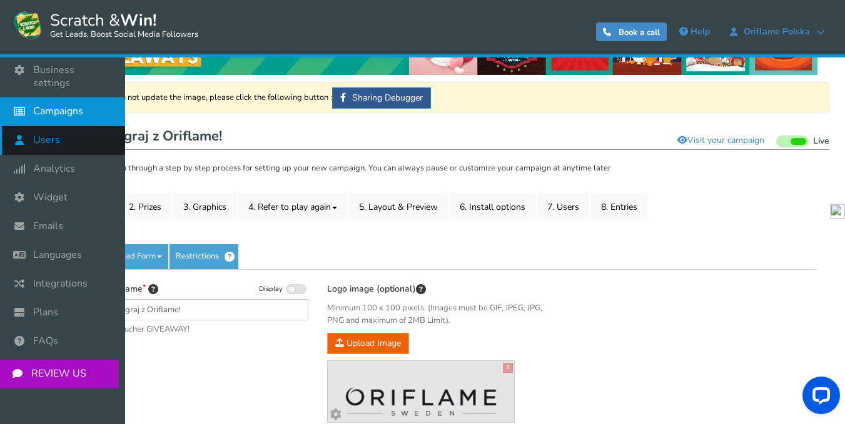
click at [44, 134] on span "Users" at bounding box center [46, 140] width 27 height 13
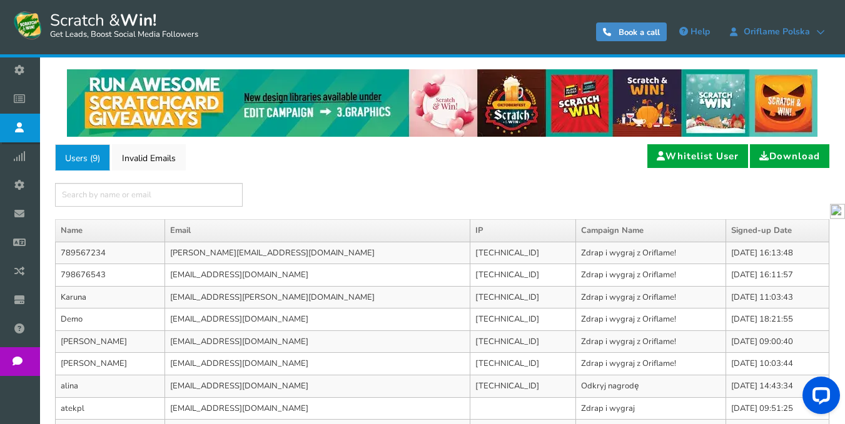
scroll to position [63, 0]
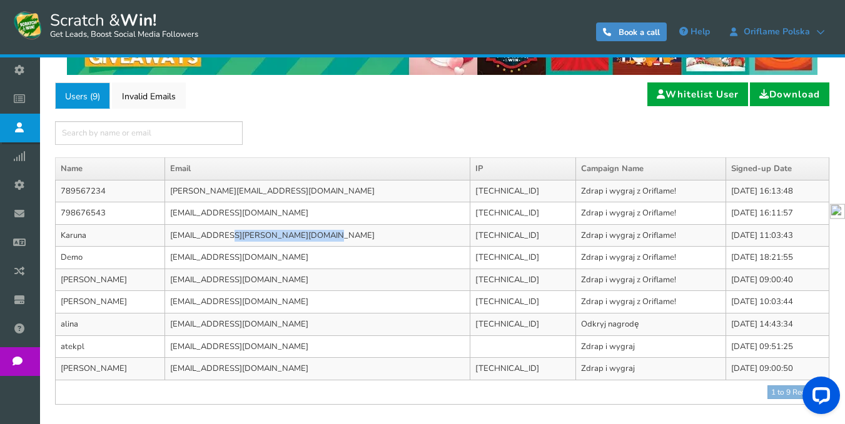
drag, startPoint x: 306, startPoint y: 231, endPoint x: 196, endPoint y: 251, distance: 111.1
click at [195, 244] on td "zenek.kaczor@gmail.com" at bounding box center [317, 235] width 306 height 23
copy td "zenek.kaczor@gmail.com"
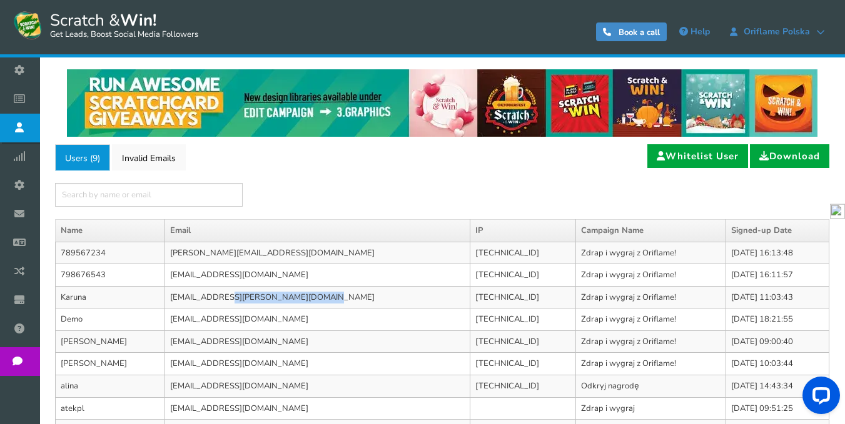
scroll to position [0, 0]
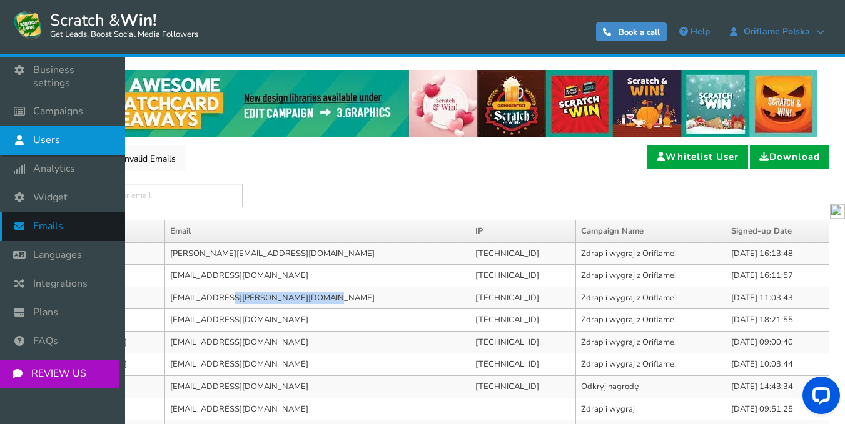
click at [52, 220] on span "Emails" at bounding box center [48, 226] width 30 height 13
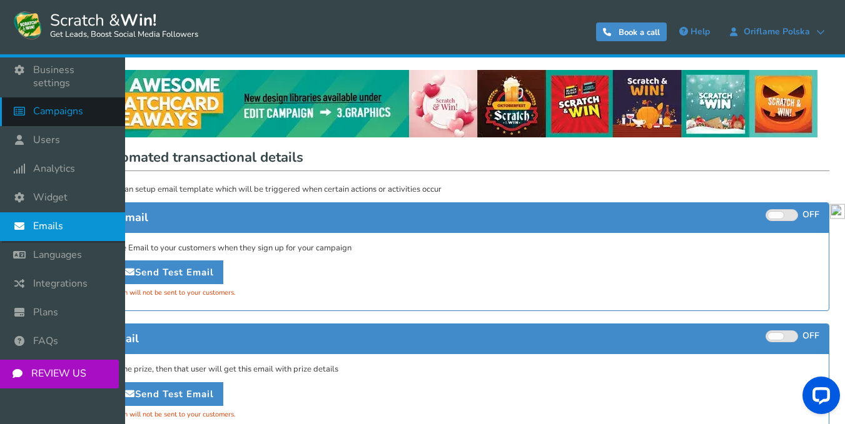
click at [64, 105] on span "Campaigns" at bounding box center [58, 111] width 50 height 13
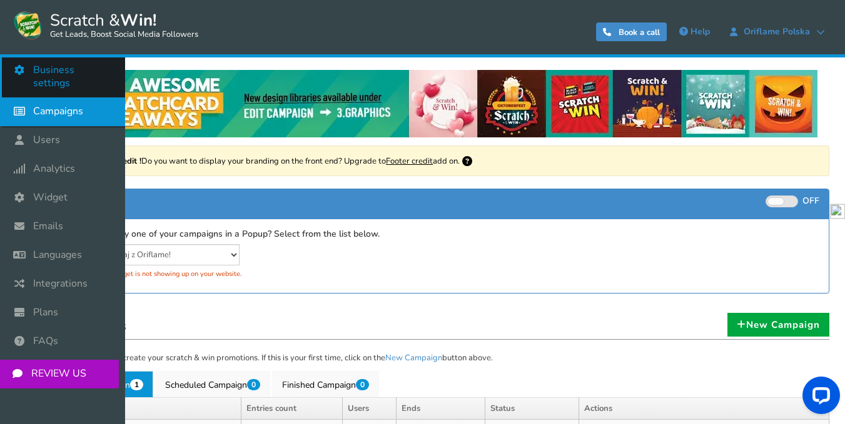
click at [66, 73] on span "Business settings" at bounding box center [72, 77] width 79 height 26
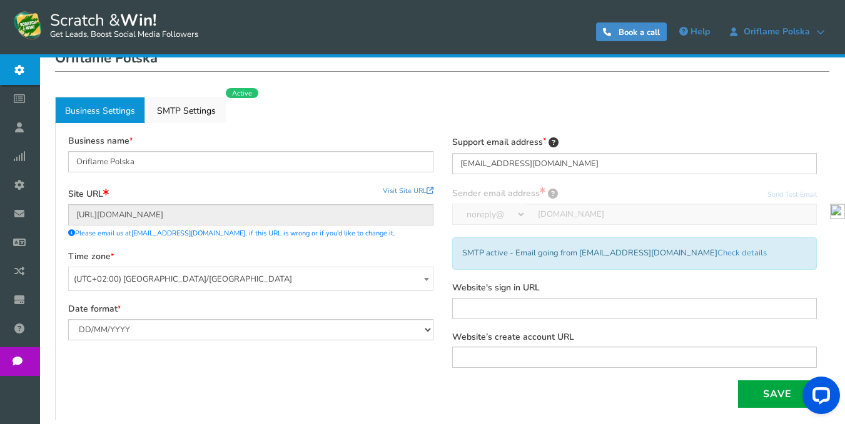
scroll to position [63, 0]
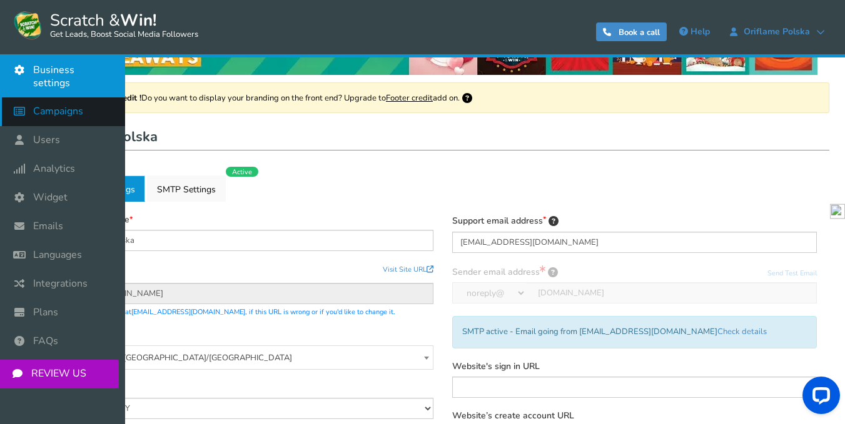
click at [84, 104] on link "Campaigns" at bounding box center [62, 112] width 125 height 29
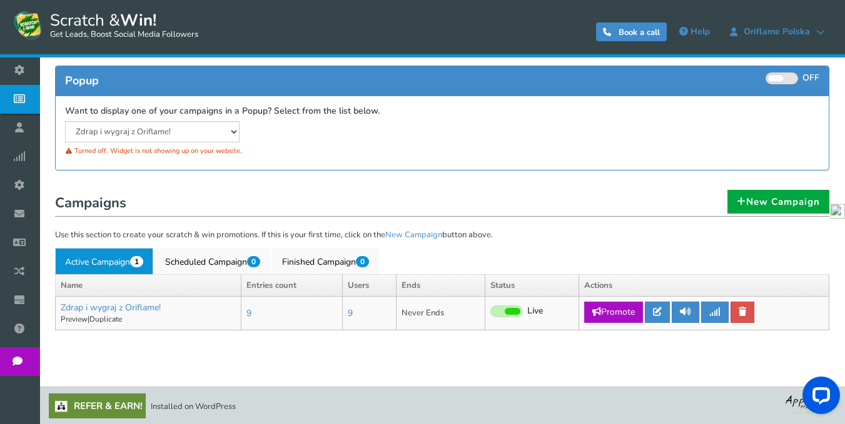
scroll to position [124, 0]
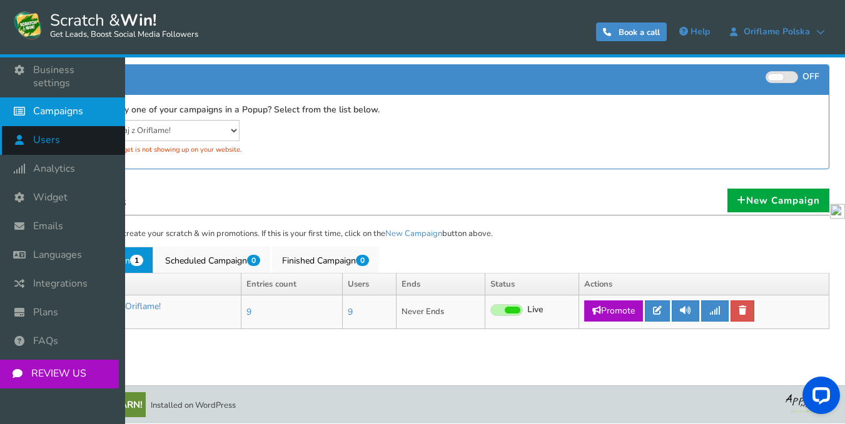
click at [45, 134] on span "Users" at bounding box center [46, 140] width 27 height 13
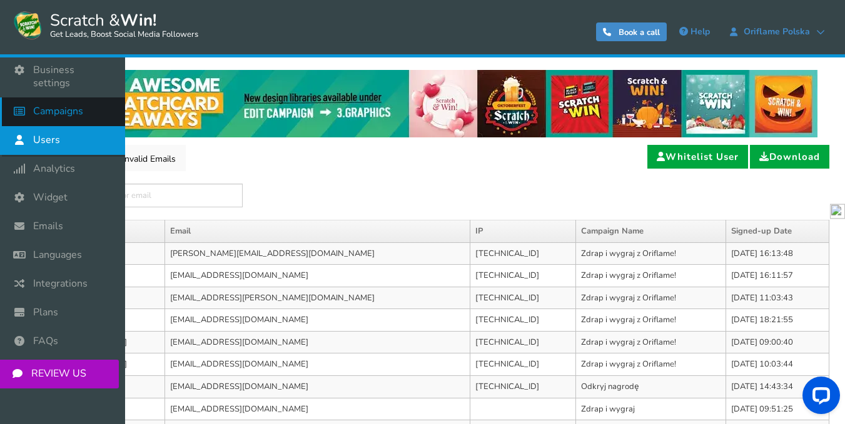
click at [51, 105] on span "Campaigns" at bounding box center [58, 111] width 50 height 13
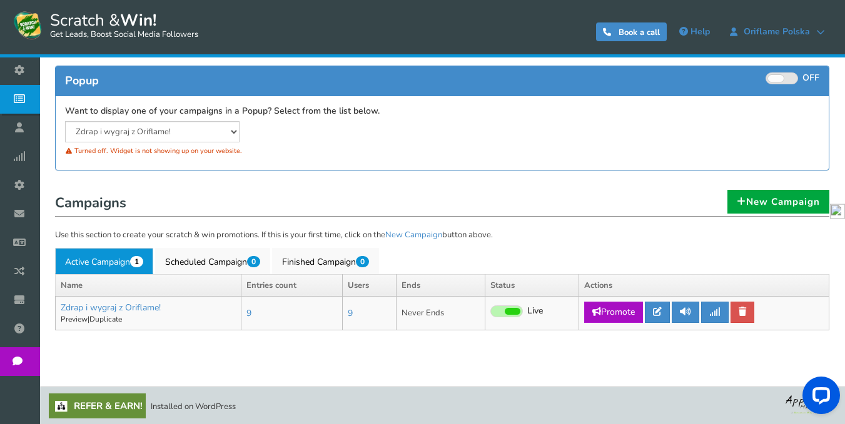
scroll to position [124, 0]
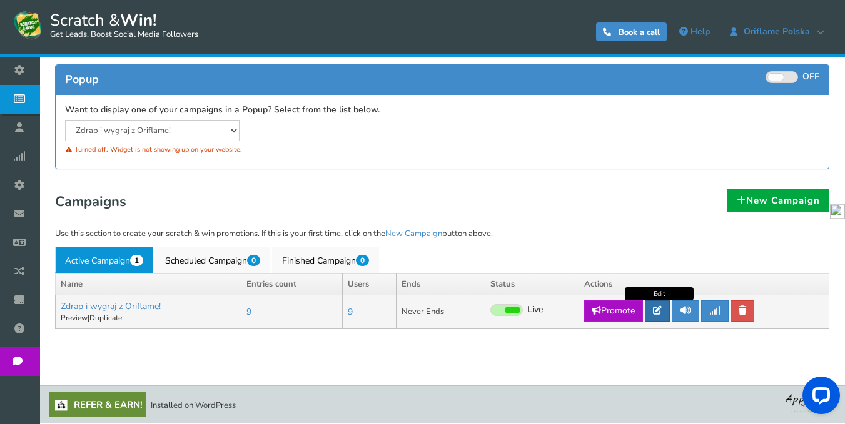
click at [659, 310] on icon at bounding box center [657, 310] width 9 height 9
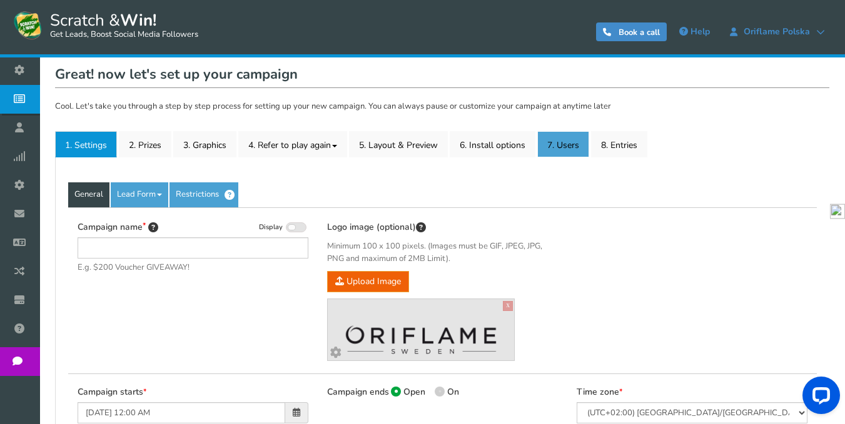
click at [569, 158] on link "7. Users" at bounding box center [563, 144] width 52 height 26
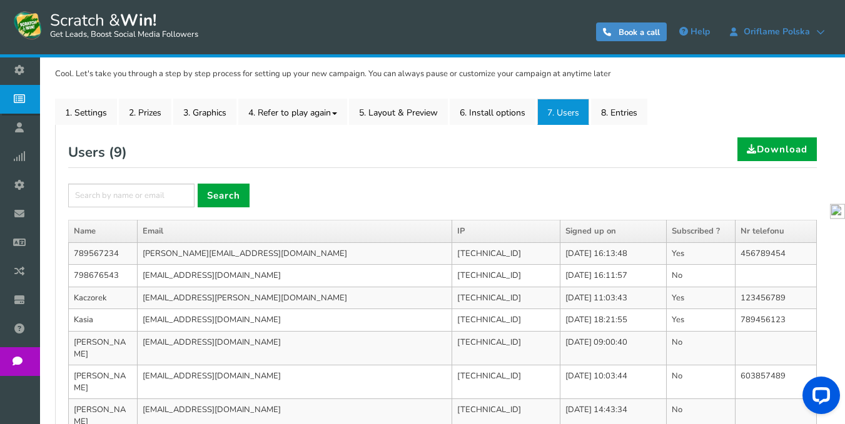
scroll to position [188, 0]
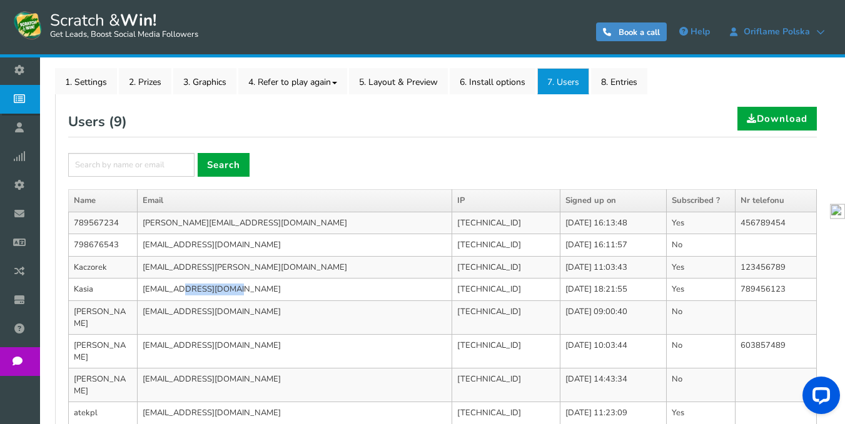
drag, startPoint x: 218, startPoint y: 292, endPoint x: 141, endPoint y: 287, distance: 76.4
click at [141, 287] on td "[EMAIL_ADDRESS][DOMAIN_NAME]" at bounding box center [295, 290] width 314 height 23
copy td "[EMAIL_ADDRESS][DOMAIN_NAME]"
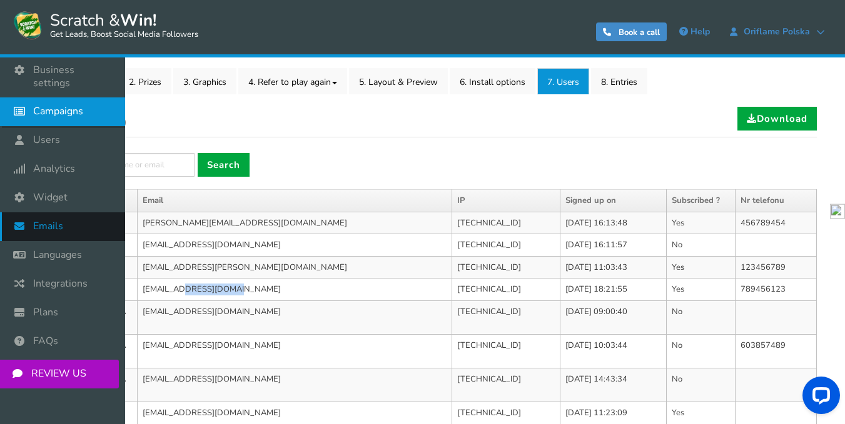
click at [46, 220] on span "Emails" at bounding box center [48, 226] width 30 height 13
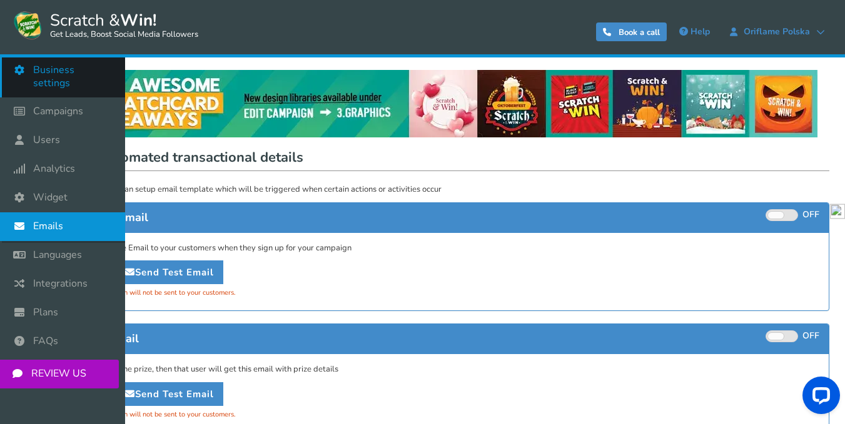
click at [63, 71] on span "Business settings" at bounding box center [72, 77] width 79 height 26
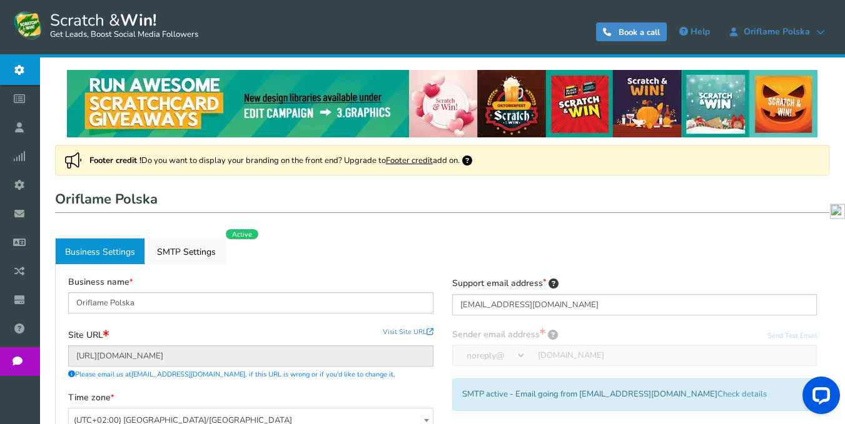
radio input "true"
click at [196, 252] on link "Active SMTP Settings" at bounding box center [186, 251] width 79 height 26
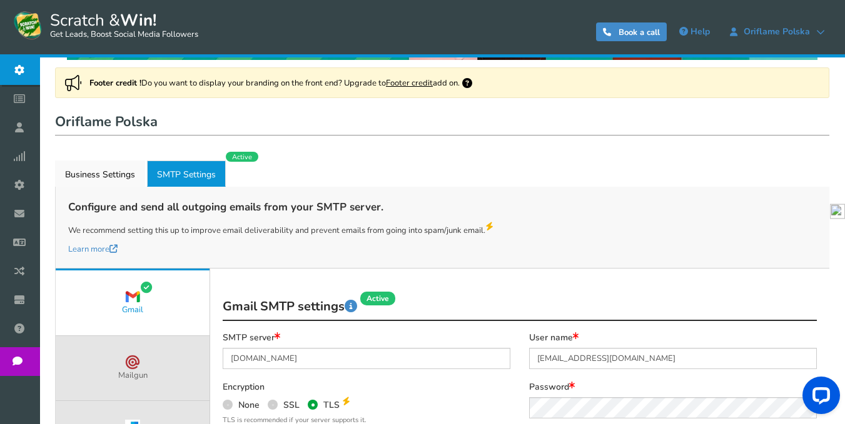
scroll to position [63, 0]
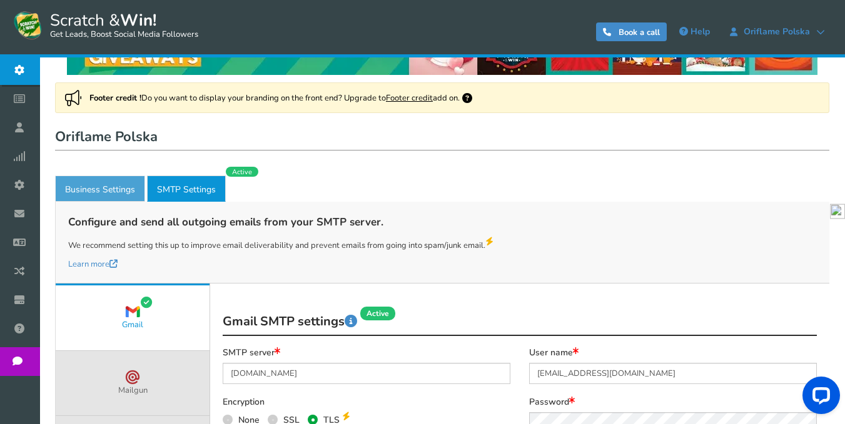
click at [113, 191] on link "Business Settings" at bounding box center [100, 189] width 90 height 26
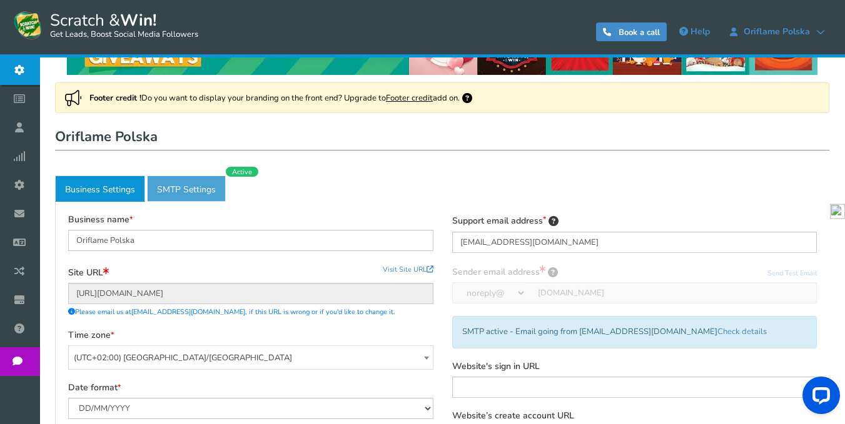
click at [195, 185] on link "Active SMTP Settings" at bounding box center [186, 189] width 79 height 26
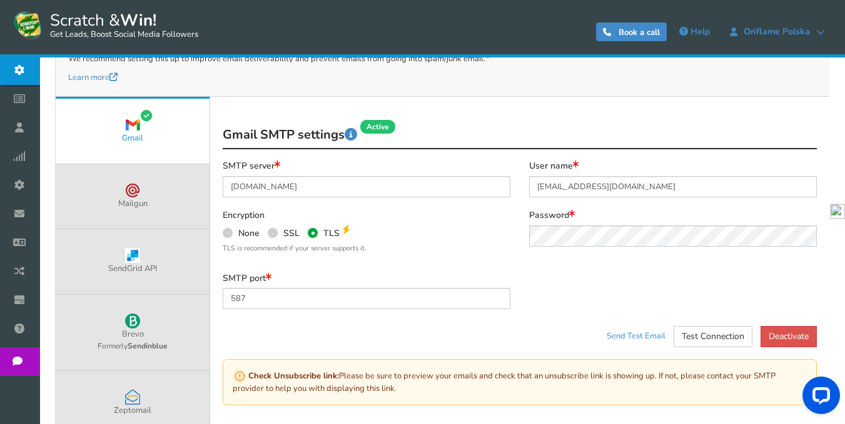
scroll to position [375, 0]
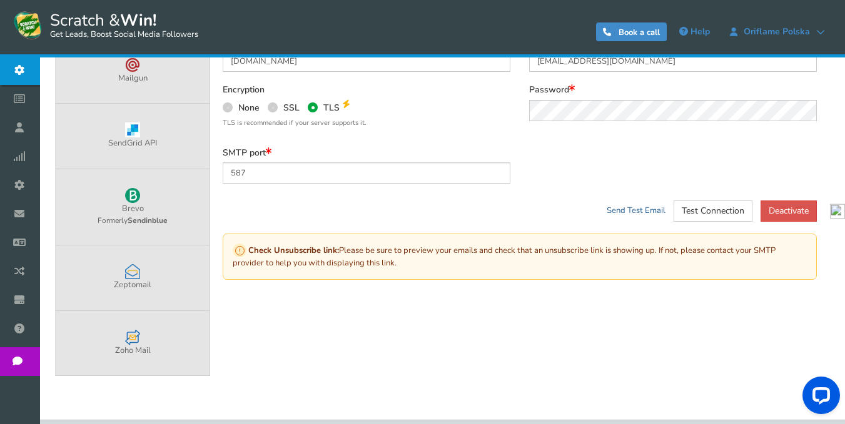
click at [616, 211] on link "Send Test Email" at bounding box center [635, 210] width 59 height 11
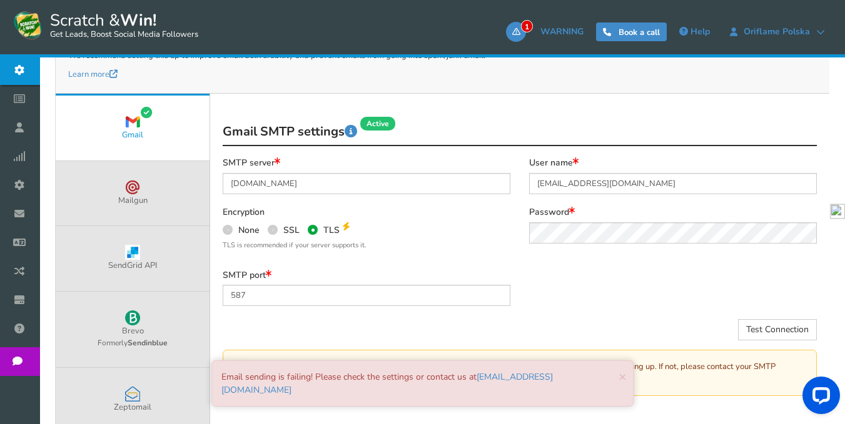
scroll to position [250, 0]
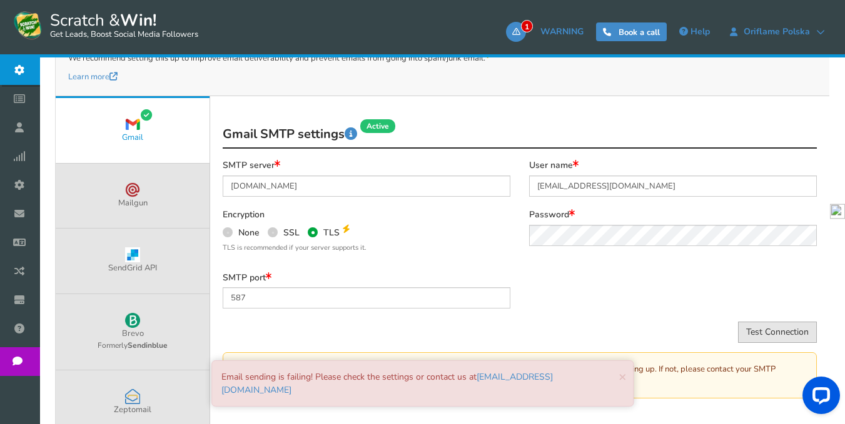
click at [756, 335] on button "Test Connection" at bounding box center [777, 332] width 79 height 21
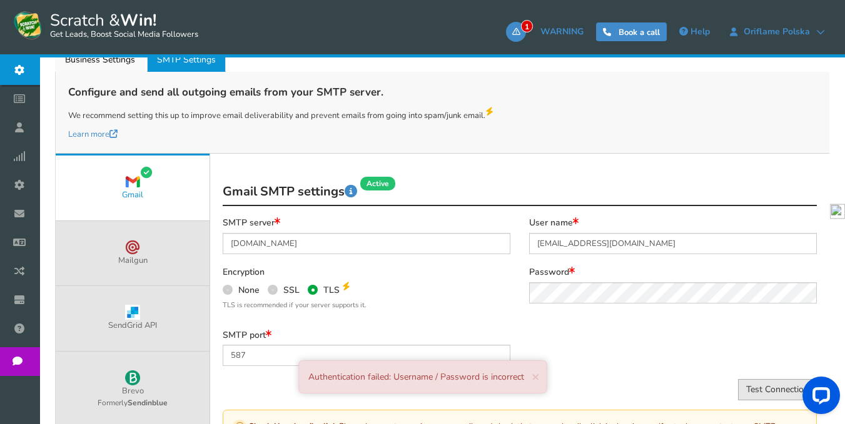
scroll to position [159, 0]
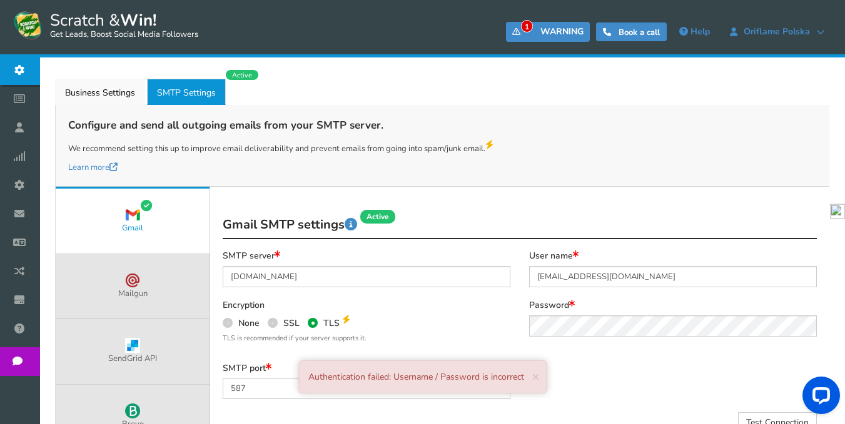
click at [515, 36] on span "1" at bounding box center [516, 32] width 20 height 20
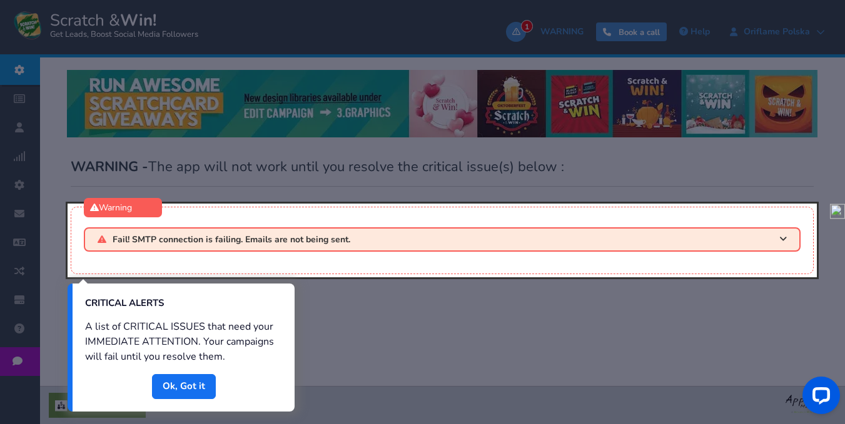
click at [780, 241] on div at bounding box center [442, 241] width 749 height 74
click at [195, 389] on link "Done" at bounding box center [184, 386] width 64 height 25
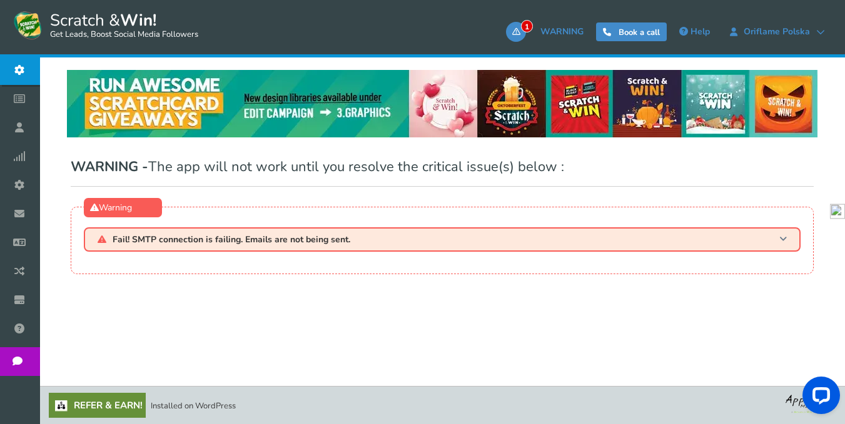
click at [785, 236] on span at bounding box center [783, 239] width 8 height 9
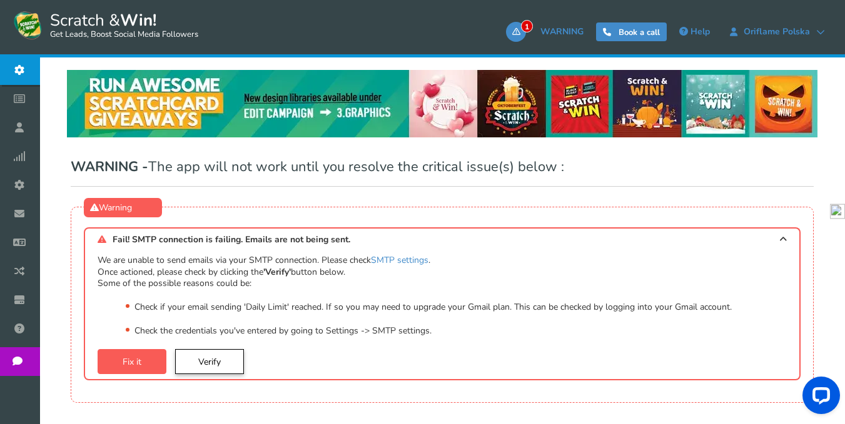
click at [219, 363] on link "Verify" at bounding box center [209, 361] width 69 height 25
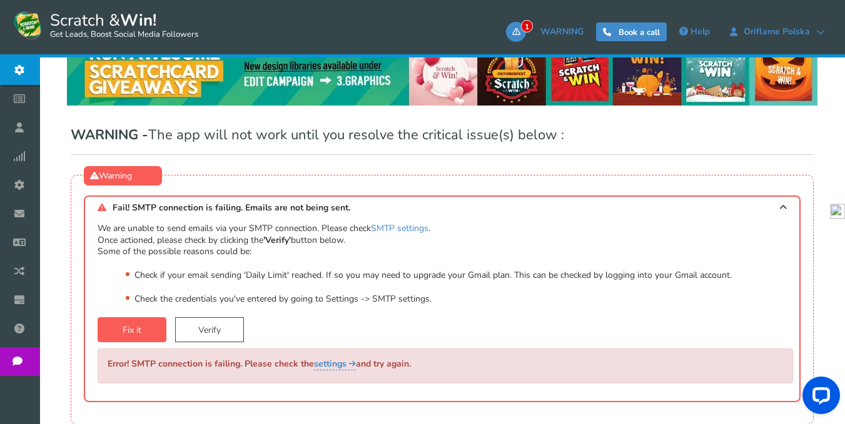
scroll to position [63, 0]
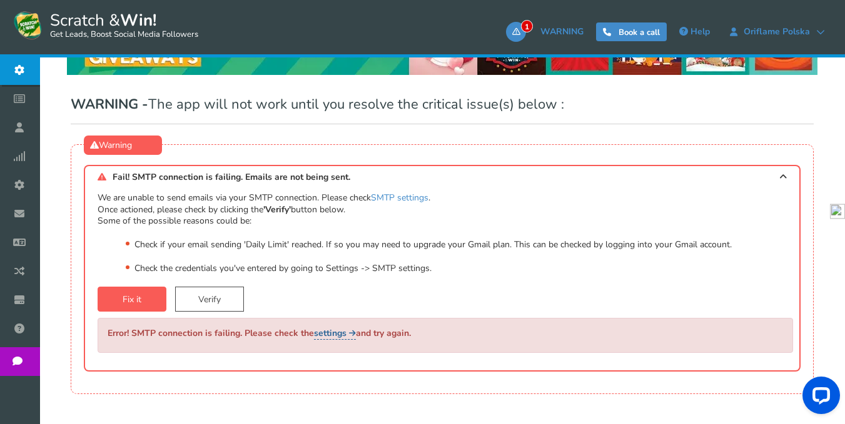
click at [331, 331] on link "settings" at bounding box center [335, 334] width 42 height 13
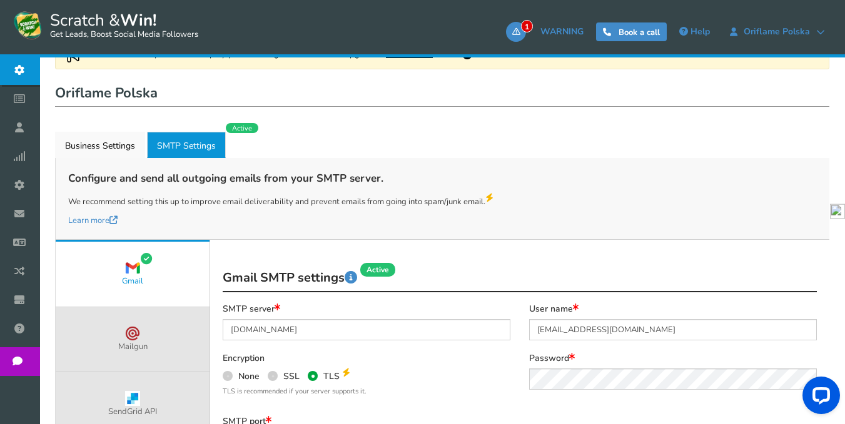
scroll to position [97, 0]
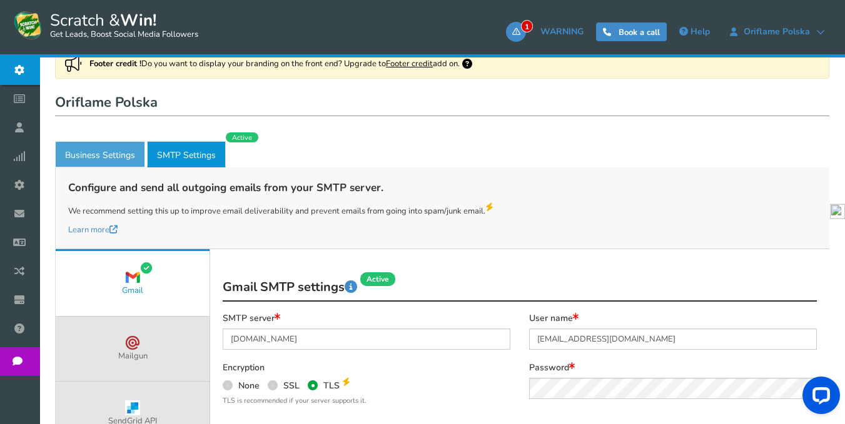
click at [96, 144] on link "Business Settings" at bounding box center [100, 154] width 90 height 26
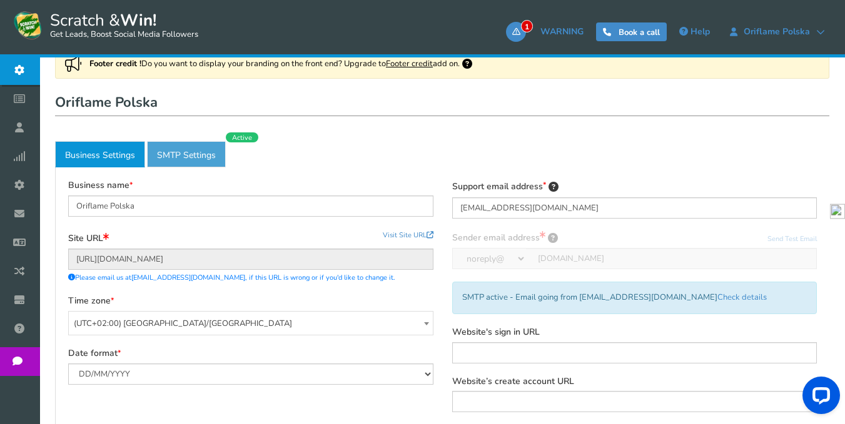
click at [187, 153] on link "Active SMTP Settings" at bounding box center [186, 154] width 79 height 26
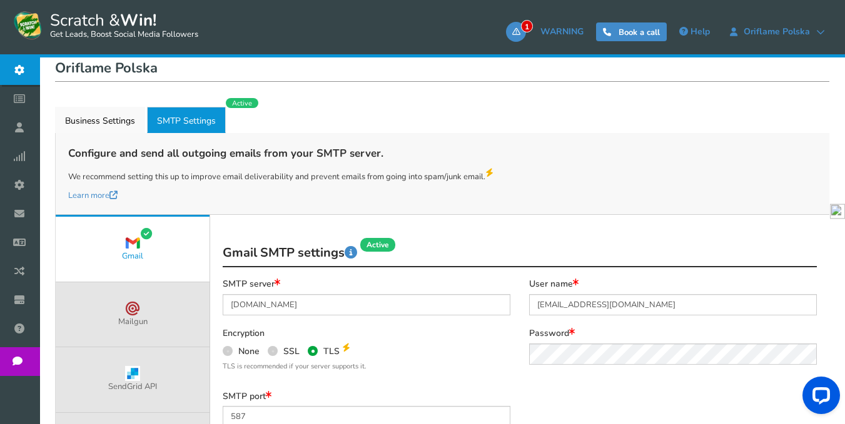
scroll to position [222, 0]
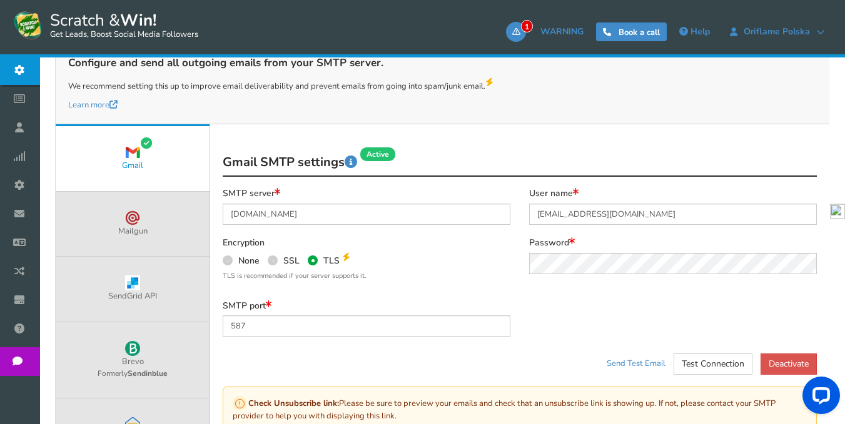
click at [226, 259] on span at bounding box center [228, 261] width 10 height 10
click at [226, 259] on input "None" at bounding box center [227, 260] width 8 height 8
radio input "true"
type input "25"
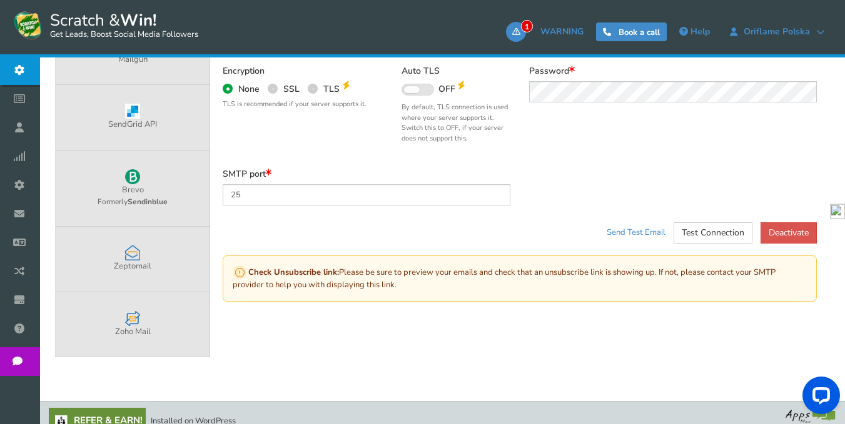
scroll to position [409, 0]
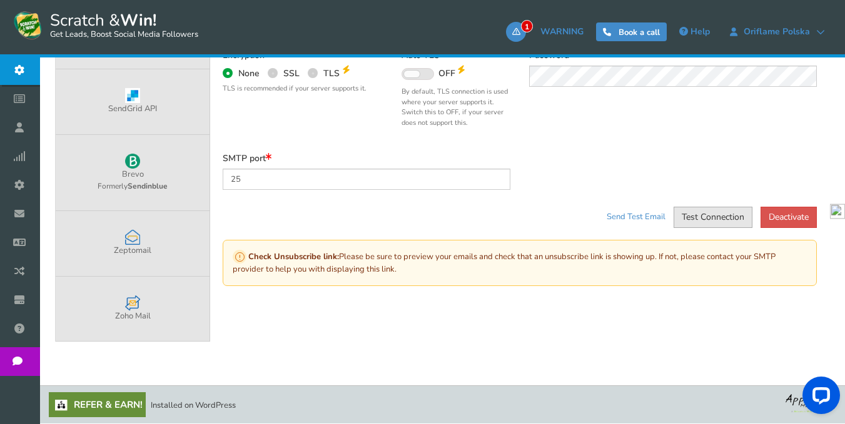
click at [705, 221] on button "Test Connection" at bounding box center [712, 217] width 79 height 21
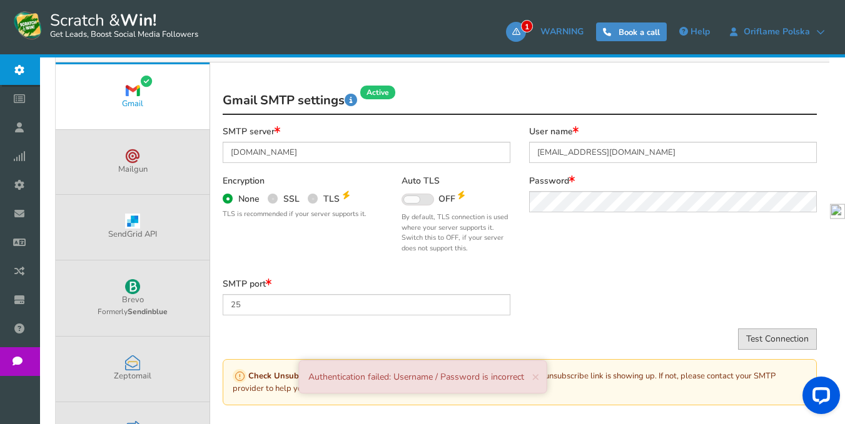
scroll to position [284, 0]
click at [310, 201] on span at bounding box center [313, 198] width 10 height 10
click at [310, 201] on input "TLS" at bounding box center [312, 197] width 8 height 8
radio input "true"
type input "587"
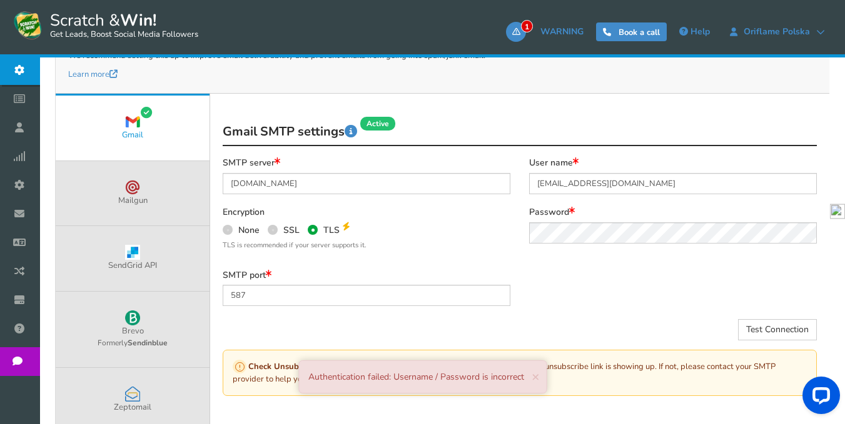
scroll to position [222, 0]
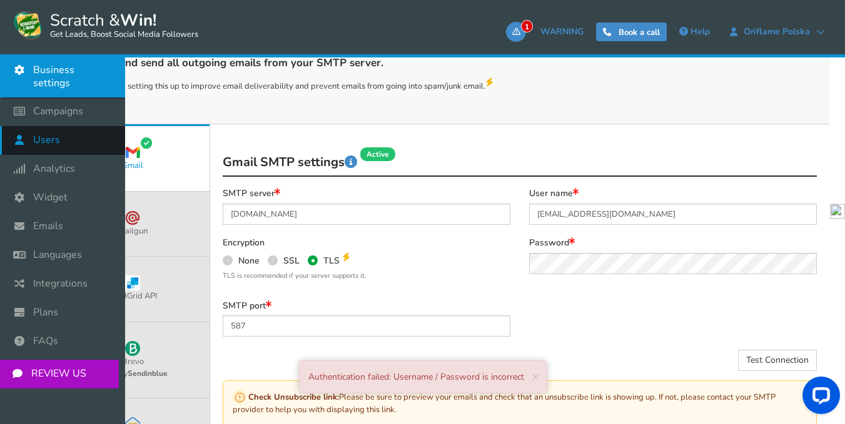
click at [34, 126] on icon at bounding box center [23, 140] width 24 height 28
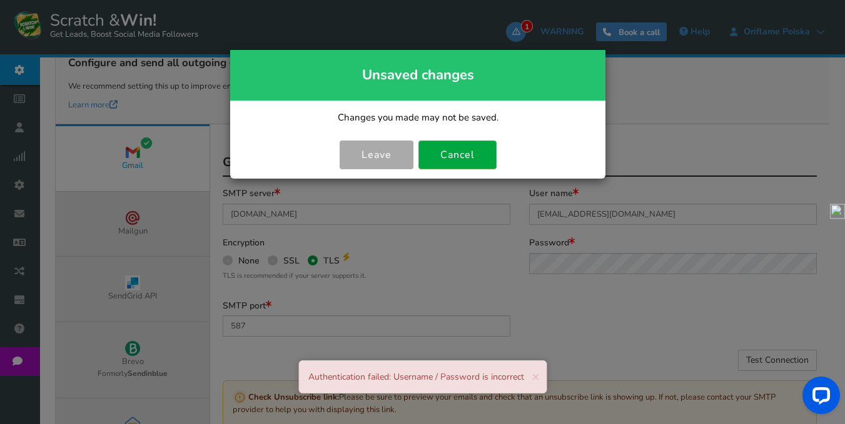
click at [381, 154] on link "Leave" at bounding box center [376, 155] width 74 height 29
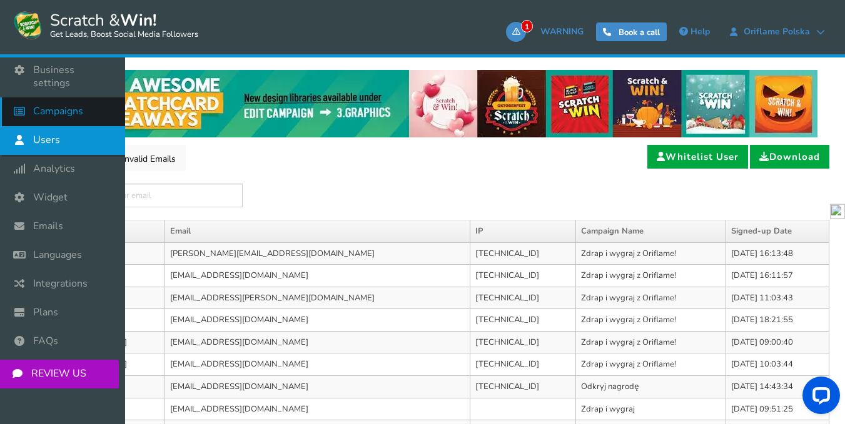
click at [69, 106] on span "Campaigns" at bounding box center [58, 111] width 50 height 13
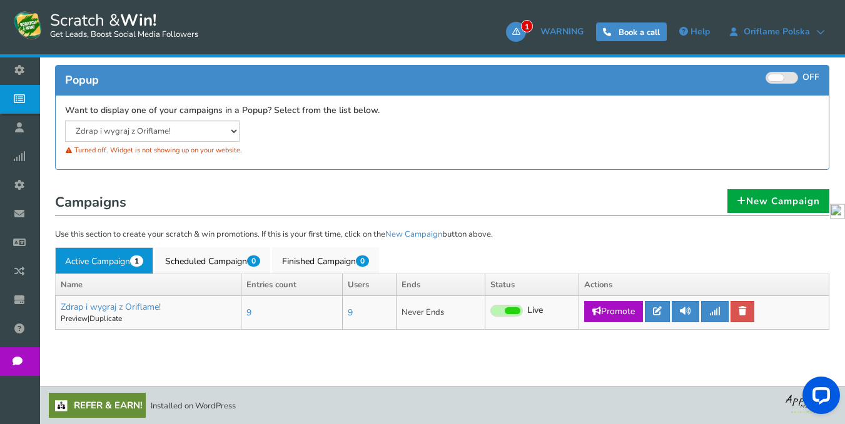
scroll to position [124, 0]
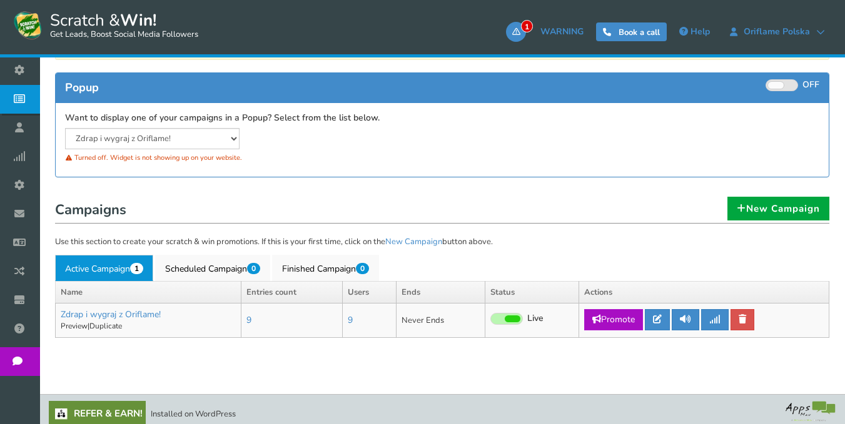
scroll to position [204, 0]
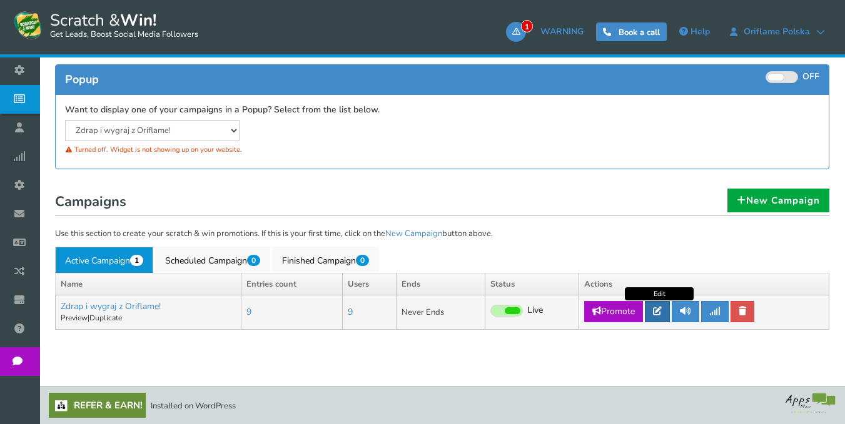
click at [662, 318] on link at bounding box center [656, 311] width 25 height 21
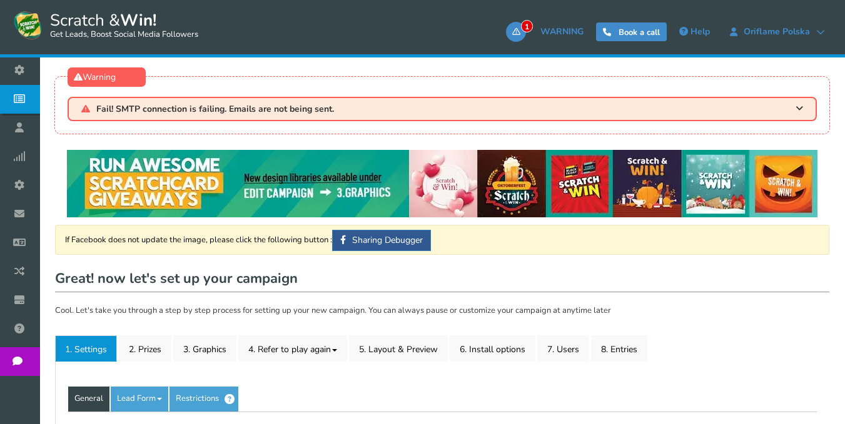
type input "Zdrap i wygraj z Oriflame!"
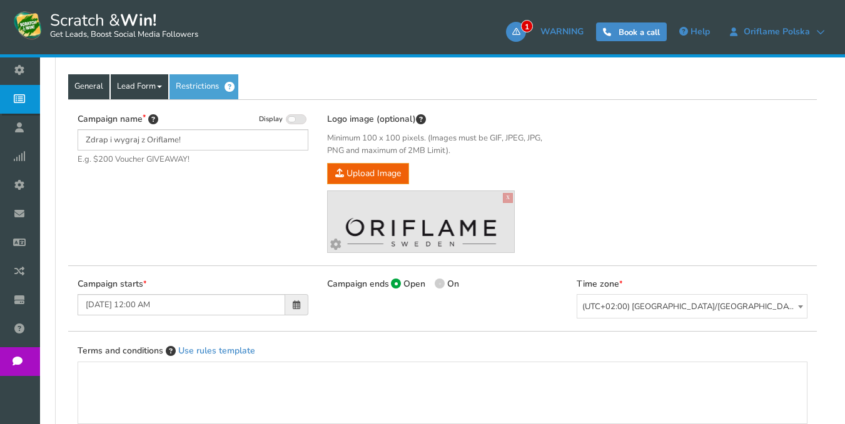
scroll to position [125, 0]
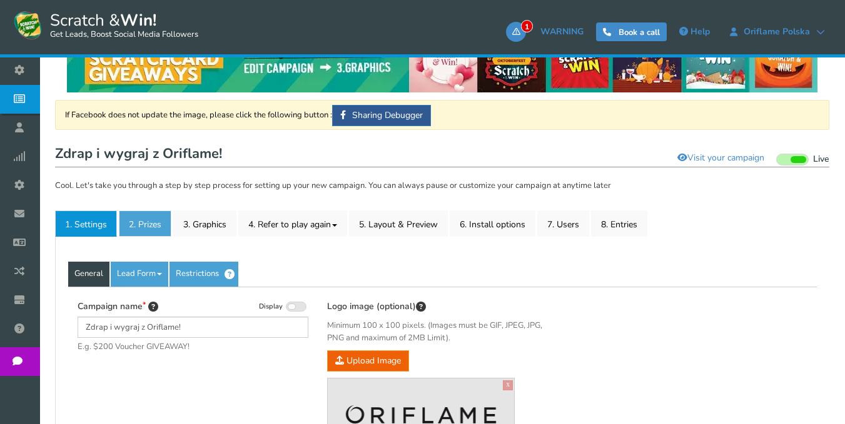
click at [142, 225] on link "2. Prizes" at bounding box center [145, 224] width 53 height 26
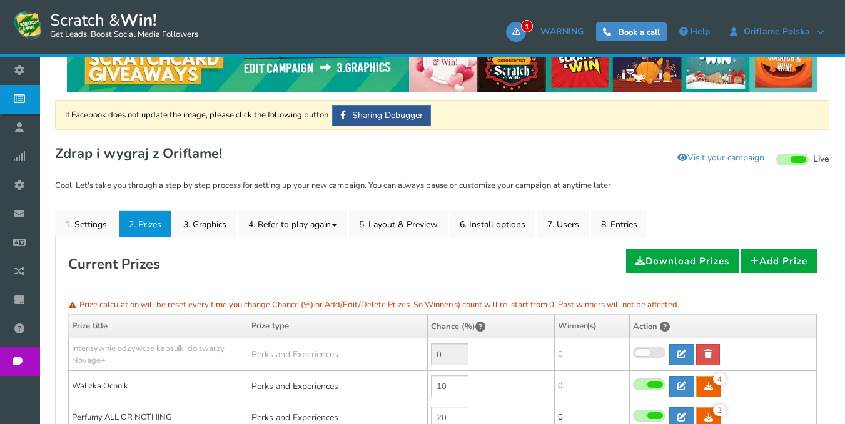
scroll to position [313, 0]
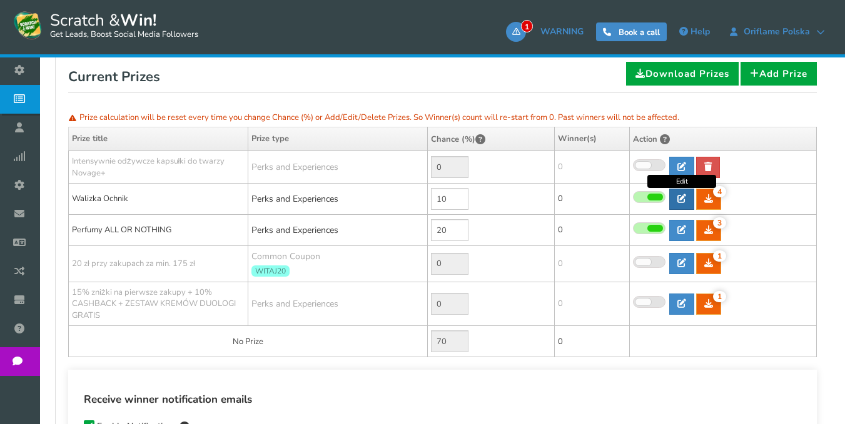
click at [683, 201] on icon at bounding box center [681, 198] width 9 height 9
type input "Walizka Ochnik"
type textarea "SZCZEGÓŁOWE INFORMACJE w sprawie odbioru nagrody otrzymasz w wiadomości email l…"
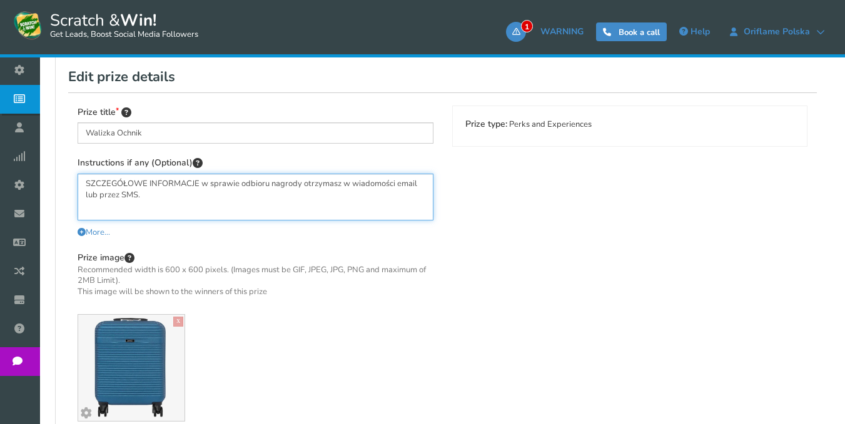
click at [300, 201] on textarea "SZCZEGÓŁOWE INFORMACJE w sprawie odbioru nagrody otrzymasz w wiadomości email l…" at bounding box center [256, 197] width 356 height 47
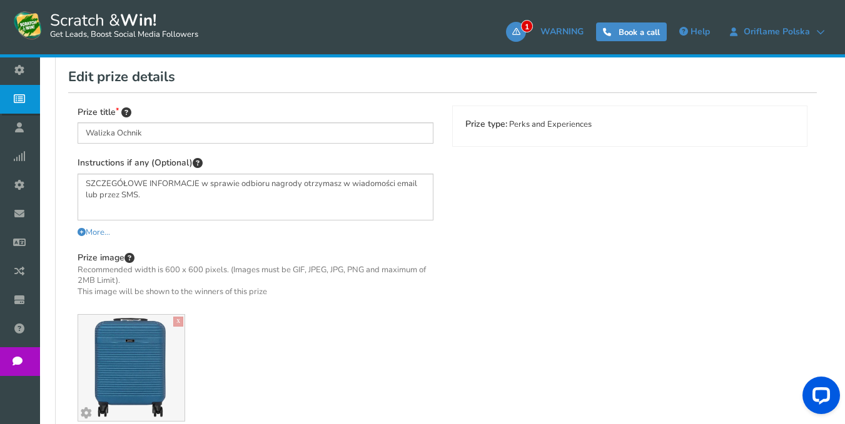
click at [664, 293] on div "Prize title [PERSON_NAME] Instructions if any (Optional) SZCZEGÓŁOWE INFORMACJE…" at bounding box center [442, 277] width 748 height 369
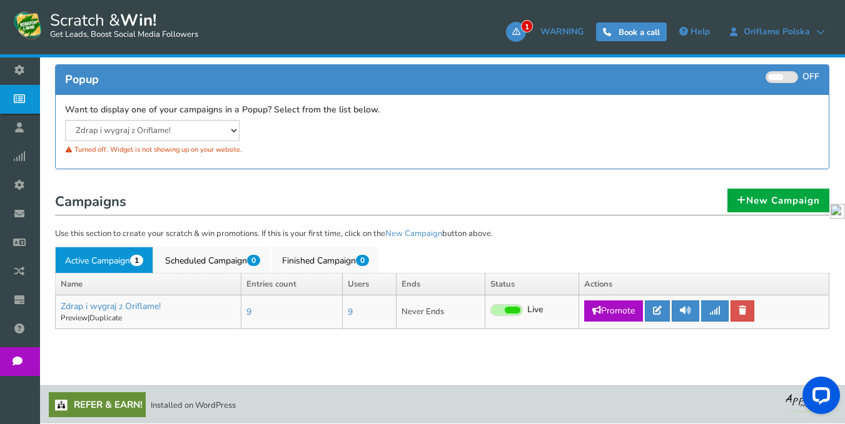
scroll to position [124, 0]
click at [77, 317] on link "Preview" at bounding box center [74, 318] width 27 height 10
